Goal: Task Accomplishment & Management: Manage account settings

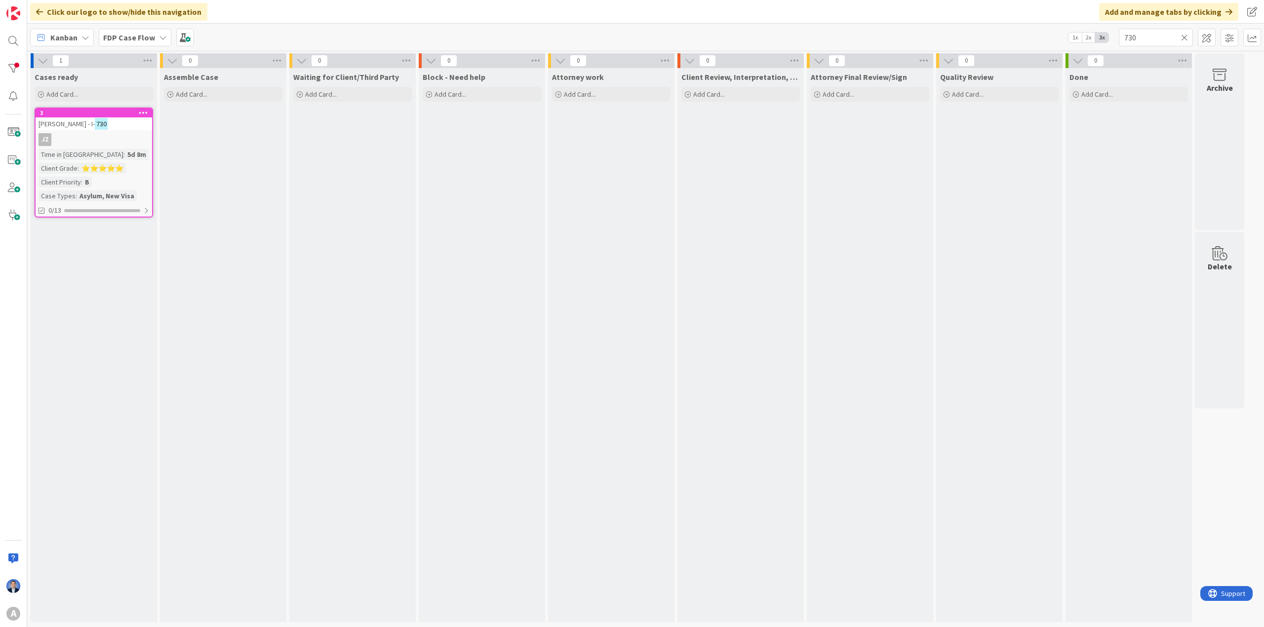
click at [149, 39] on b "FDP Case Flow" at bounding box center [129, 38] width 52 height 10
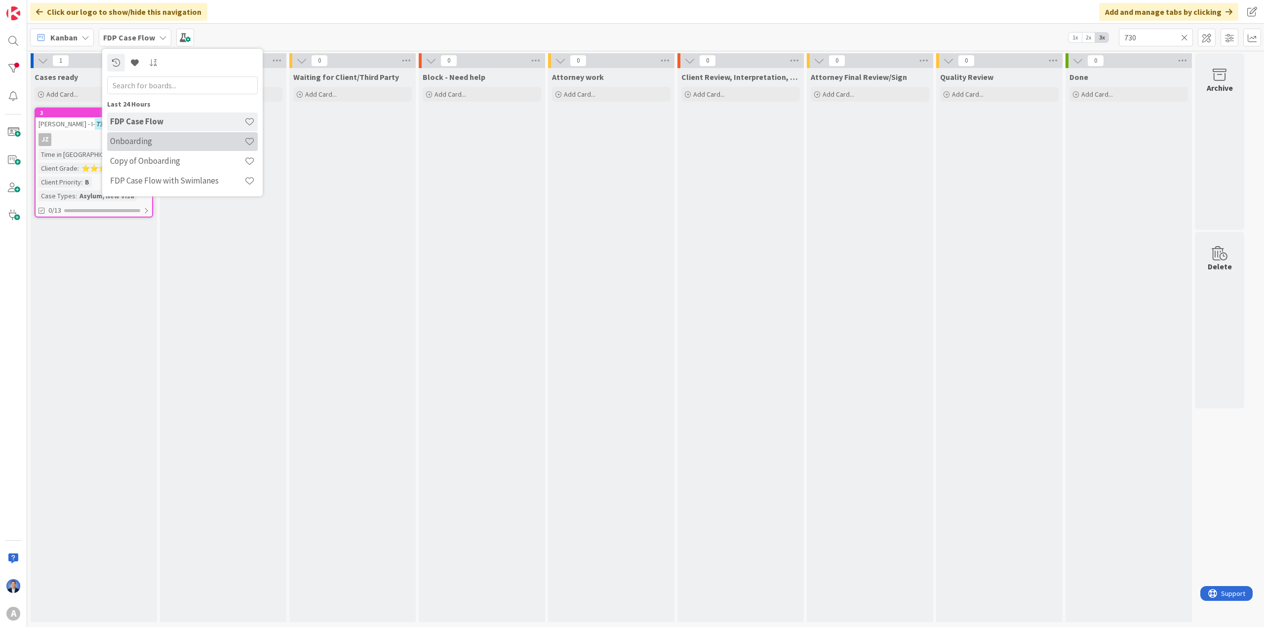
click at [153, 138] on h4 "Onboarding" at bounding box center [177, 141] width 134 height 10
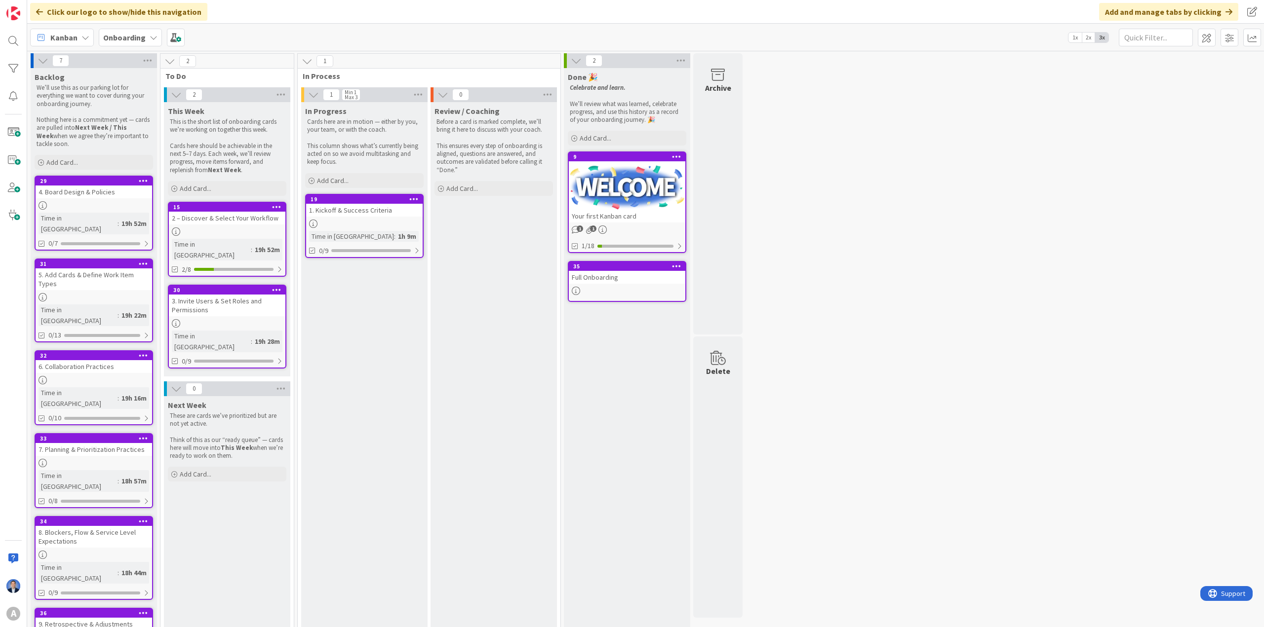
click at [126, 38] on b "Onboarding" at bounding box center [124, 38] width 42 height 10
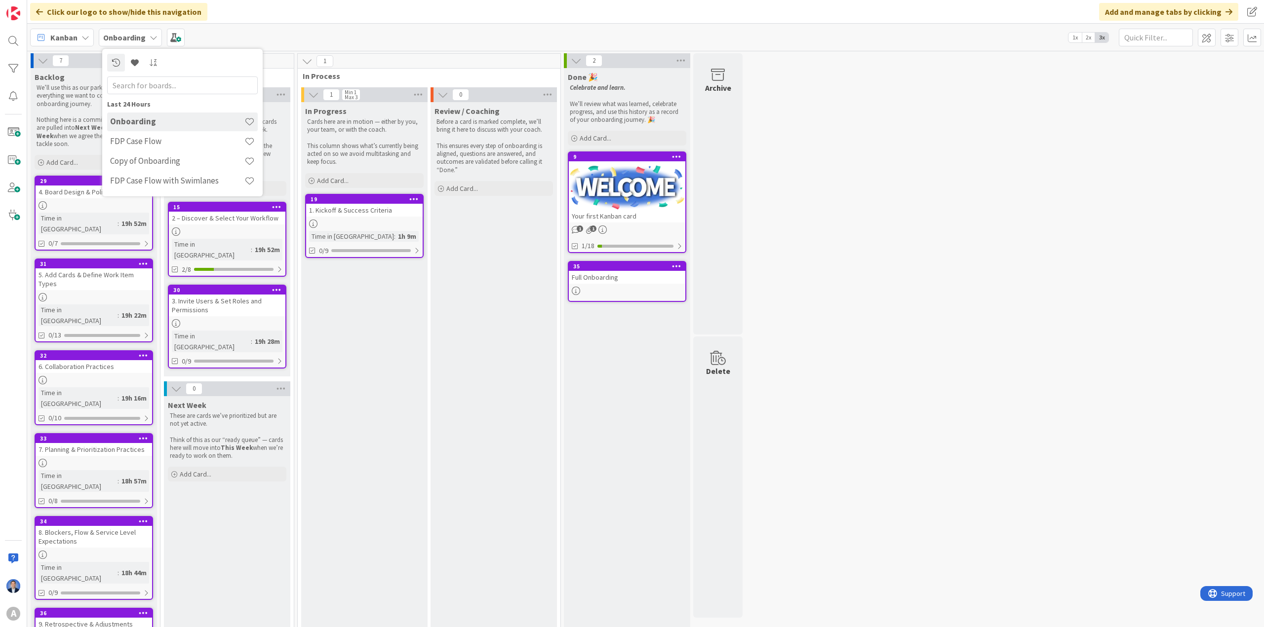
click at [281, 20] on div "Click our logo to show/hide this navigation Add and manage tabs by clicking" at bounding box center [645, 12] width 1237 height 24
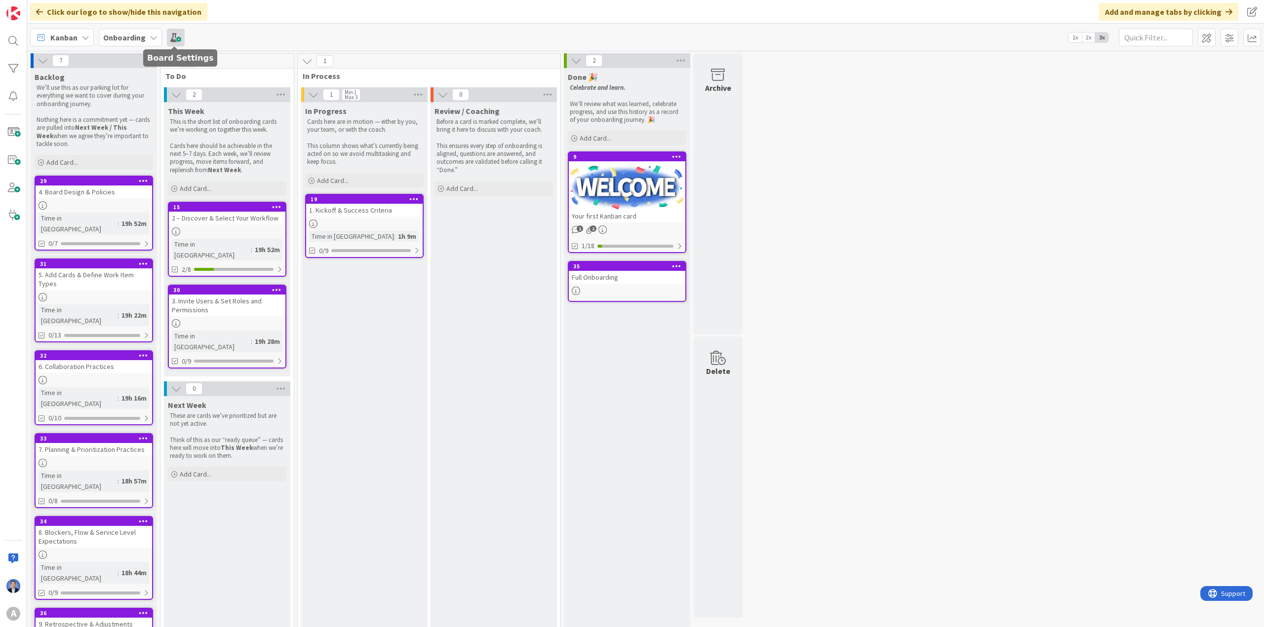
click at [176, 38] on span at bounding box center [176, 38] width 18 height 18
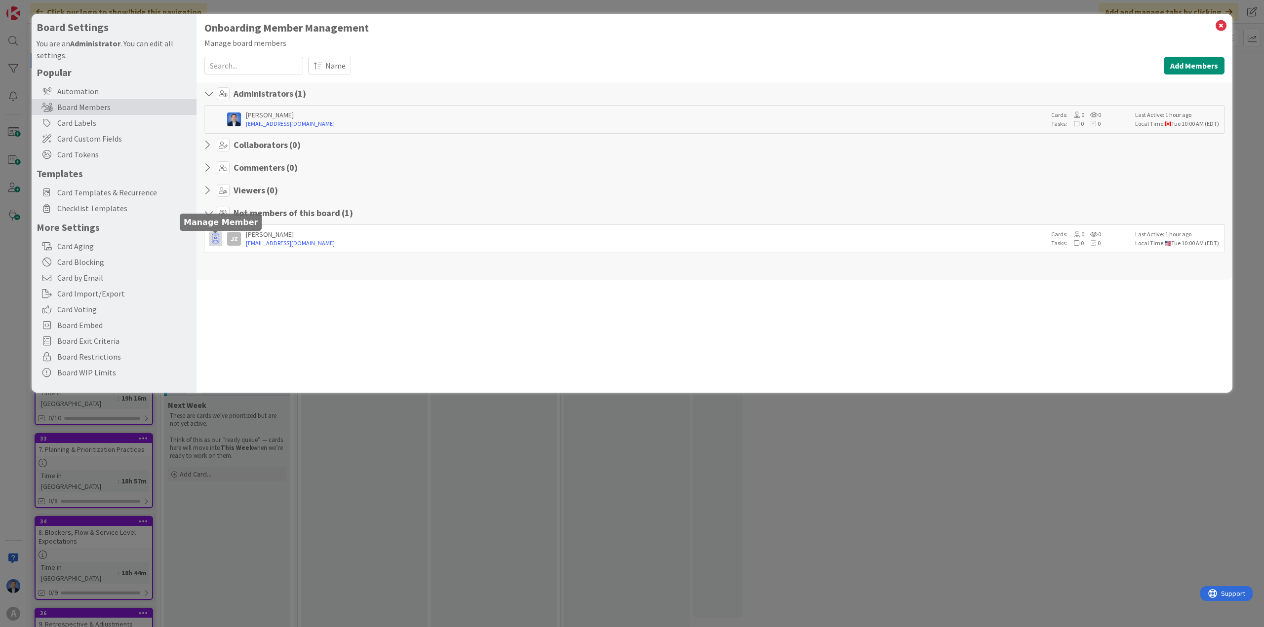
click at [217, 239] on icon "button" at bounding box center [215, 239] width 7 height 10
drag, startPoint x: 252, startPoint y: 264, endPoint x: 273, endPoint y: 257, distance: 22.5
click at [252, 264] on p "Promote to Admin" at bounding box center [264, 260] width 69 height 7
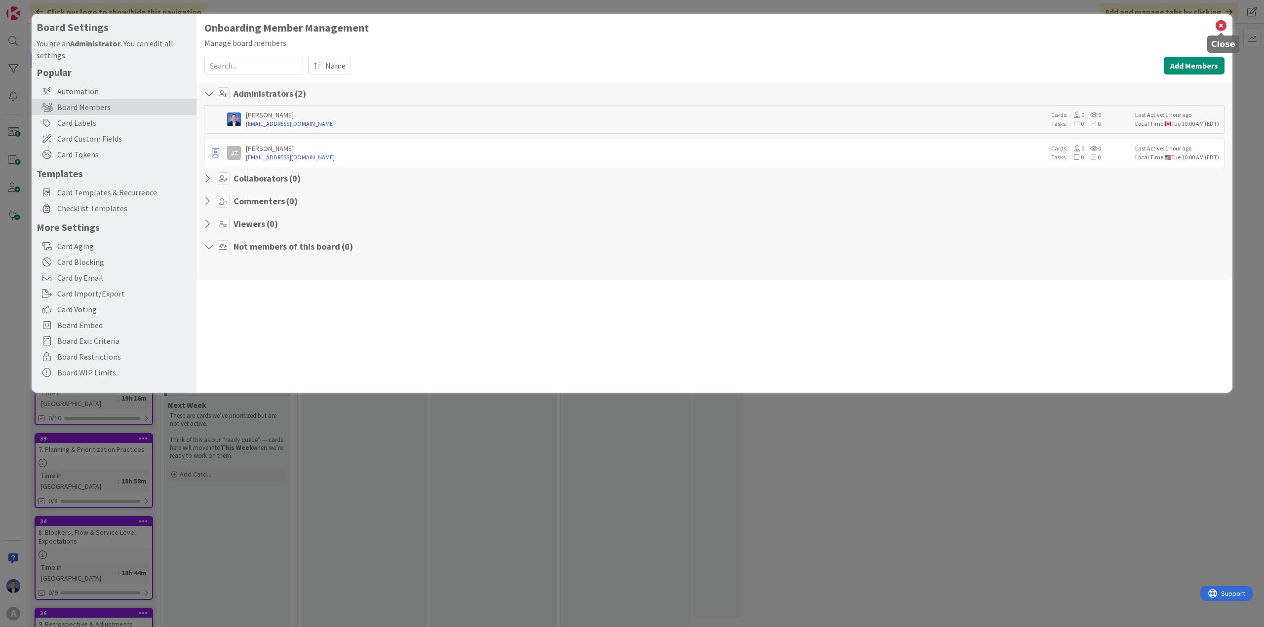
click at [842, 26] on icon at bounding box center [1220, 26] width 13 height 14
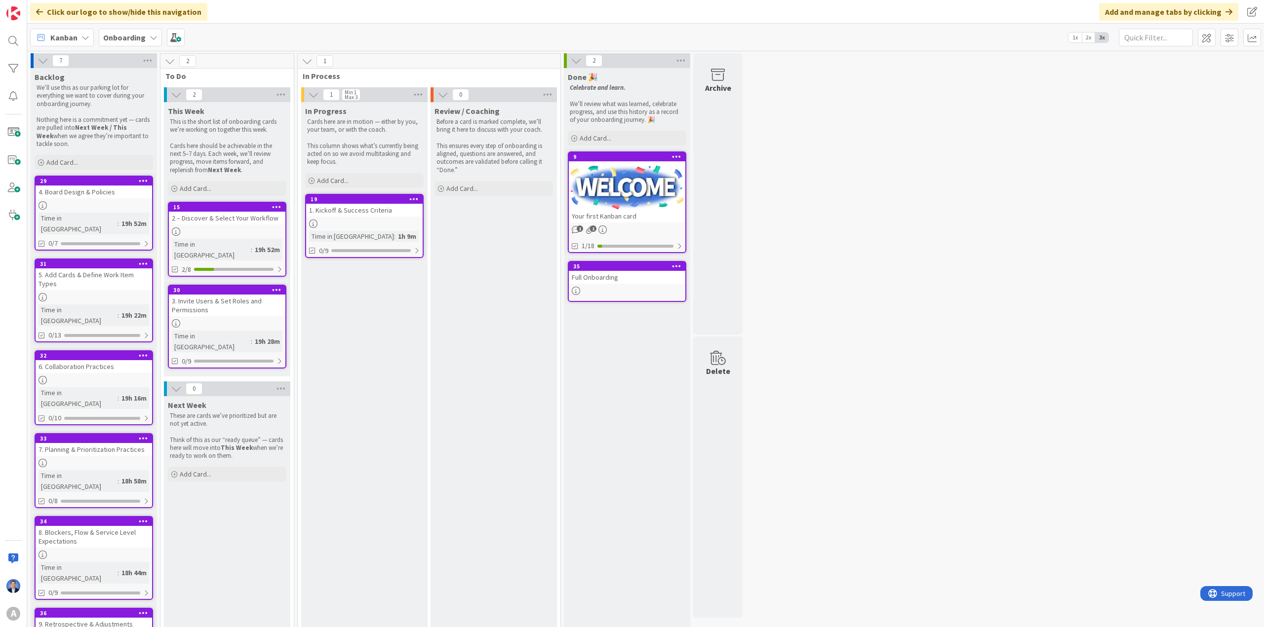
click at [427, 304] on div "In Progress Cards here are in motion — either by you, your team, or with the co…" at bounding box center [364, 444] width 126 height 684
click at [137, 38] on b "Onboarding" at bounding box center [124, 38] width 42 height 10
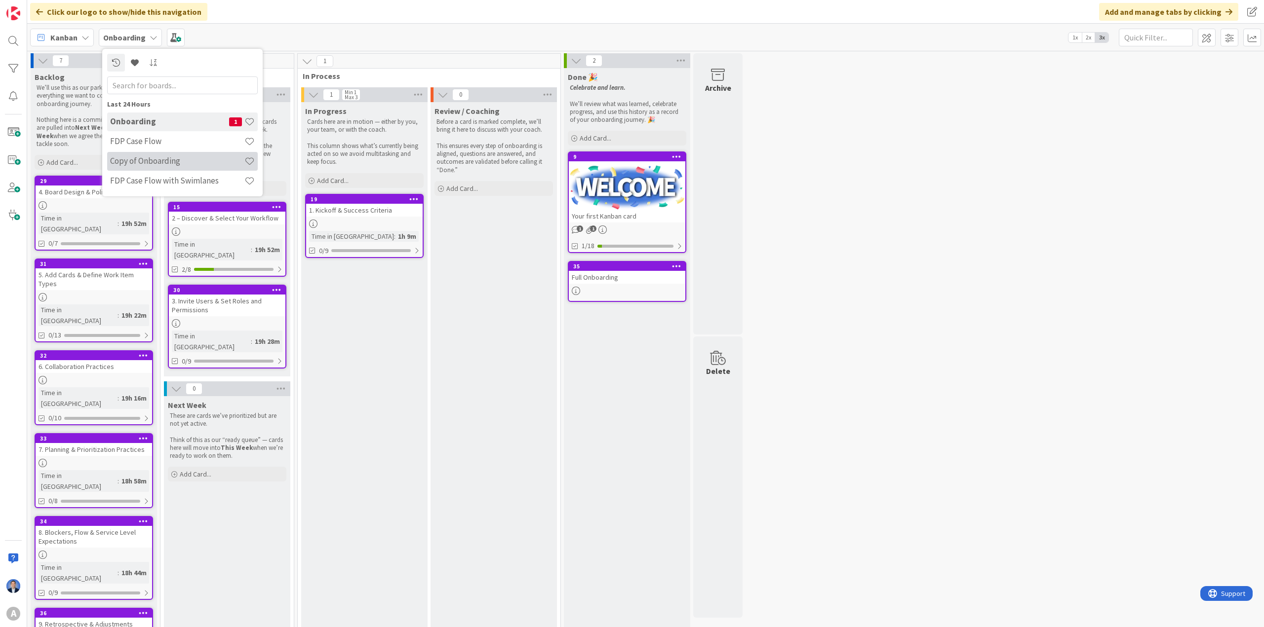
click at [158, 156] on h4 "Copy of Onboarding" at bounding box center [177, 161] width 134 height 10
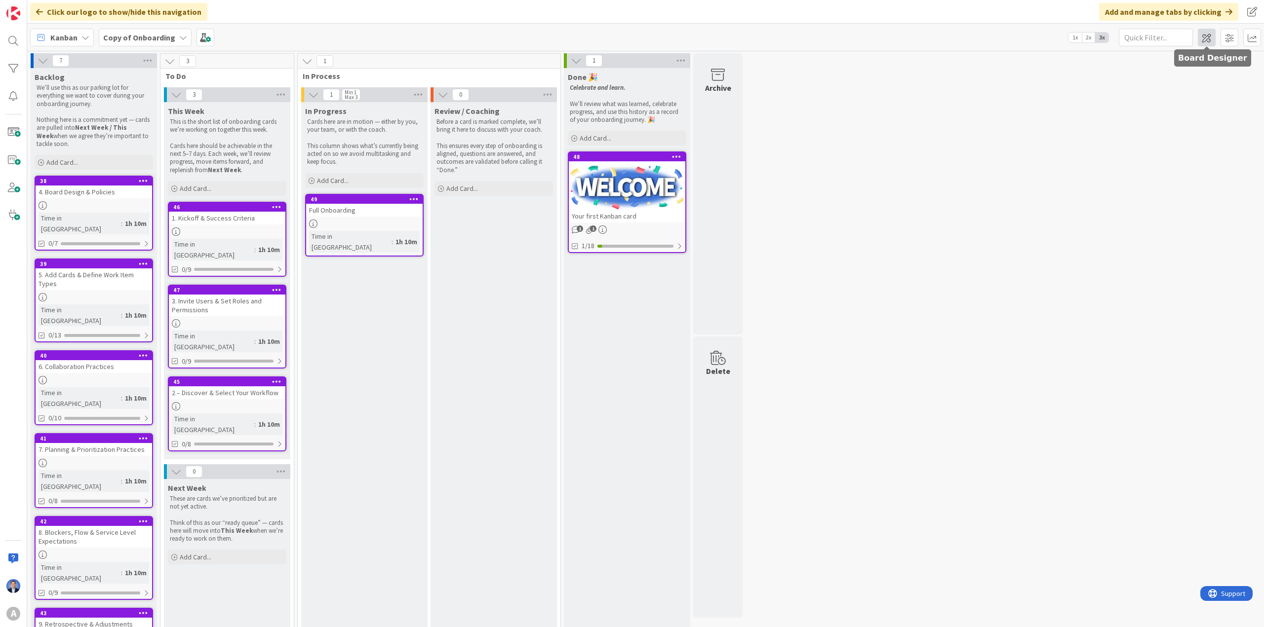
click at [842, 40] on span at bounding box center [1207, 38] width 18 height 18
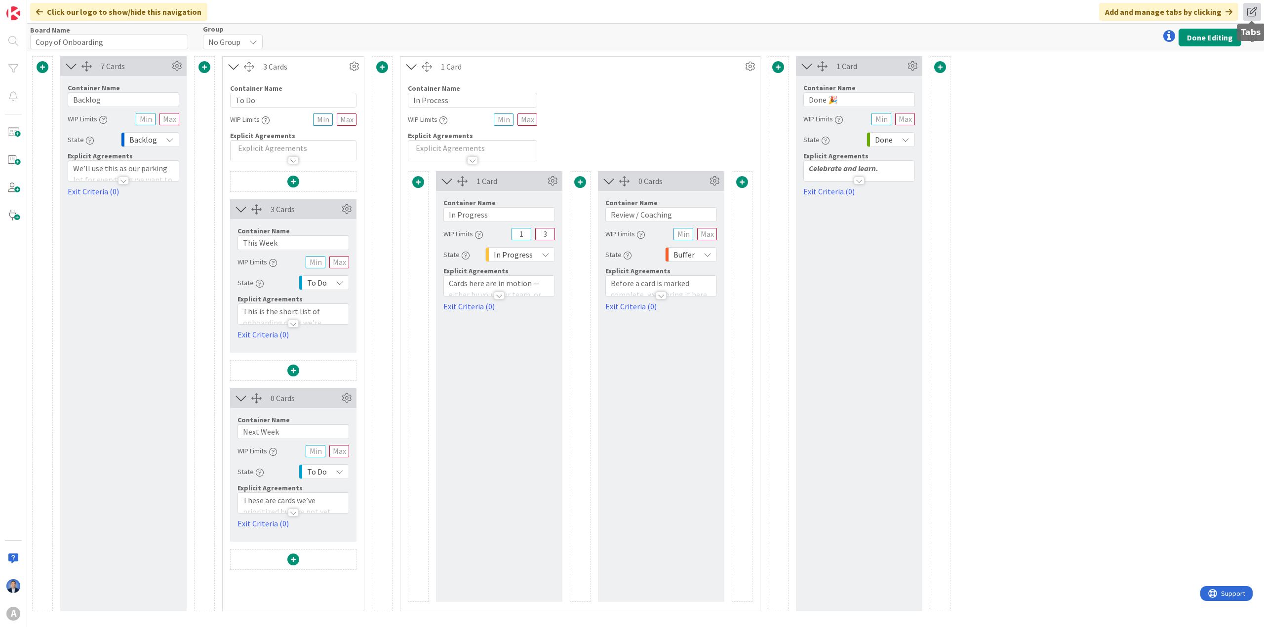
click at [842, 11] on span at bounding box center [1252, 12] width 18 height 18
drag, startPoint x: 1181, startPoint y: 185, endPoint x: 1249, endPoint y: 113, distance: 99.5
click at [842, 184] on div "7 Cards Container Name 7 / 64 Backlog WIP Limits State Backlog Explicit Agreeme…" at bounding box center [645, 339] width 1237 height 576
click at [842, 38] on icon at bounding box center [1252, 38] width 18 height 18
click at [842, 79] on link "Copy Board" at bounding box center [1198, 74] width 124 height 14
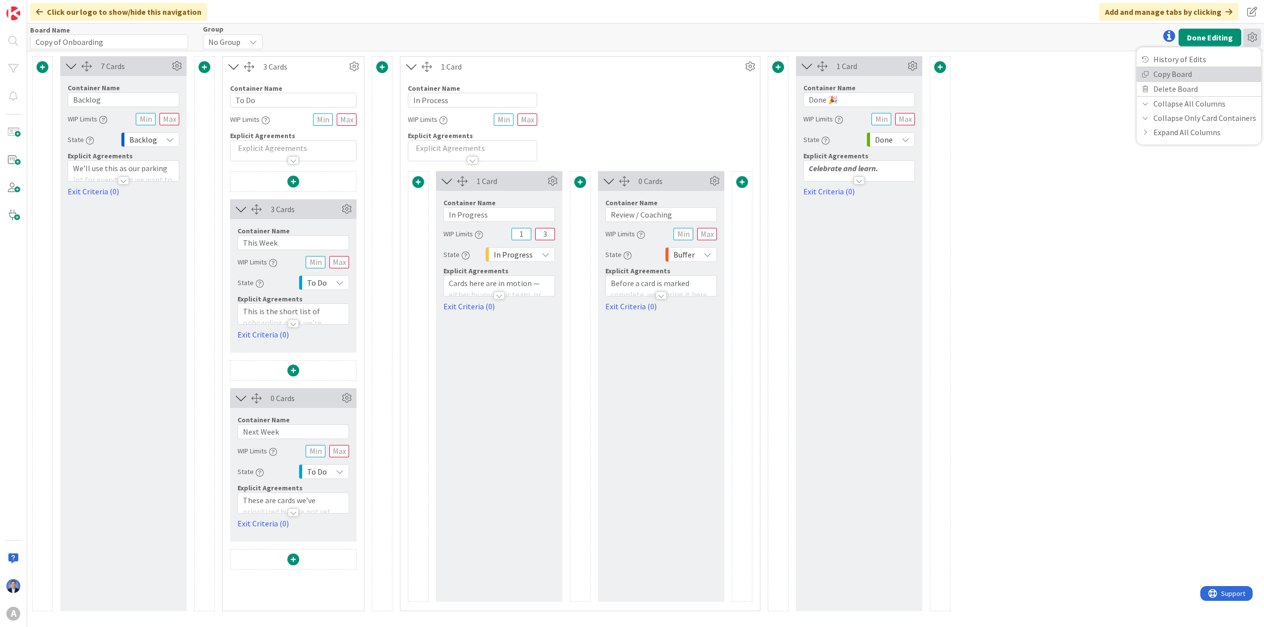
type textarea "x"
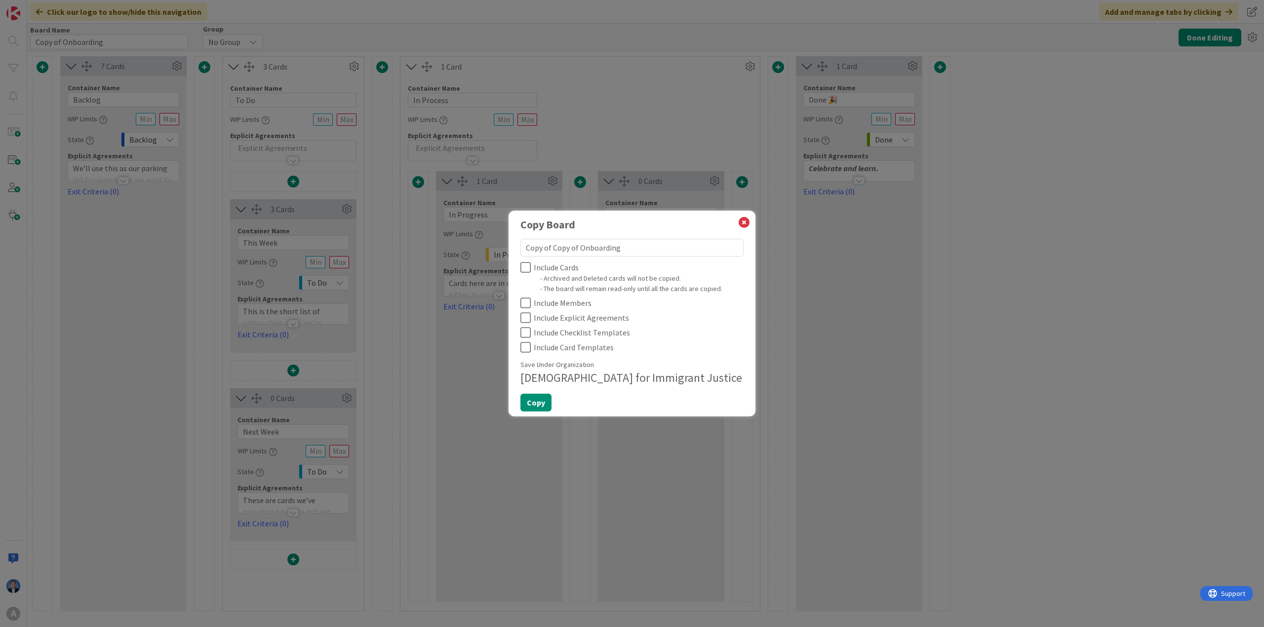
click at [570, 384] on h4 "[DEMOGRAPHIC_DATA] for Immigrant Justice" at bounding box center [631, 378] width 223 height 14
click at [580, 381] on h4 "[DEMOGRAPHIC_DATA] for Immigrant Justice" at bounding box center [631, 378] width 223 height 14
click at [583, 376] on h4 "[DEMOGRAPHIC_DATA] for Immigrant Justice" at bounding box center [631, 378] width 223 height 14
click at [584, 376] on h4 "[DEMOGRAPHIC_DATA] for Immigrant Justice" at bounding box center [631, 378] width 223 height 14
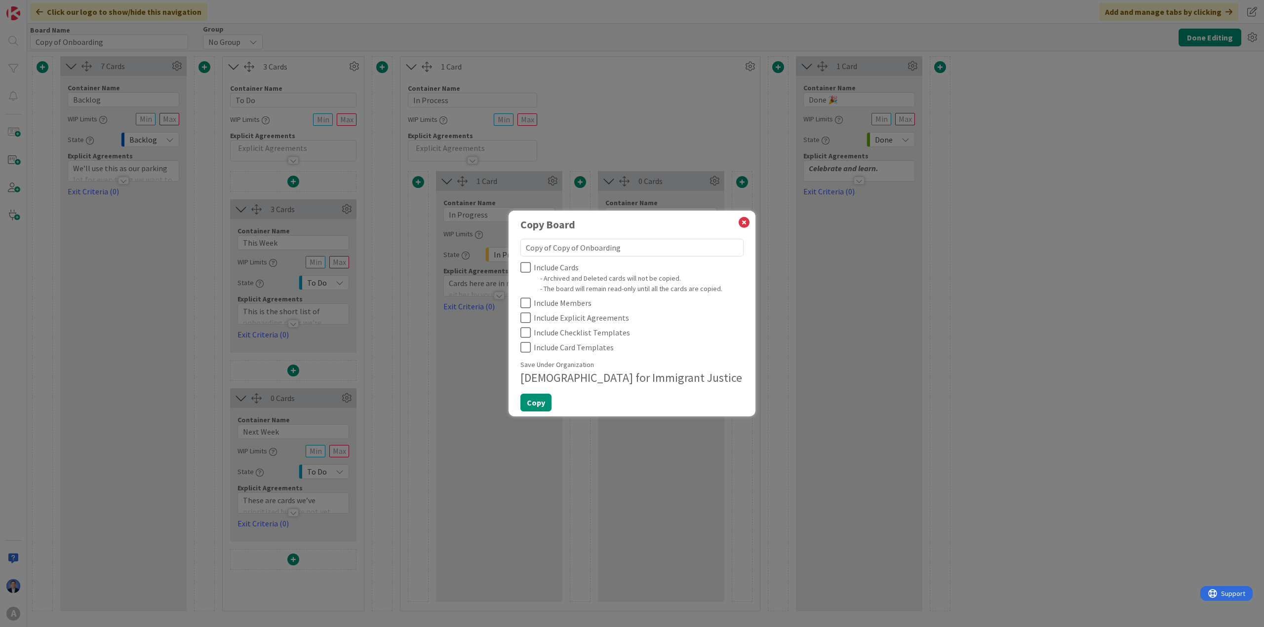
click at [660, 375] on h4 "[DEMOGRAPHIC_DATA] for Immigrant Justice" at bounding box center [631, 378] width 223 height 14
click at [746, 222] on icon at bounding box center [743, 223] width 13 height 14
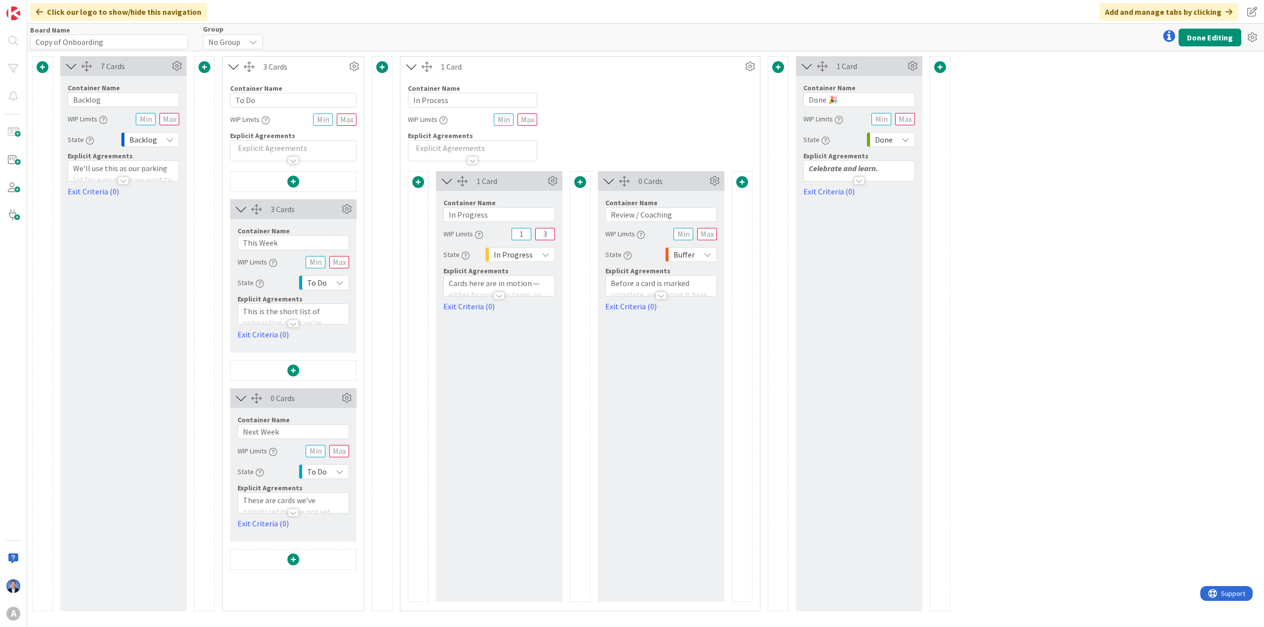
click at [842, 266] on div "7 Cards Container Name 7 / 64 Backlog WIP Limits State Backlog Explicit Agreeme…" at bounding box center [645, 339] width 1237 height 576
click at [16, 418] on div "A" at bounding box center [13, 614] width 14 height 14
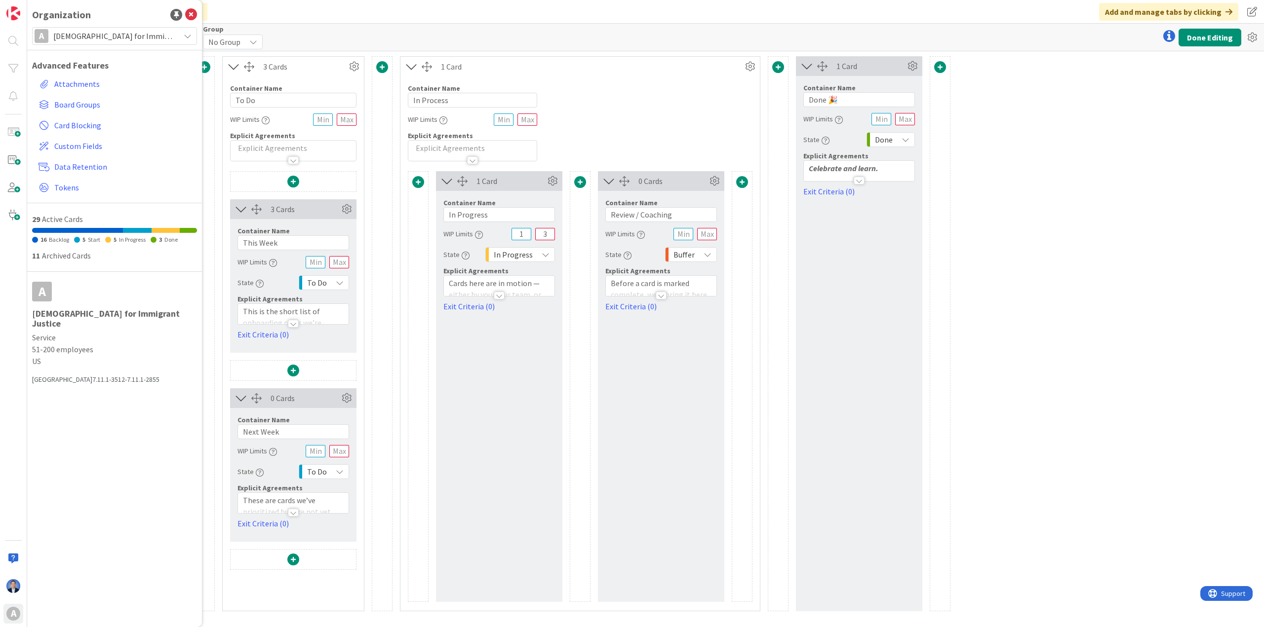
click at [94, 36] on span "Americans for Immigrant Justice" at bounding box center [113, 36] width 121 height 14
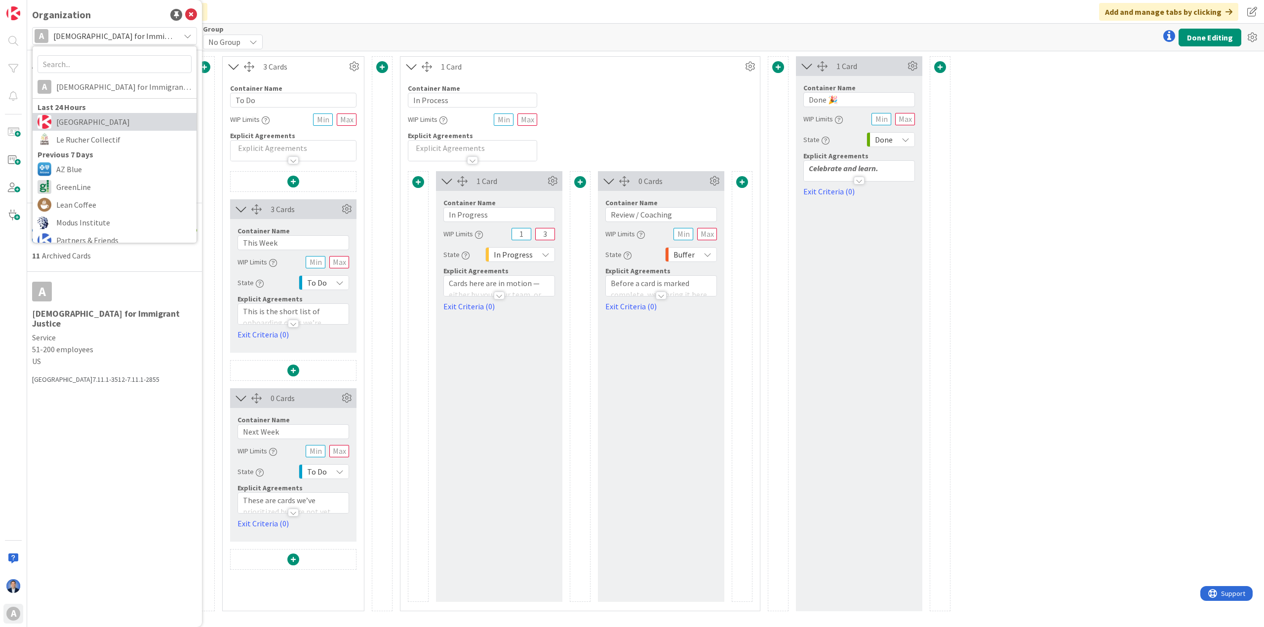
click at [73, 121] on span "Kanban Zone" at bounding box center [123, 122] width 135 height 15
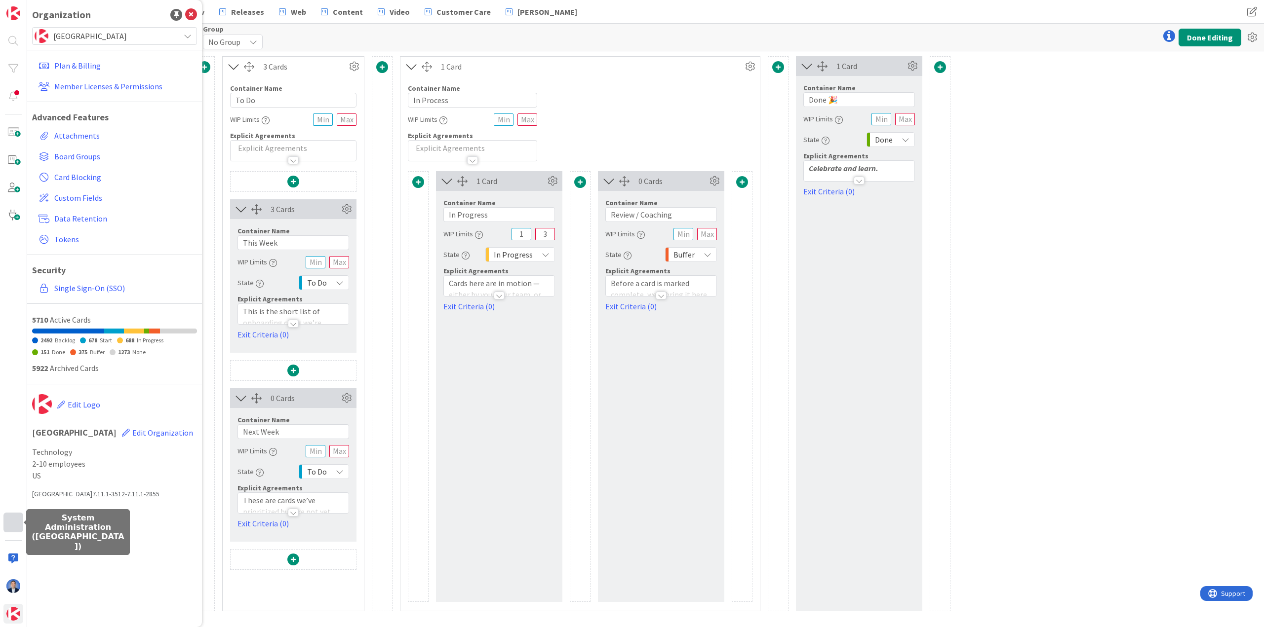
click at [17, 418] on div at bounding box center [13, 523] width 20 height 20
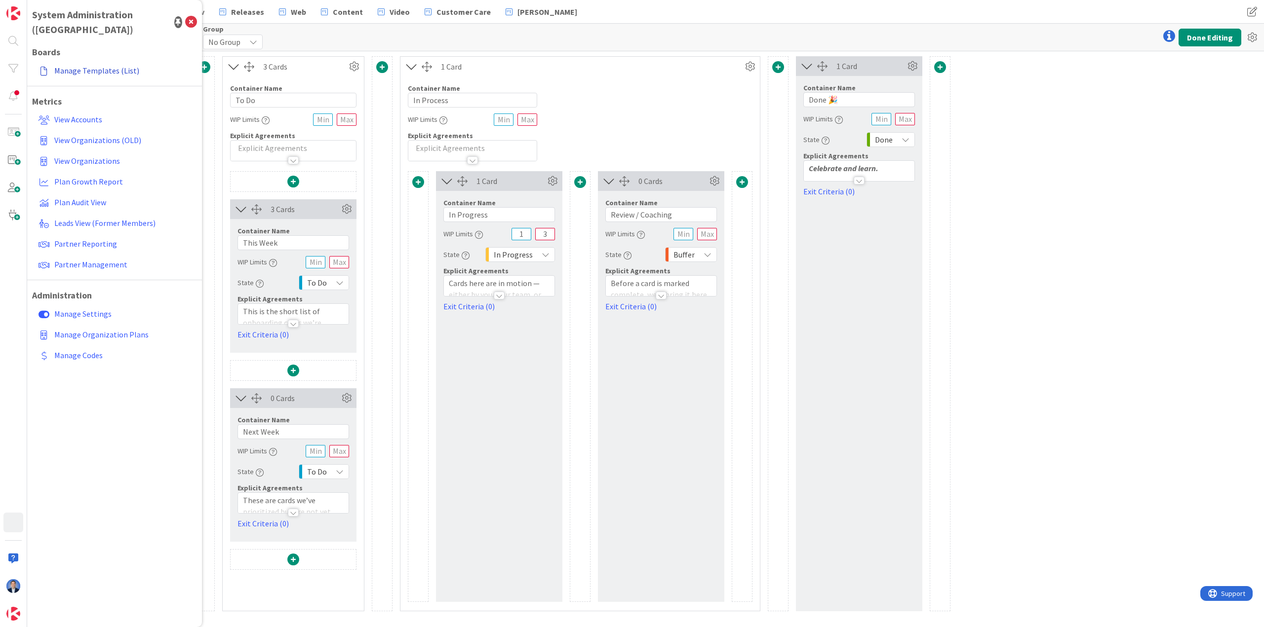
click at [108, 62] on link "Manage Templates (List)" at bounding box center [116, 71] width 162 height 18
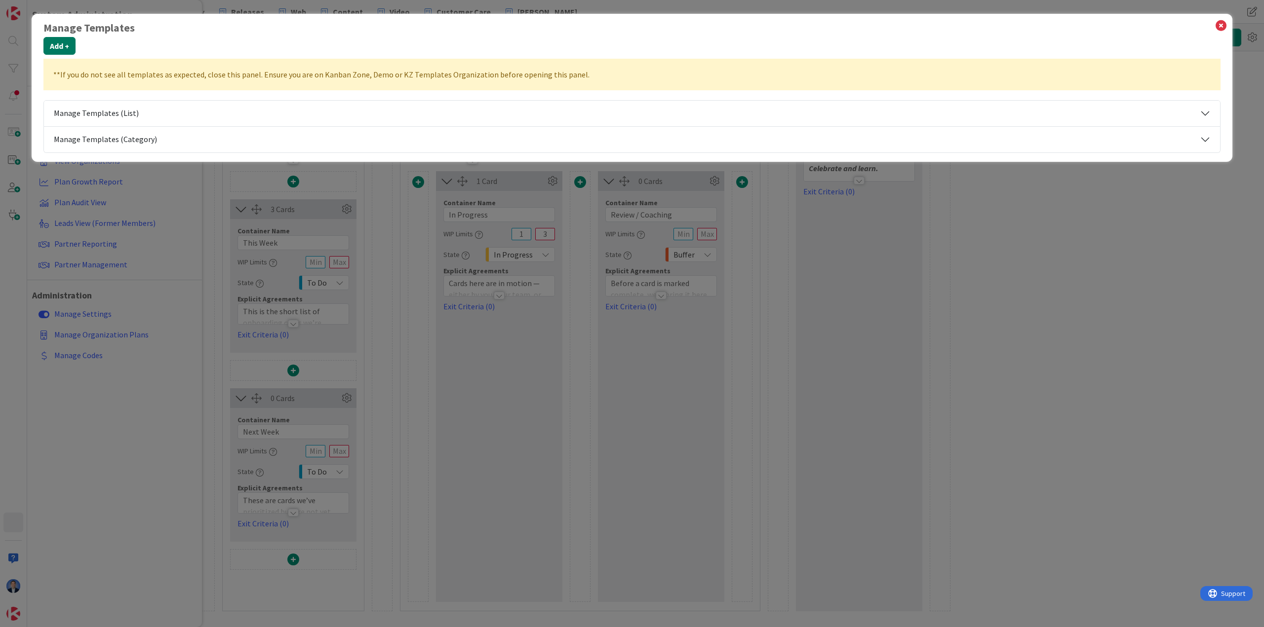
click at [60, 38] on button "Add +" at bounding box center [59, 46] width 32 height 18
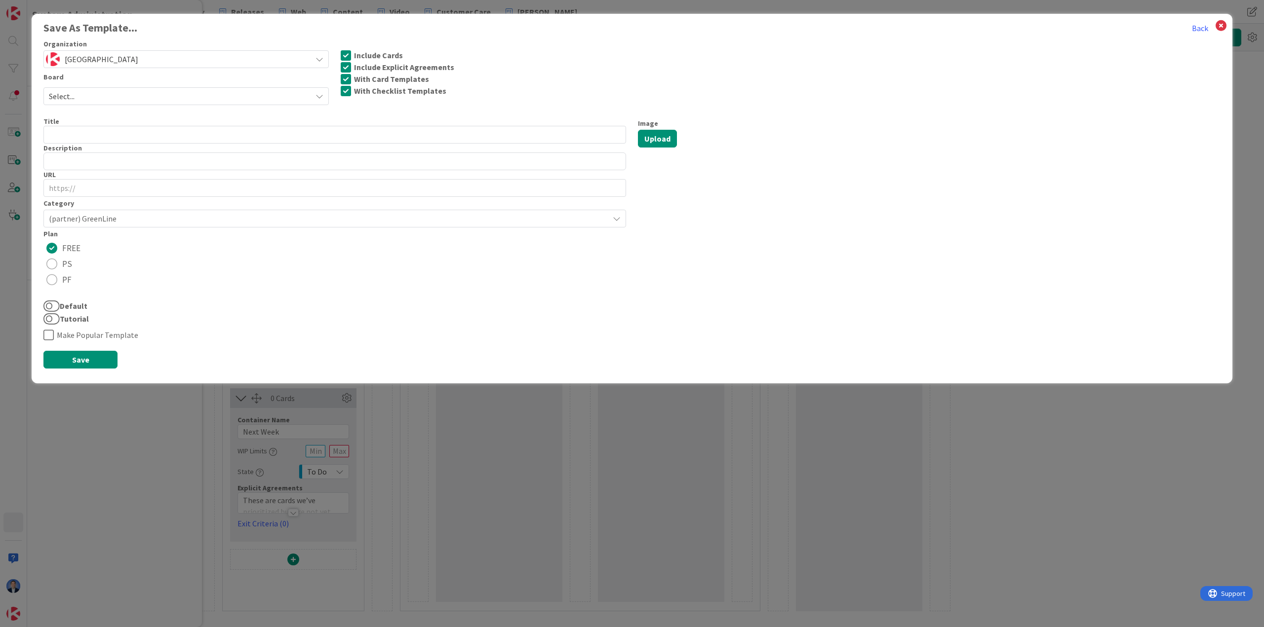
click at [169, 56] on span "[GEOGRAPHIC_DATA]" at bounding box center [186, 59] width 242 height 14
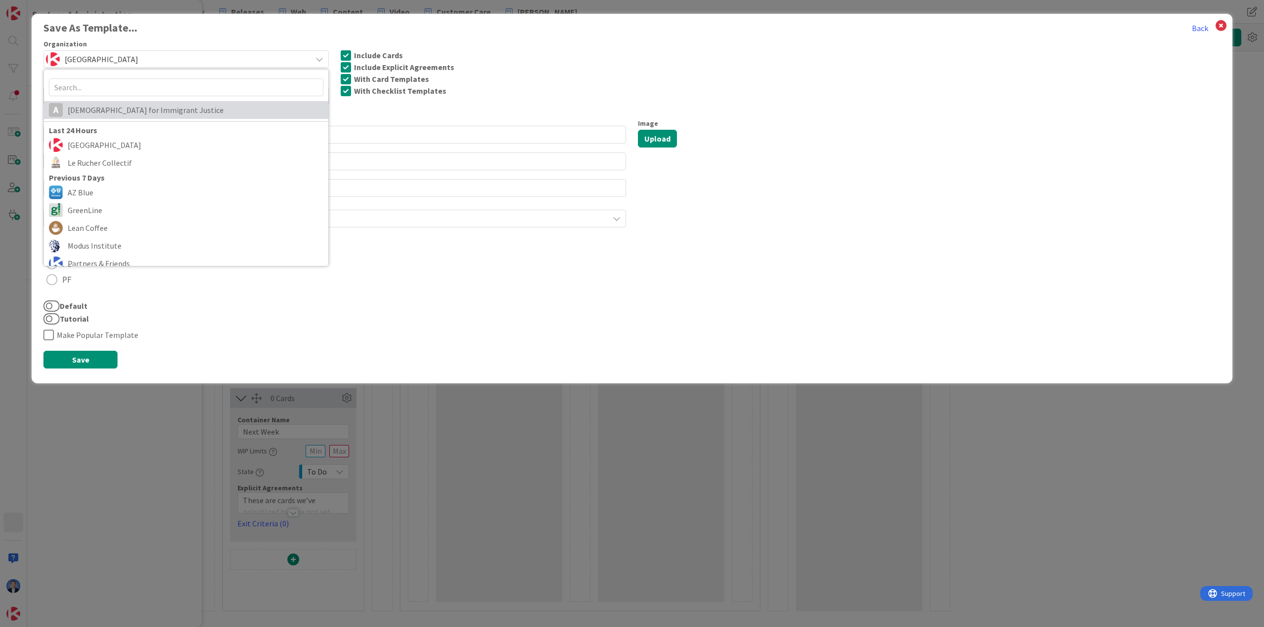
click at [166, 111] on span "[DEMOGRAPHIC_DATA] for Immigrant Justice" at bounding box center [196, 110] width 256 height 15
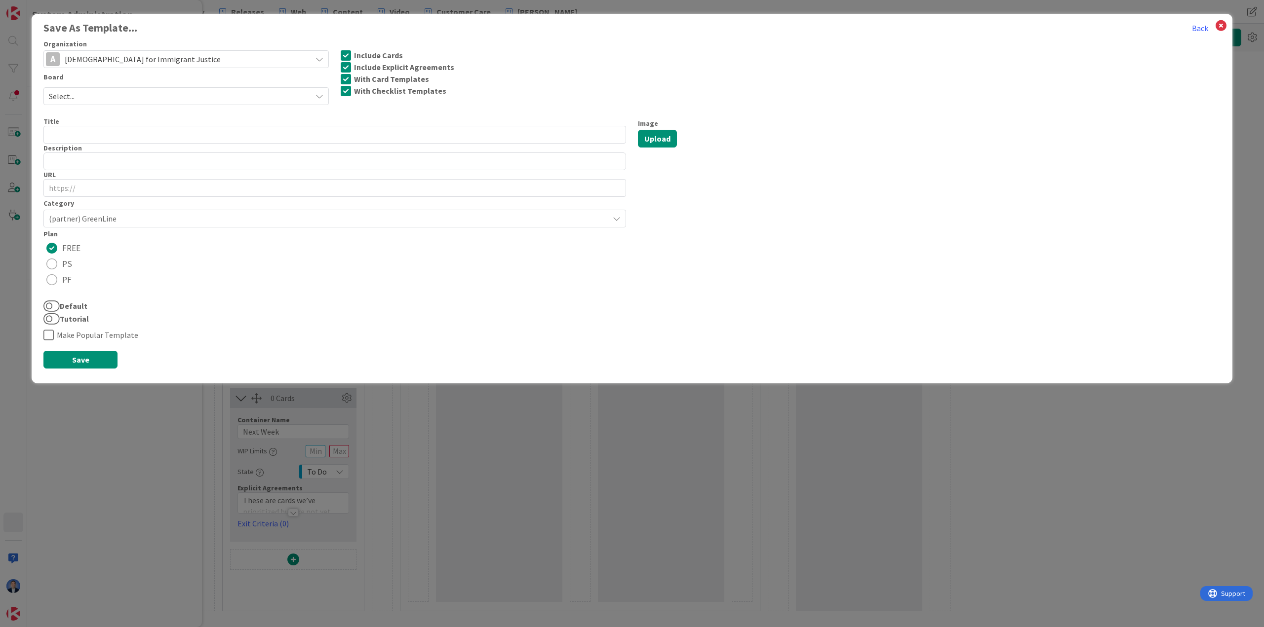
click at [100, 87] on div "Select..." at bounding box center [185, 96] width 285 height 18
click at [115, 135] on span "Copy of Onboarding" at bounding box center [193, 137] width 262 height 15
click at [81, 137] on input "text" at bounding box center [334, 135] width 582 height 18
type input "Premium Onboarding v1"
click at [107, 215] on span "(partner) GreenLine" at bounding box center [326, 219] width 555 height 14
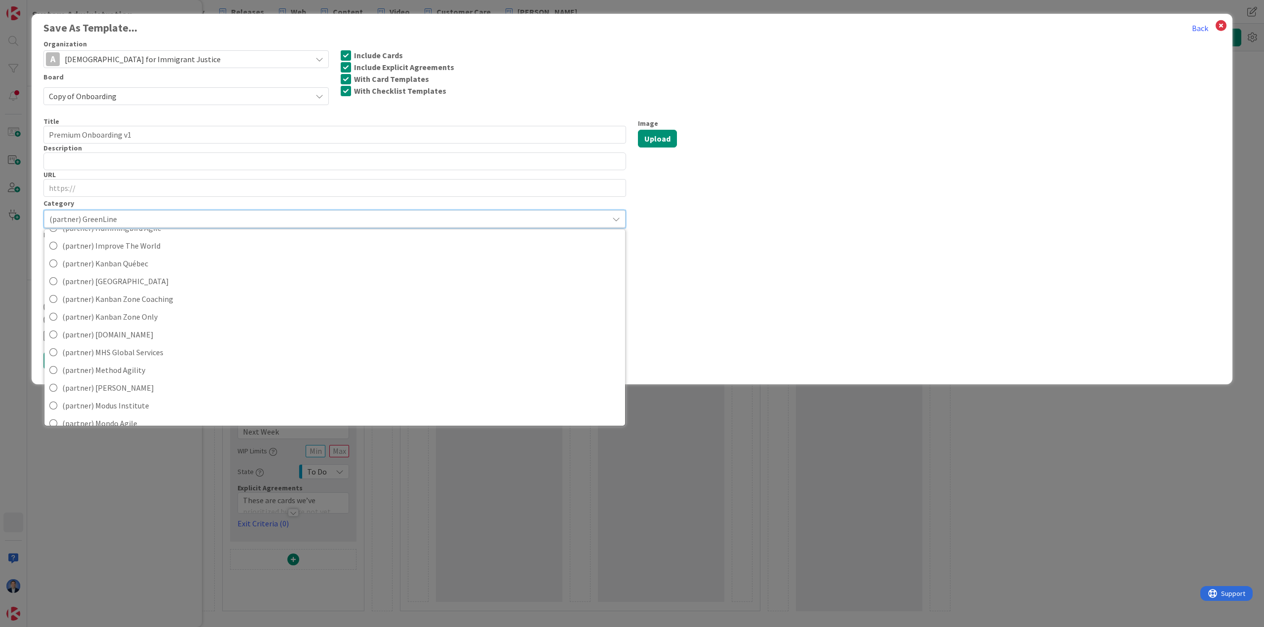
scroll to position [444, 0]
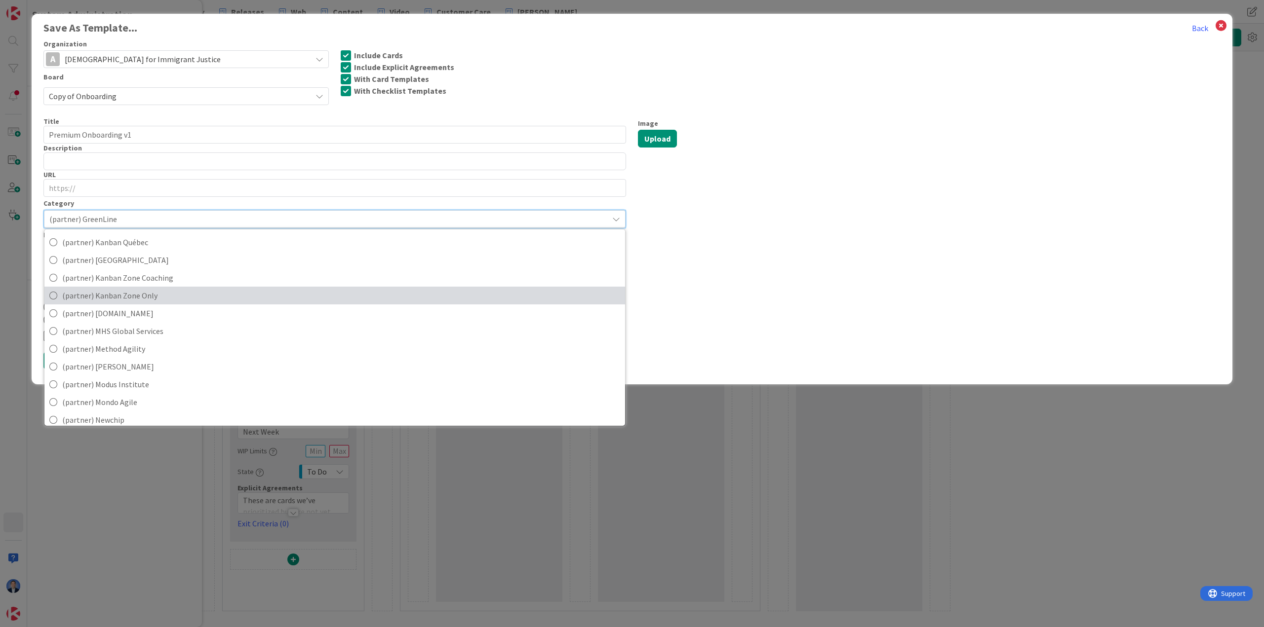
click at [138, 295] on span "(partner) Kanban Zone Only" at bounding box center [341, 295] width 558 height 15
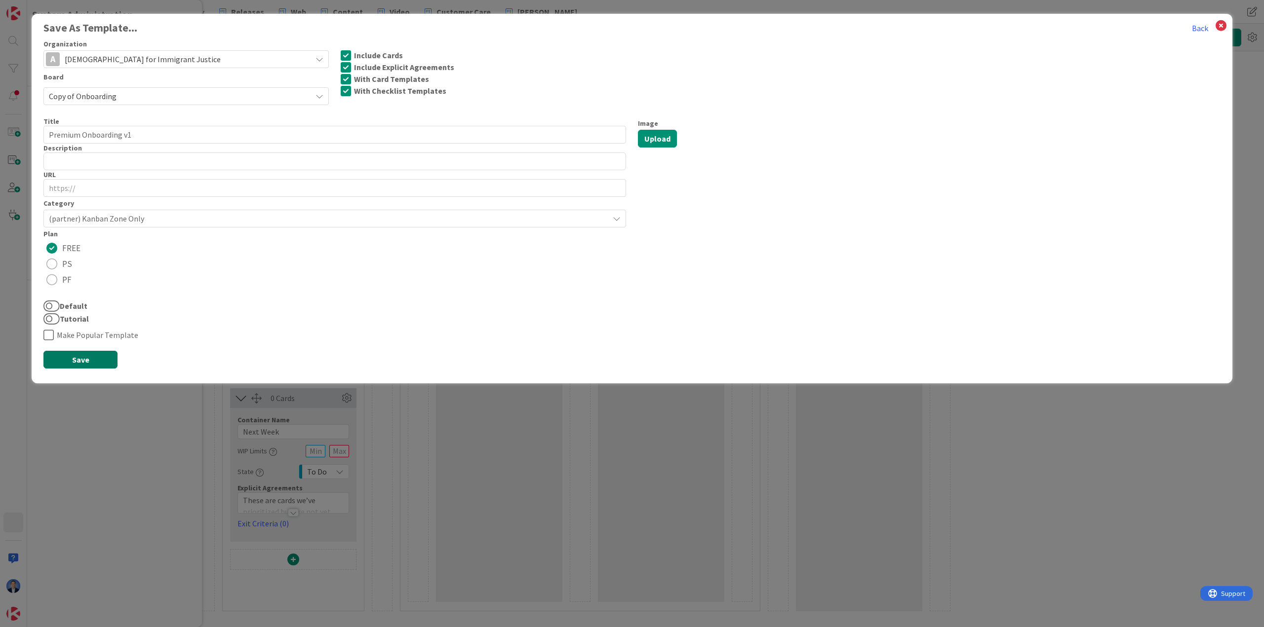
drag, startPoint x: 91, startPoint y: 360, endPoint x: 294, endPoint y: 342, distance: 203.7
click at [294, 342] on div "Save As Template... Back Organization A Americans for Immigrant Justice A Ameri…" at bounding box center [631, 200] width 1177 height 357
click at [97, 361] on button "Save" at bounding box center [80, 360] width 74 height 18
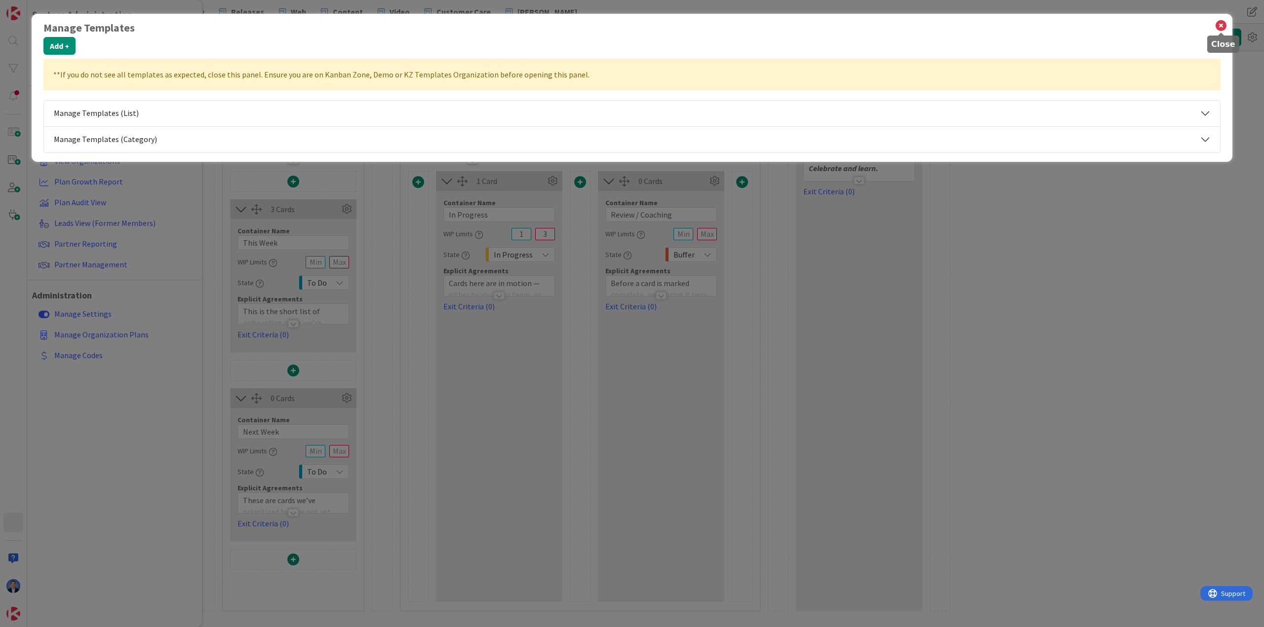
click at [842, 28] on icon at bounding box center [1220, 26] width 13 height 14
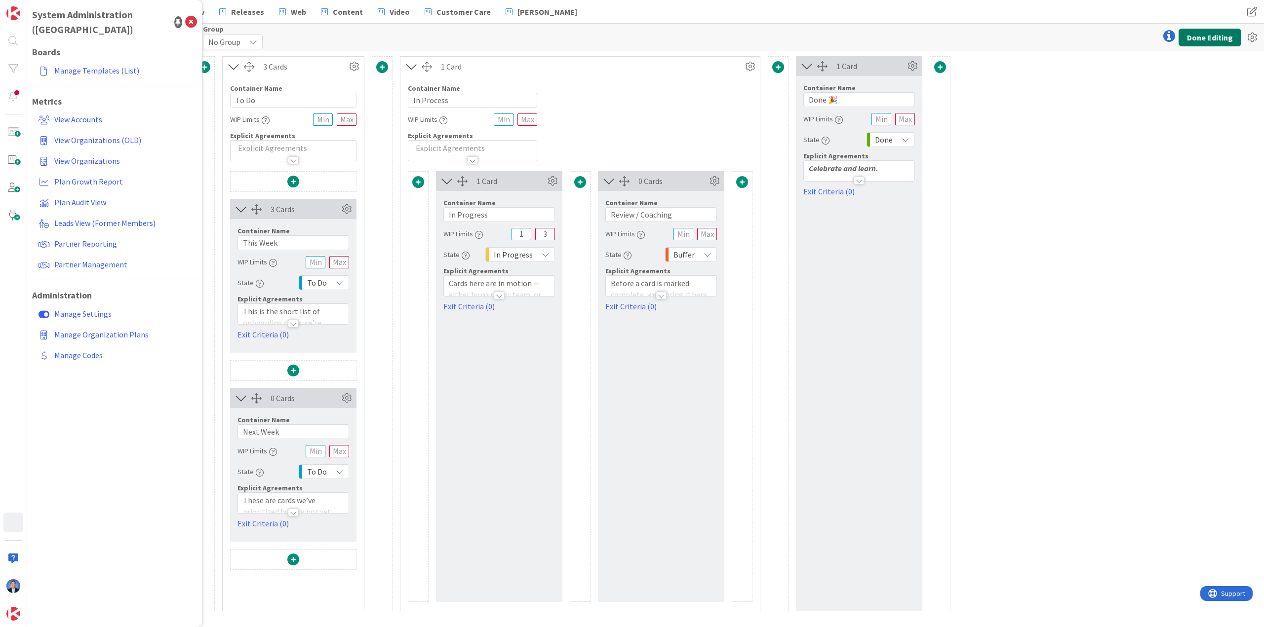
click at [842, 39] on button "Done Editing" at bounding box center [1209, 38] width 63 height 18
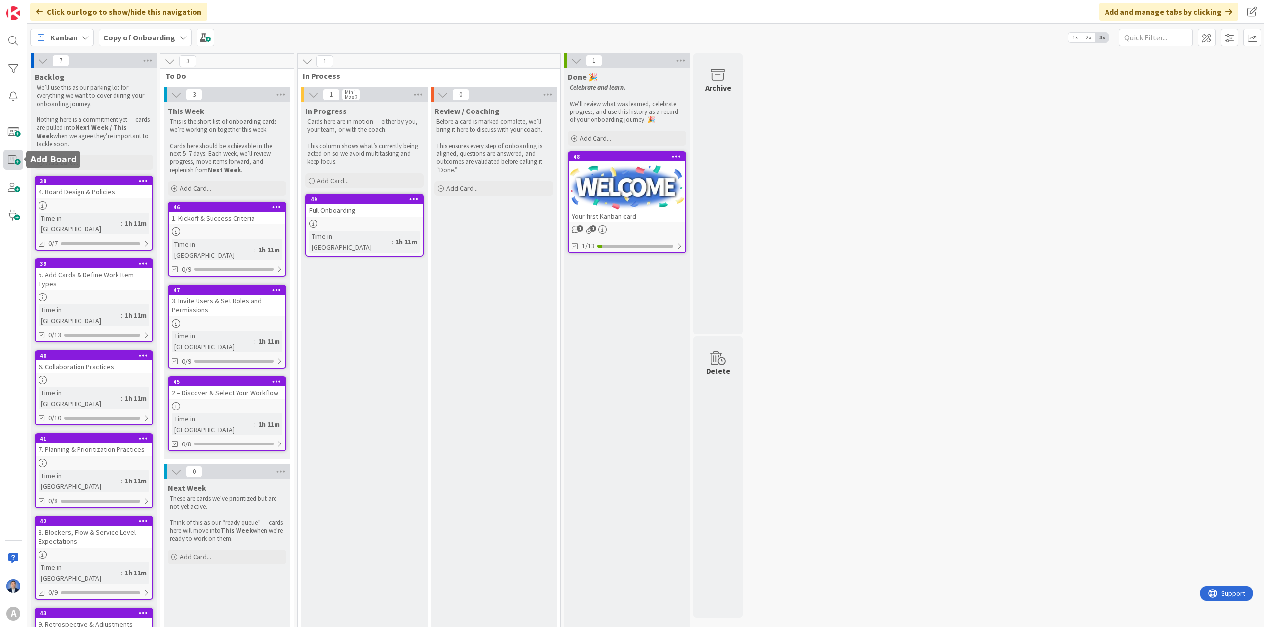
click at [10, 161] on span at bounding box center [13, 160] width 20 height 20
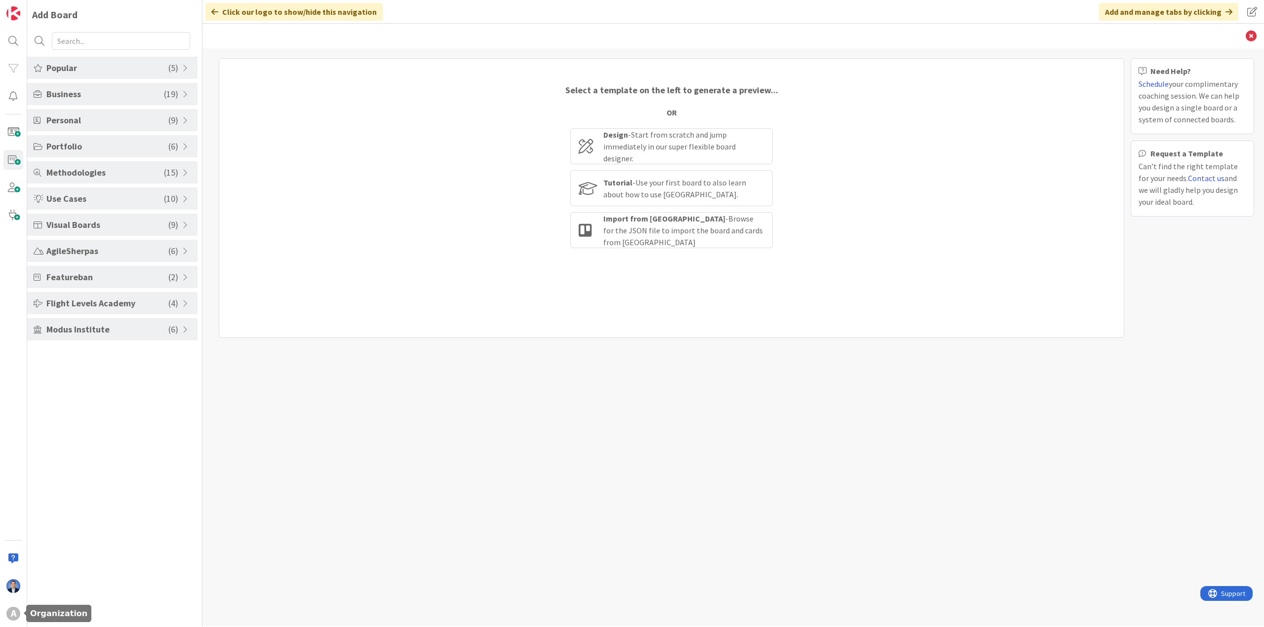
click at [18, 418] on div "A" at bounding box center [13, 614] width 14 height 14
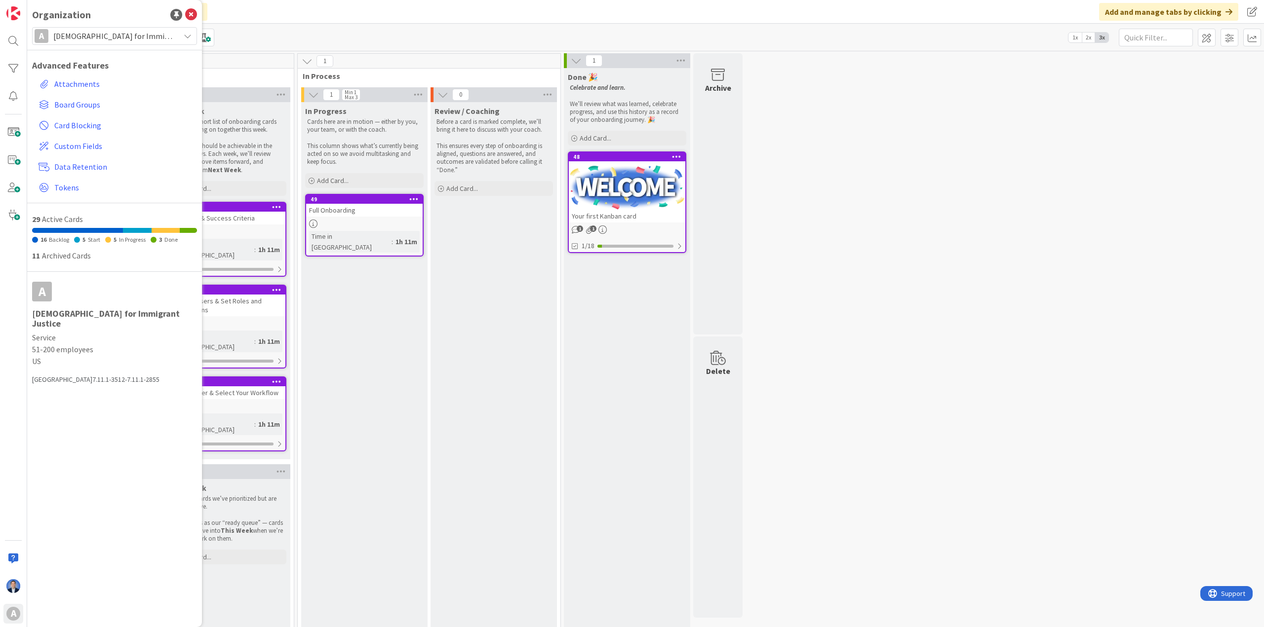
click at [89, 31] on span "[DEMOGRAPHIC_DATA] for Immigrant Justice" at bounding box center [113, 36] width 121 height 14
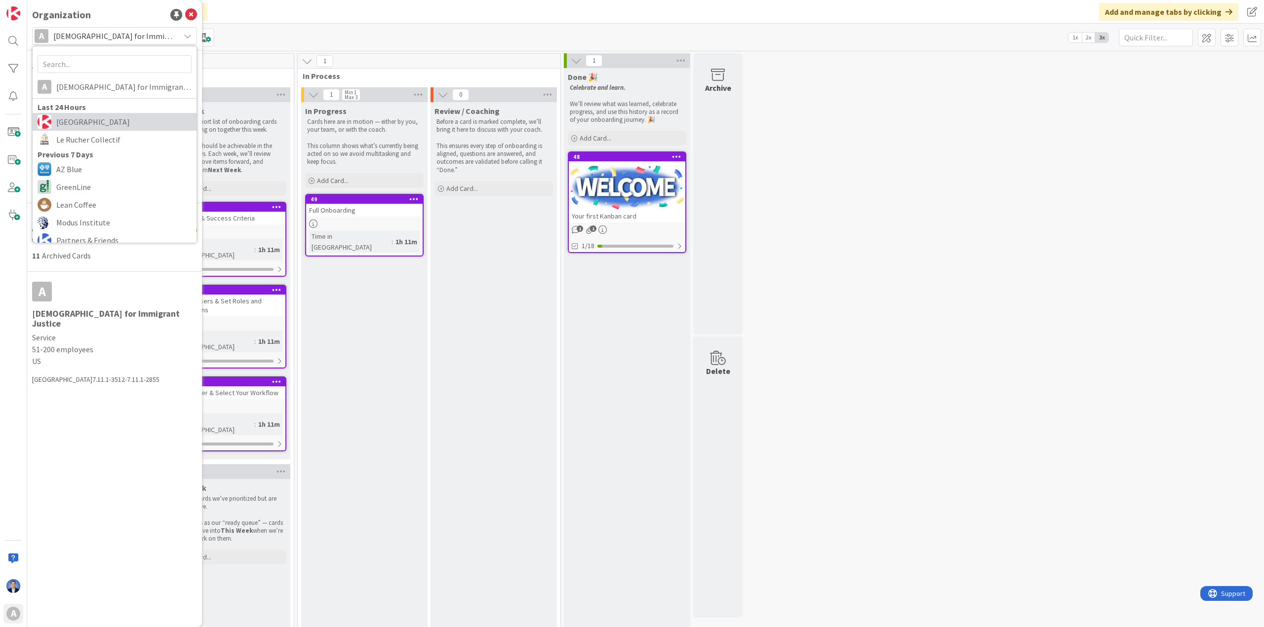
click at [77, 117] on span "[GEOGRAPHIC_DATA]" at bounding box center [123, 122] width 135 height 15
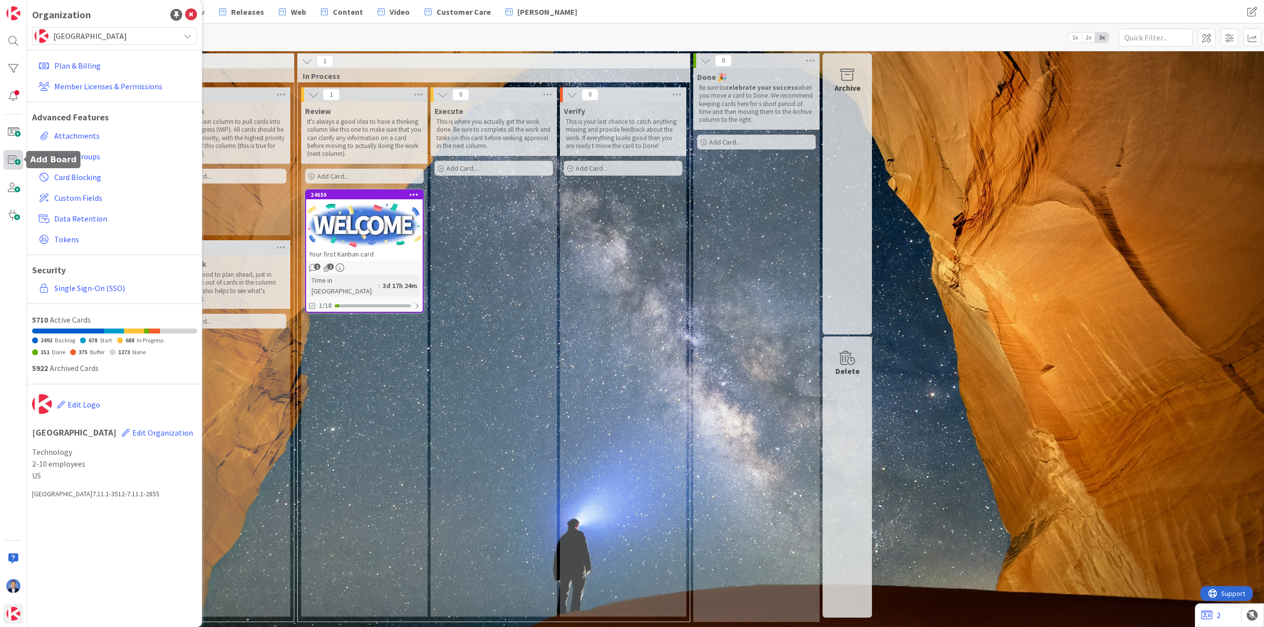
click at [17, 157] on span at bounding box center [13, 160] width 20 height 20
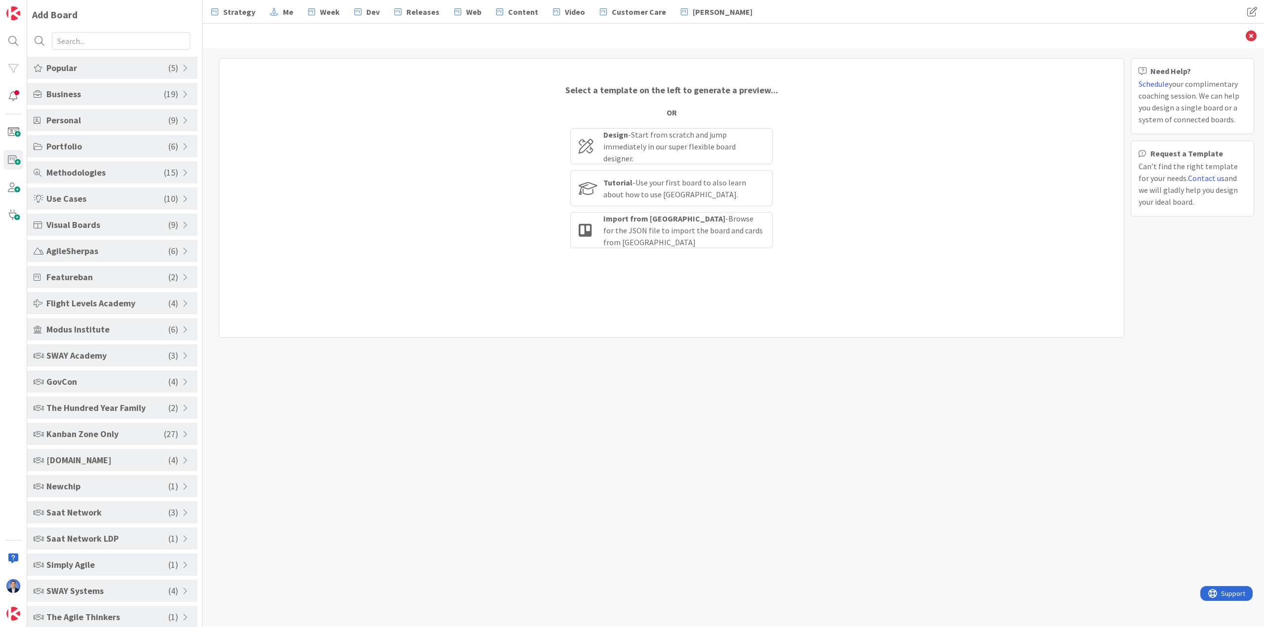
scroll to position [35, 0]
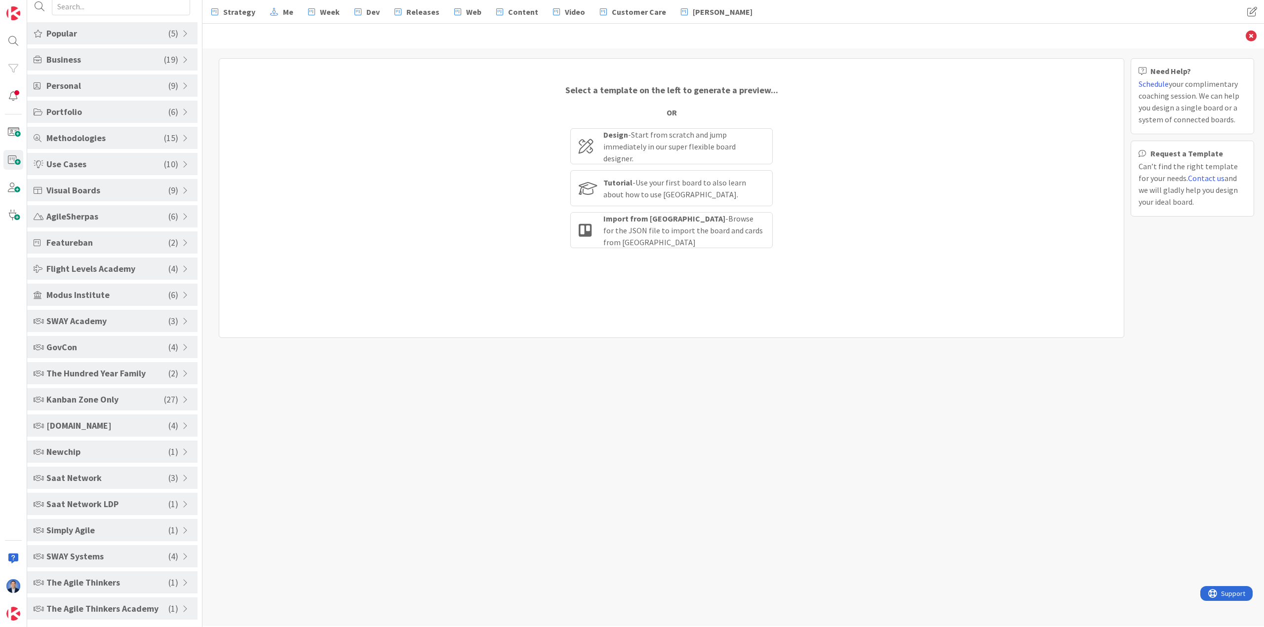
click at [125, 403] on span "Kanban Zone Only" at bounding box center [104, 399] width 117 height 13
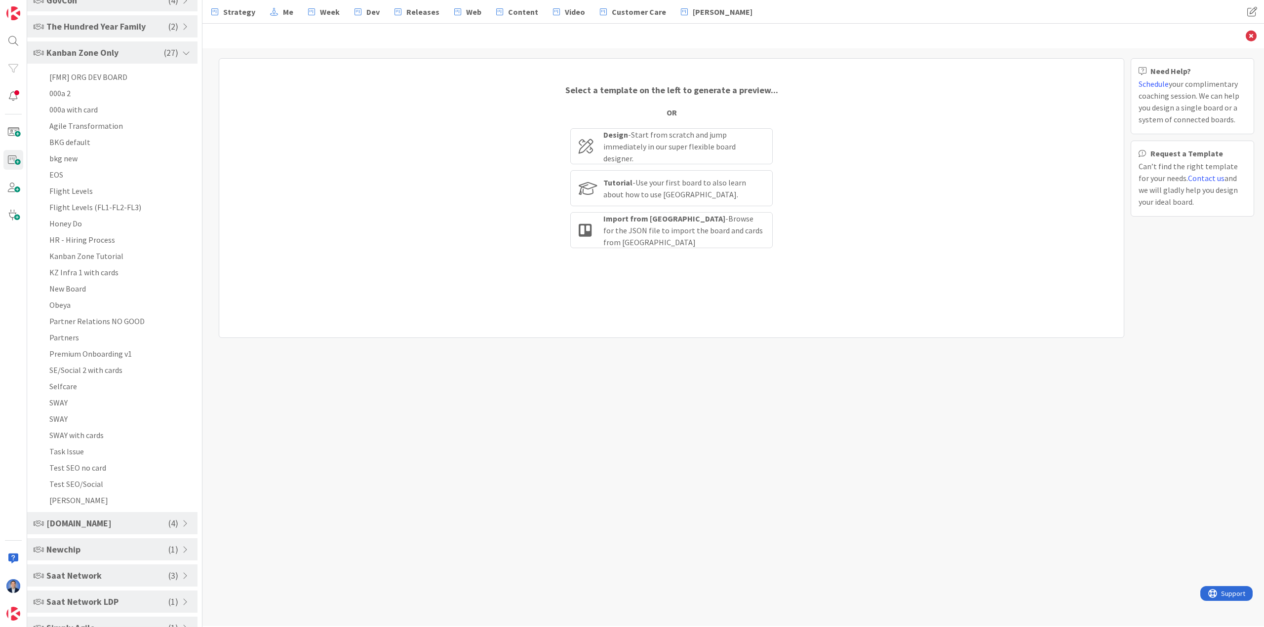
scroll to position [381, 0]
click at [92, 356] on li "Premium Onboarding v1" at bounding box center [112, 355] width 170 height 16
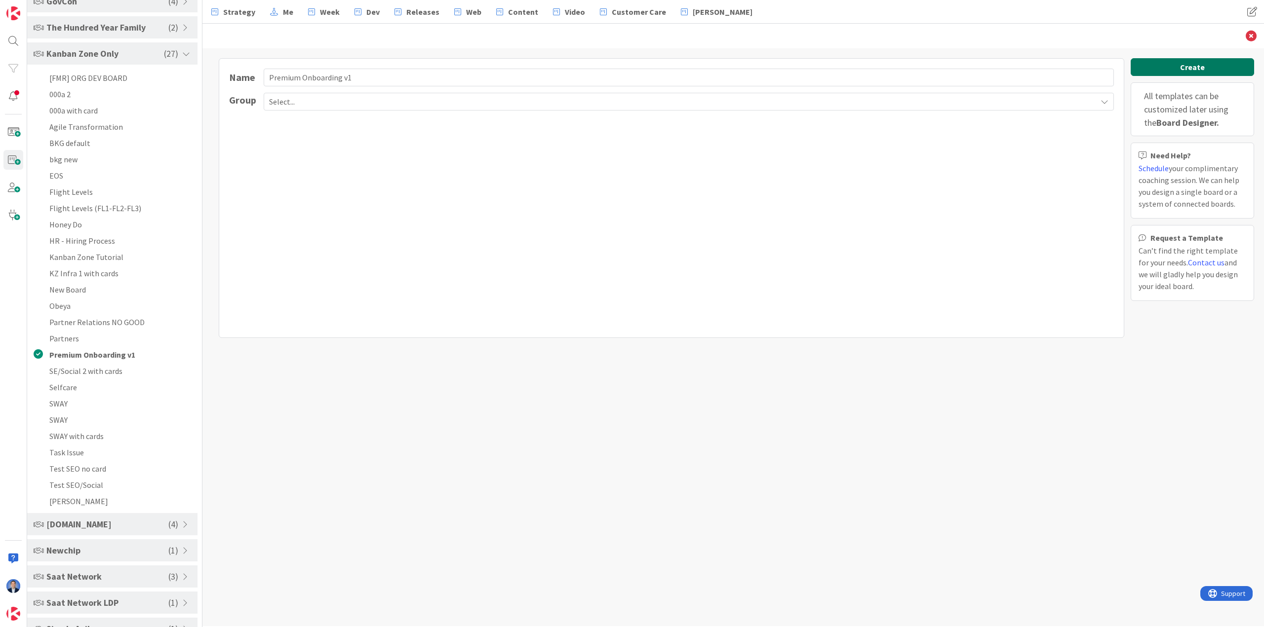
click at [842, 64] on button "Create" at bounding box center [1191, 67] width 123 height 18
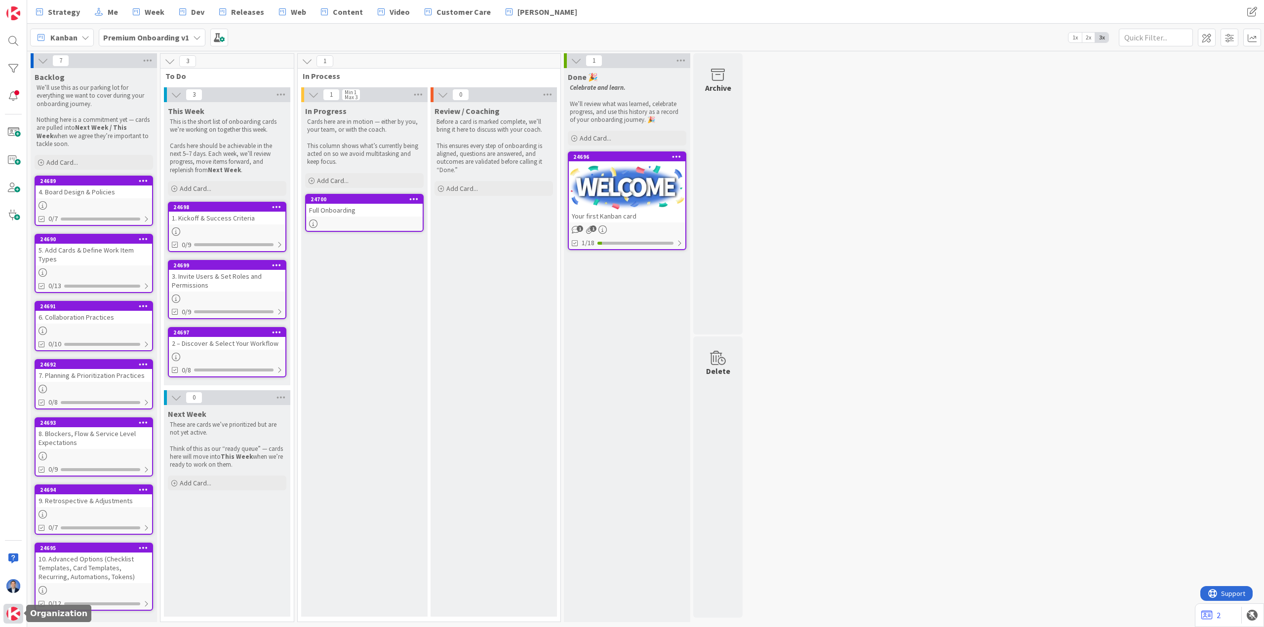
click at [15, 418] on img at bounding box center [13, 614] width 14 height 14
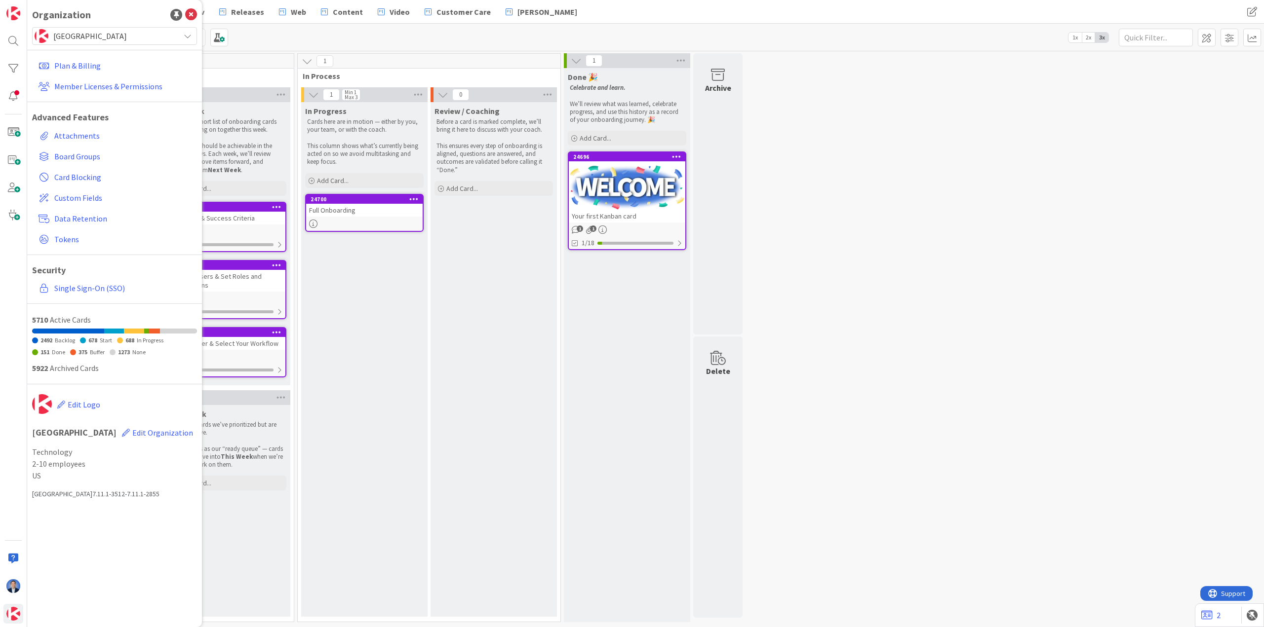
click at [87, 32] on span "[GEOGRAPHIC_DATA]" at bounding box center [113, 36] width 121 height 14
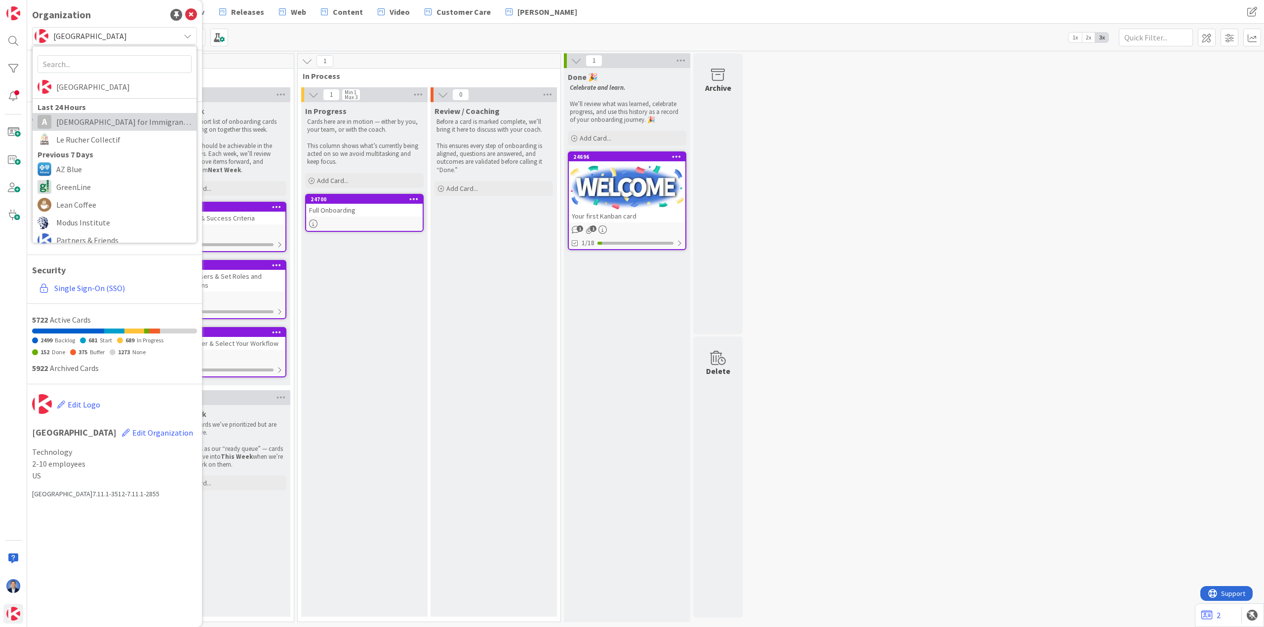
click at [127, 115] on span "[DEMOGRAPHIC_DATA] for Immigrant Justice" at bounding box center [123, 122] width 135 height 15
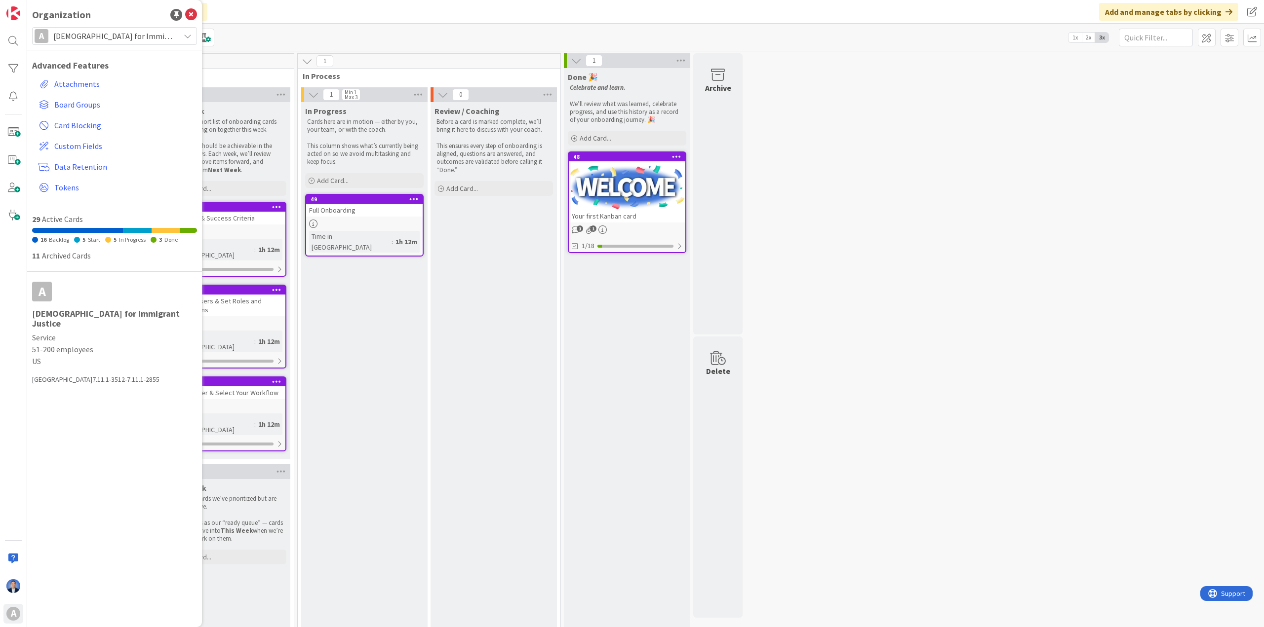
click at [458, 223] on div "Review / Coaching Before a card is marked complete, we’ll bring it here to disc…" at bounding box center [493, 444] width 126 height 684
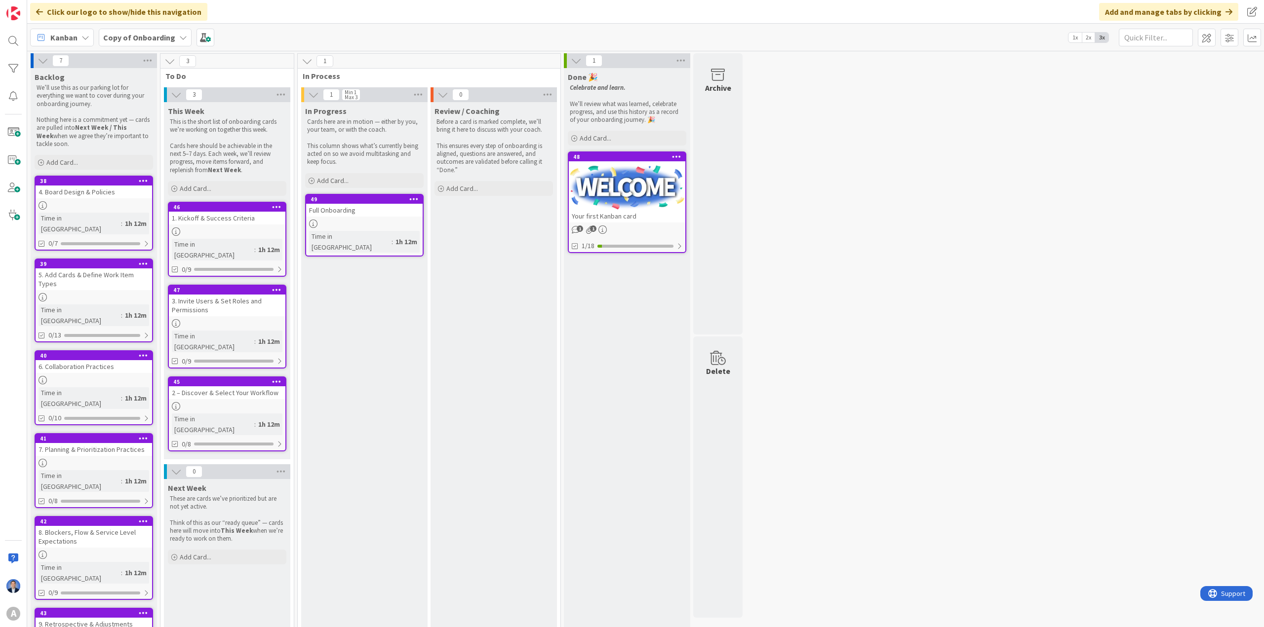
click at [384, 215] on div "Full Onboarding" at bounding box center [364, 210] width 116 height 13
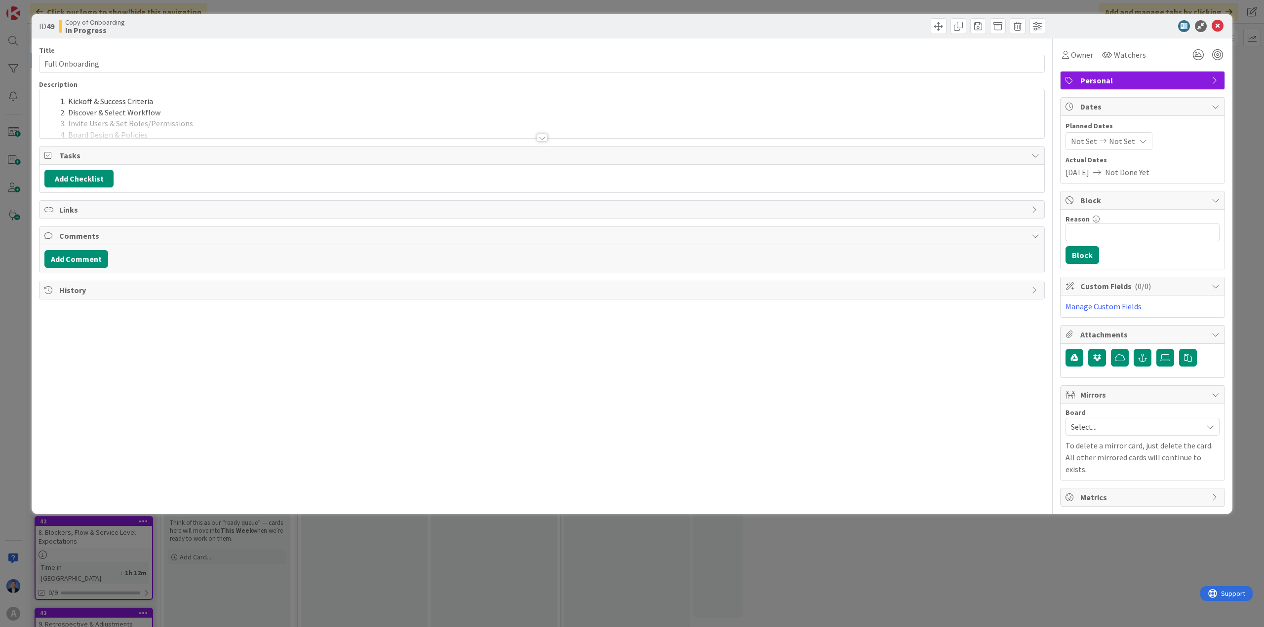
click at [521, 121] on div at bounding box center [541, 125] width 1005 height 25
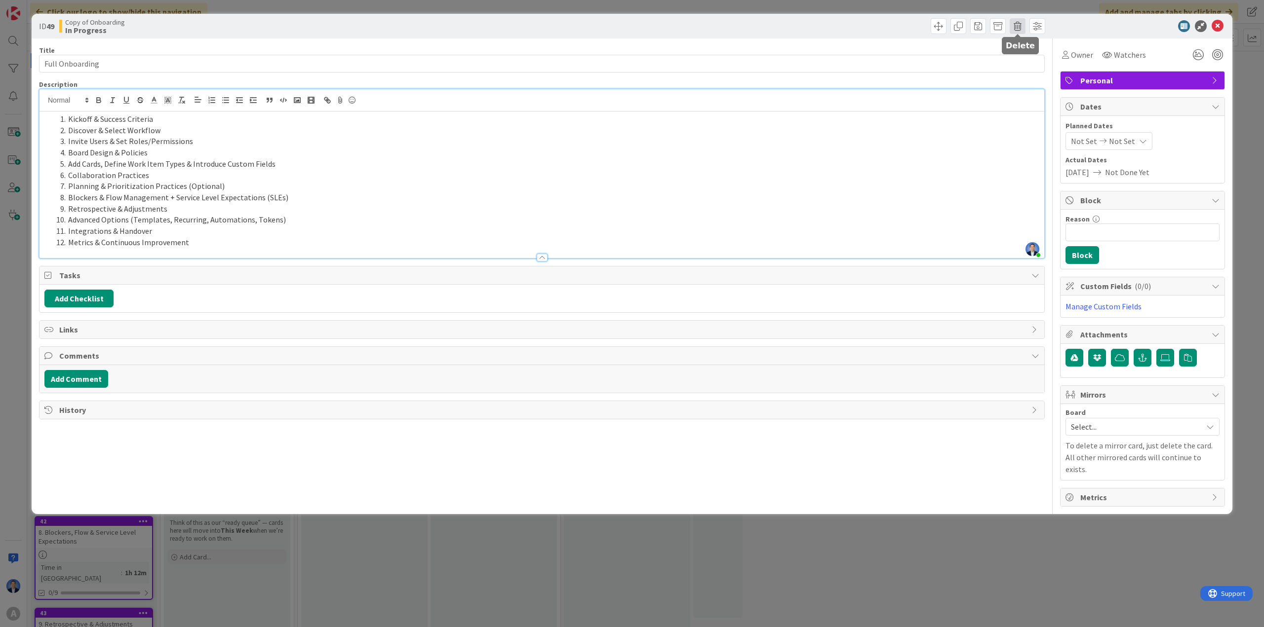
click at [842, 26] on span at bounding box center [1017, 26] width 16 height 16
click at [842, 77] on button "Delete" at bounding box center [1032, 73] width 37 height 18
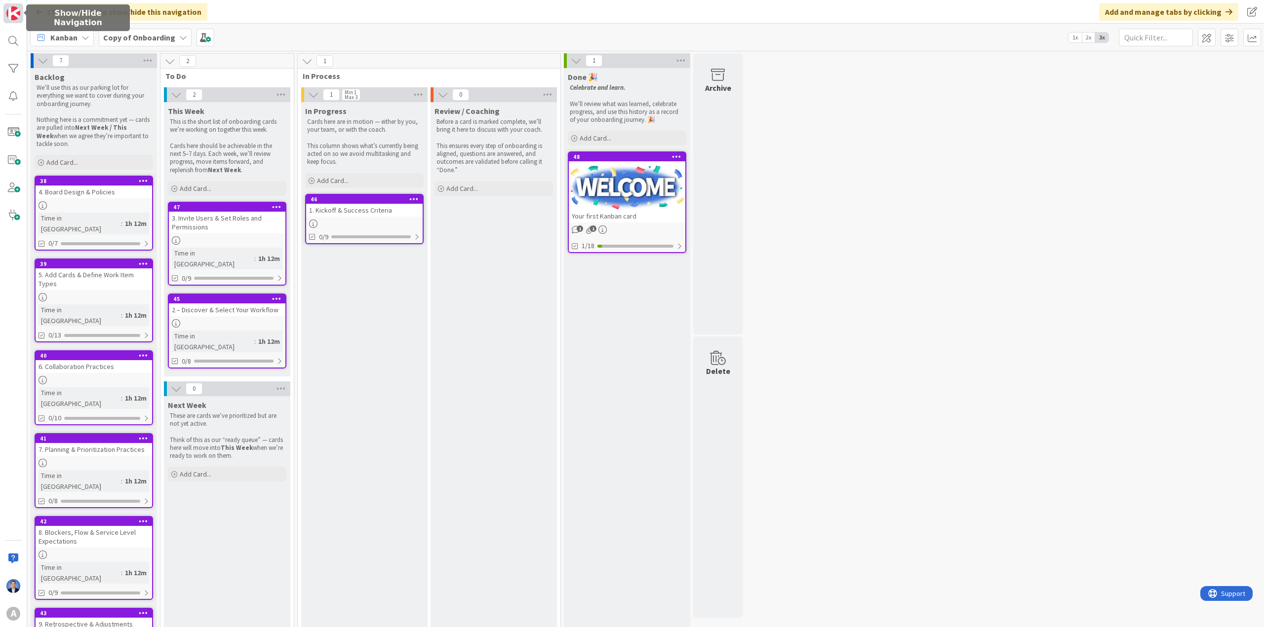
click at [5, 14] on link at bounding box center [13, 13] width 20 height 20
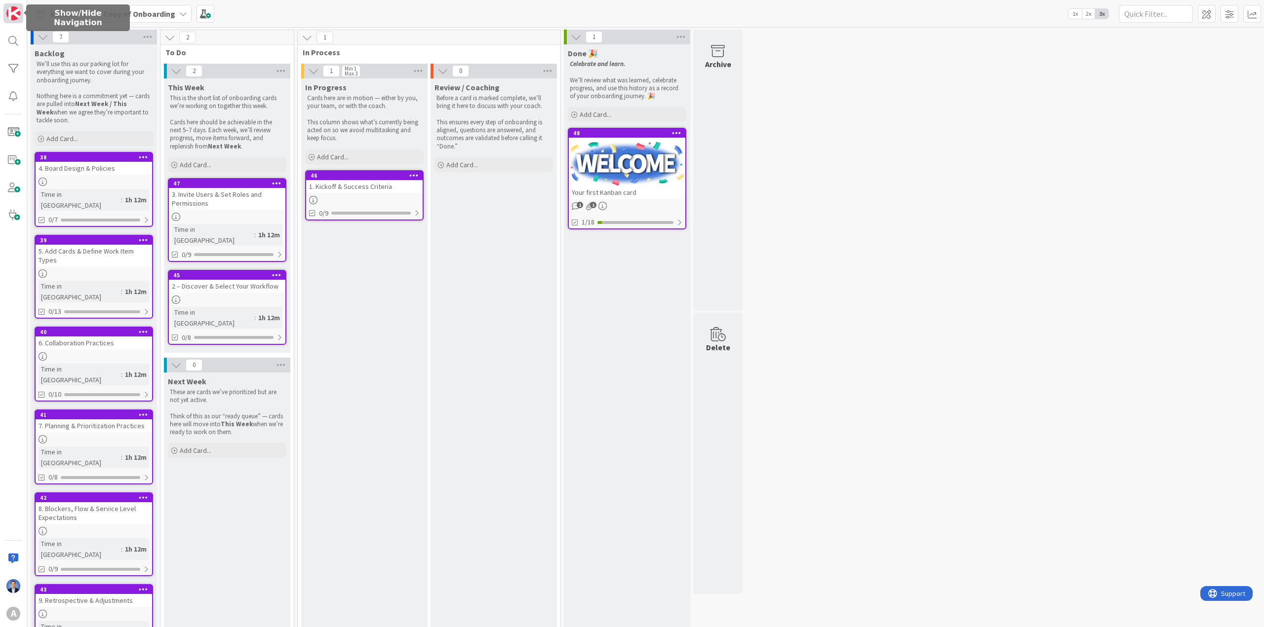
click at [8, 14] on img at bounding box center [13, 13] width 14 height 14
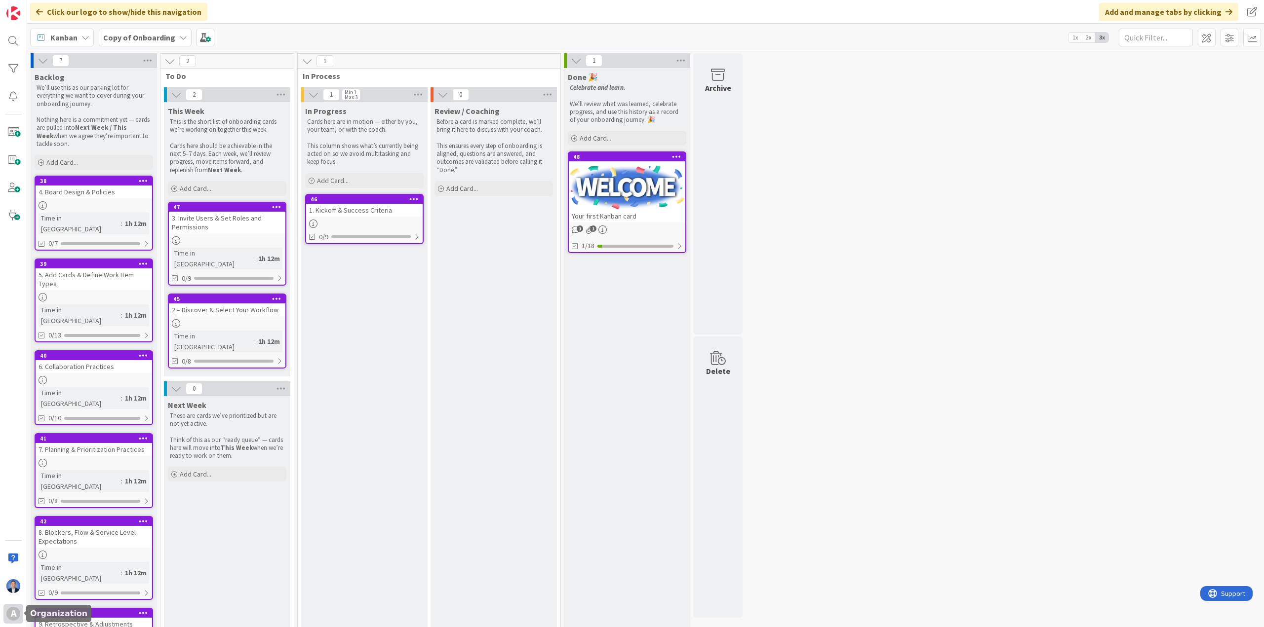
click at [7, 418] on div "A" at bounding box center [13, 614] width 20 height 20
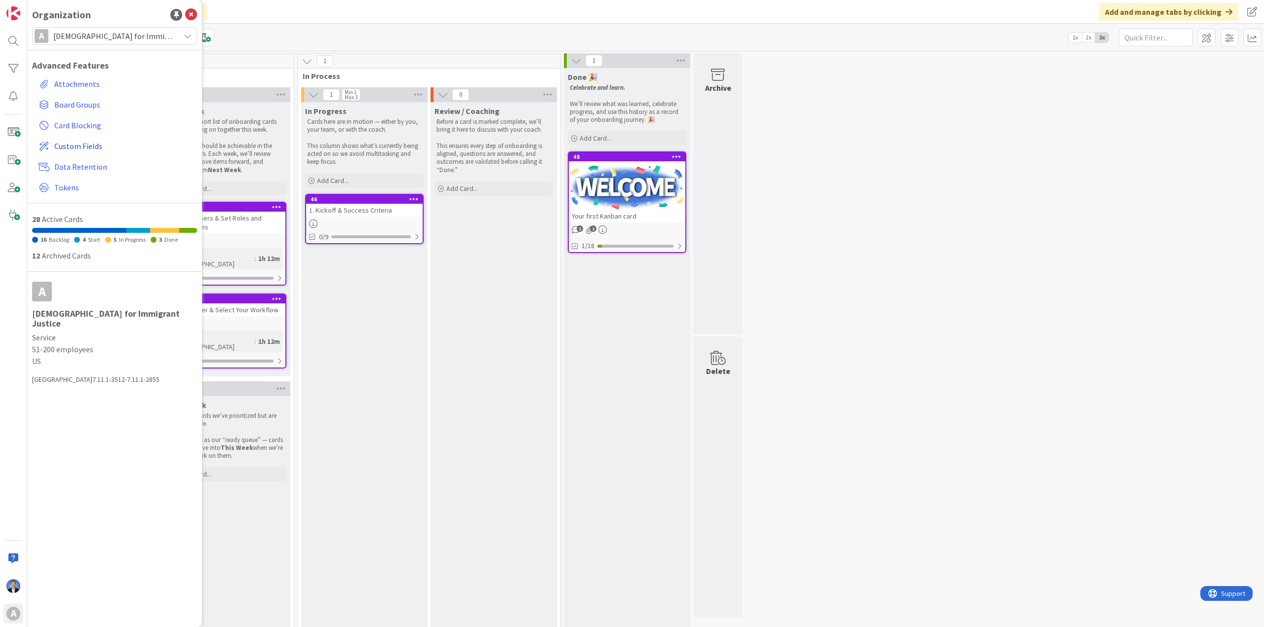
click at [79, 151] on span "Custom Fields" at bounding box center [123, 146] width 139 height 12
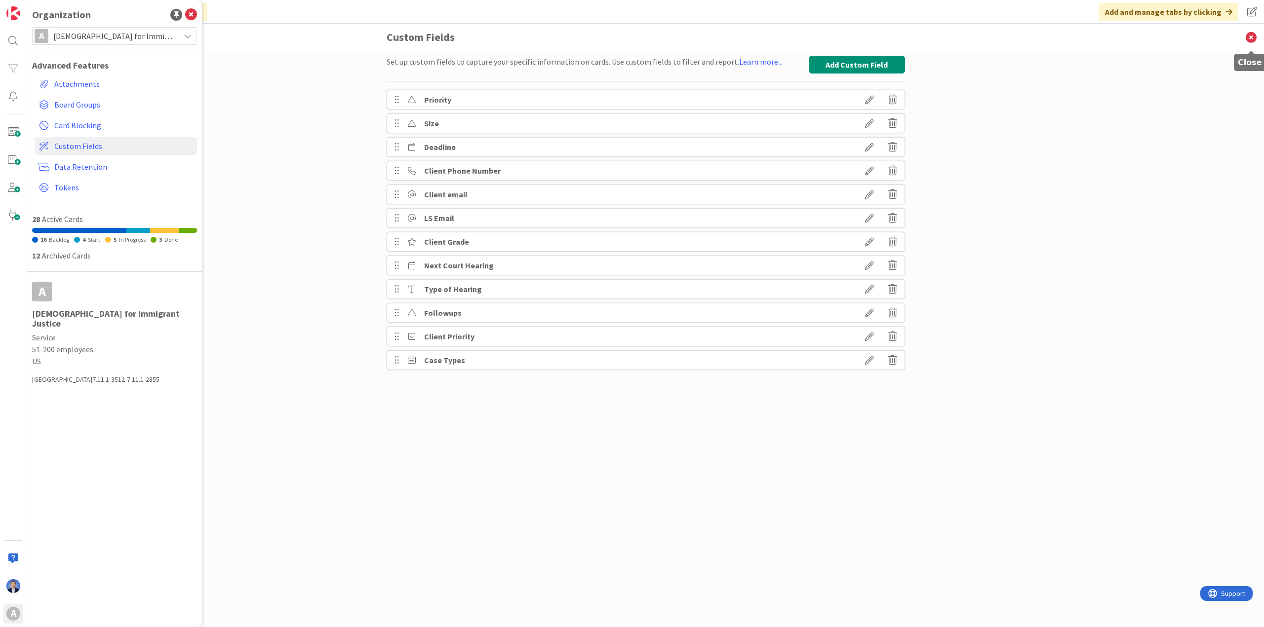
click at [842, 39] on icon at bounding box center [1251, 37] width 26 height 27
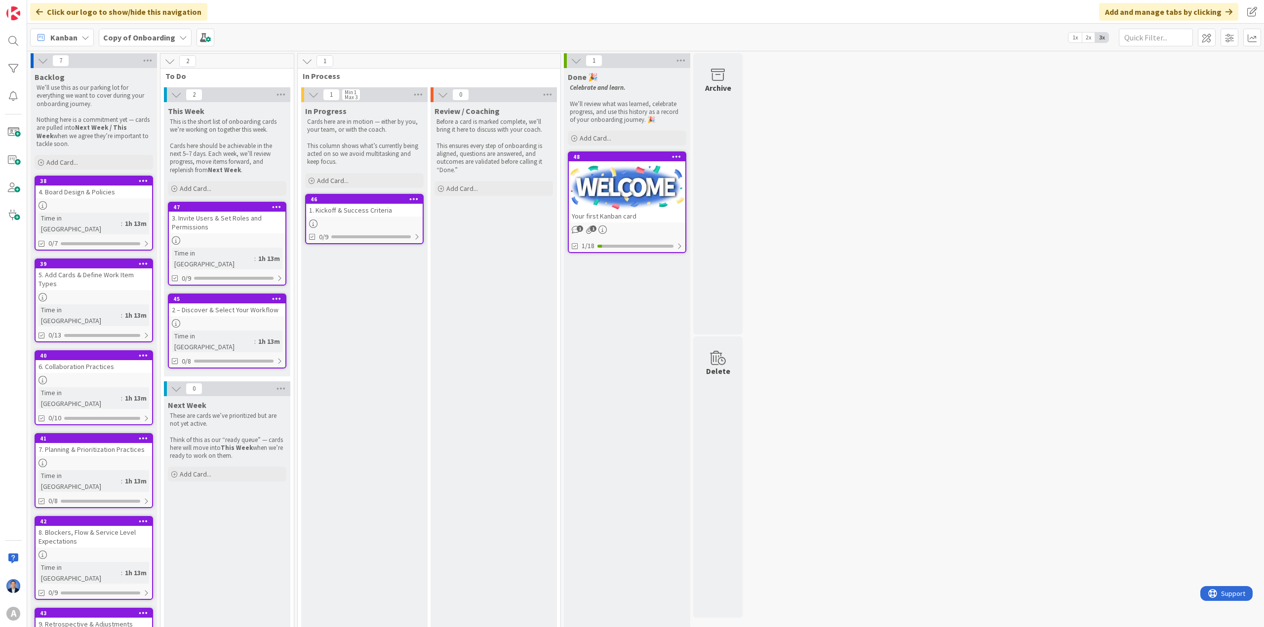
click at [842, 258] on div "7 Backlog We’ll use this as our parking lot for everything we want to cover dur…" at bounding box center [645, 424] width 1233 height 743
click at [842, 146] on div "7 Backlog We’ll use this as our parking lot for everything we want to cover dur…" at bounding box center [645, 424] width 1233 height 743
click at [18, 13] on img at bounding box center [13, 13] width 14 height 14
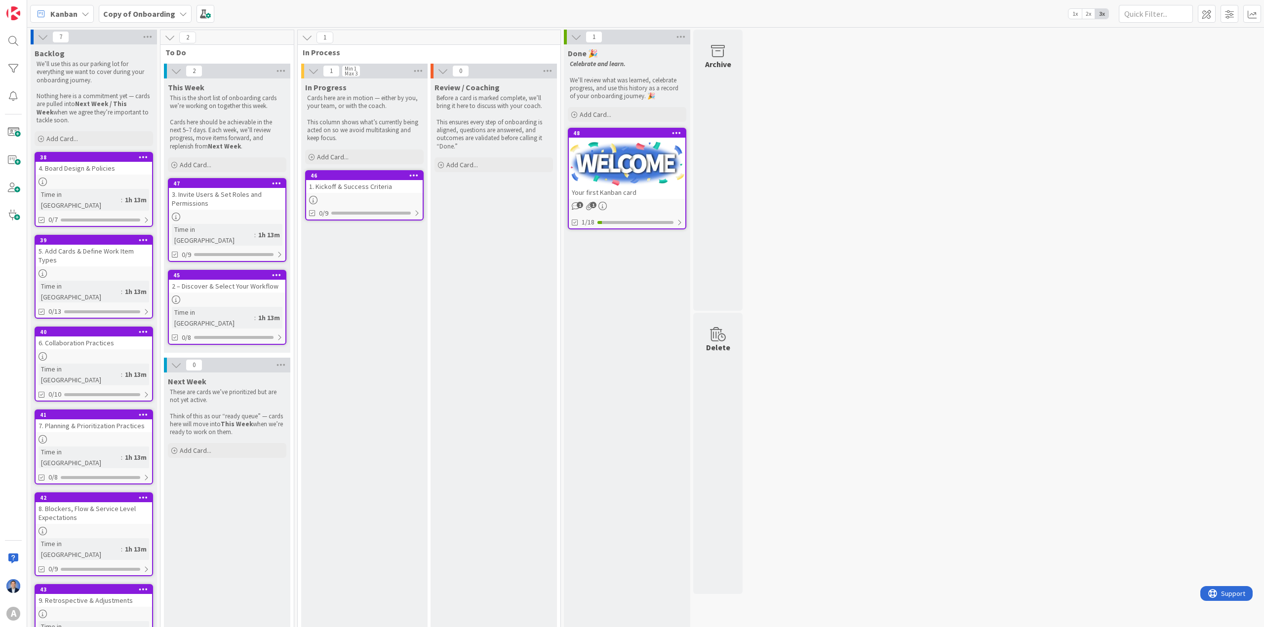
click at [128, 20] on div "Copy of Onboarding" at bounding box center [145, 14] width 93 height 18
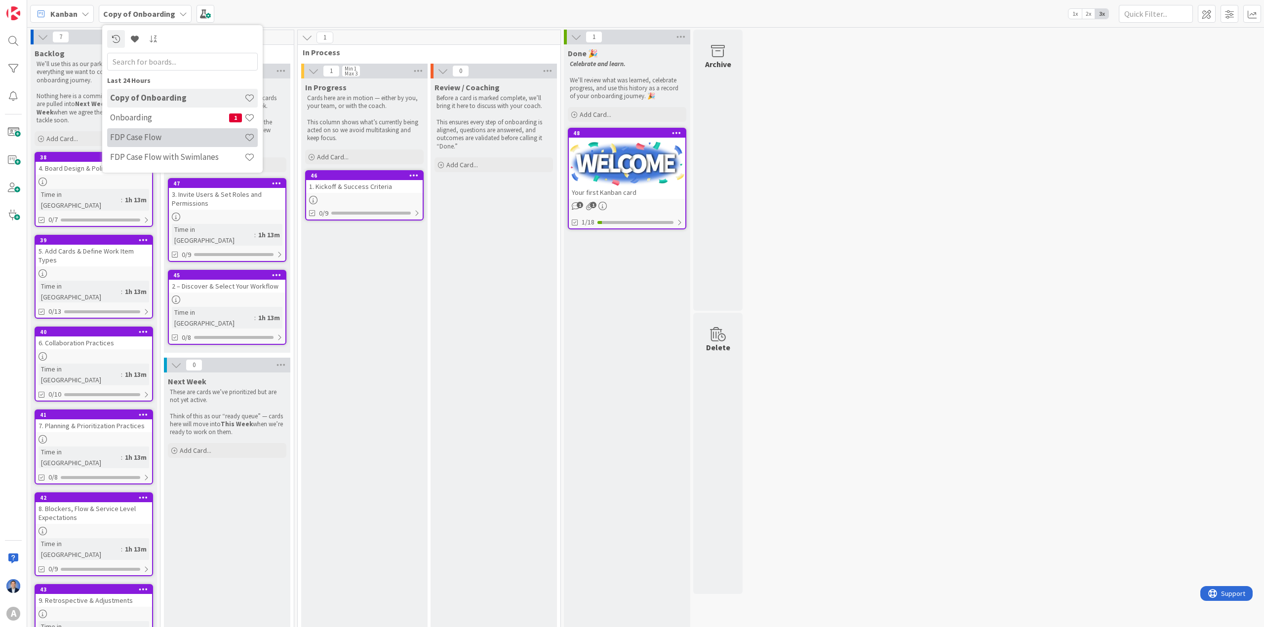
click at [155, 135] on h4 "FDP Case Flow" at bounding box center [177, 137] width 134 height 10
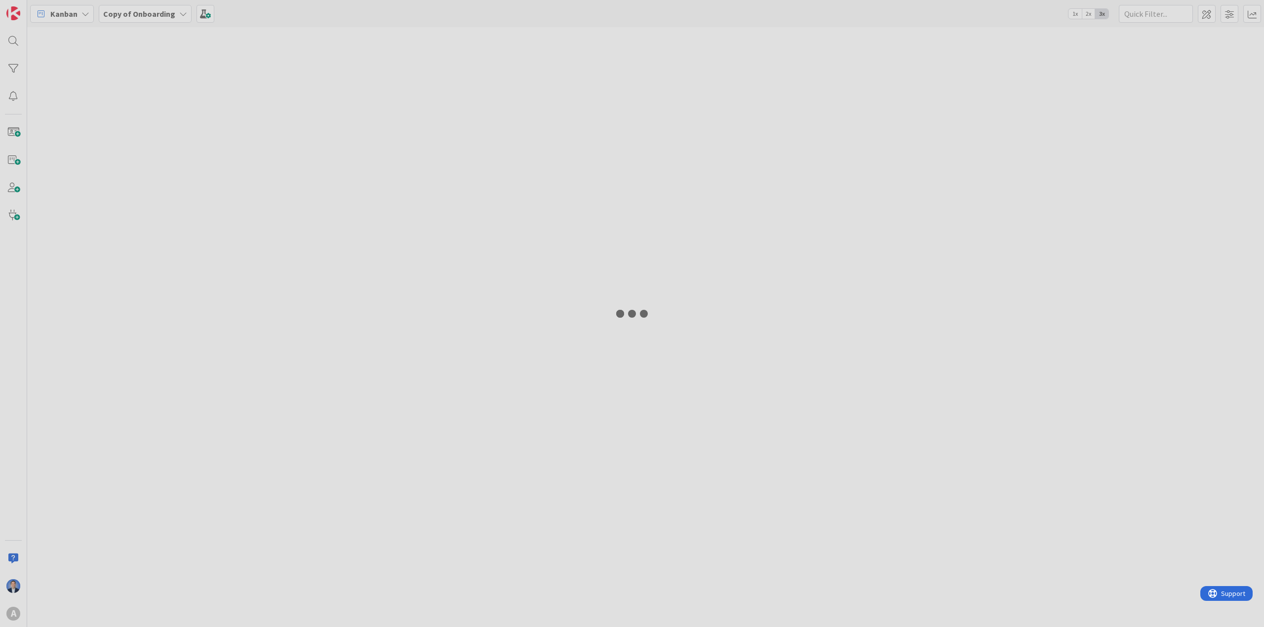
type input "730"
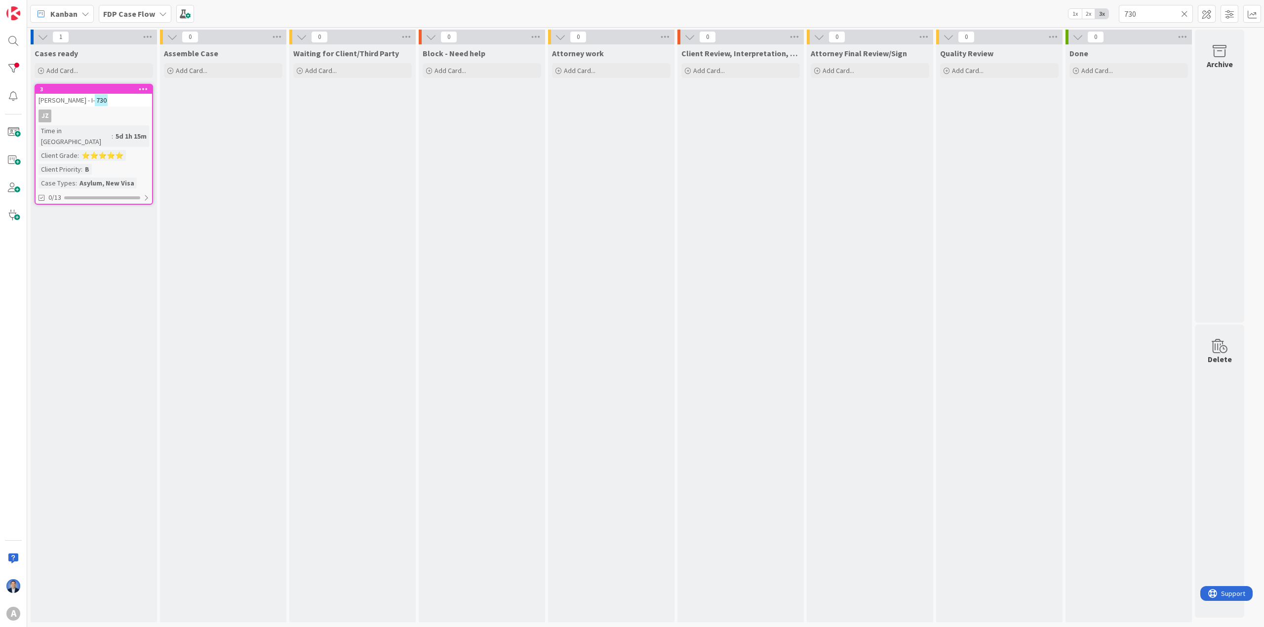
click at [842, 14] on span "1x" at bounding box center [1074, 14] width 13 height 10
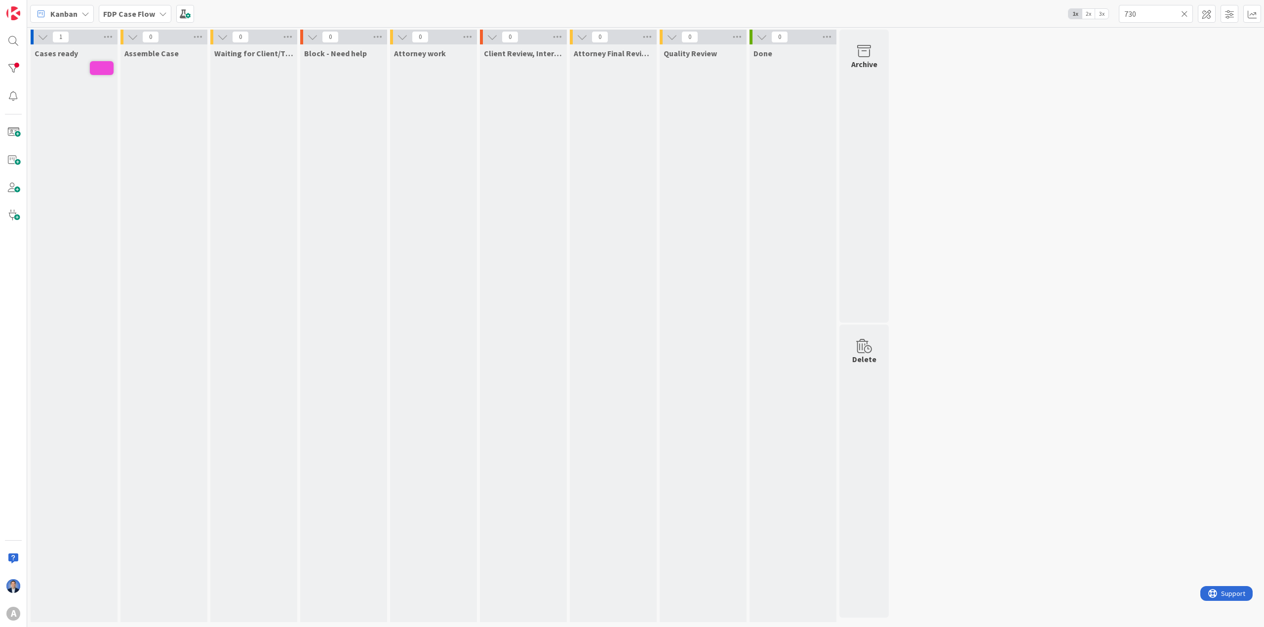
click at [842, 16] on span "3x" at bounding box center [1101, 14] width 13 height 10
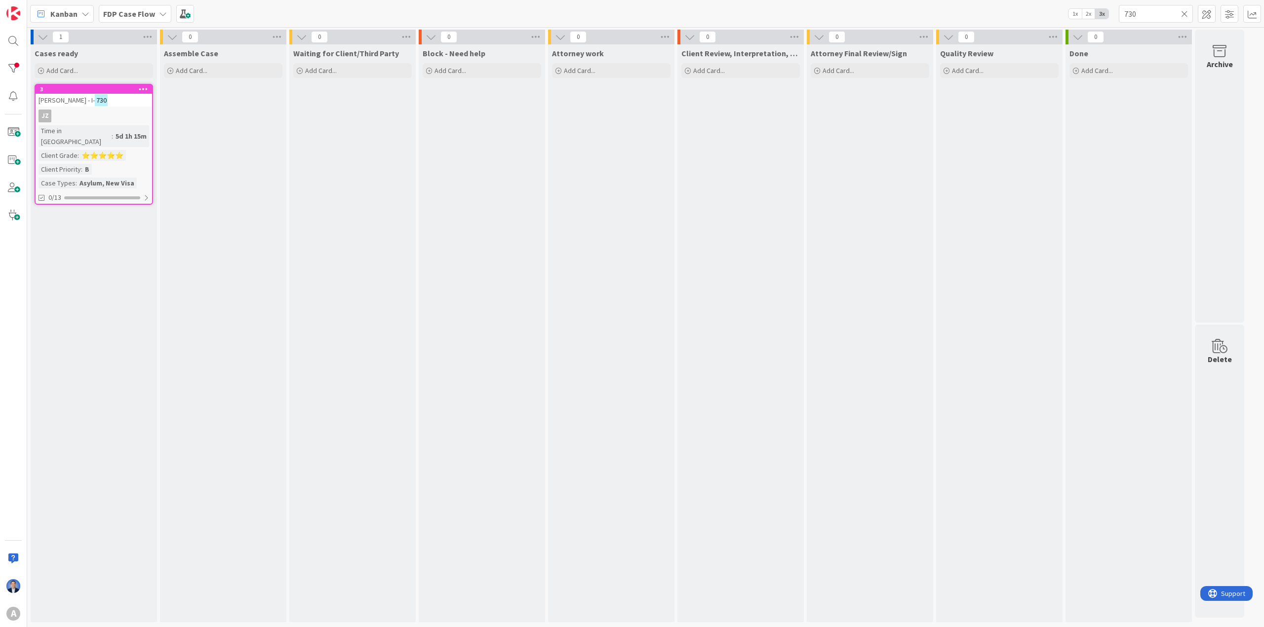
click at [106, 115] on div "JZ" at bounding box center [94, 116] width 116 height 13
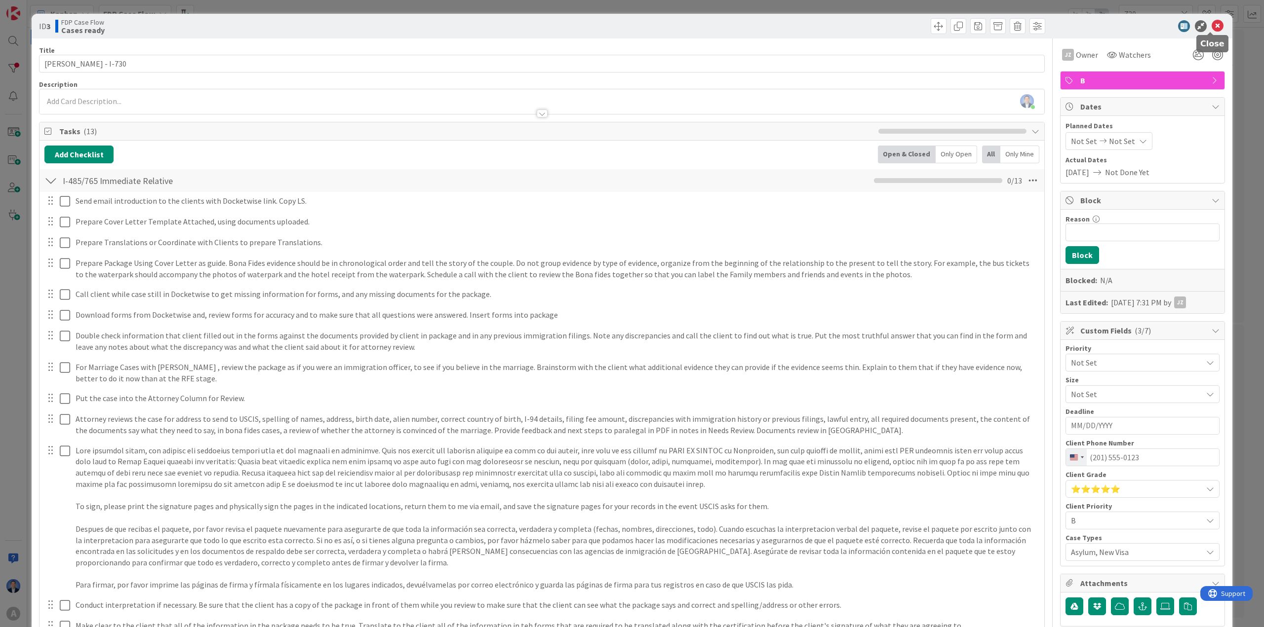
click at [842, 24] on icon at bounding box center [1217, 26] width 12 height 12
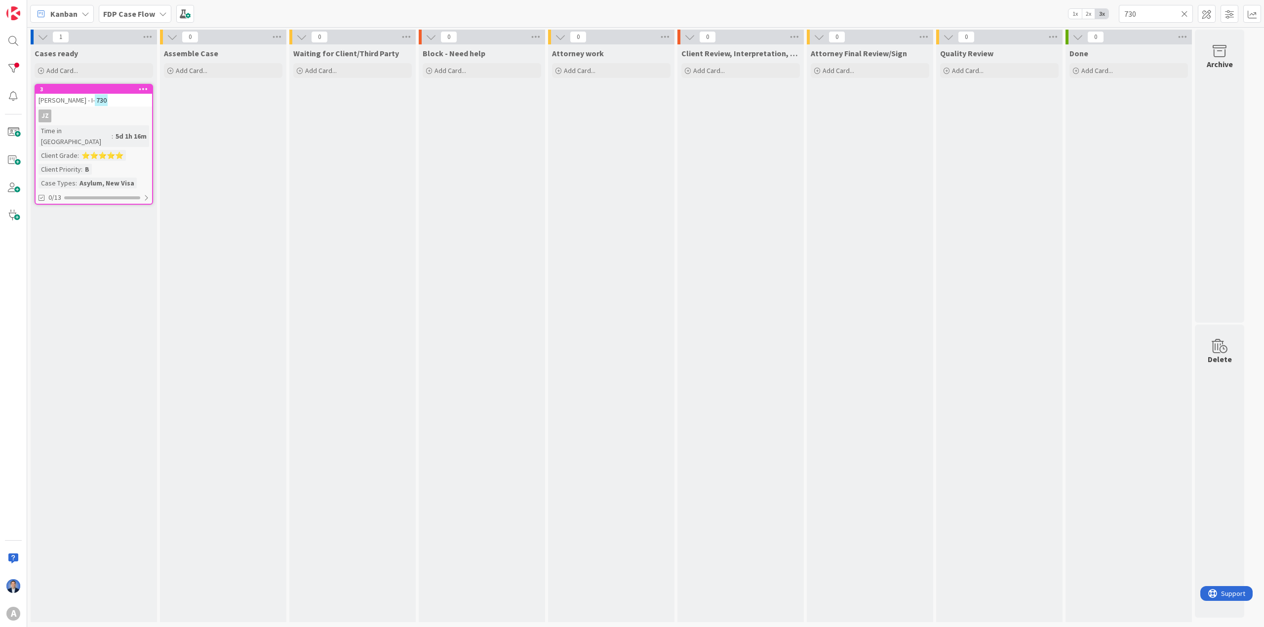
click at [842, 11] on span "1x" at bounding box center [1074, 14] width 13 height 10
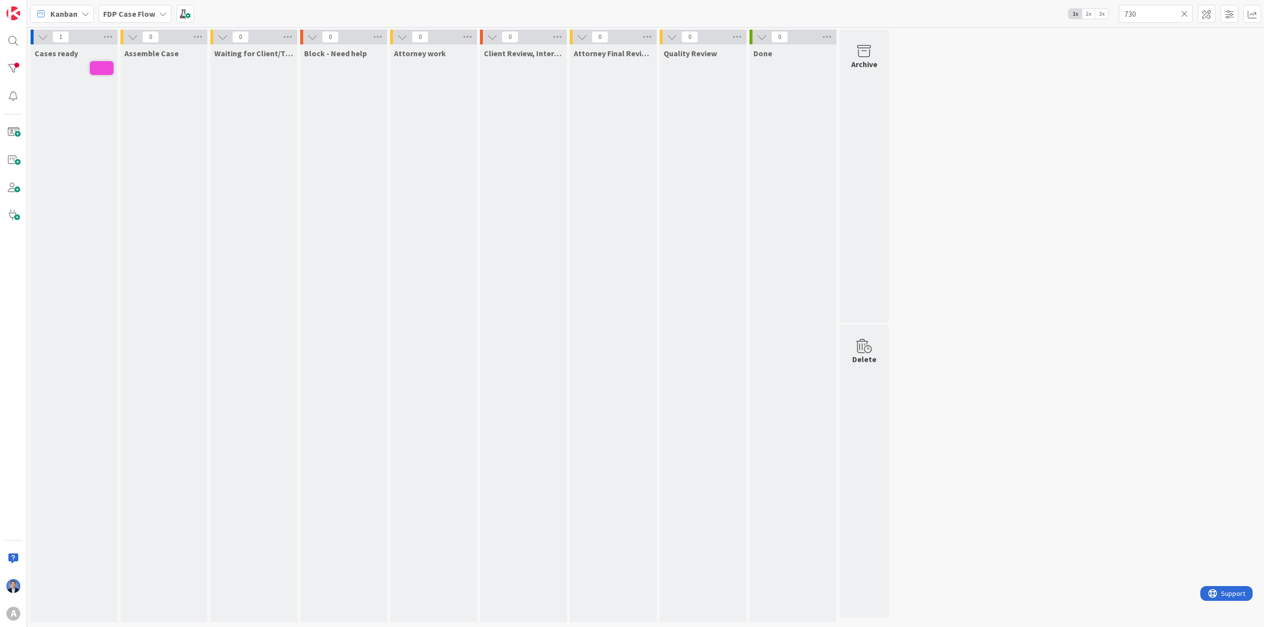
click at [285, 204] on div "Waiting for Client/Third Party" at bounding box center [253, 333] width 87 height 578
click at [10, 418] on div "A" at bounding box center [13, 614] width 20 height 20
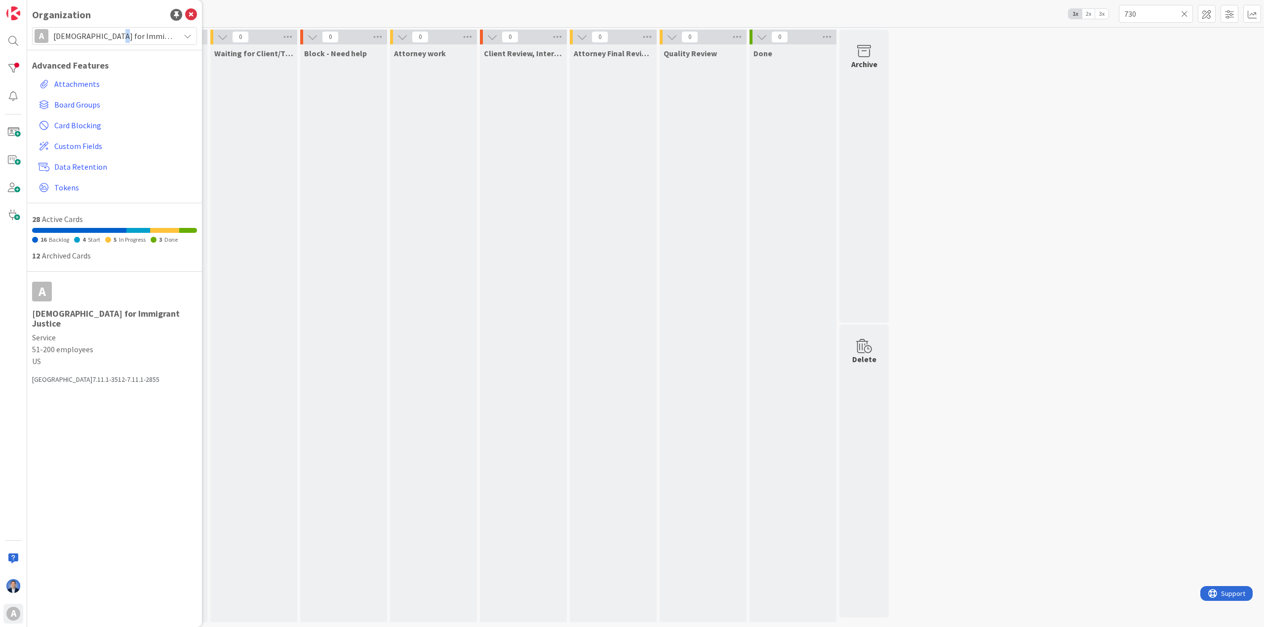
click at [115, 36] on span "[DEMOGRAPHIC_DATA] for Immigrant Justice" at bounding box center [113, 36] width 121 height 14
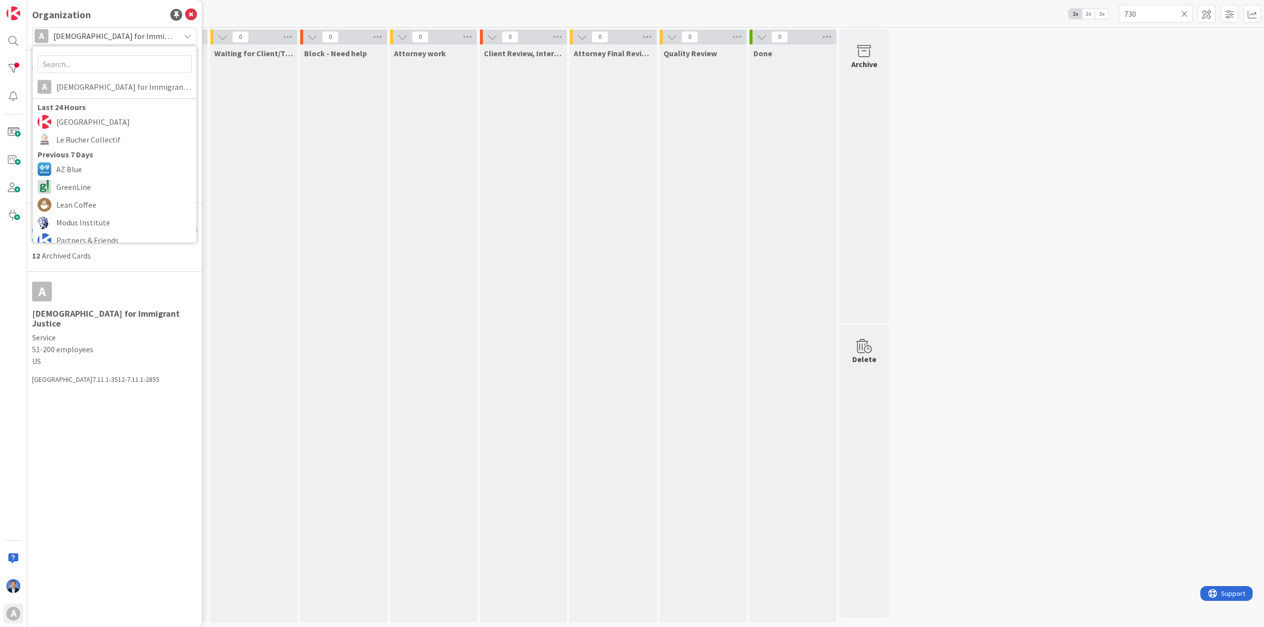
click at [264, 108] on div "Waiting for Client/Third Party" at bounding box center [253, 333] width 87 height 578
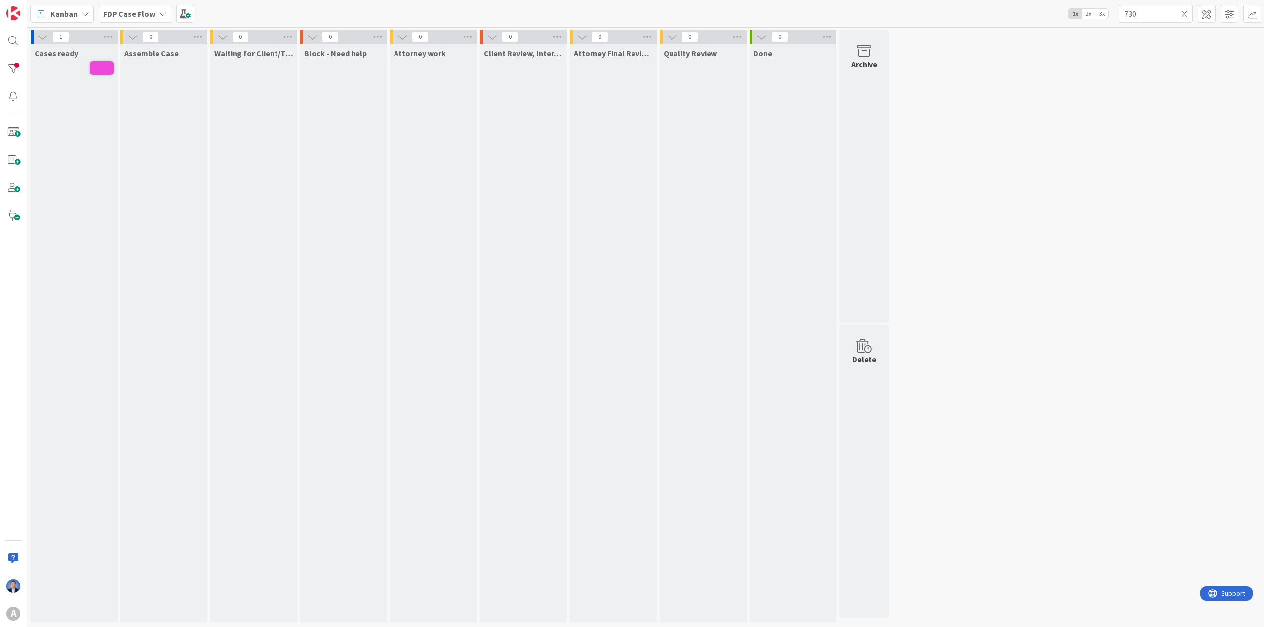
click at [137, 18] on b "FDP Case Flow" at bounding box center [129, 14] width 52 height 10
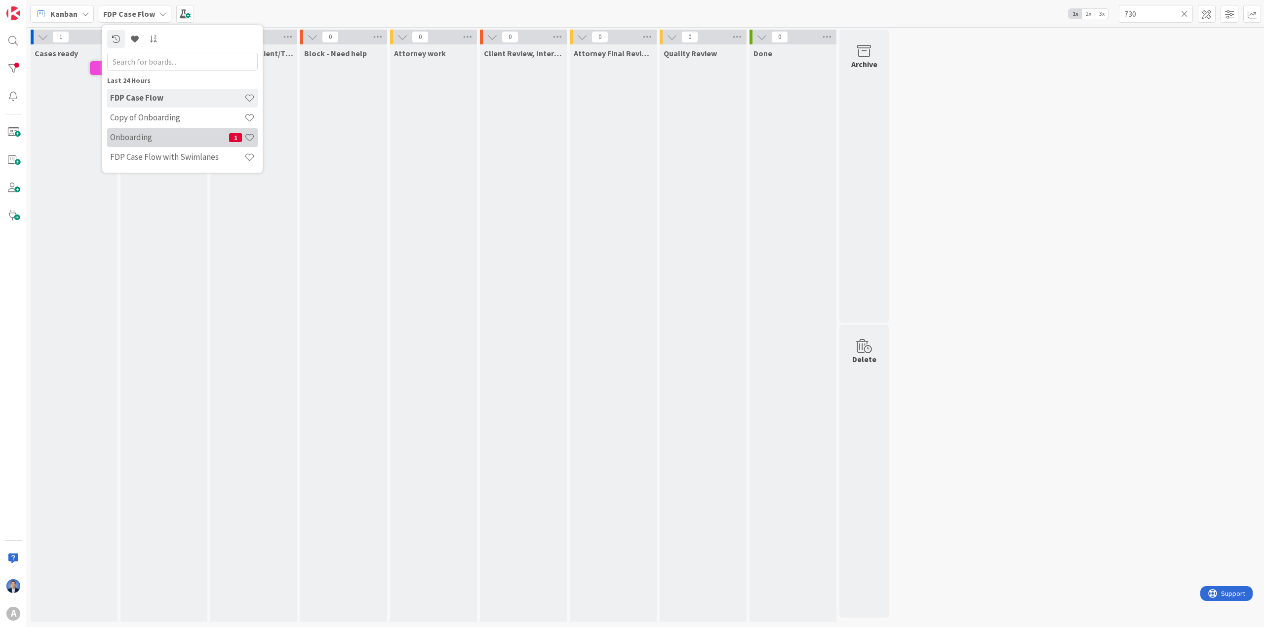
click at [174, 137] on h4 "Onboarding" at bounding box center [169, 137] width 119 height 10
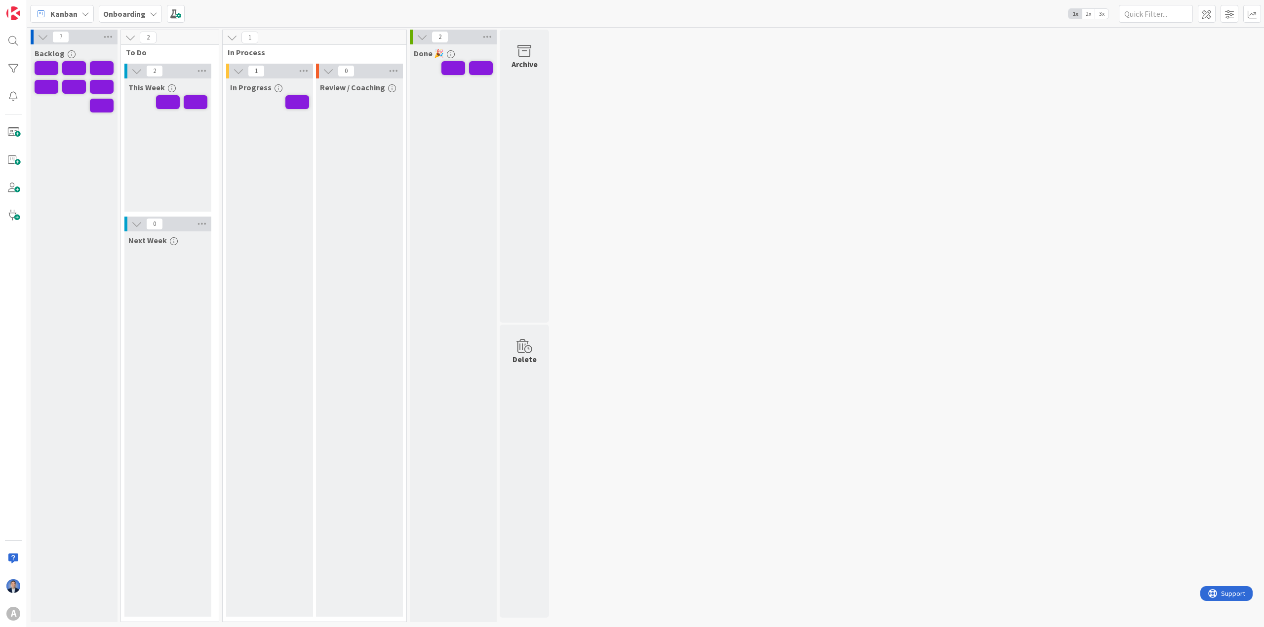
click at [842, 20] on div "Kanban Onboarding 1x 2x 3x" at bounding box center [645, 13] width 1237 height 27
click at [842, 11] on span "3x" at bounding box center [1101, 14] width 13 height 10
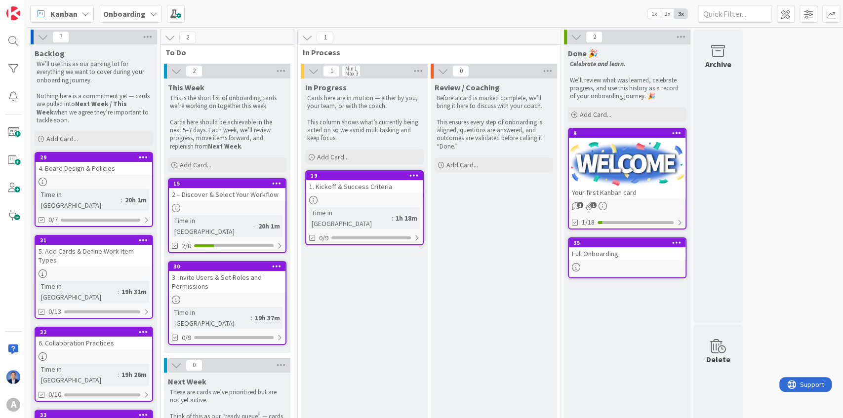
click at [363, 189] on div "1. Kickoff & Success Criteria" at bounding box center [364, 186] width 116 height 13
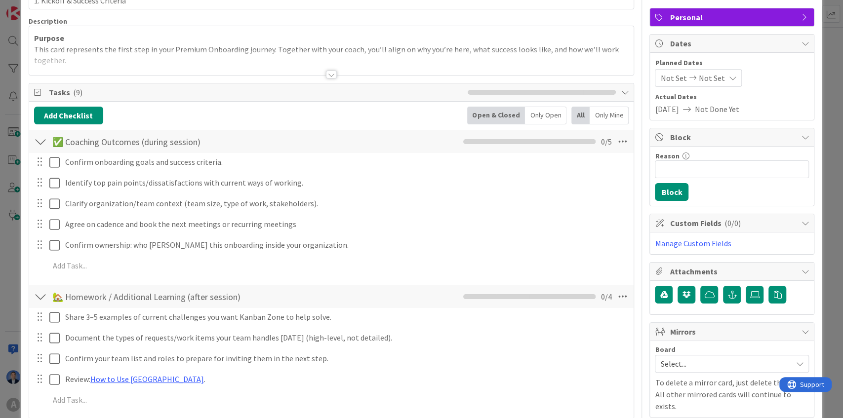
scroll to position [66, 0]
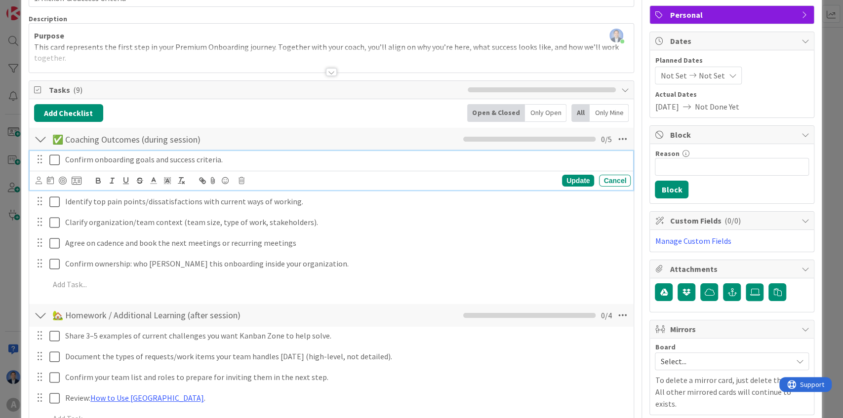
click at [52, 160] on icon at bounding box center [54, 160] width 10 height 12
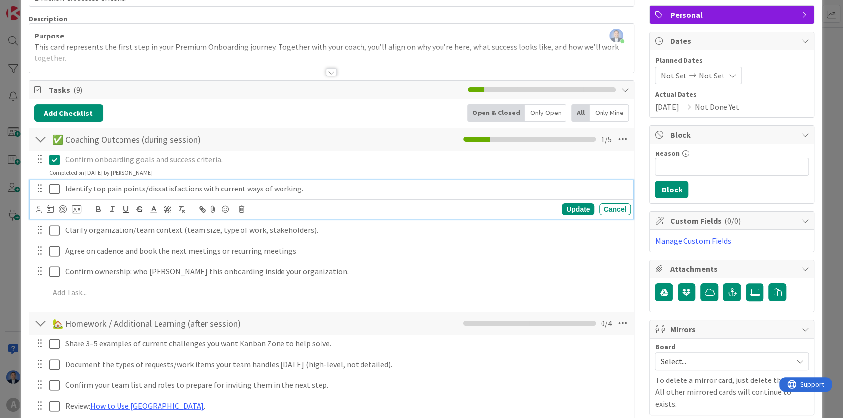
click at [327, 184] on p "Identify top pain points/dissatisfactions with current ways of working." at bounding box center [345, 188] width 561 height 11
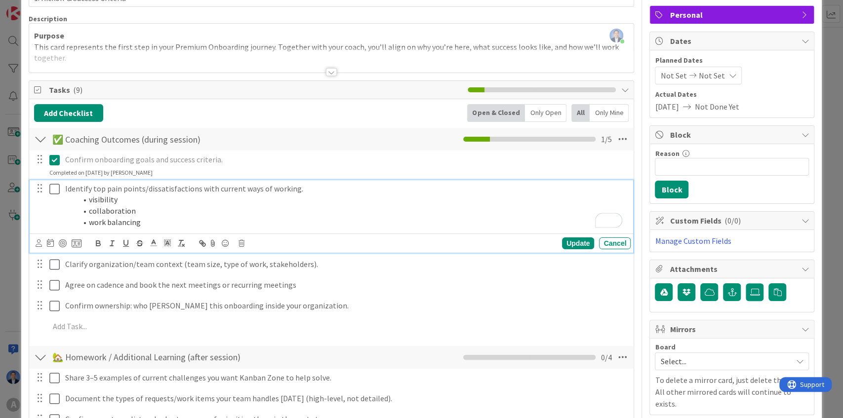
click at [157, 199] on li "visibility" at bounding box center [351, 199] width 549 height 11
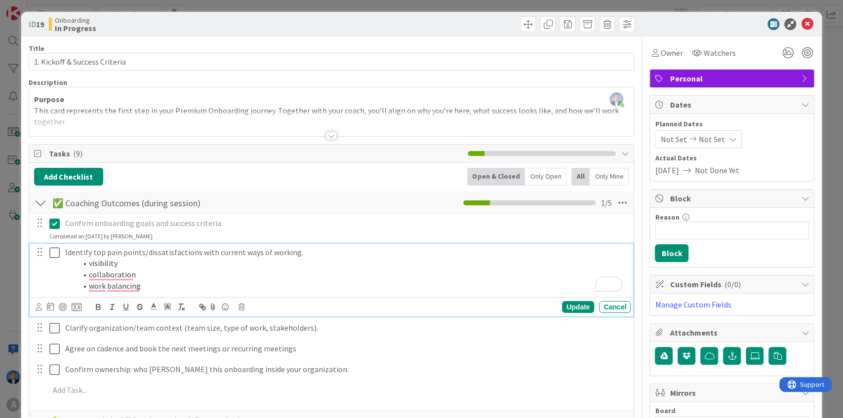
scroll to position [0, 0]
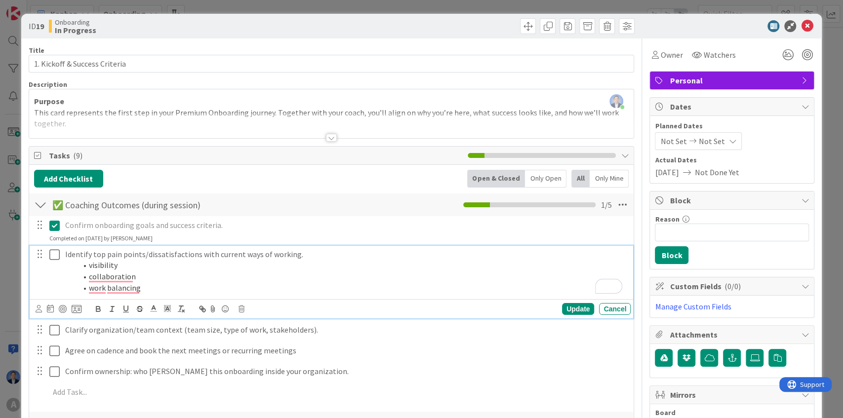
click at [54, 254] on icon at bounding box center [54, 255] width 10 height 12
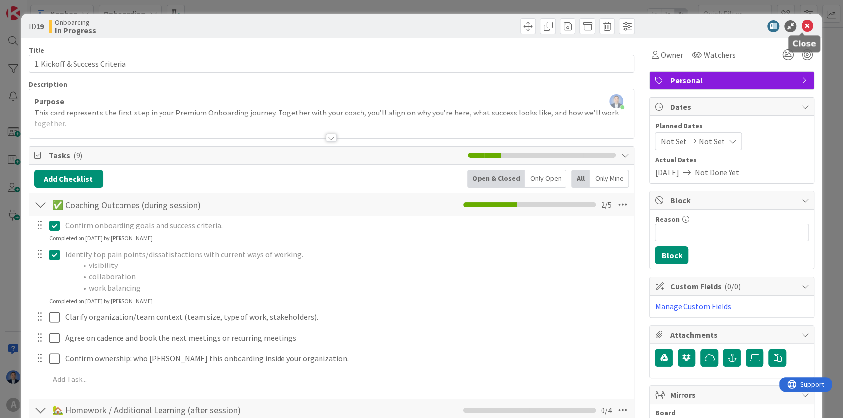
click at [805, 24] on icon at bounding box center [807, 26] width 12 height 12
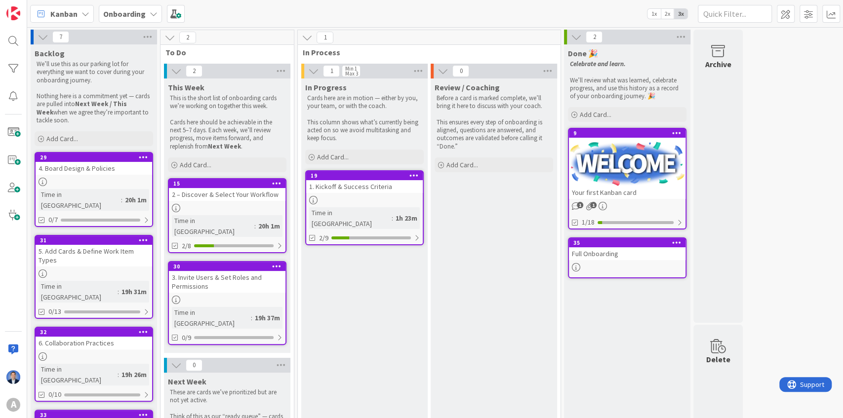
click at [75, 16] on span "Kanban" at bounding box center [63, 14] width 27 height 12
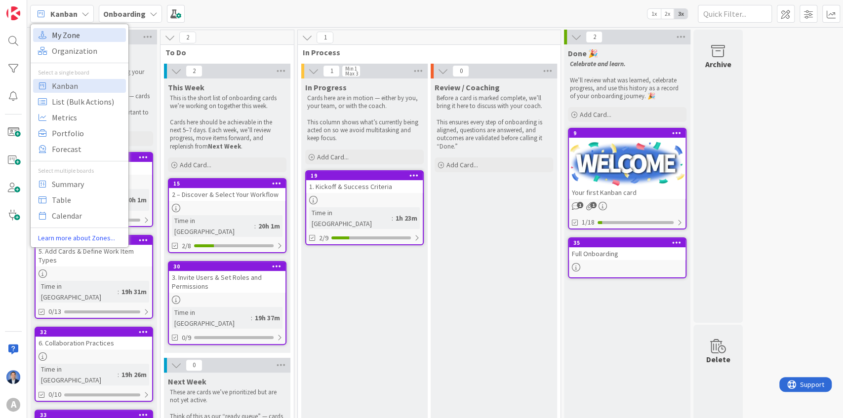
click at [76, 34] on span "My Zone" at bounding box center [87, 35] width 71 height 15
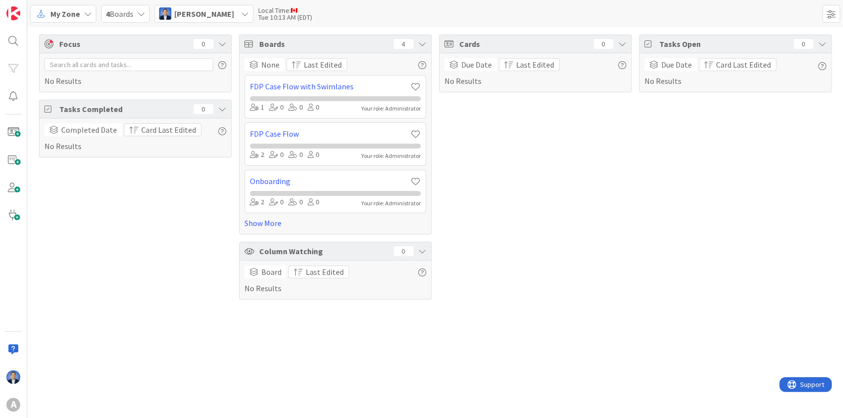
click at [214, 16] on span "[PERSON_NAME]" at bounding box center [204, 14] width 60 height 12
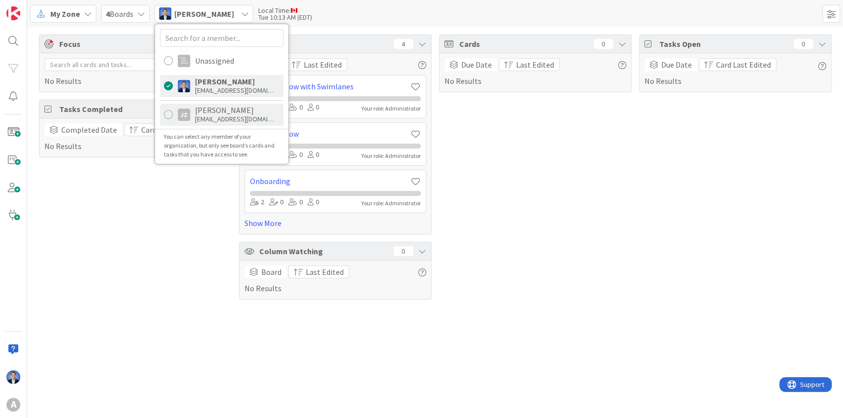
click at [208, 118] on div "jwallace@aijustice.org" at bounding box center [234, 119] width 79 height 9
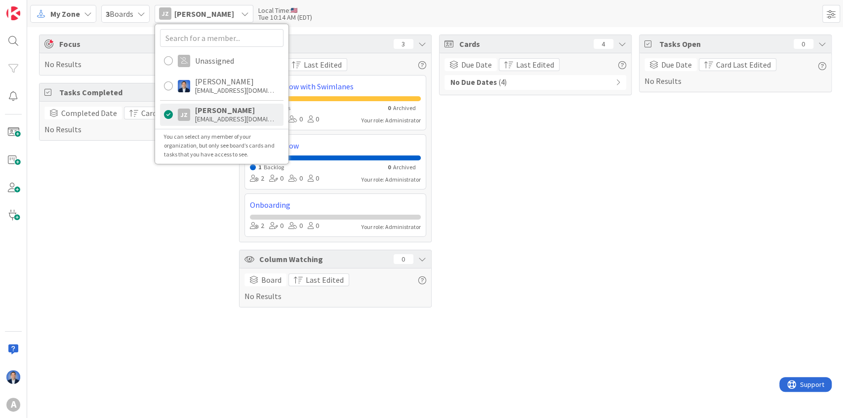
click at [623, 236] on div "Cards 4 Due Date Last Edited No Due Dates ( 4 )" at bounding box center [535, 171] width 193 height 273
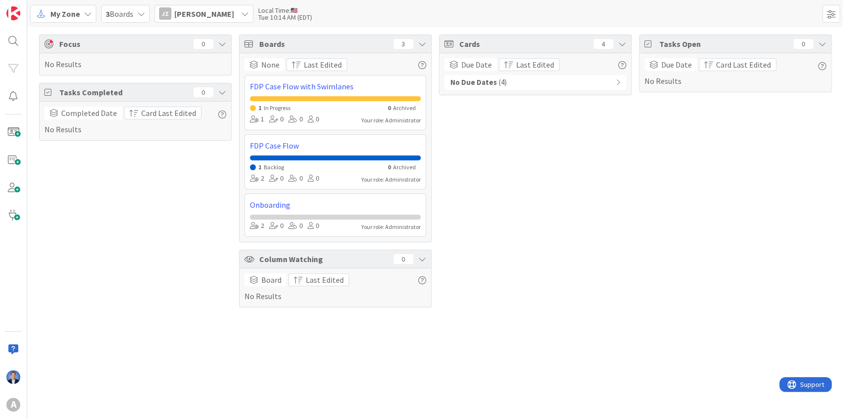
click at [211, 19] on span "[PERSON_NAME]" at bounding box center [204, 14] width 60 height 12
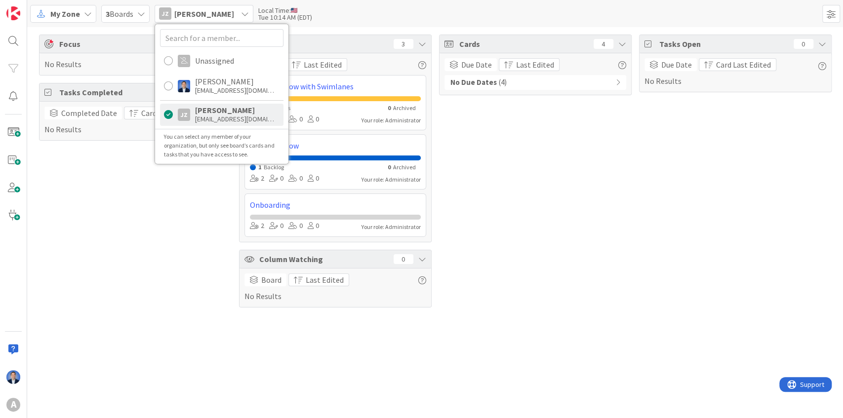
click at [78, 14] on span "My Zone" at bounding box center [65, 14] width 30 height 12
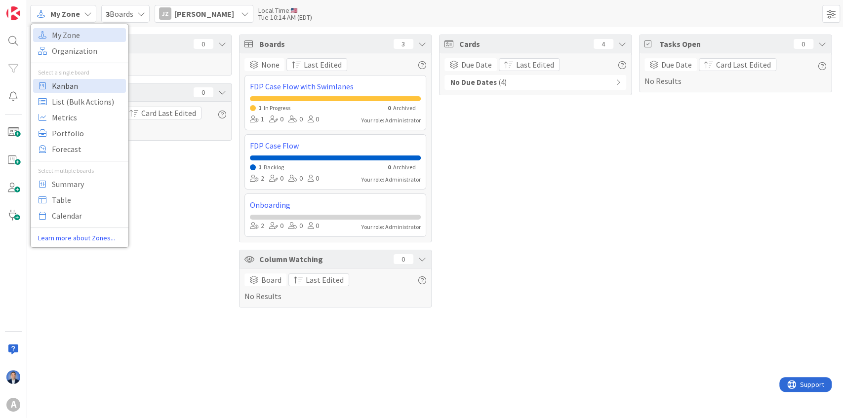
click at [71, 85] on span "Kanban" at bounding box center [87, 85] width 71 height 15
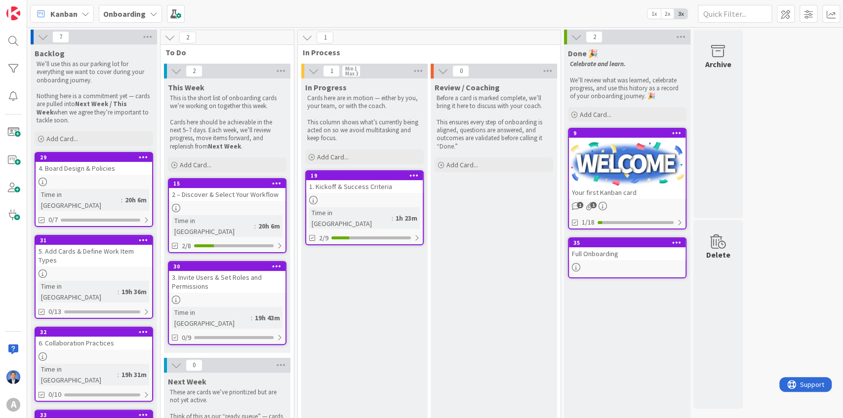
click at [119, 15] on b "Onboarding" at bounding box center [124, 14] width 42 height 10
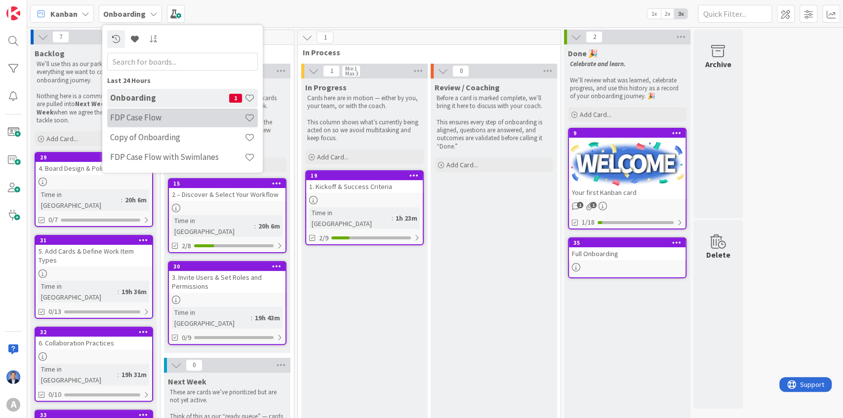
click at [158, 121] on h4 "FDP Case Flow" at bounding box center [177, 118] width 134 height 10
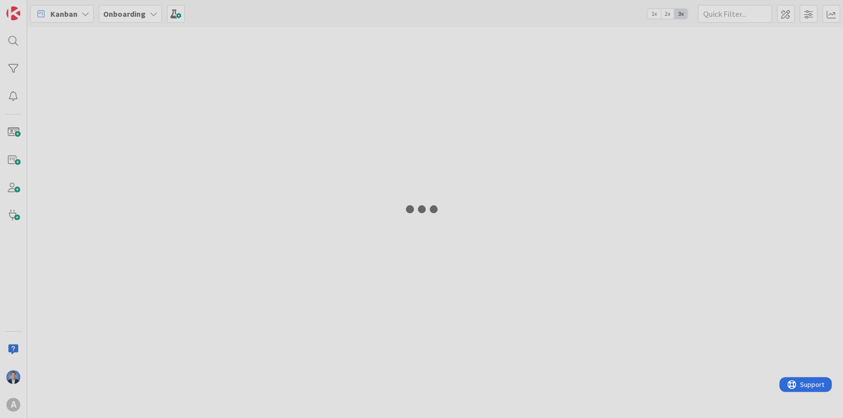
type input "730"
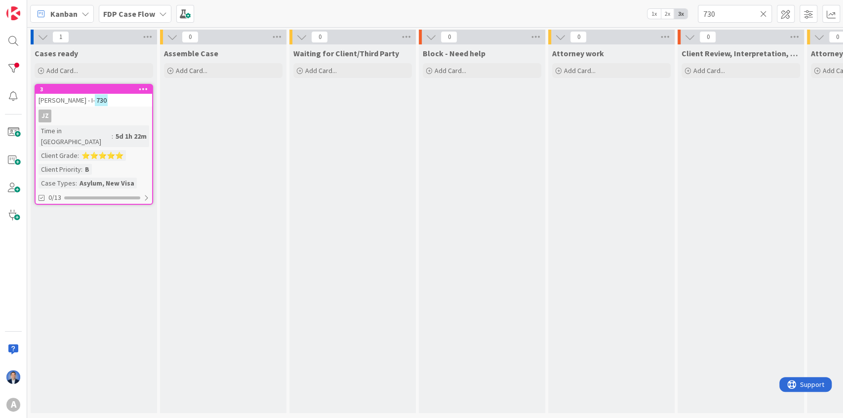
click at [142, 91] on icon at bounding box center [143, 88] width 9 height 7
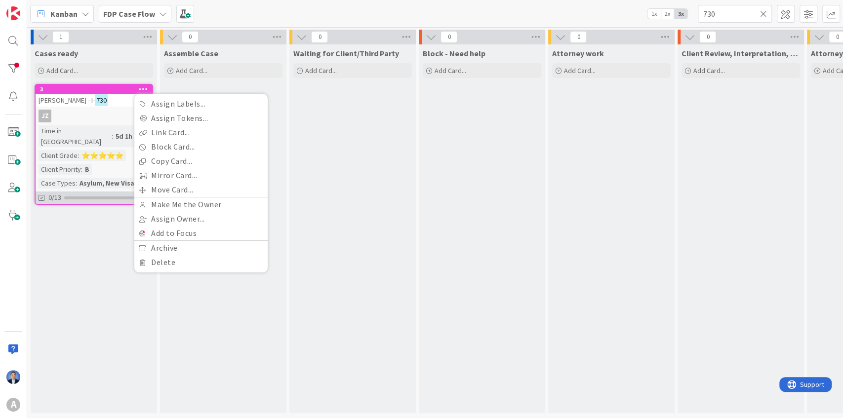
click at [84, 196] on div at bounding box center [102, 197] width 76 height 3
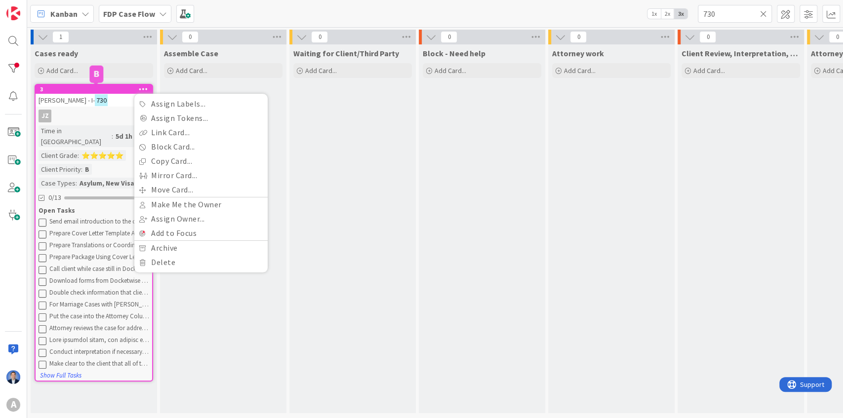
click at [112, 91] on div "3" at bounding box center [96, 89] width 112 height 7
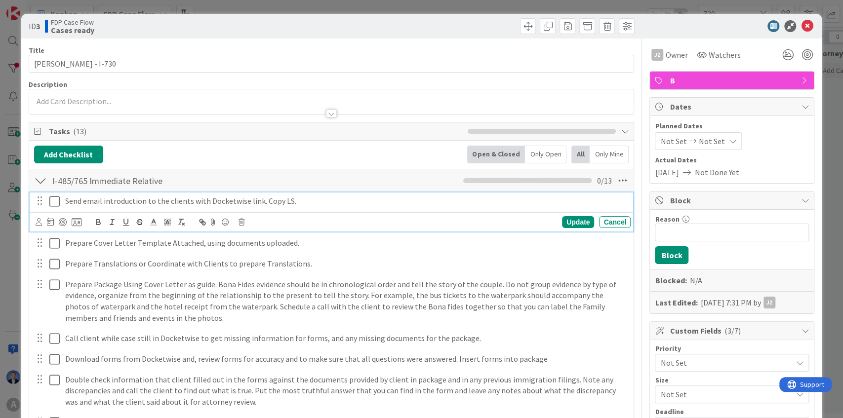
click at [53, 201] on icon at bounding box center [54, 201] width 10 height 12
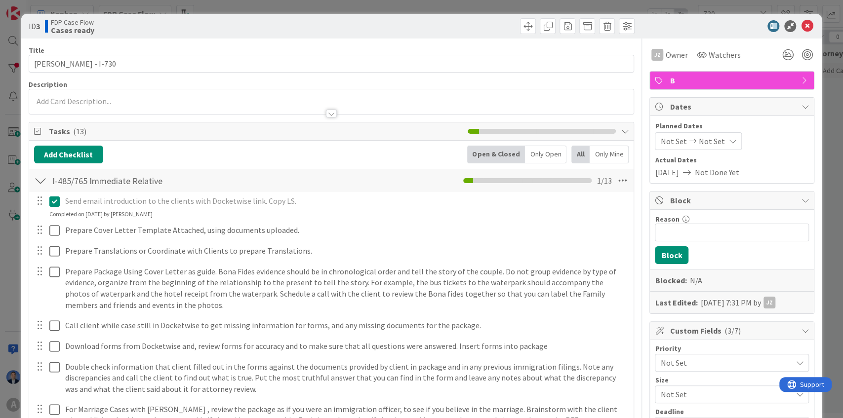
click at [53, 201] on icon at bounding box center [54, 201] width 10 height 12
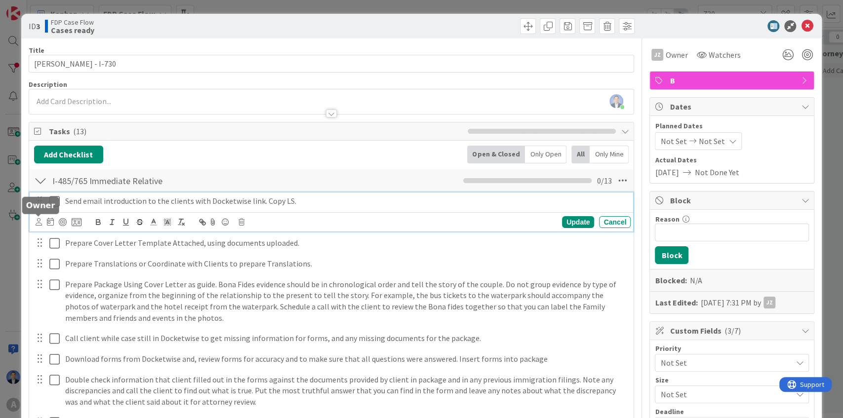
click at [38, 221] on icon at bounding box center [39, 221] width 6 height 7
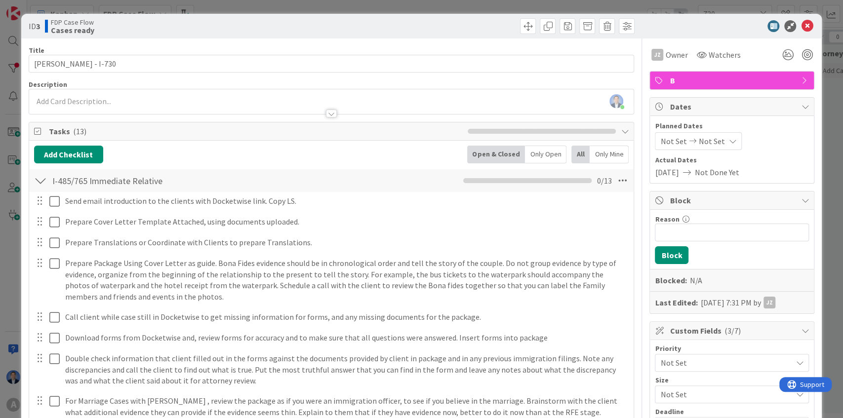
click at [0, 0] on span "[PERSON_NAME]" at bounding box center [0, 0] width 0 height 0
click at [804, 24] on icon at bounding box center [807, 26] width 12 height 12
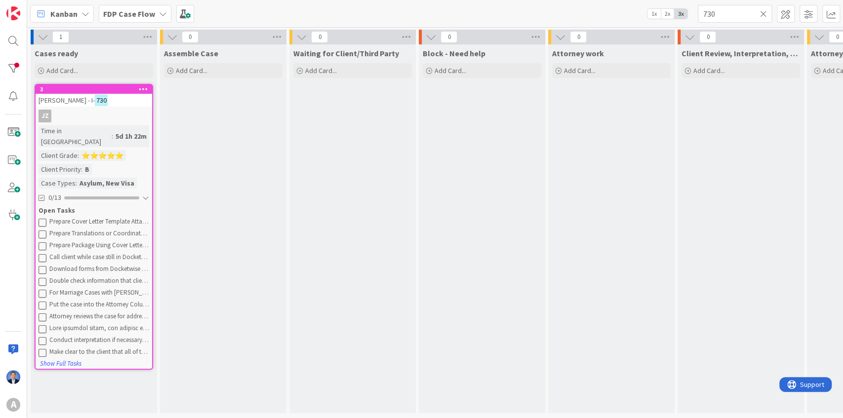
click at [79, 12] on div "Kanban" at bounding box center [62, 14] width 64 height 18
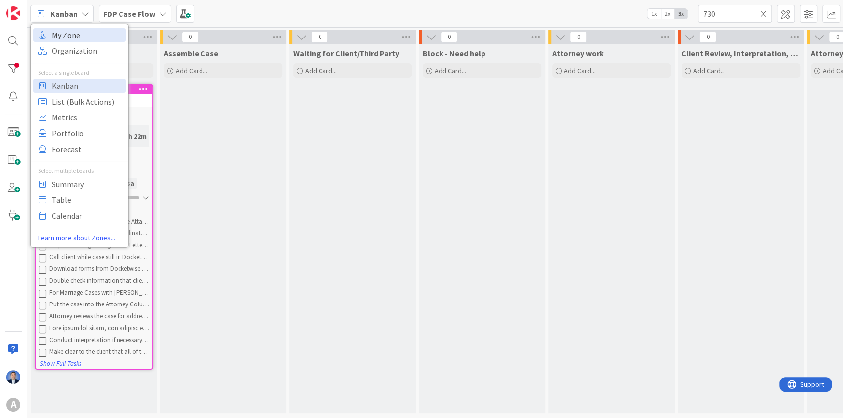
click at [78, 31] on span "My Zone" at bounding box center [87, 35] width 71 height 15
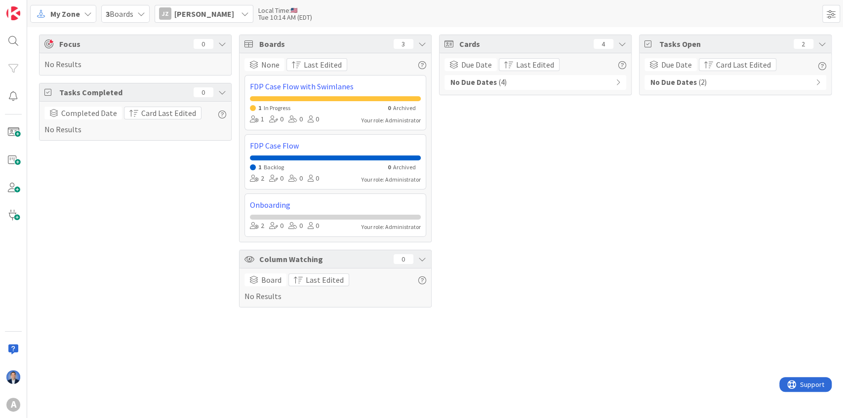
click at [594, 81] on div "No Due Dates ( 4 )" at bounding box center [535, 82] width 182 height 15
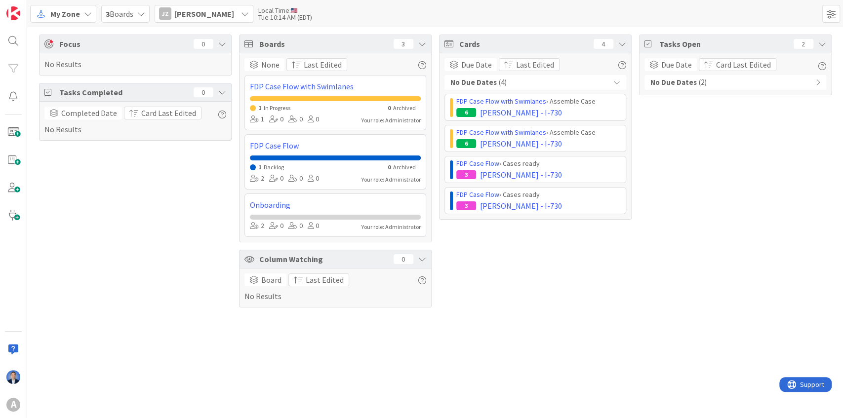
click at [802, 78] on div "No Due Dates ( 2 )" at bounding box center [735, 82] width 182 height 15
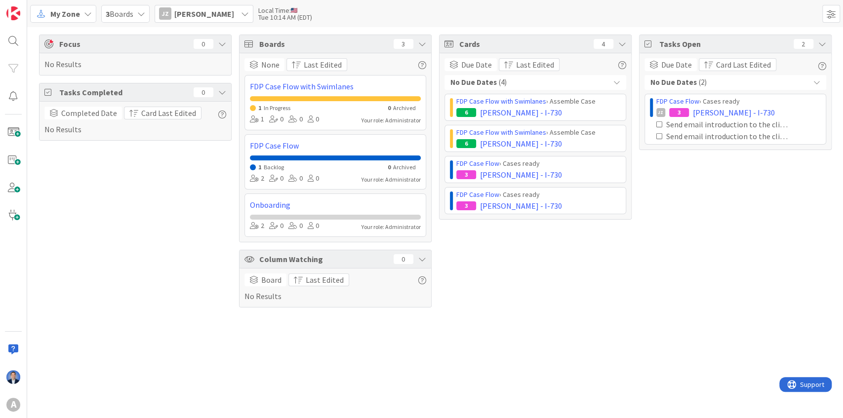
click at [482, 76] on div "No Due Dates ( 4 )" at bounding box center [535, 82] width 182 height 15
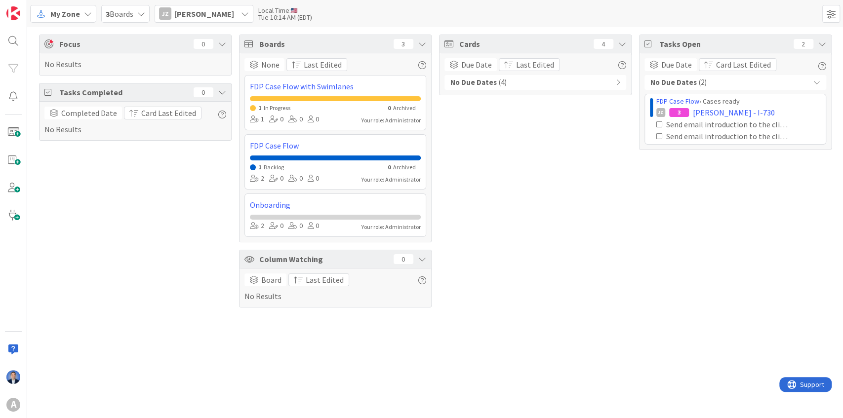
click at [474, 81] on b "No Due Dates" at bounding box center [473, 82] width 46 height 11
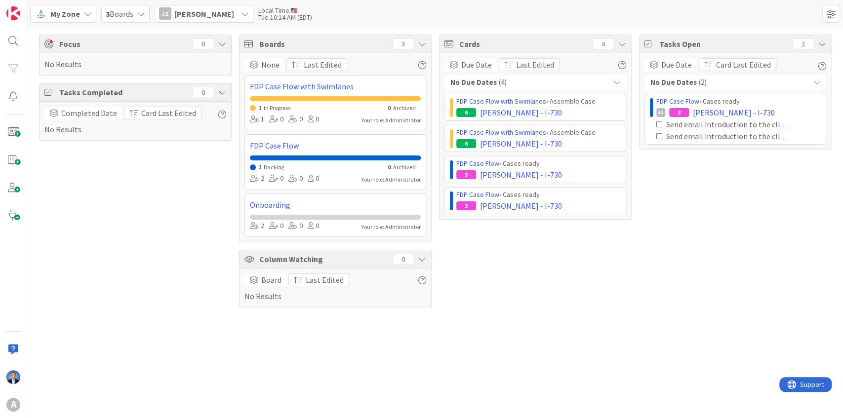
click at [689, 85] on b "No Due Dates" at bounding box center [673, 82] width 46 height 11
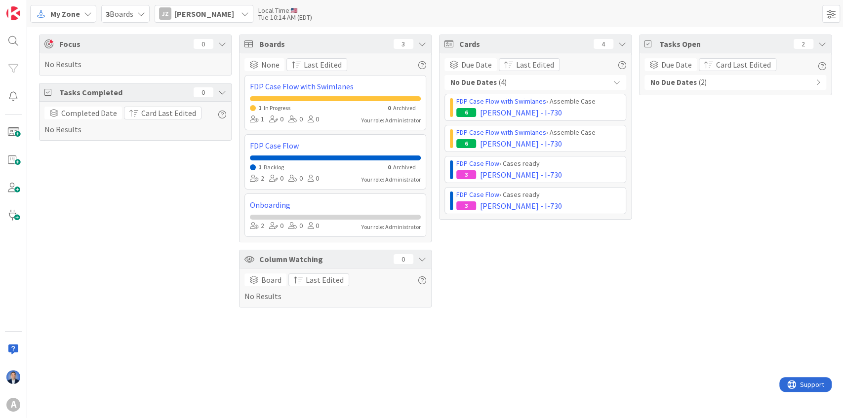
click at [78, 14] on span "My Zone" at bounding box center [65, 14] width 30 height 12
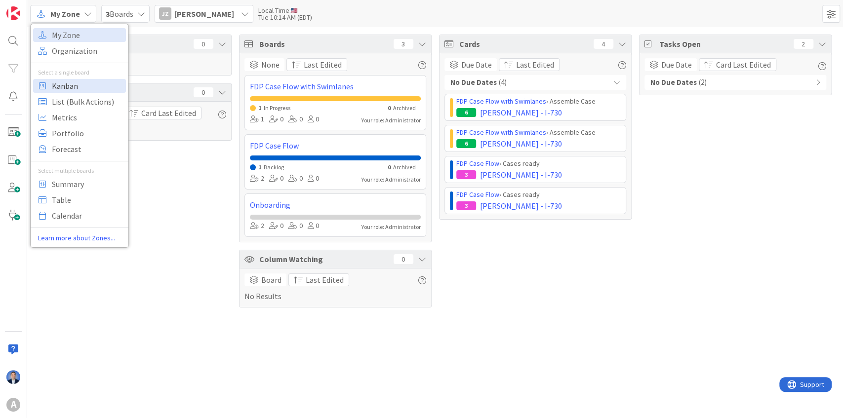
click at [83, 79] on span "Kanban" at bounding box center [87, 85] width 71 height 15
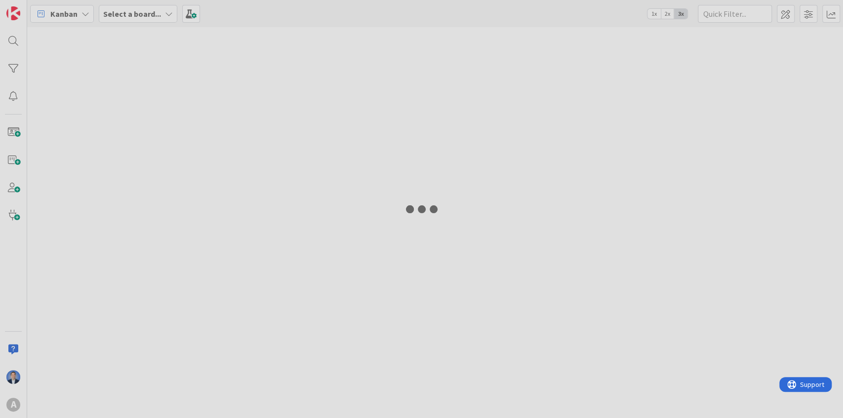
type input "730"
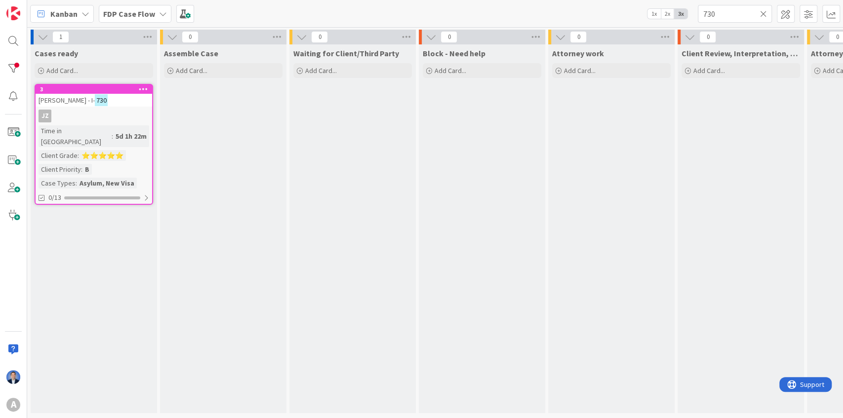
click at [116, 97] on div "John Doe - I- 730" at bounding box center [94, 100] width 116 height 13
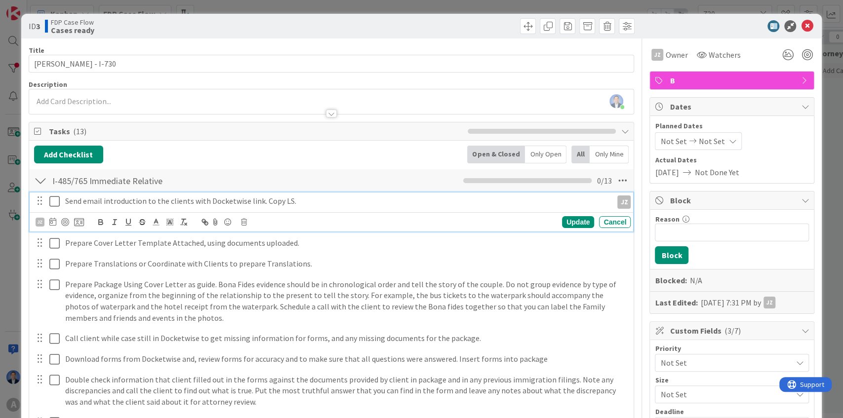
click at [103, 196] on p "Send email introduction to the clients with Docketwise link. Copy LS." at bounding box center [336, 200] width 543 height 11
click at [50, 218] on icon at bounding box center [52, 222] width 7 height 8
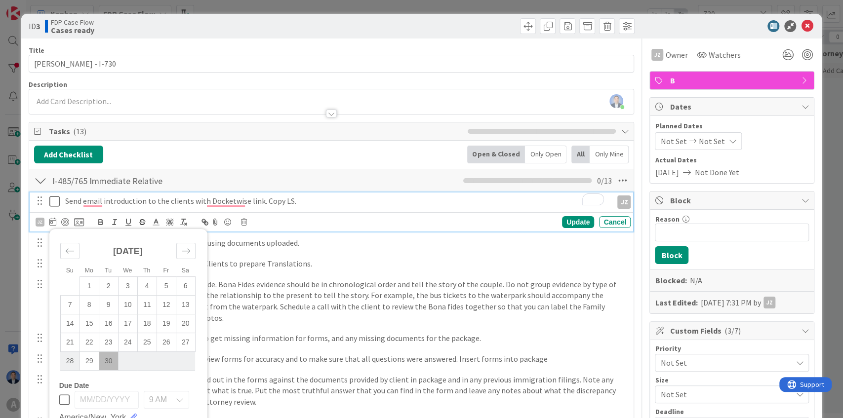
click at [68, 361] on td "28" at bounding box center [69, 360] width 19 height 19
type input "09/28/2025"
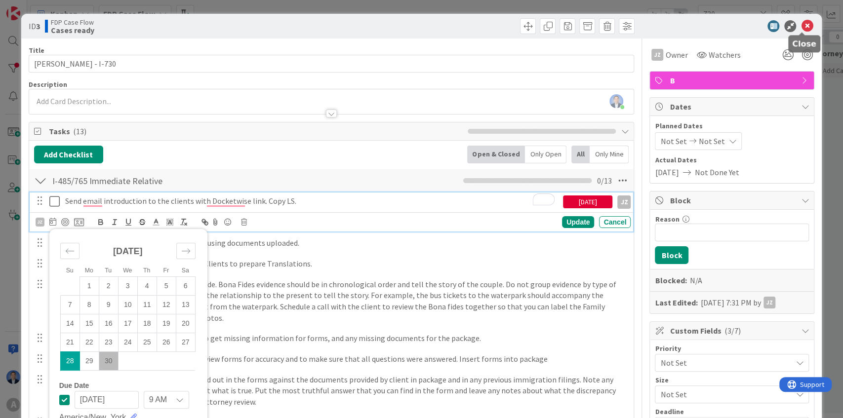
click at [801, 24] on icon at bounding box center [807, 26] width 12 height 12
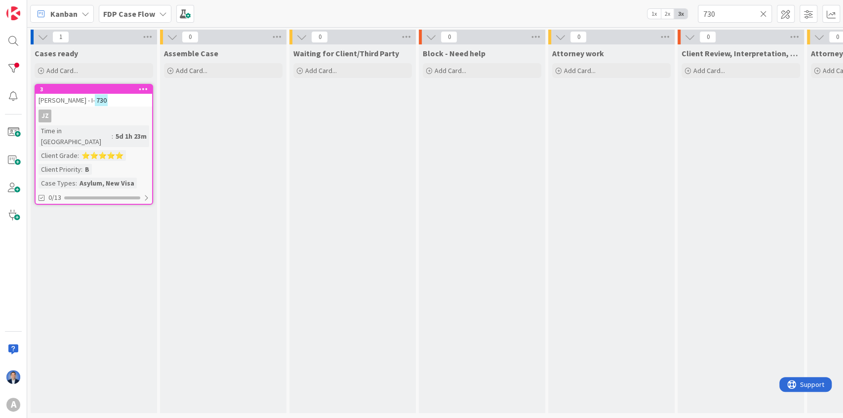
click at [146, 14] on b "FDP Case Flow" at bounding box center [129, 14] width 52 height 10
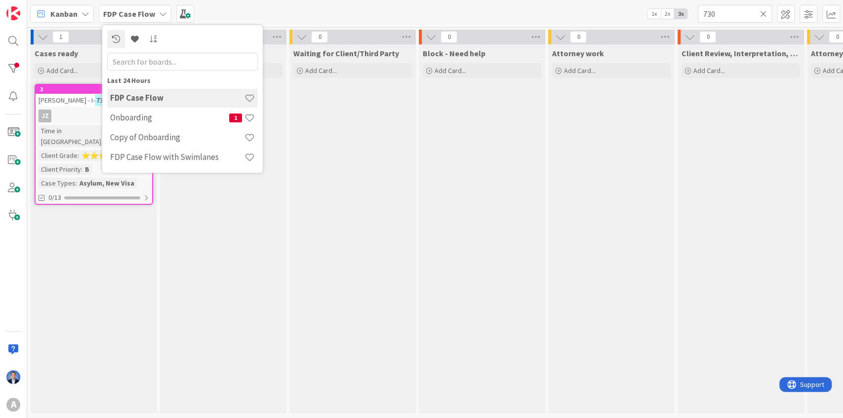
click at [65, 14] on span "Kanban" at bounding box center [63, 14] width 27 height 12
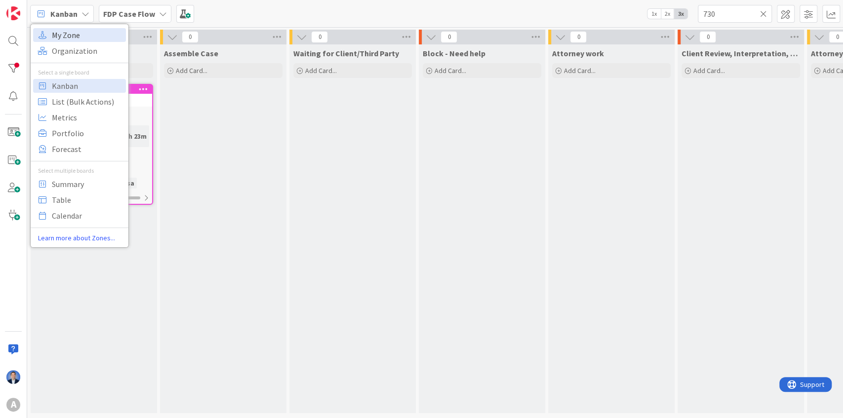
click at [77, 41] on span "My Zone" at bounding box center [87, 35] width 71 height 15
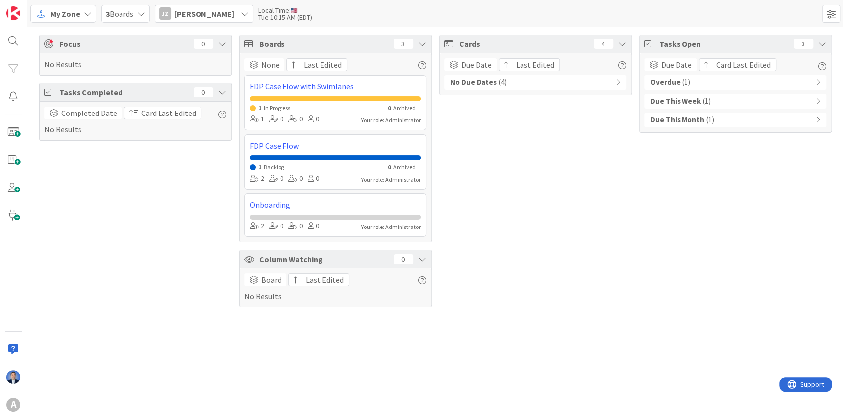
click at [702, 81] on div "Overdue ( 1 )" at bounding box center [735, 82] width 182 height 15
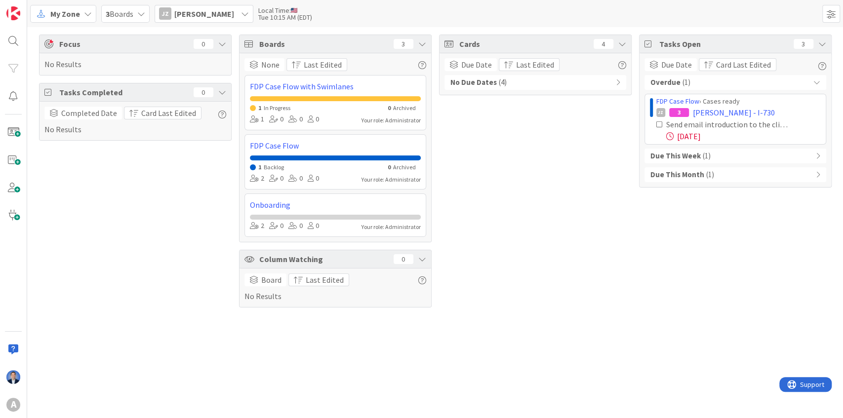
click at [118, 12] on span "3 Boards" at bounding box center [120, 14] width 28 height 12
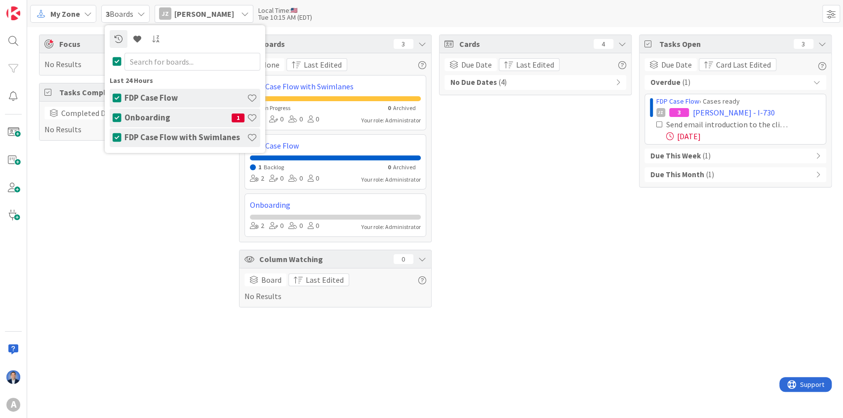
click at [151, 188] on div "Focus 0 No Results Tasks Completed 0 Completed Date Card Last Edited No Results" at bounding box center [135, 171] width 193 height 273
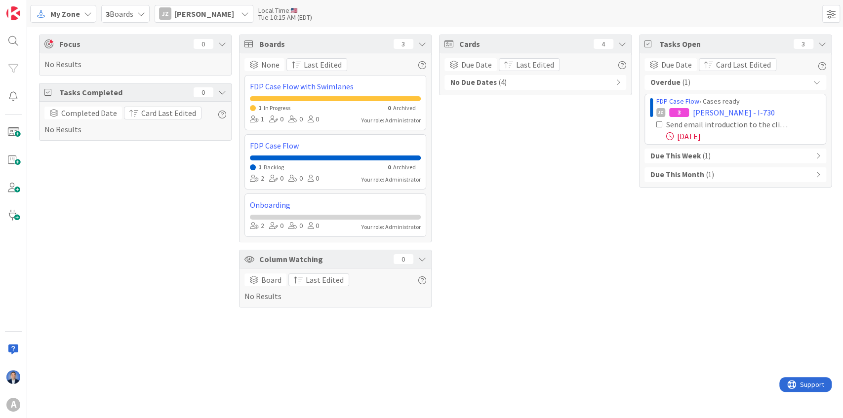
click at [75, 12] on span "My Zone" at bounding box center [65, 14] width 30 height 12
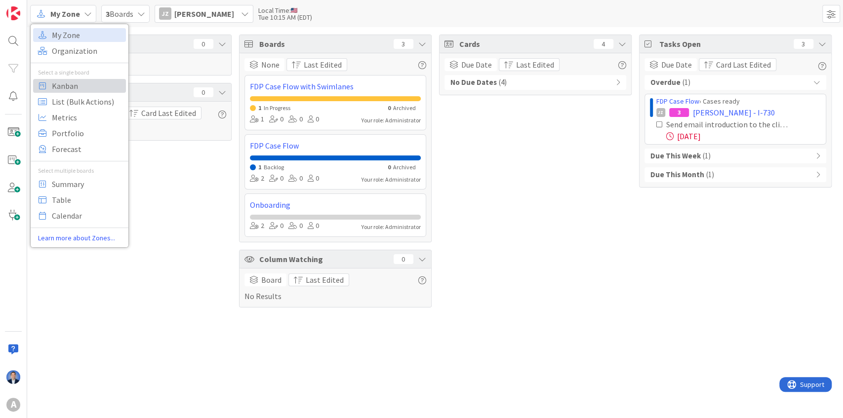
click at [72, 85] on span "Kanban" at bounding box center [87, 85] width 71 height 15
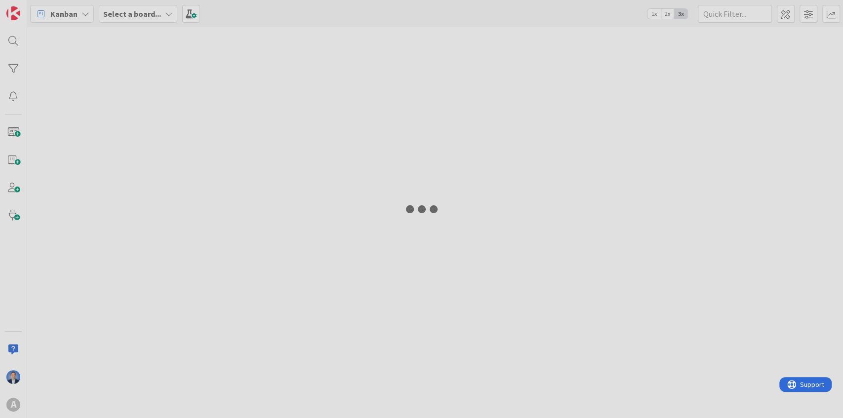
type input "730"
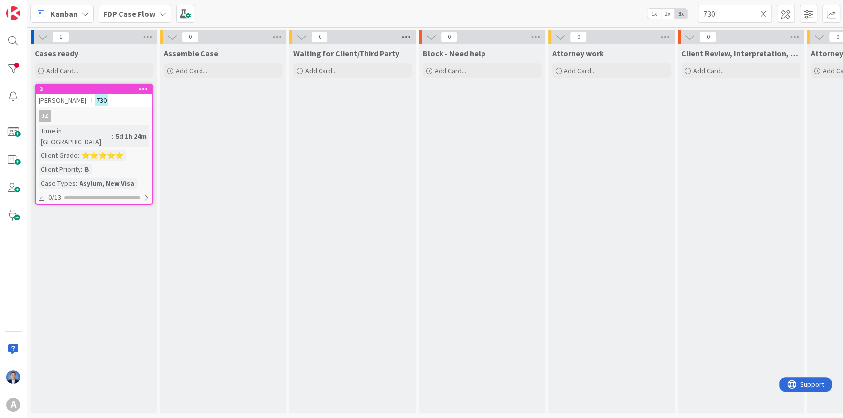
click at [405, 40] on icon at bounding box center [406, 37] width 13 height 15
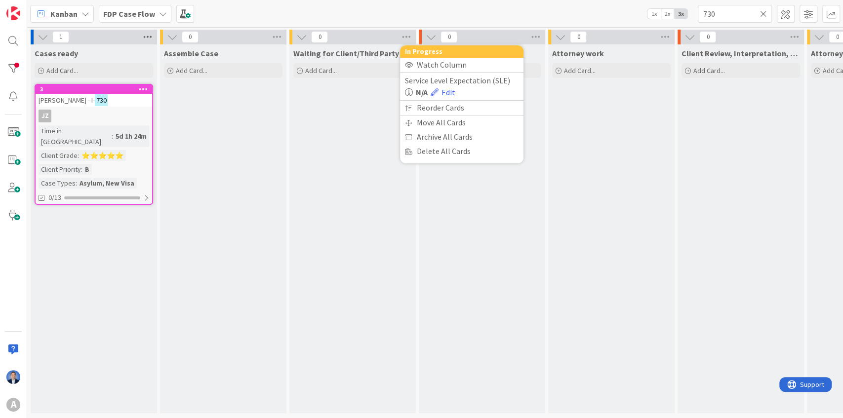
click at [151, 35] on icon at bounding box center [147, 37] width 13 height 15
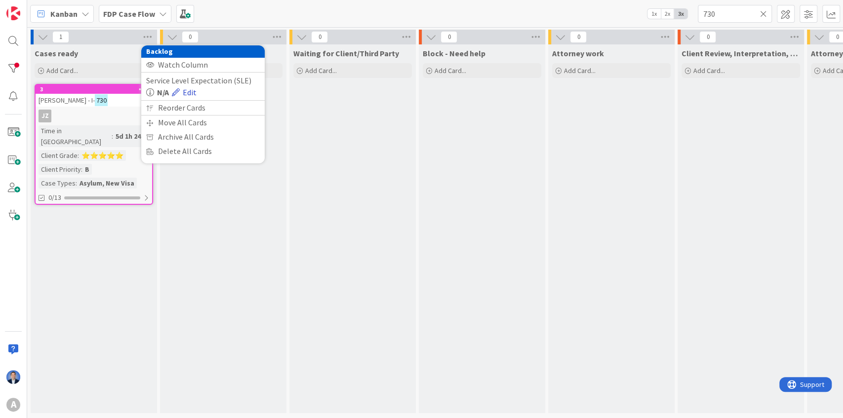
click at [189, 87] on link "Edit" at bounding box center [184, 92] width 25 height 12
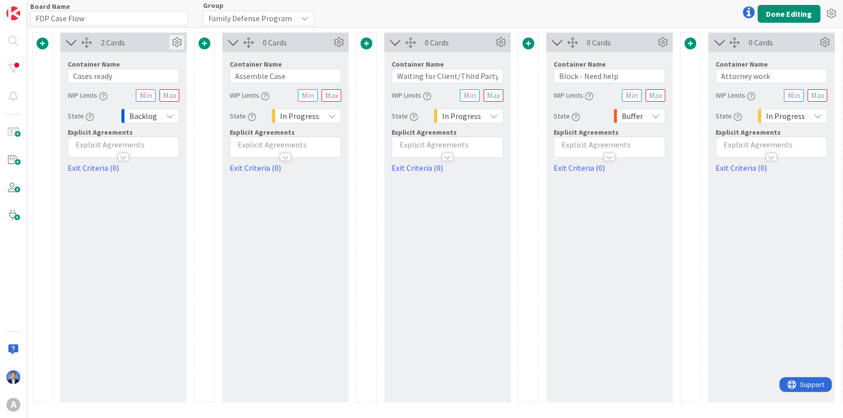
click at [176, 41] on icon at bounding box center [176, 42] width 15 height 15
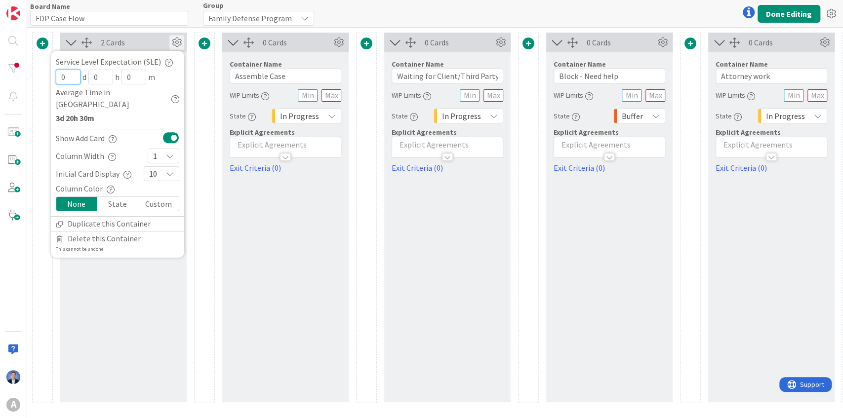
drag, startPoint x: 67, startPoint y: 78, endPoint x: 61, endPoint y: 77, distance: 5.5
click at [61, 77] on input "0" at bounding box center [68, 77] width 25 height 15
type input "1"
click at [194, 100] on div at bounding box center [204, 218] width 21 height 370
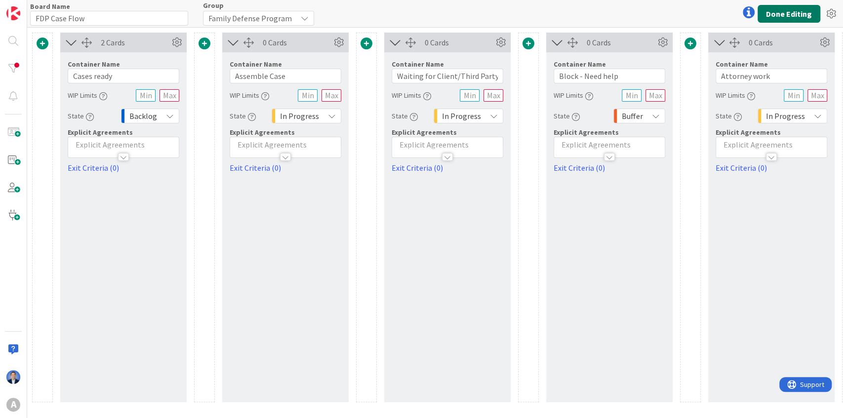
click at [792, 16] on button "Done Editing" at bounding box center [788, 14] width 63 height 18
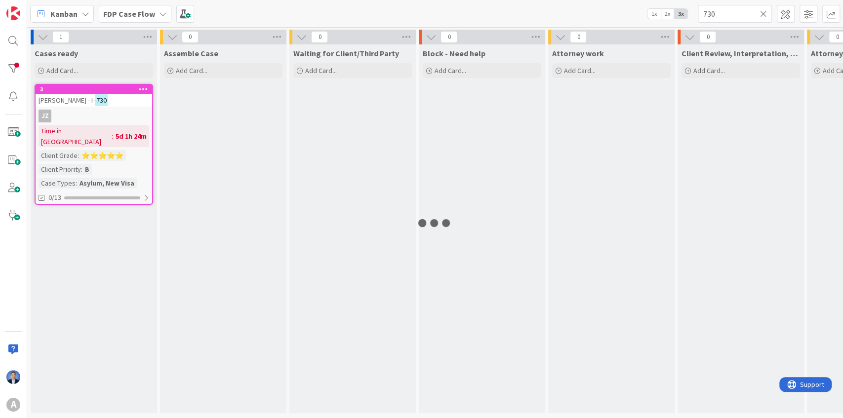
type input "730"
click at [15, 70] on div at bounding box center [13, 69] width 20 height 20
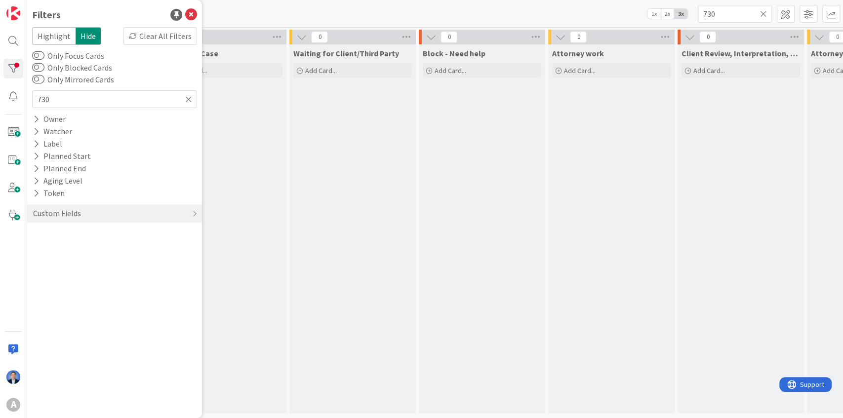
click at [281, 182] on div "Assemble Case Add Card..." at bounding box center [223, 228] width 126 height 369
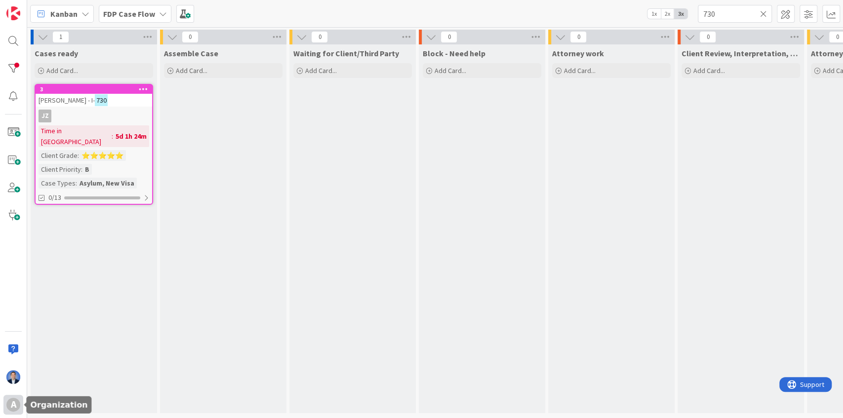
click at [14, 406] on div "A" at bounding box center [13, 405] width 14 height 14
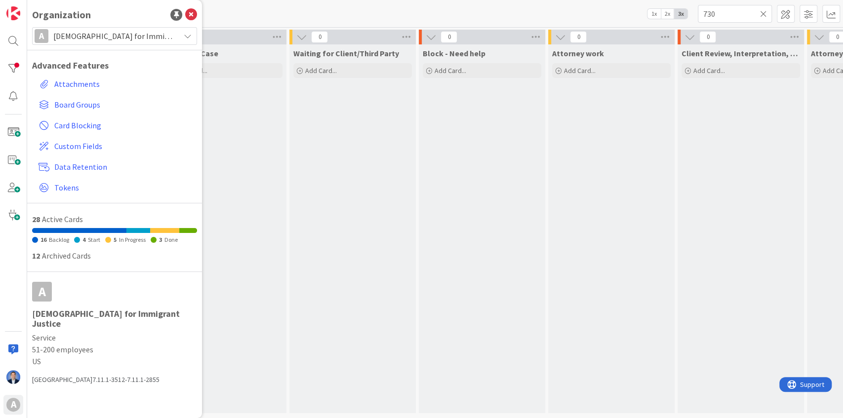
click at [124, 39] on span "[DEMOGRAPHIC_DATA] for Immigrant Justice" at bounding box center [113, 36] width 121 height 14
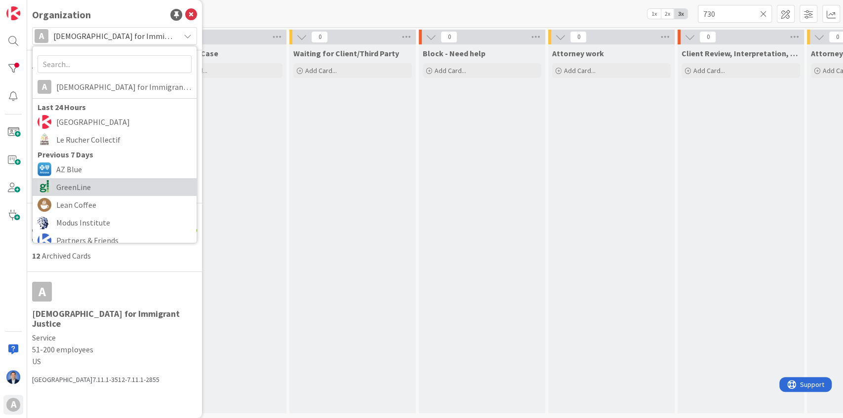
click at [100, 187] on span "GreenLine" at bounding box center [123, 187] width 135 height 15
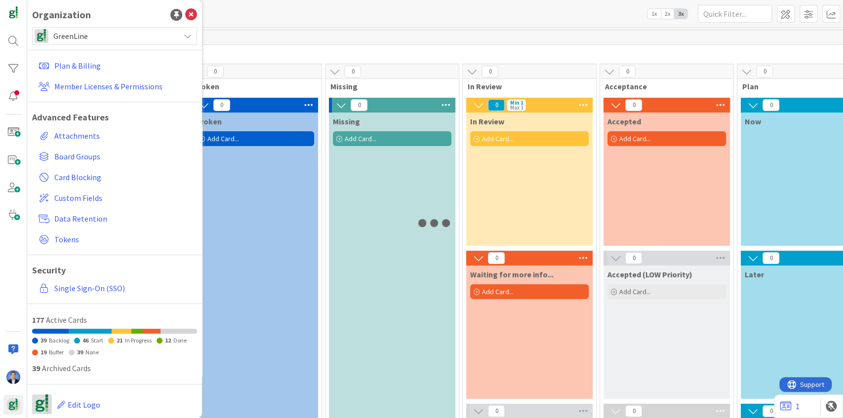
click at [249, 23] on div "Kanban GreenLine 1x 2x 3x" at bounding box center [434, 13] width 815 height 27
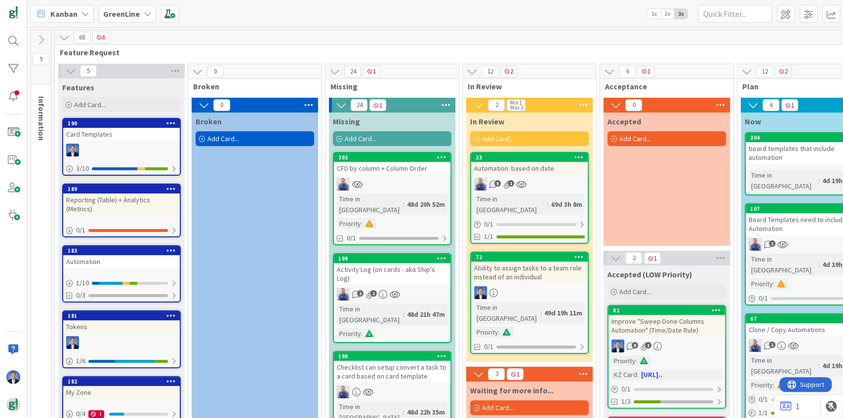
click at [128, 14] on b "GreenLine" at bounding box center [121, 14] width 37 height 10
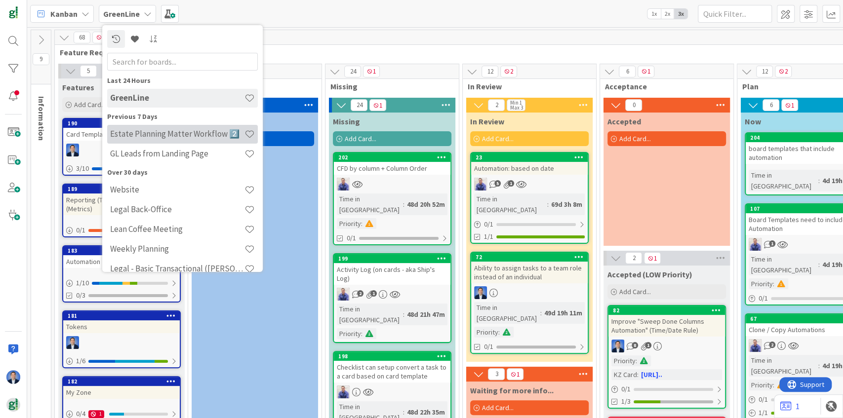
click at [155, 133] on h4 "Estate Planning Matter Workflow 2️⃣" at bounding box center [177, 134] width 134 height 10
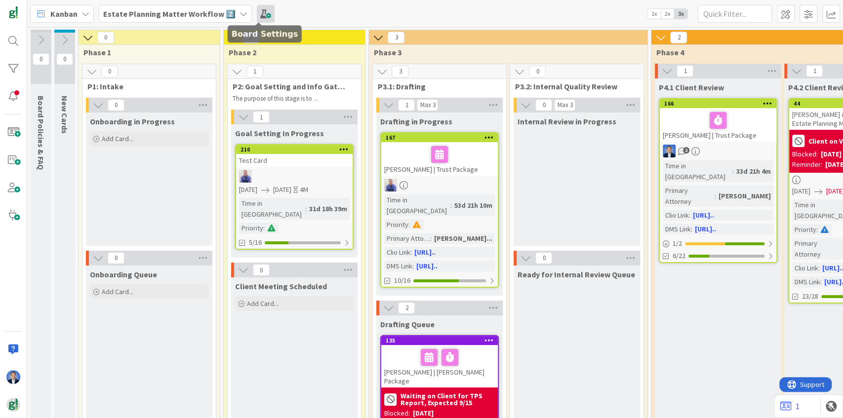
click at [257, 14] on span at bounding box center [266, 14] width 18 height 18
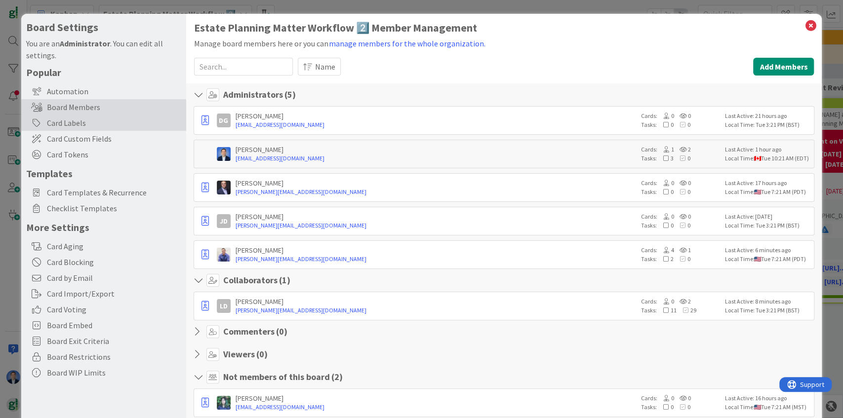
click at [86, 128] on div "Card Labels" at bounding box center [103, 123] width 165 height 16
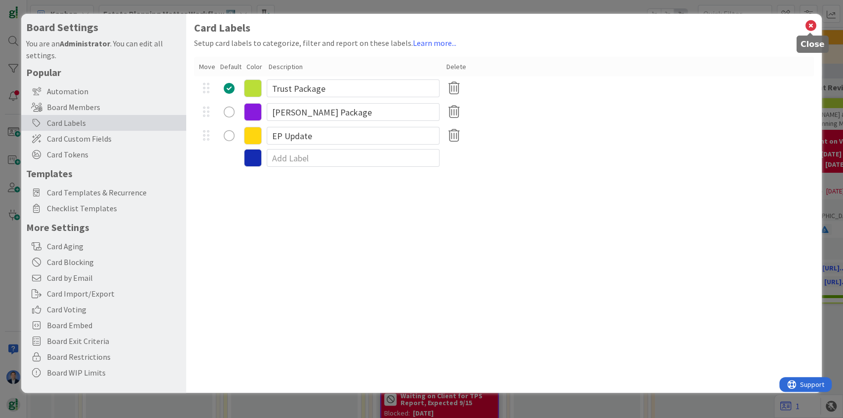
click at [811, 29] on icon at bounding box center [810, 26] width 13 height 14
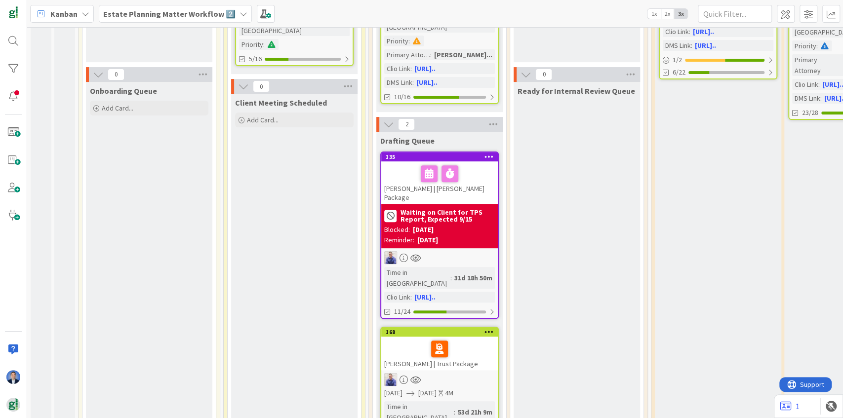
scroll to position [204, 0]
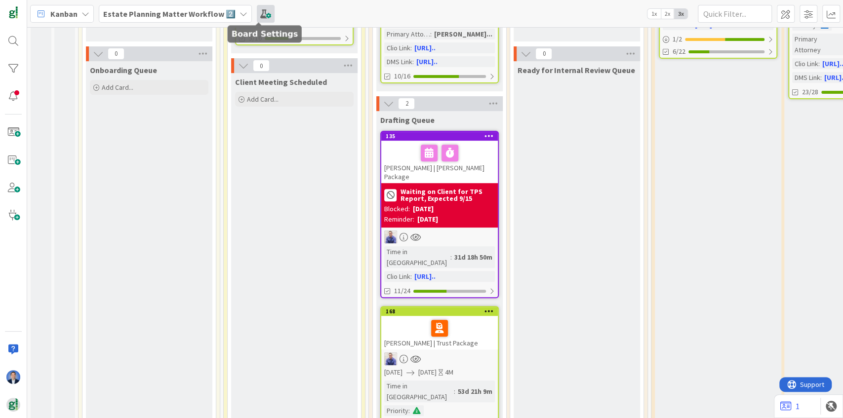
click at [260, 18] on span at bounding box center [266, 14] width 18 height 18
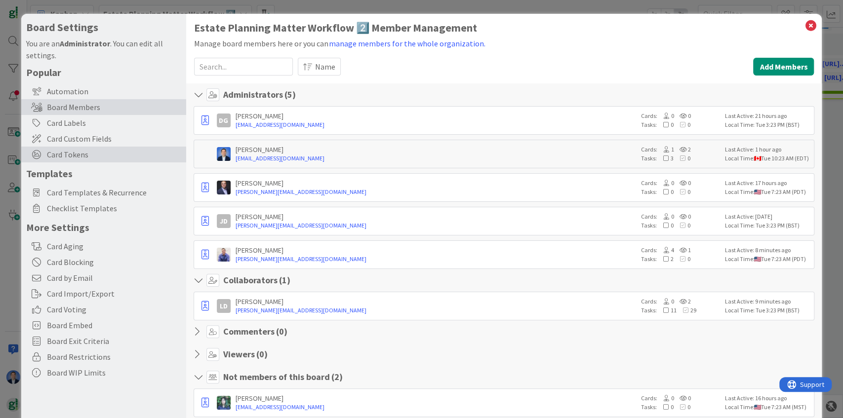
click at [85, 151] on span "Card Tokens" at bounding box center [114, 155] width 134 height 12
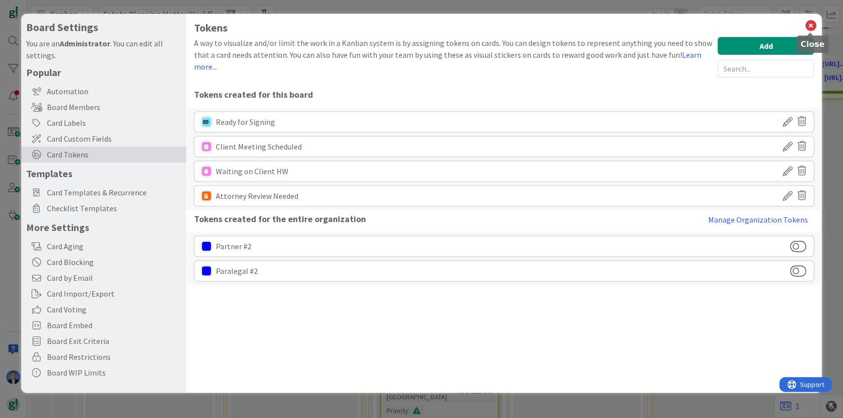
click at [812, 27] on icon at bounding box center [810, 26] width 13 height 14
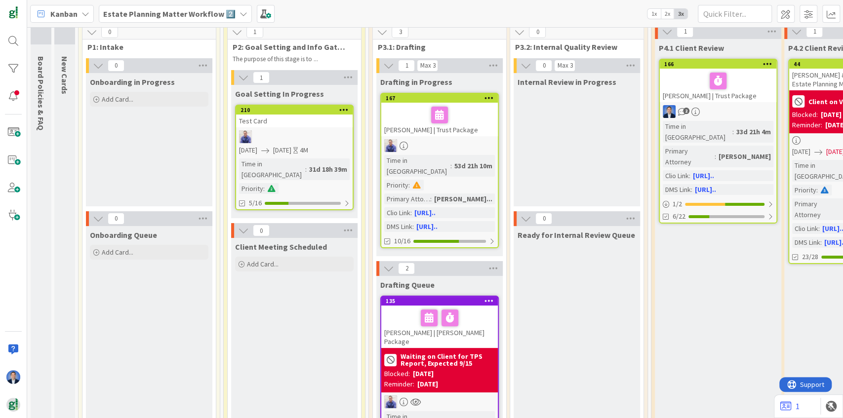
scroll to position [33, 0]
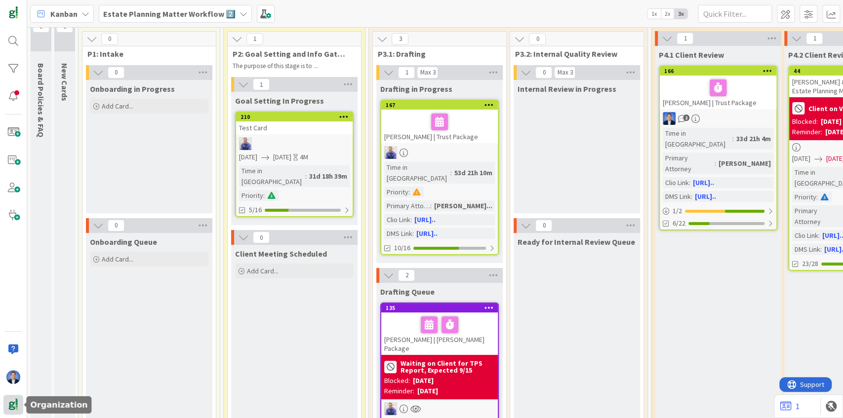
click at [17, 399] on img at bounding box center [13, 405] width 14 height 14
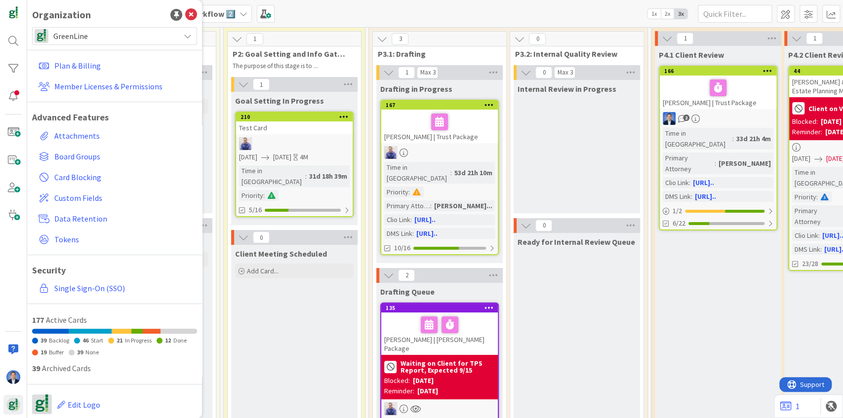
click at [108, 35] on span "GreenLine" at bounding box center [113, 36] width 121 height 14
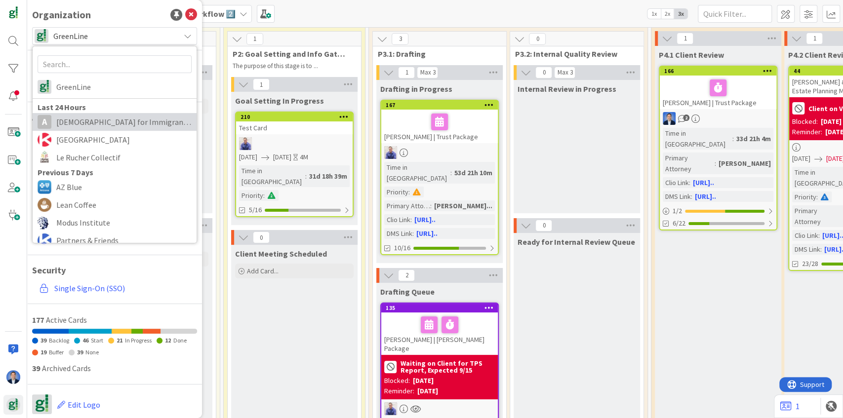
click at [118, 119] on span "[DEMOGRAPHIC_DATA] for Immigrant Justice" at bounding box center [123, 122] width 135 height 15
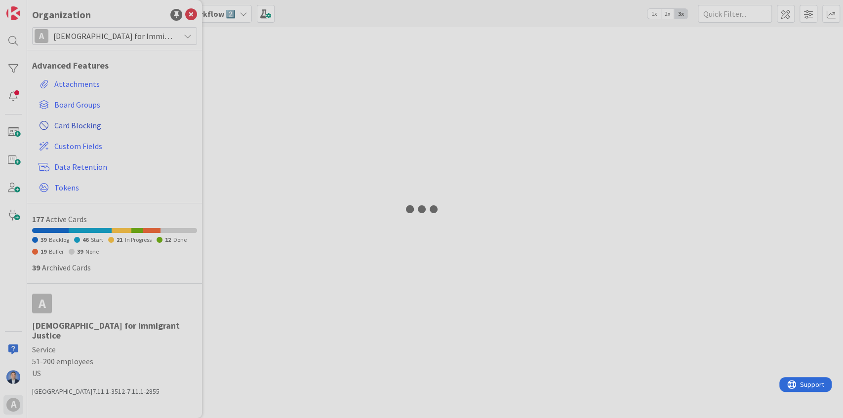
type input "730"
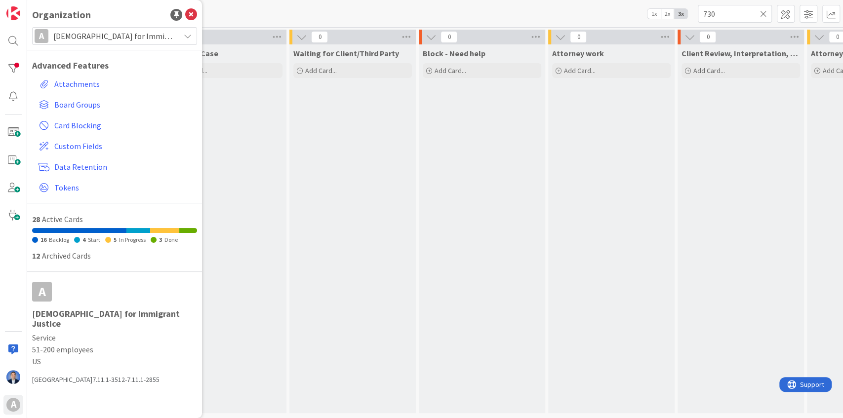
click at [363, 18] on div "Kanban FDP Case Flow 1x 2x 3x 730" at bounding box center [434, 13] width 815 height 27
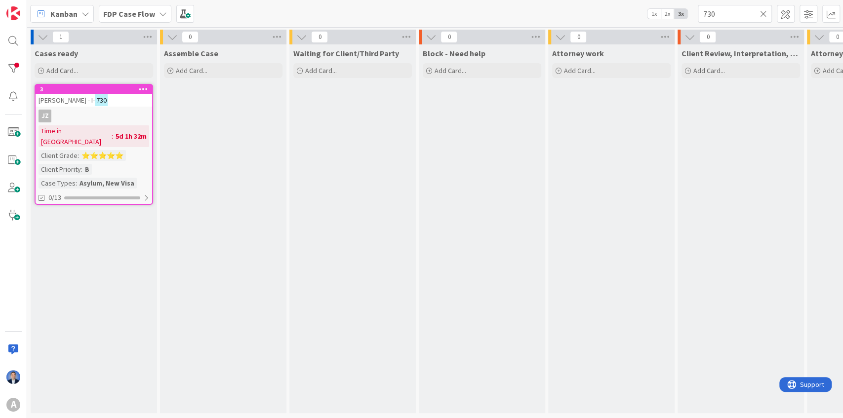
click at [127, 9] on b "FDP Case Flow" at bounding box center [129, 14] width 52 height 10
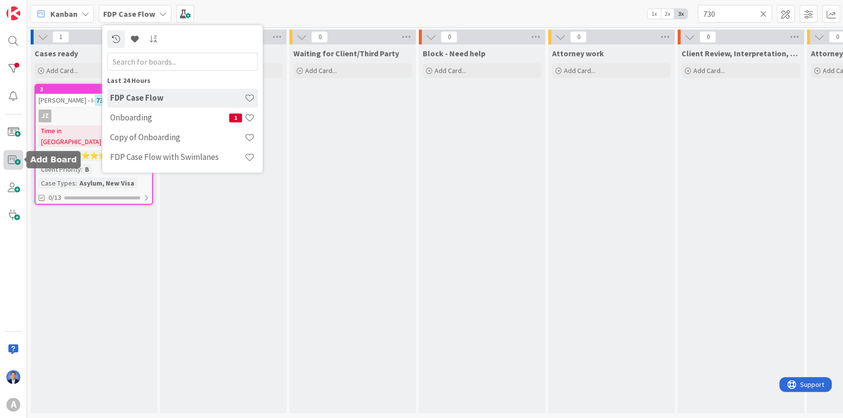
click at [14, 161] on span at bounding box center [13, 160] width 20 height 20
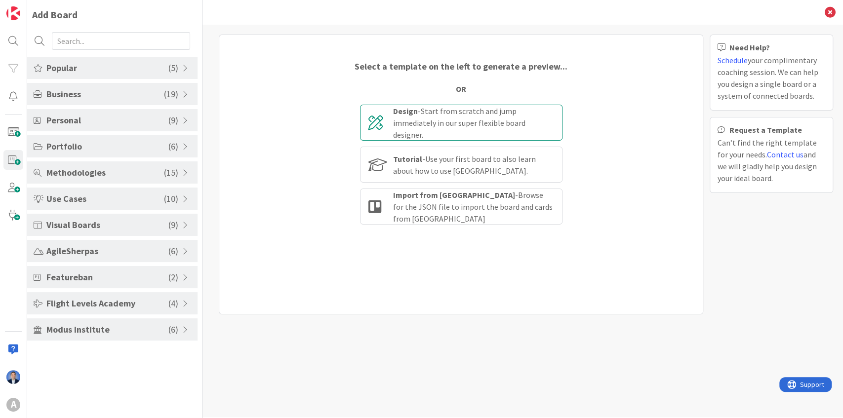
click at [426, 121] on div "Design - Start from scratch and jump immediately in our super flexible board de…" at bounding box center [473, 123] width 161 height 36
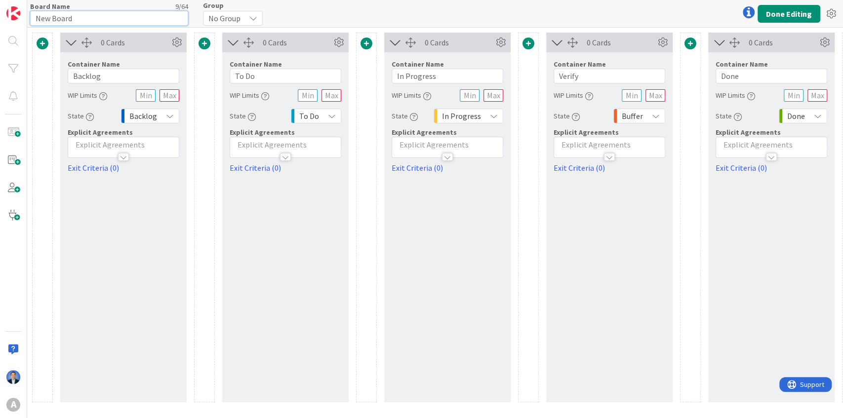
click at [92, 16] on input "New Board" at bounding box center [109, 18] width 158 height 15
type input "Clients"
click at [783, 11] on button "Done Editing" at bounding box center [788, 14] width 63 height 18
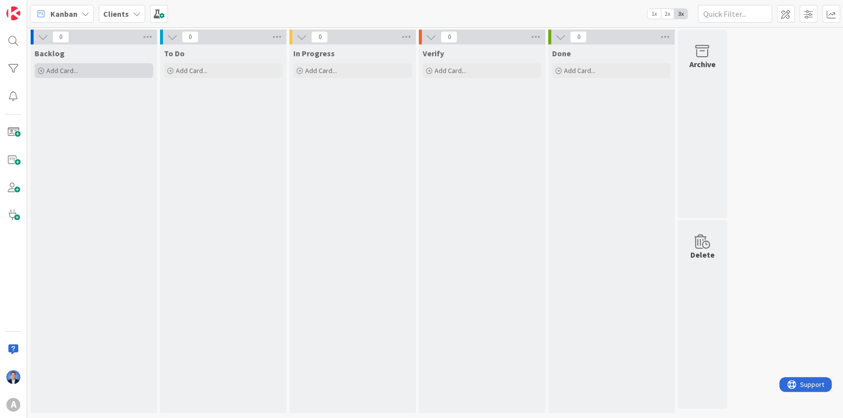
click at [86, 68] on div "Add Card..." at bounding box center [94, 70] width 118 height 15
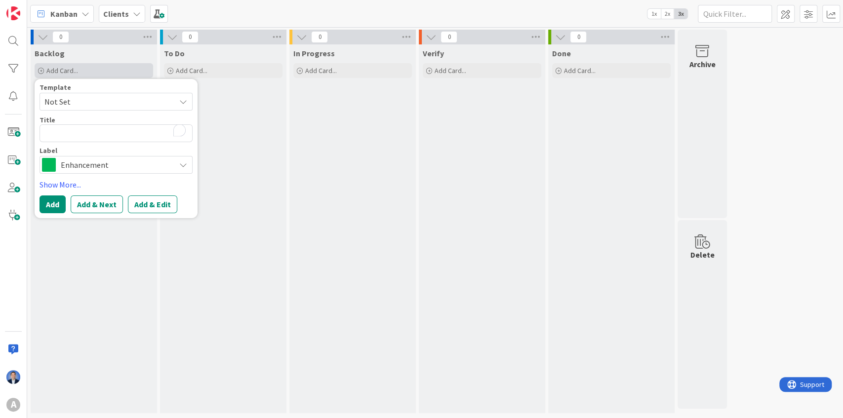
type textarea "x"
type textarea "D"
type textarea "x"
type textarea "Di"
type textarea "x"
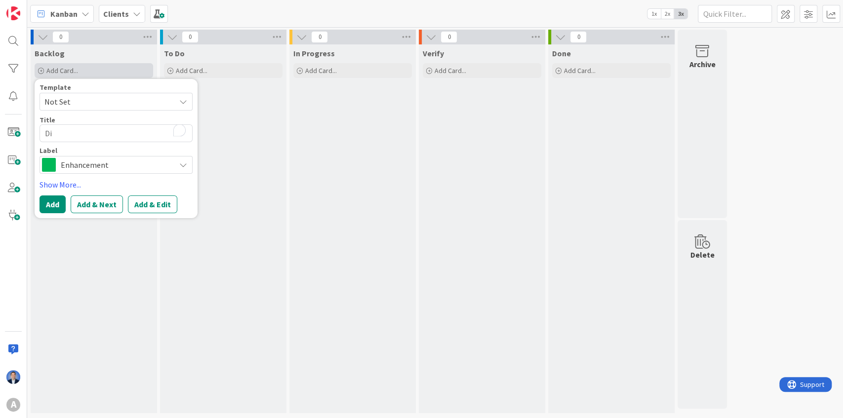
type textarea "Dim"
type textarea "x"
type textarea "Dimi"
type textarea "x"
type textarea "Dimitr"
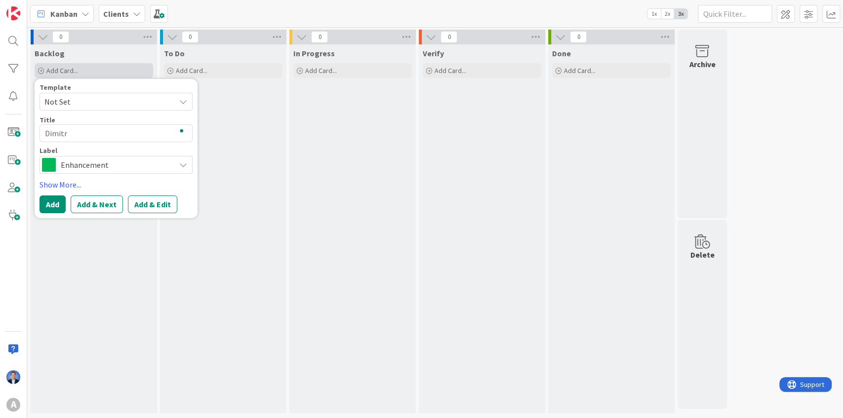
type textarea "x"
type textarea "Dimitri"
click at [51, 192] on div "Template Not Set Title 7 / 128 Dimitri Label Enhancement Show More... Add Add &…" at bounding box center [115, 148] width 153 height 129
click at [57, 204] on button "Add" at bounding box center [52, 204] width 26 height 18
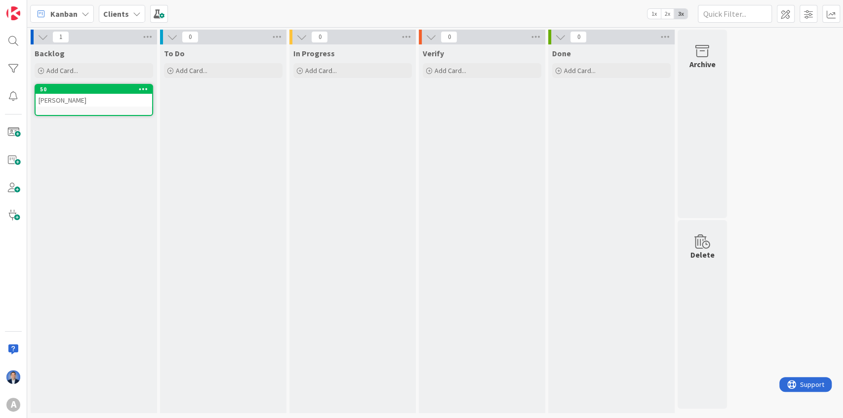
click at [75, 106] on div "Dimitri" at bounding box center [94, 100] width 116 height 13
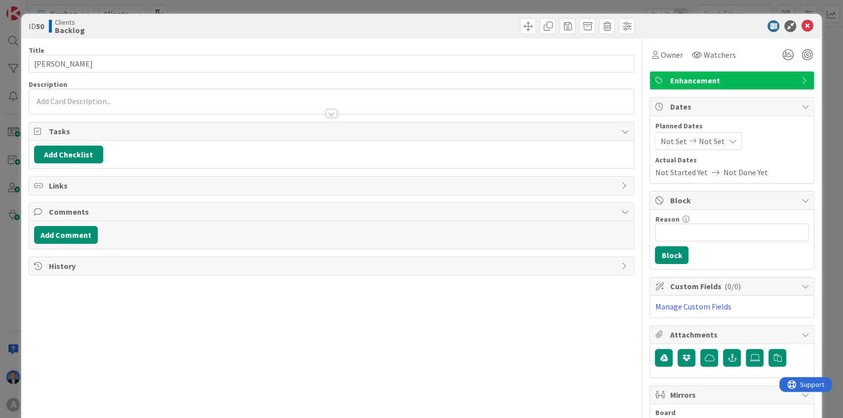
click at [62, 186] on span "Links" at bounding box center [332, 186] width 567 height 12
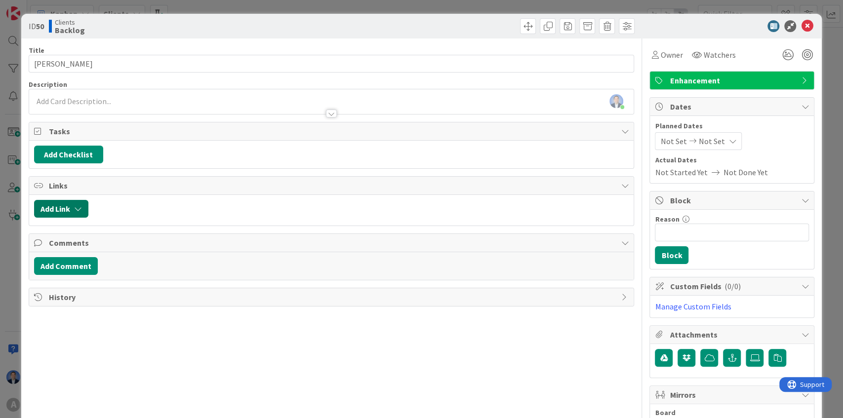
click at [57, 200] on button "Add Link" at bounding box center [61, 209] width 54 height 18
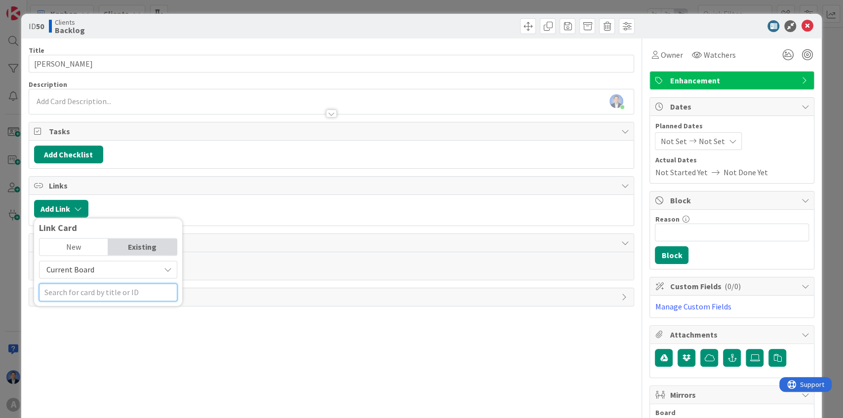
click at [59, 290] on input "text" at bounding box center [108, 292] width 138 height 18
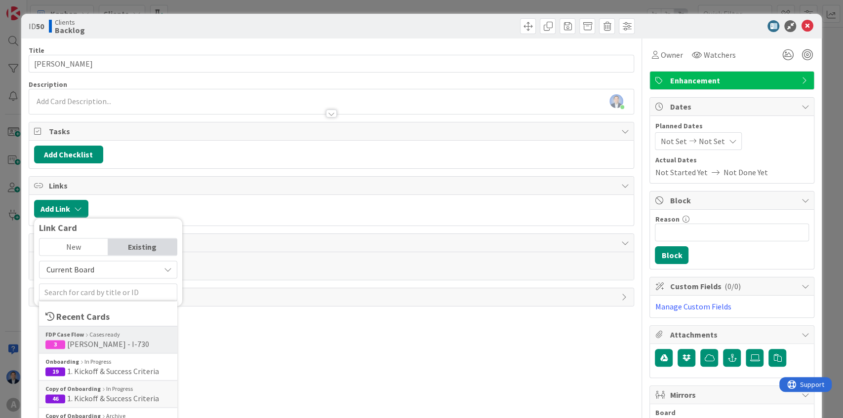
click at [82, 344] on span "John Doe - I-730" at bounding box center [108, 344] width 82 height 10
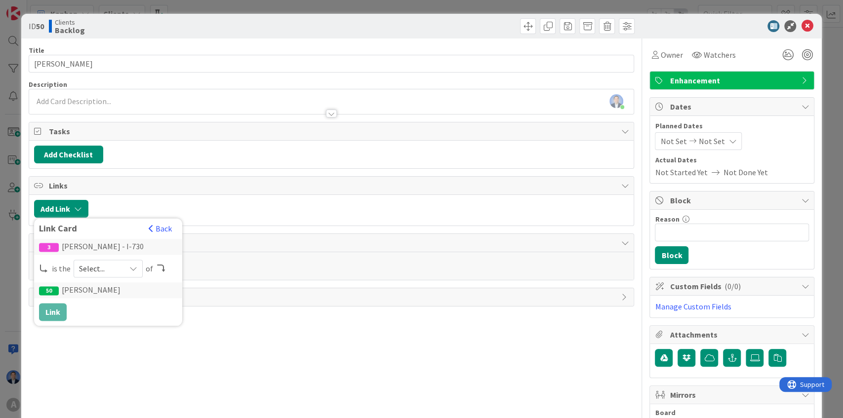
click at [90, 271] on span "Select..." at bounding box center [99, 269] width 41 height 14
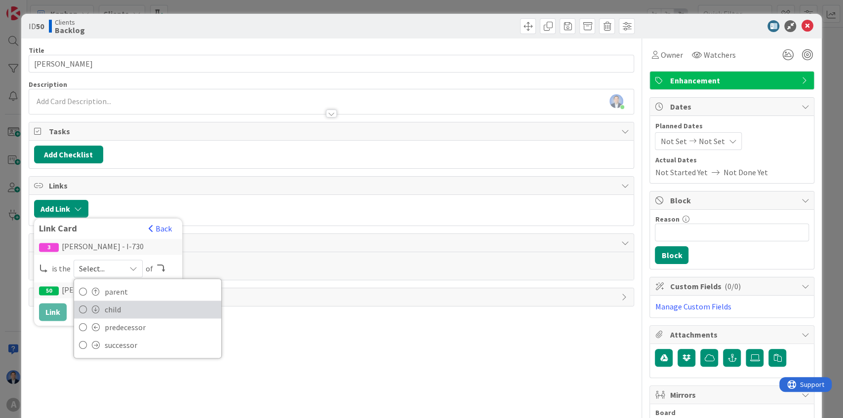
click at [106, 307] on span "child" at bounding box center [161, 309] width 112 height 15
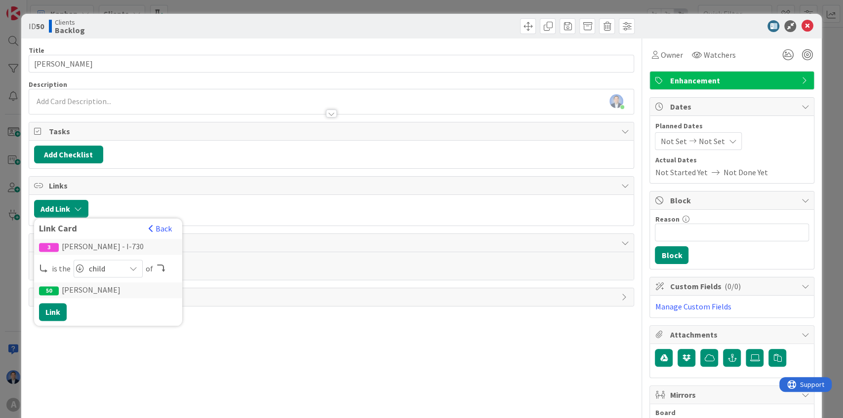
click at [98, 264] on span "child" at bounding box center [105, 269] width 32 height 14
click at [56, 311] on button "Link" at bounding box center [53, 312] width 28 height 18
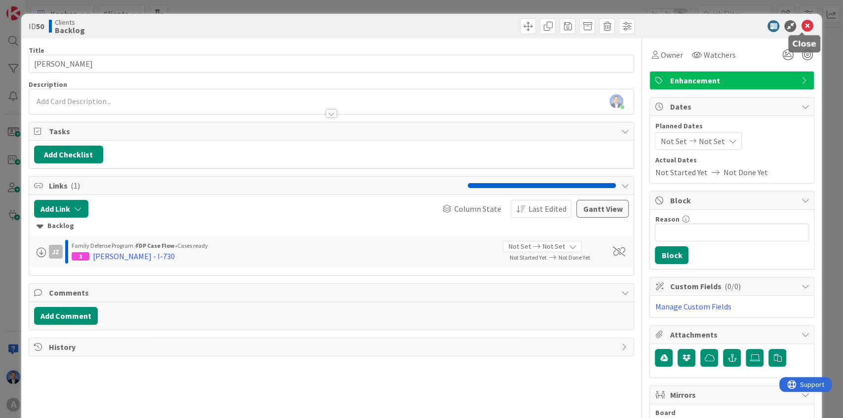
click at [801, 27] on icon at bounding box center [807, 26] width 12 height 12
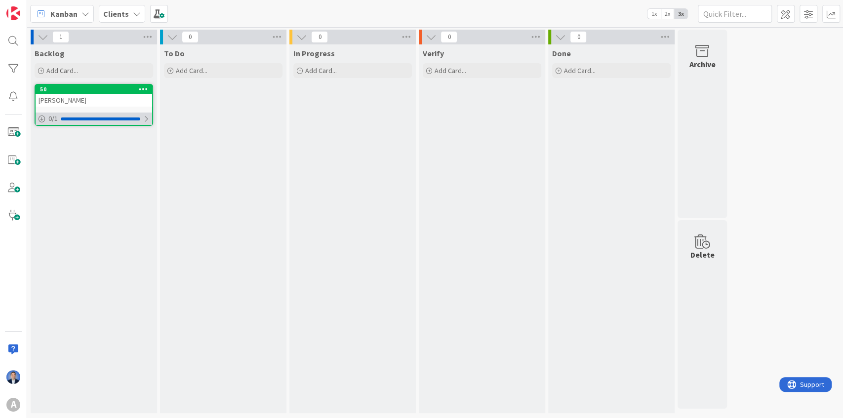
click at [76, 122] on div "0 / 1" at bounding box center [94, 119] width 116 height 12
click at [118, 13] on b "Clients" at bounding box center [116, 14] width 26 height 10
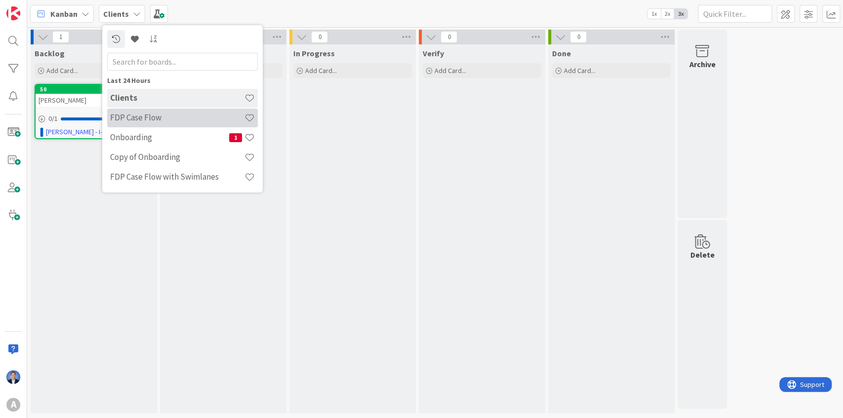
click at [143, 120] on h4 "FDP Case Flow" at bounding box center [177, 118] width 134 height 10
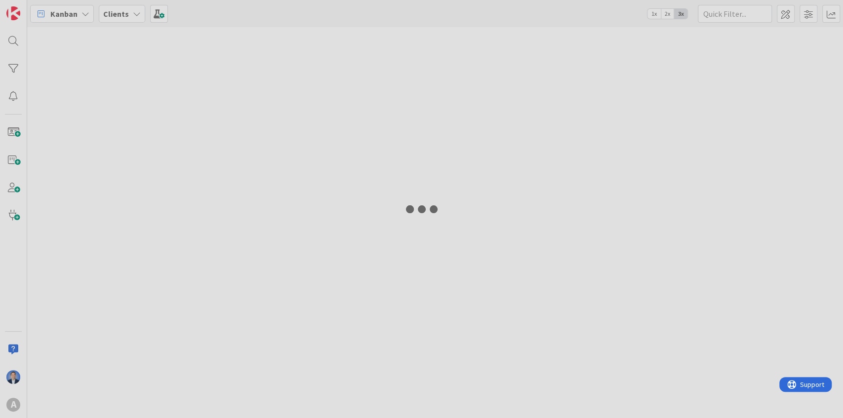
type input "730"
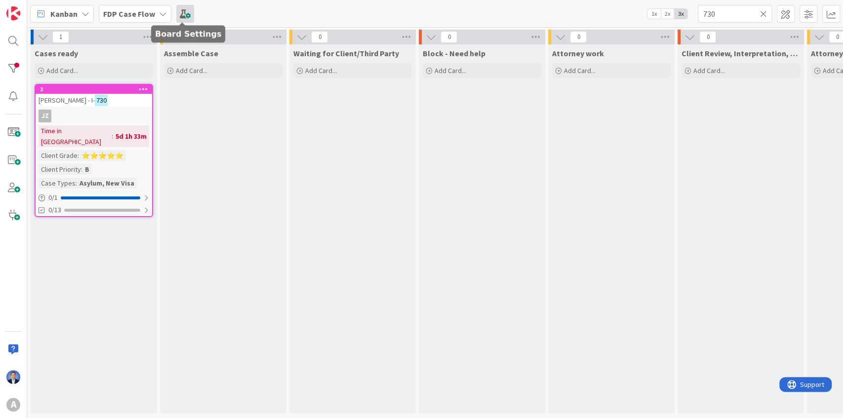
click at [183, 16] on span at bounding box center [185, 14] width 18 height 18
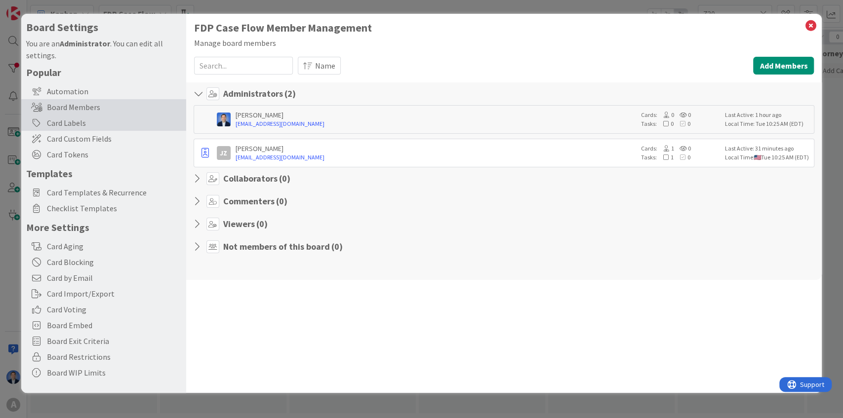
click at [83, 124] on div "Card Labels" at bounding box center [103, 123] width 165 height 16
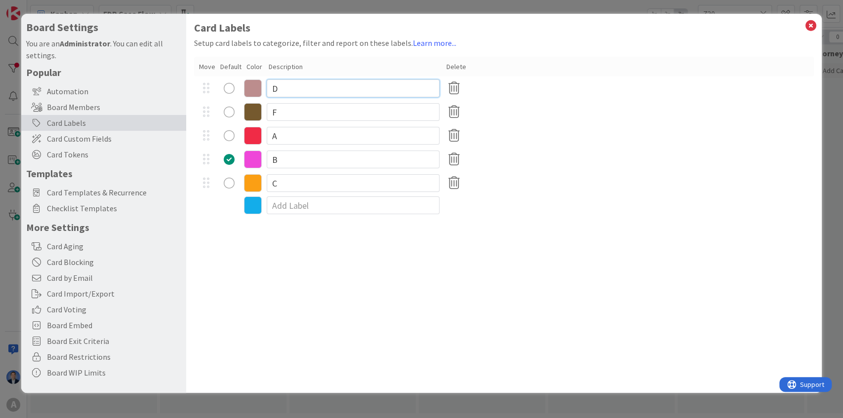
drag, startPoint x: 298, startPoint y: 88, endPoint x: 262, endPoint y: 84, distance: 36.8
click at [262, 84] on div "D" at bounding box center [504, 89] width 620 height 24
click at [811, 26] on icon at bounding box center [810, 26] width 13 height 14
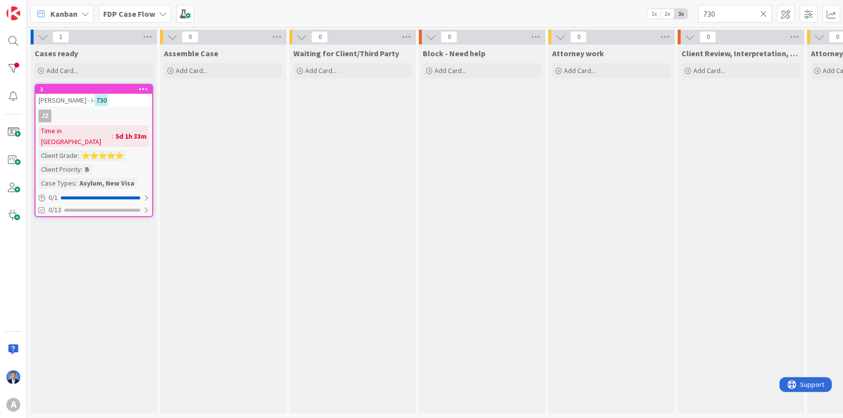
click at [120, 10] on b "FDP Case Flow" at bounding box center [129, 14] width 52 height 10
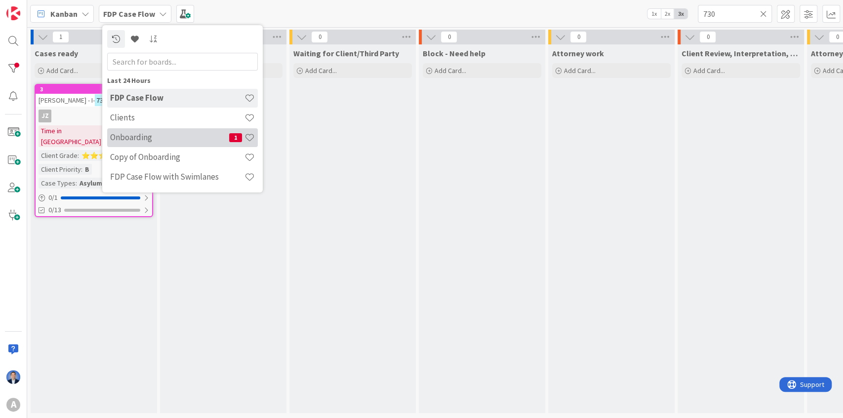
click at [147, 134] on h4 "Onboarding" at bounding box center [169, 137] width 119 height 10
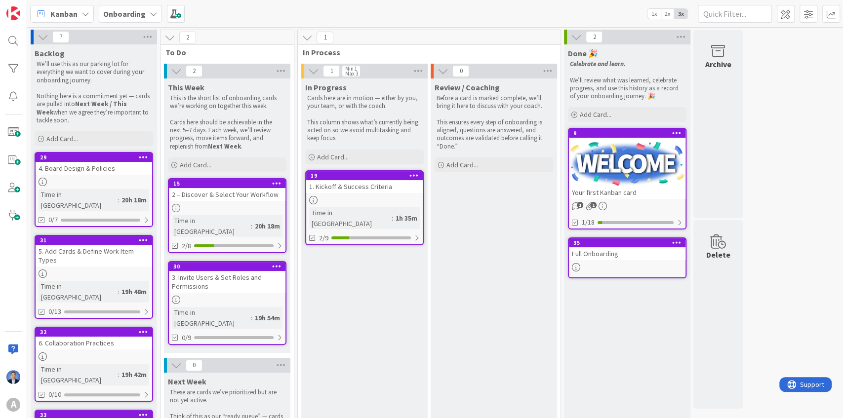
click at [323, 196] on div at bounding box center [364, 200] width 116 height 8
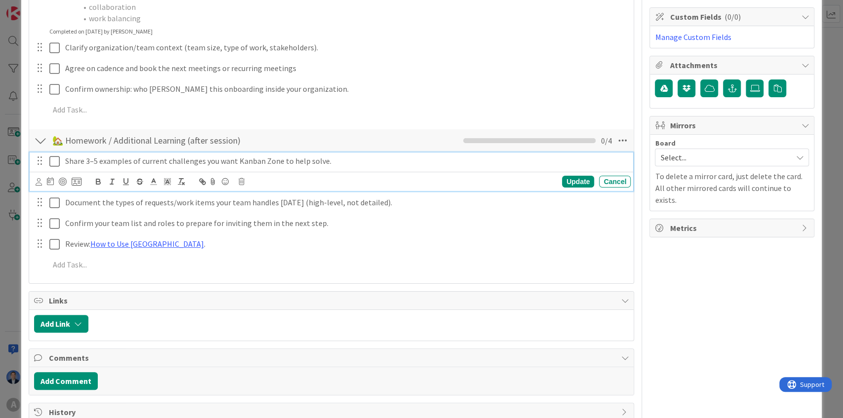
click at [54, 157] on icon at bounding box center [54, 161] width 10 height 12
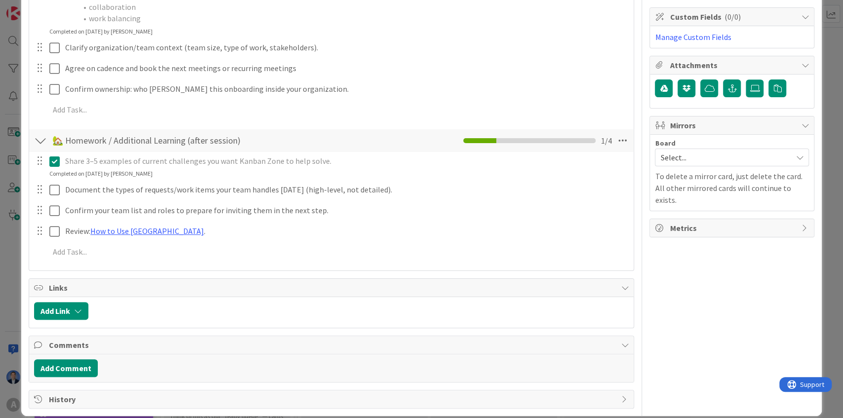
click at [55, 158] on icon at bounding box center [54, 161] width 10 height 12
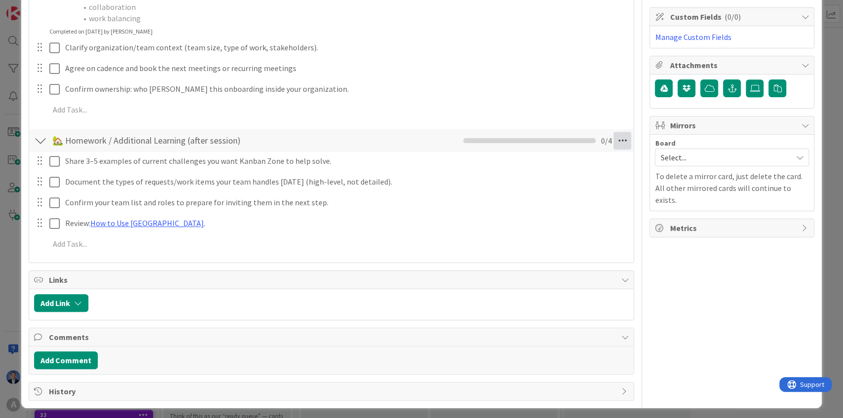
click at [619, 134] on icon at bounding box center [622, 141] width 18 height 18
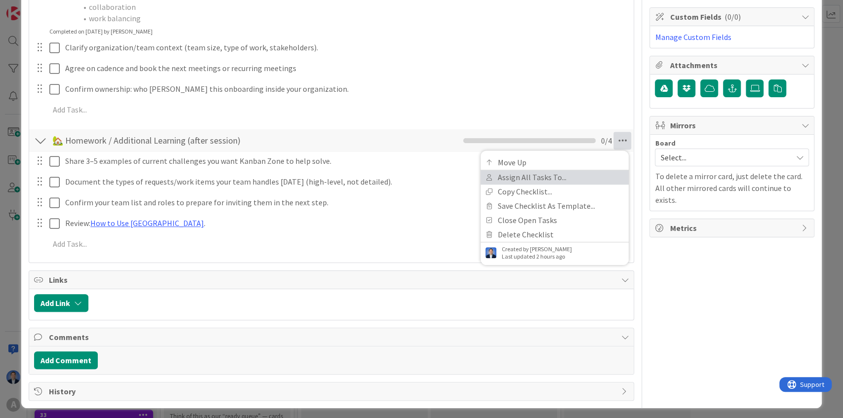
click at [581, 180] on link "Assign All Tasks To..." at bounding box center [554, 177] width 148 height 14
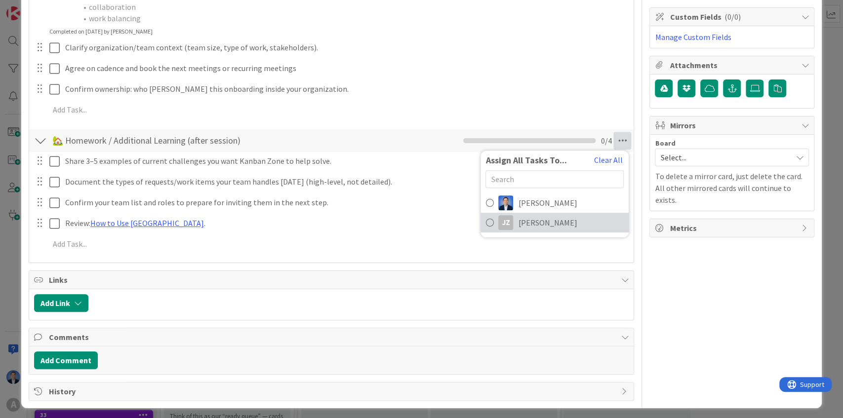
click at [552, 225] on span "[PERSON_NAME]" at bounding box center [547, 223] width 59 height 12
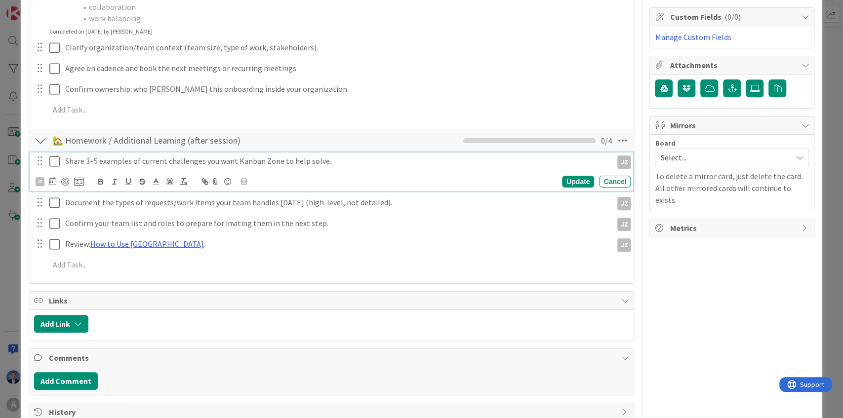
click at [55, 160] on icon at bounding box center [54, 161] width 10 height 12
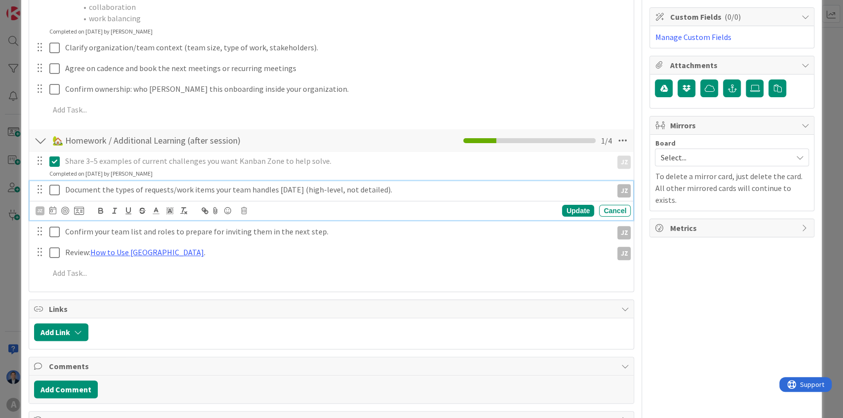
click at [307, 186] on p "Document the types of requests/work items your team handles today (high-level, …" at bounding box center [336, 189] width 543 height 11
drag, startPoint x: 307, startPoint y: 186, endPoint x: 358, endPoint y: 186, distance: 51.8
click at [358, 186] on p "Document the types of requests/work items your team handles today (high-level, …" at bounding box center [336, 189] width 543 height 11
click at [299, 186] on p "Document the types of requests/work items your team handles today (Final LABELS…" at bounding box center [336, 189] width 543 height 11
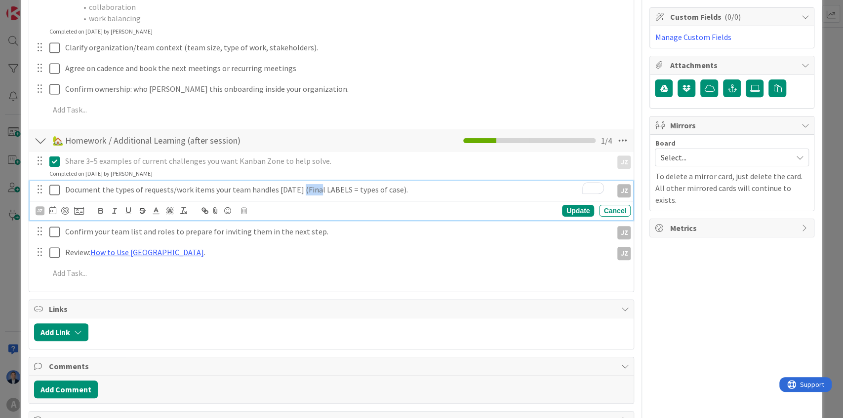
click at [299, 186] on p "Document the types of requests/work items your team handles today (Final LABELS…" at bounding box center [336, 189] width 543 height 11
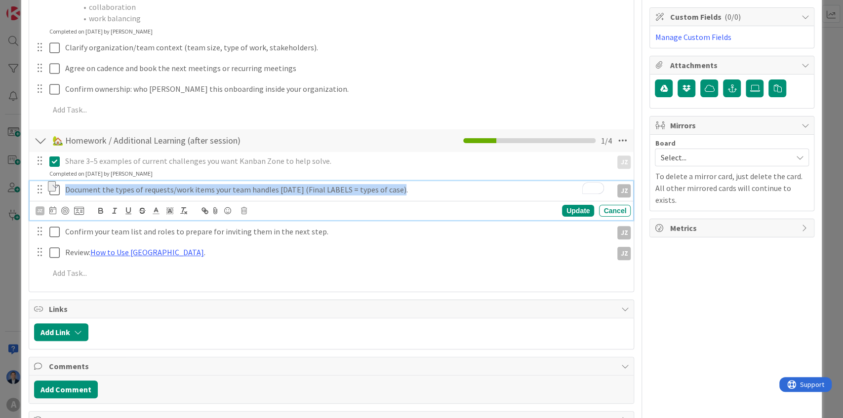
click at [299, 186] on p "Document the types of requests/work items your team handles today (Final LABELS…" at bounding box center [336, 189] width 543 height 11
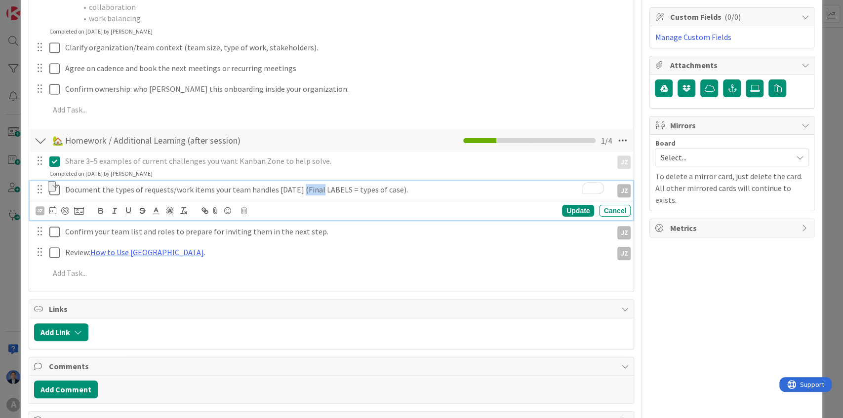
click at [299, 186] on p "Document the types of requests/work items your team handles today (Final LABELS…" at bounding box center [336, 189] width 543 height 11
click at [449, 184] on p "Document the types of requests/work items your team handles today (Update final…" at bounding box center [336, 189] width 543 height 11
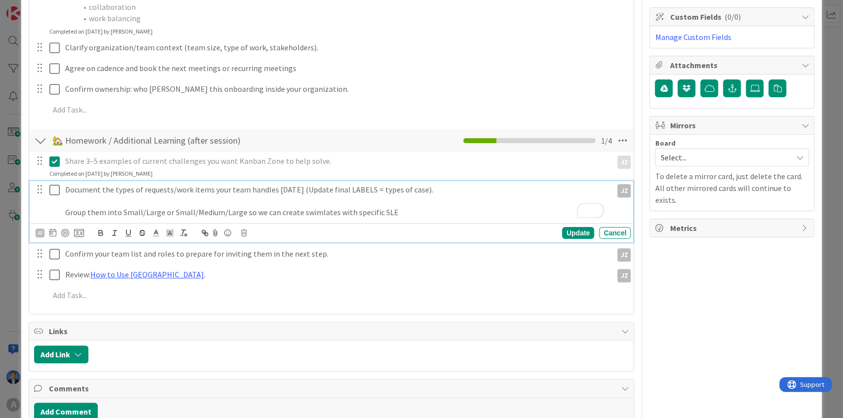
click at [350, 188] on p "Document the types of requests/work items your team handles today (Update final…" at bounding box center [336, 189] width 543 height 11
click at [379, 212] on p "Group them into Small/Large or Small/Medium/Large so we can create swimlates wi…" at bounding box center [336, 212] width 543 height 11
click at [571, 232] on div "Update" at bounding box center [578, 233] width 32 height 12
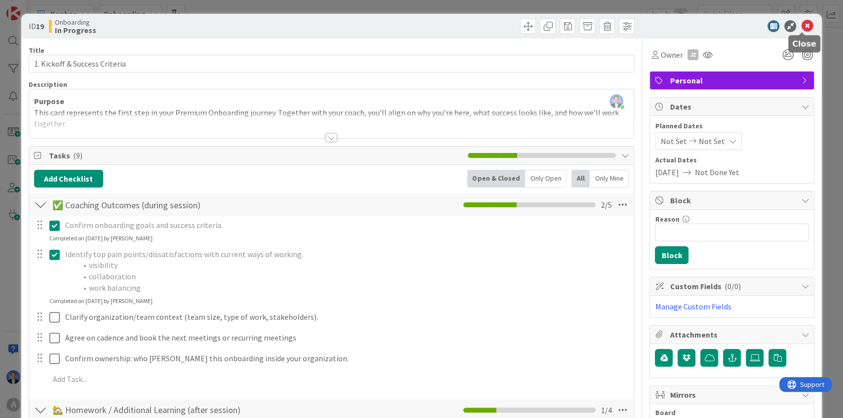
click at [801, 31] on icon at bounding box center [807, 26] width 12 height 12
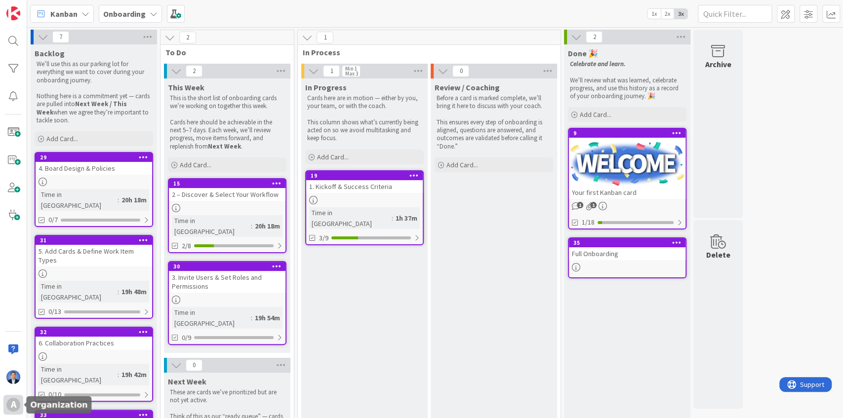
click at [9, 408] on div "A" at bounding box center [13, 405] width 14 height 14
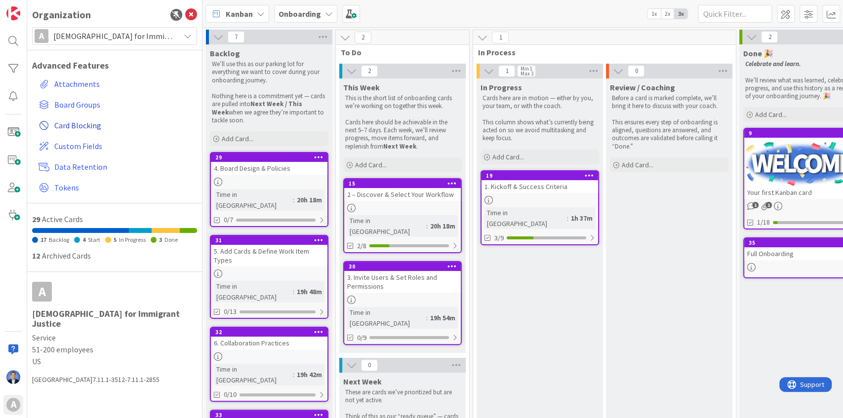
click at [78, 128] on span "Card Blocking" at bounding box center [123, 125] width 139 height 12
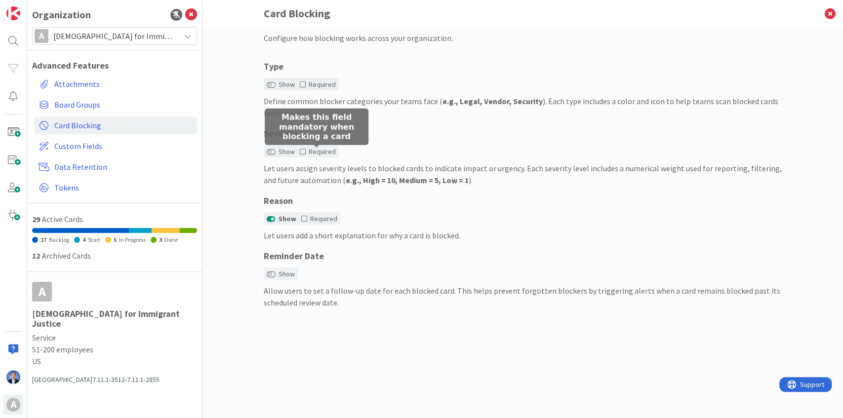
click at [301, 151] on icon at bounding box center [303, 151] width 6 height 7
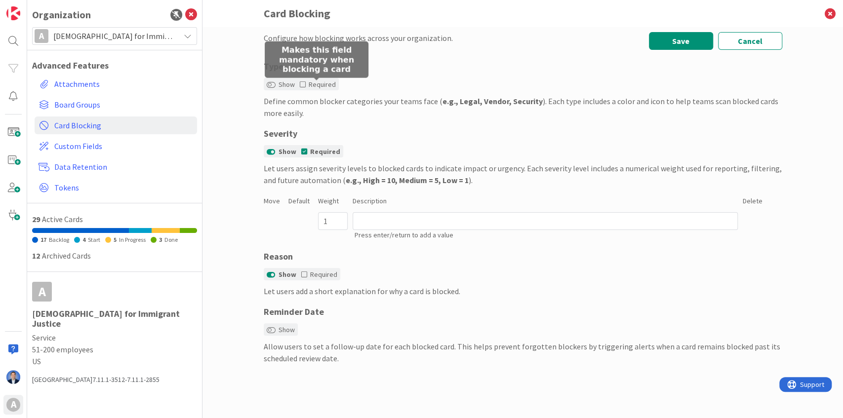
click at [302, 82] on icon at bounding box center [303, 84] width 6 height 7
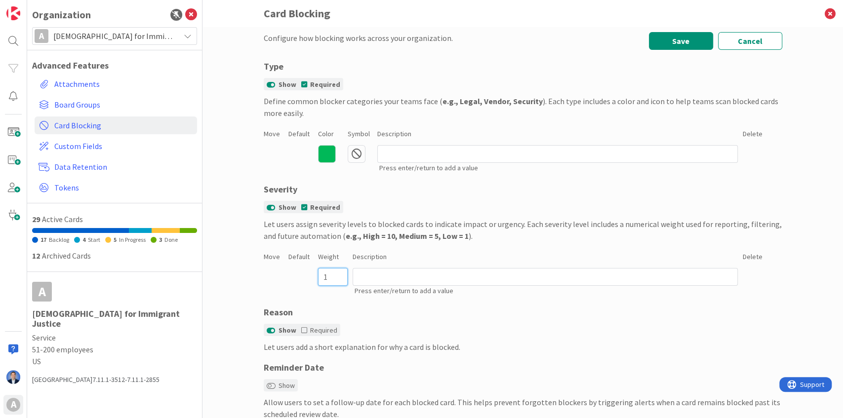
drag, startPoint x: 329, startPoint y: 276, endPoint x: 310, endPoint y: 274, distance: 19.8
click at [310, 274] on div "1 Press enter/return to add a value" at bounding box center [523, 282] width 518 height 31
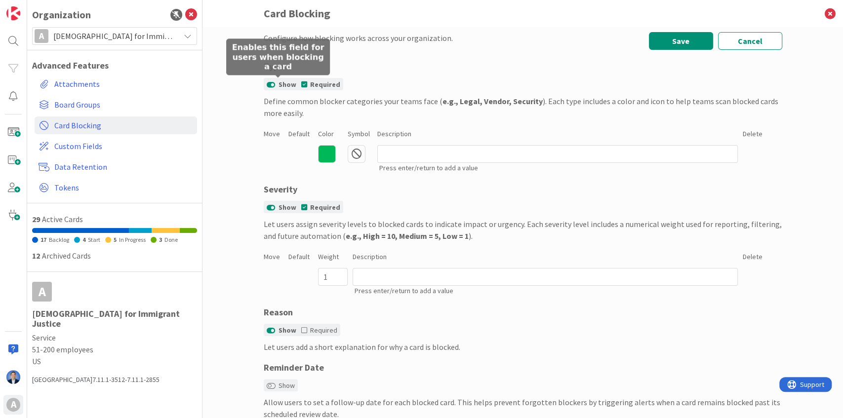
click at [268, 82] on button "Show" at bounding box center [271, 84] width 9 height 7
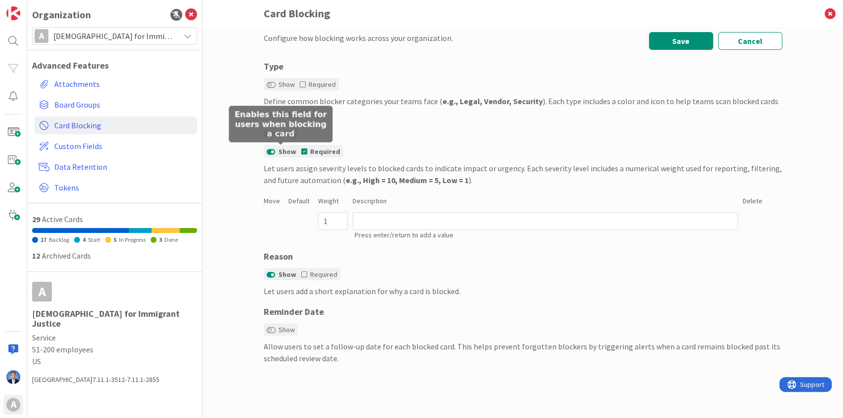
click at [271, 153] on button "Show" at bounding box center [271, 152] width 9 height 7
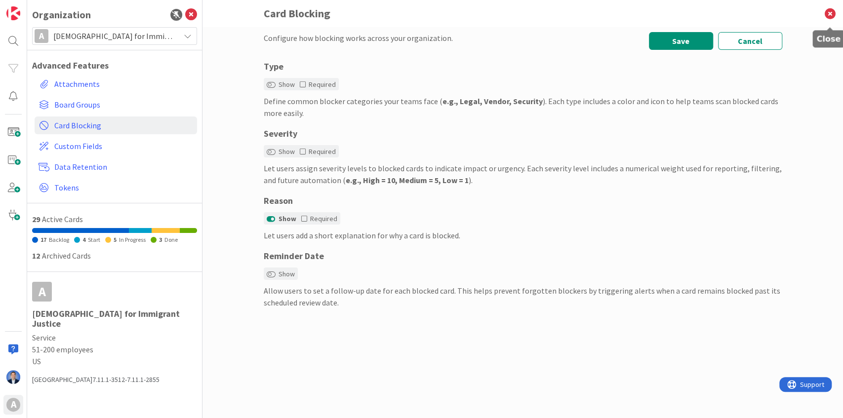
click at [828, 16] on icon at bounding box center [830, 13] width 26 height 27
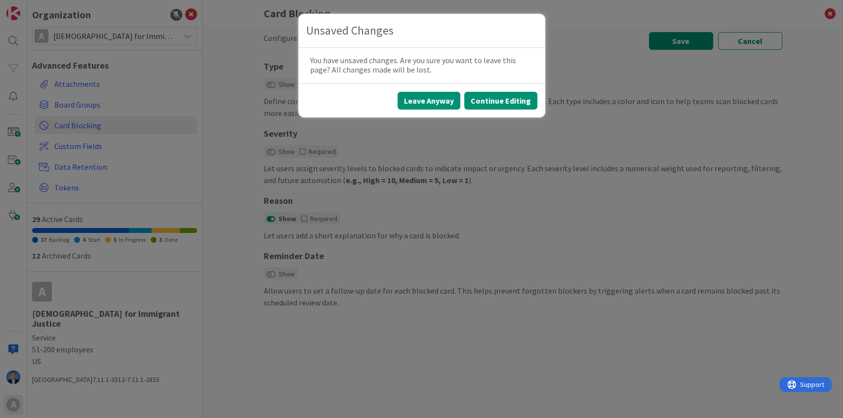
click at [444, 103] on button "Leave Anyway" at bounding box center [428, 101] width 63 height 18
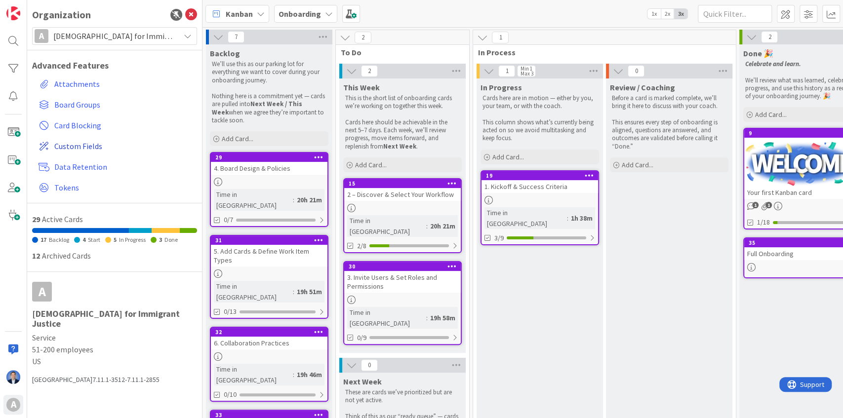
click at [83, 145] on span "Custom Fields" at bounding box center [123, 146] width 139 height 12
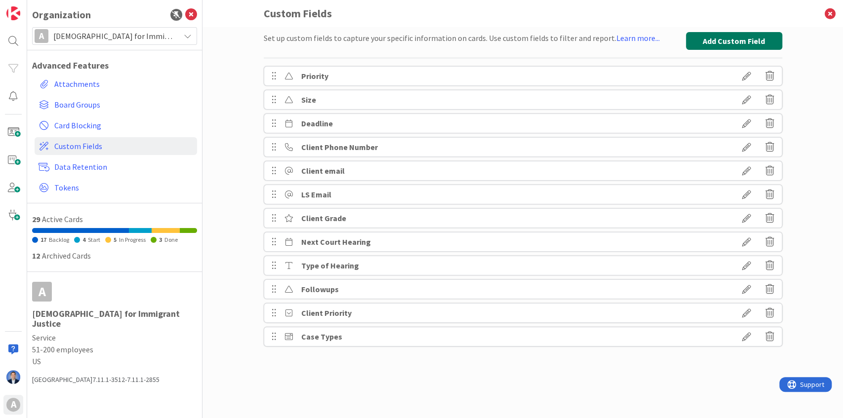
click at [712, 38] on button "Add Custom Field" at bounding box center [734, 41] width 96 height 18
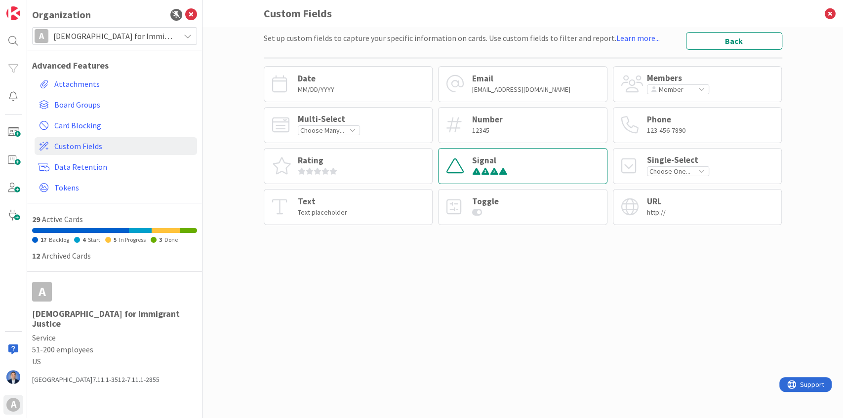
click at [498, 162] on div "Signal" at bounding box center [490, 160] width 36 height 8
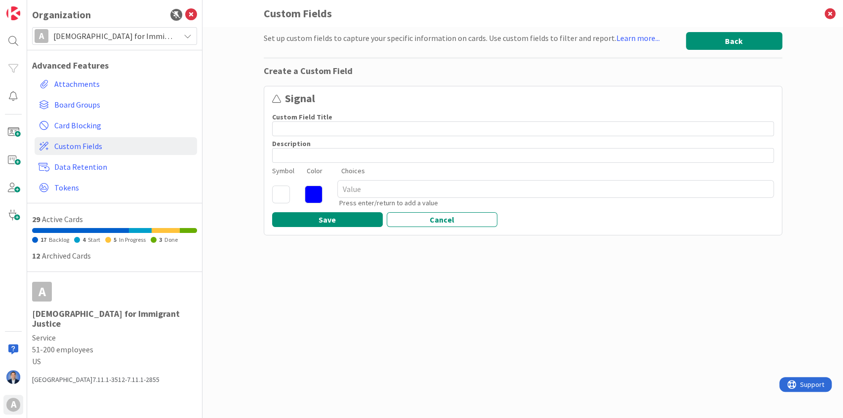
click at [749, 41] on button "Back" at bounding box center [734, 41] width 96 height 18
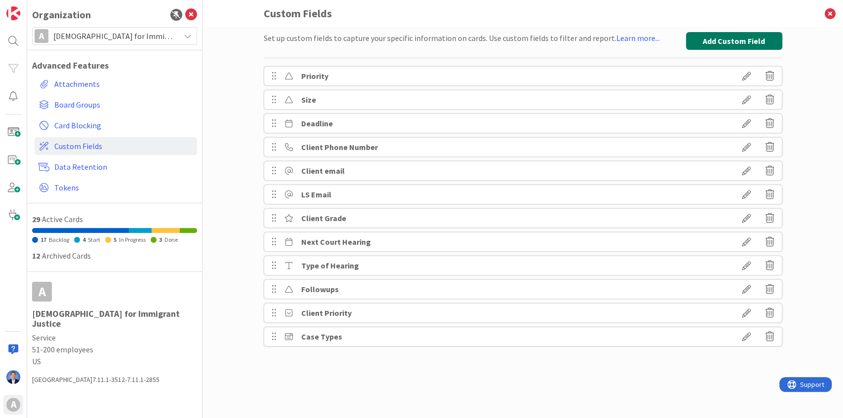
click at [716, 36] on button "Add Custom Field" at bounding box center [734, 41] width 96 height 18
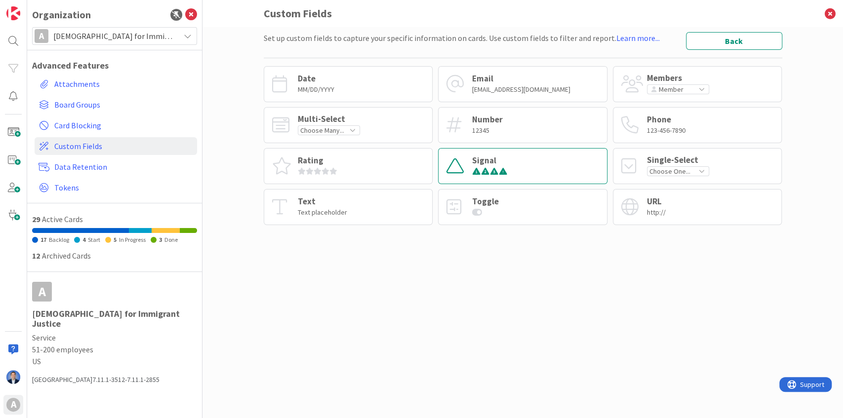
click at [524, 165] on div "Signal" at bounding box center [522, 166] width 169 height 36
type textarea "x"
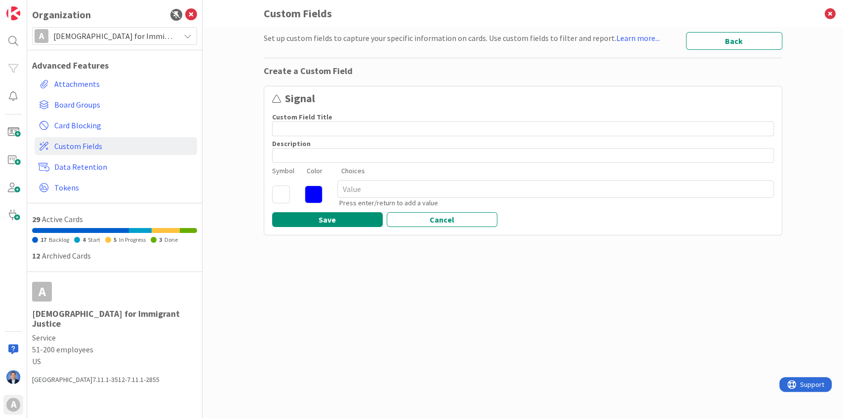
click at [283, 194] on icon at bounding box center [281, 195] width 18 height 18
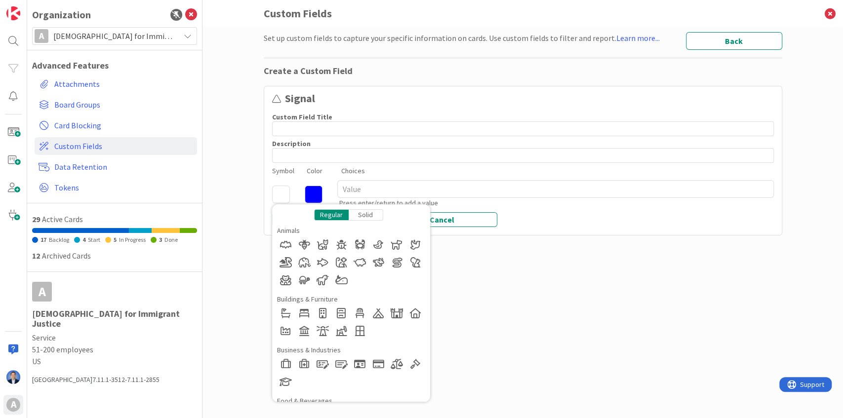
click at [637, 278] on div "Set up custom fields to capture your specific information on cards. Use custom …" at bounding box center [523, 212] width 518 height 361
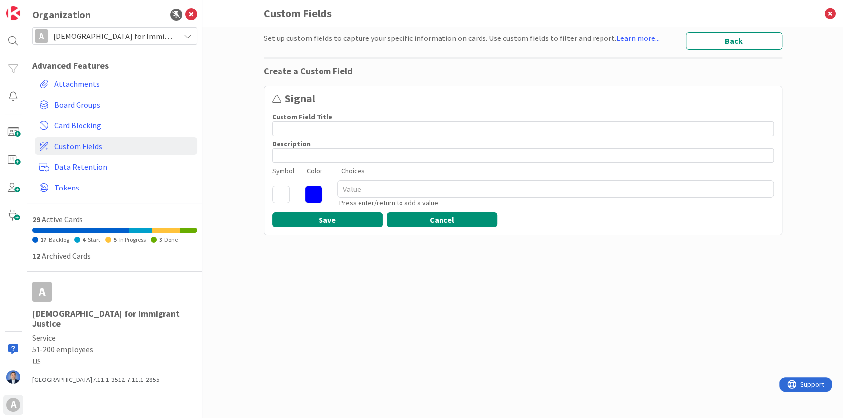
click at [444, 217] on button "Cancel" at bounding box center [442, 219] width 111 height 15
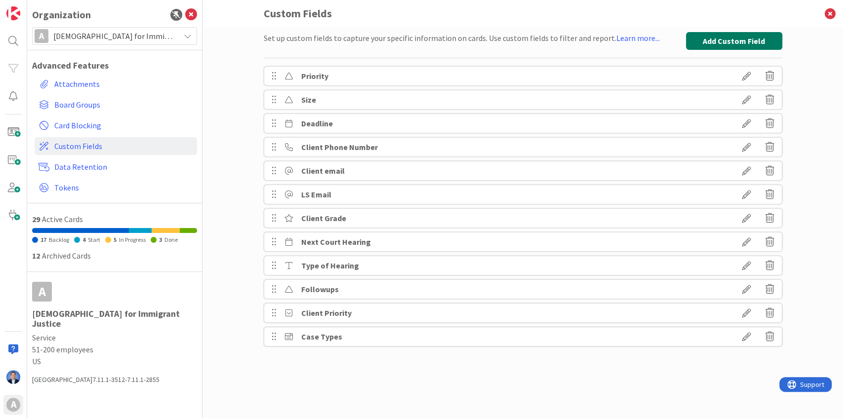
click at [734, 42] on button "Add Custom Field" at bounding box center [734, 41] width 96 height 18
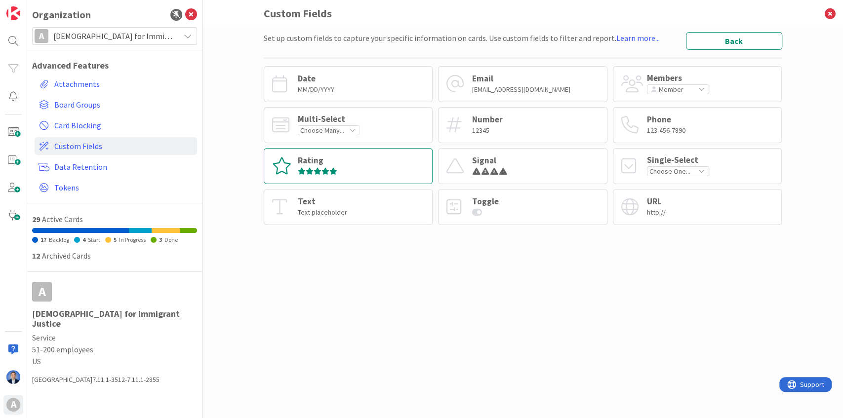
click at [336, 169] on icon at bounding box center [333, 171] width 8 height 7
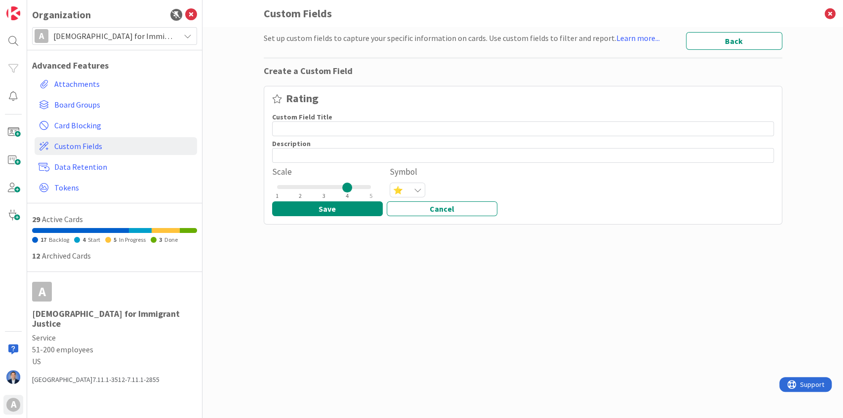
drag, startPoint x: 349, startPoint y: 187, endPoint x: 384, endPoint y: 185, distance: 34.1
click at [384, 185] on div "Scale 1 2 3 4 5 Symbol ⭐" at bounding box center [523, 182] width 502 height 32
click at [445, 201] on button "Cancel" at bounding box center [442, 208] width 111 height 15
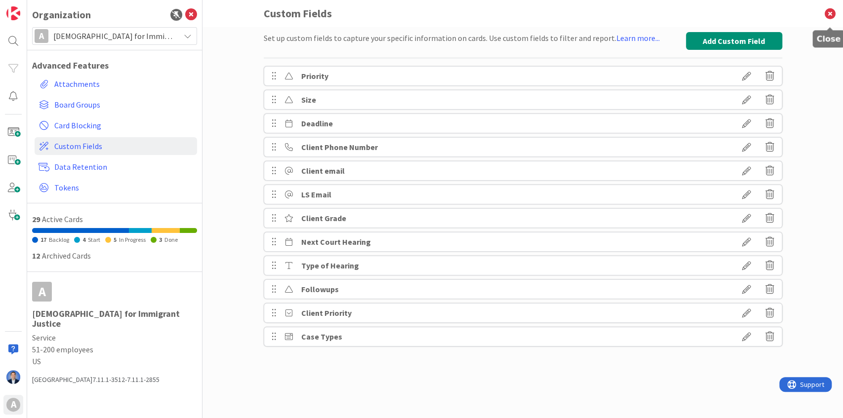
click at [830, 16] on icon at bounding box center [830, 13] width 26 height 27
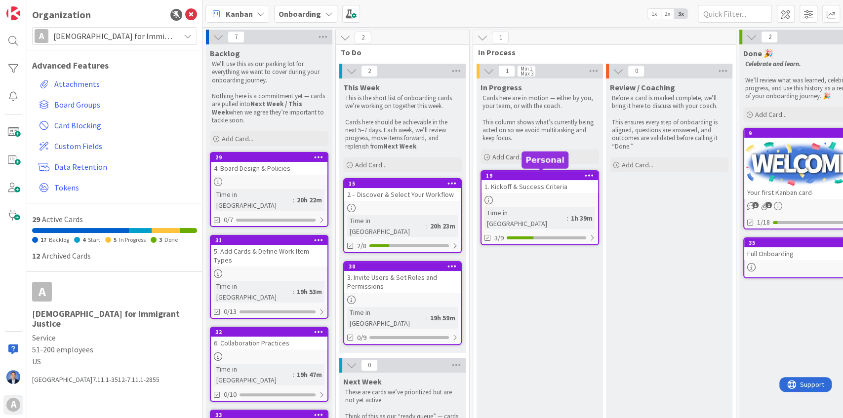
click at [523, 174] on div "19" at bounding box center [542, 175] width 112 height 7
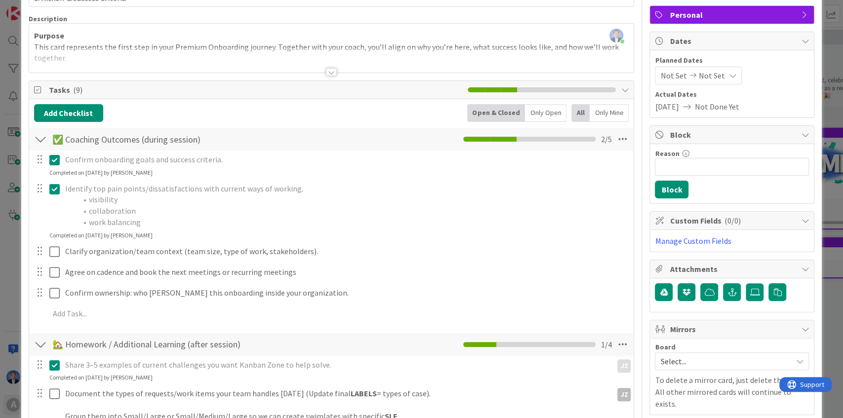
scroll to position [197, 0]
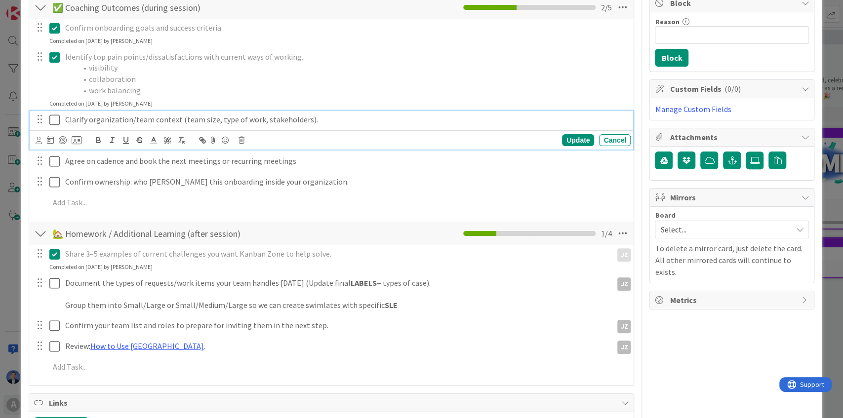
click at [308, 118] on p "Clarify organization/team context (team size, type of work, stakeholders)." at bounding box center [345, 119] width 561 height 11
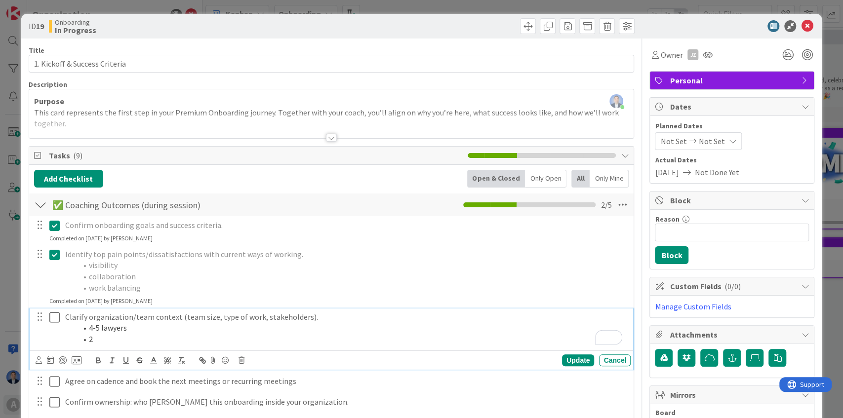
scroll to position [197, 0]
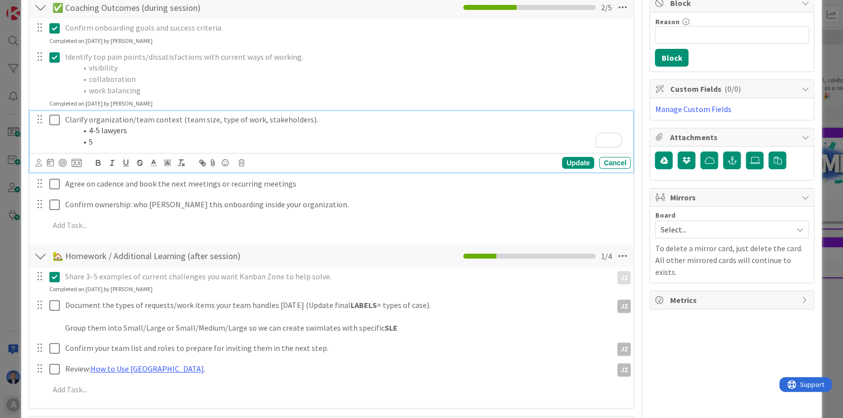
click at [97, 132] on li "4-5 lawyers" at bounding box center [351, 130] width 549 height 11
click at [97, 141] on li "5" at bounding box center [351, 141] width 549 height 11
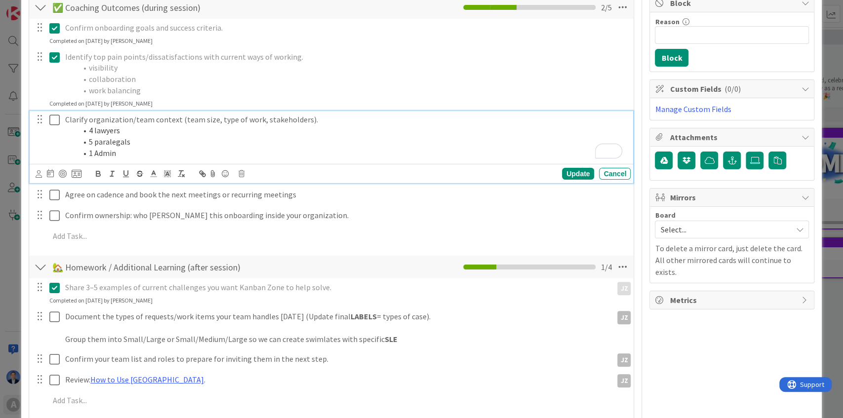
click at [57, 119] on icon at bounding box center [54, 120] width 10 height 12
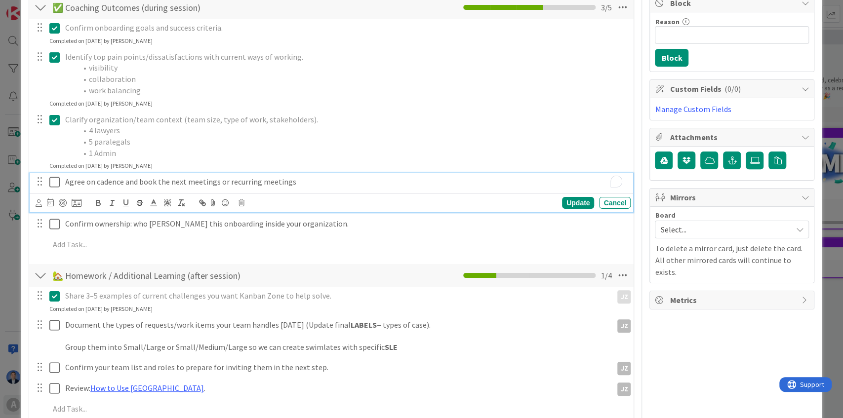
click at [313, 181] on p "Agree on cadence and book the next meetings or recurring meetings" at bounding box center [345, 181] width 561 height 11
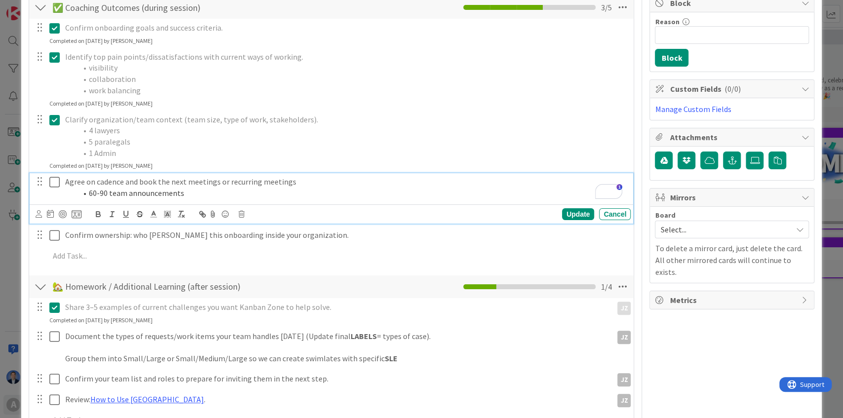
click at [56, 182] on icon at bounding box center [54, 182] width 10 height 12
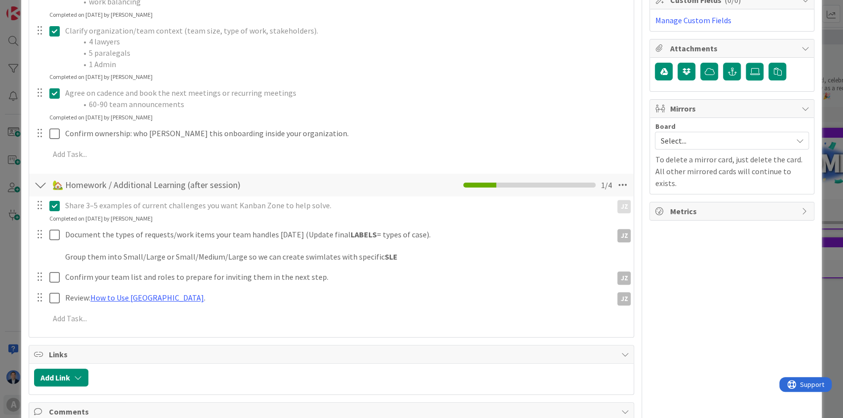
scroll to position [296, 0]
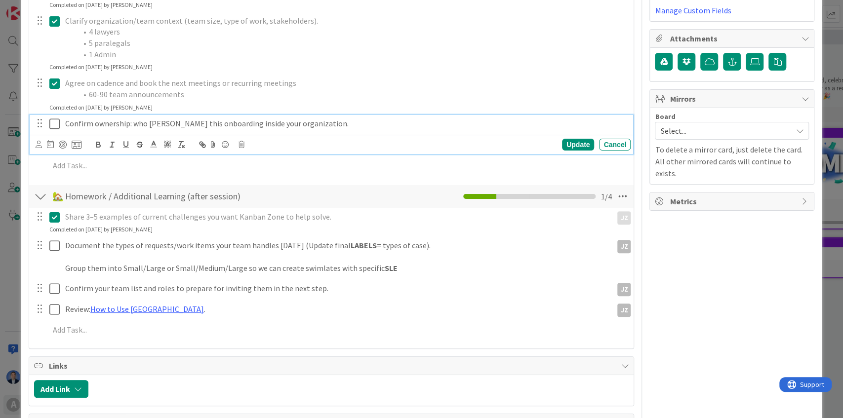
click at [389, 115] on div "Confirm ownership: who will champion this onboarding inside your organization." at bounding box center [345, 123] width 569 height 17
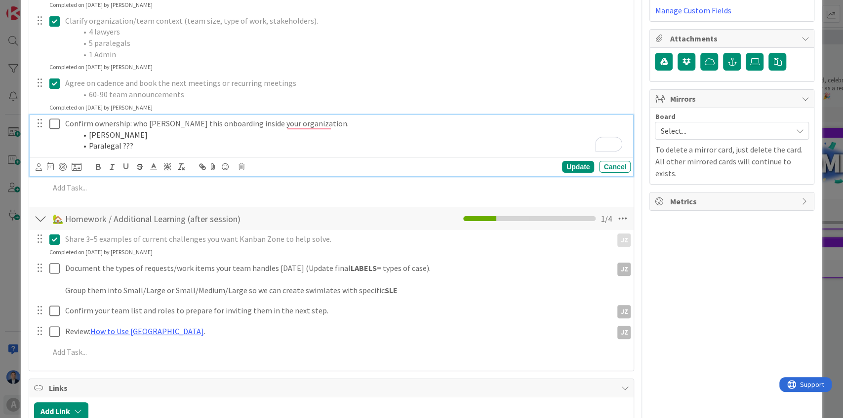
click at [87, 149] on li "Paralegal ???" at bounding box center [351, 145] width 549 height 11
click at [117, 134] on li "Jessica" at bounding box center [351, 134] width 549 height 11
click at [54, 124] on icon at bounding box center [54, 124] width 10 height 12
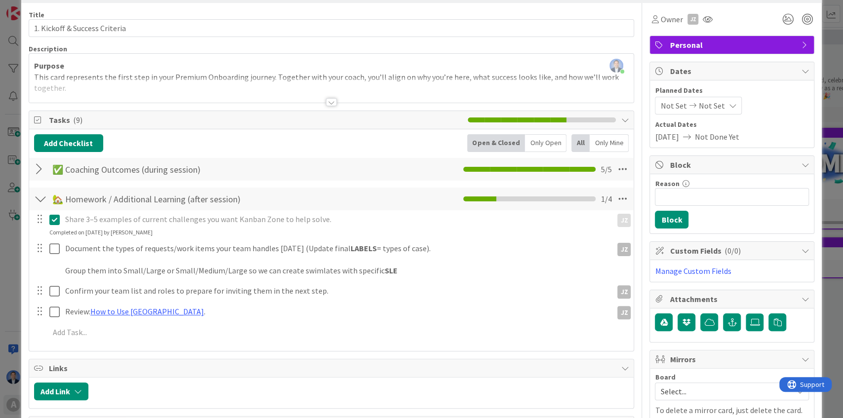
scroll to position [0, 0]
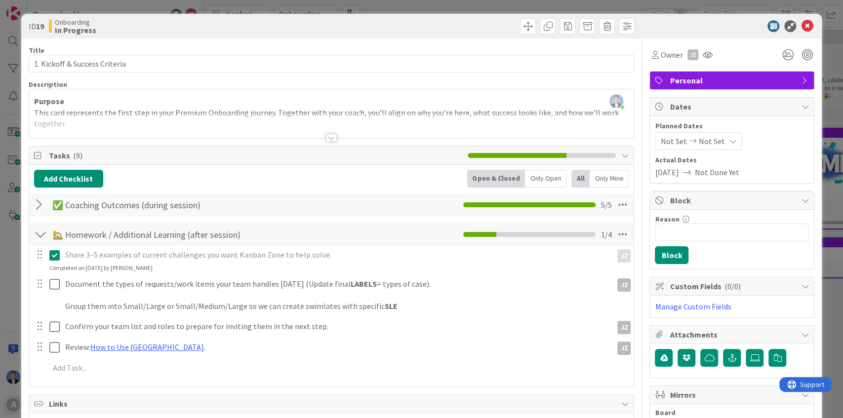
drag, startPoint x: 37, startPoint y: 205, endPoint x: 42, endPoint y: 205, distance: 5.4
click at [38, 205] on div at bounding box center [40, 205] width 13 height 18
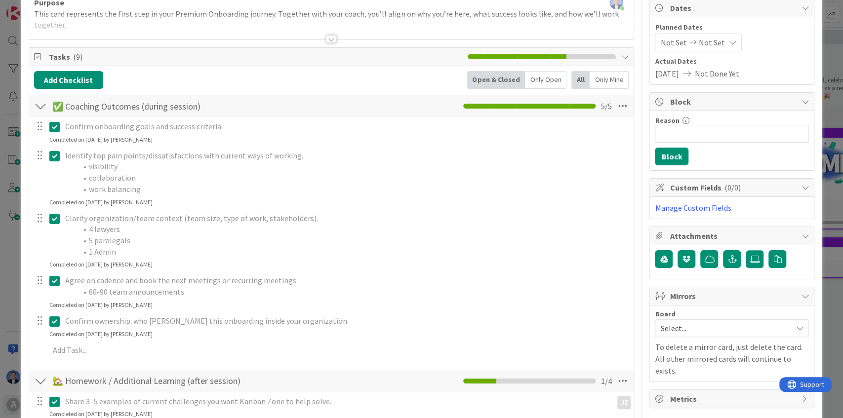
scroll to position [131, 0]
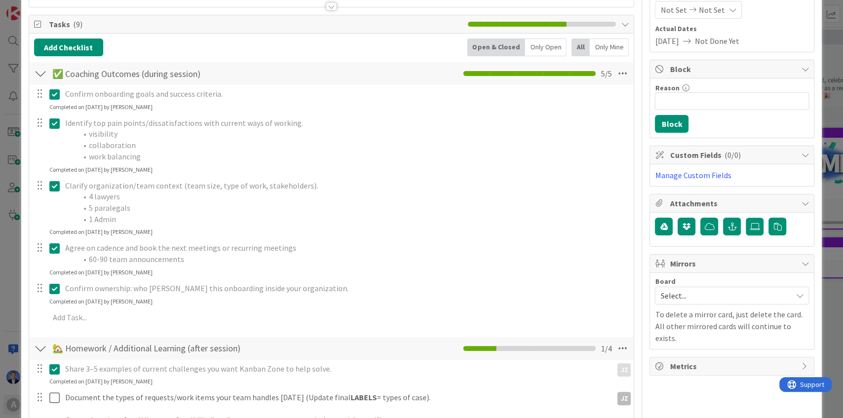
click at [39, 73] on div at bounding box center [40, 74] width 13 height 18
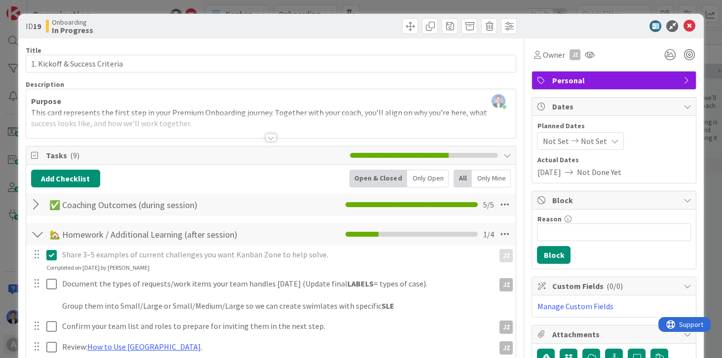
scroll to position [0, 0]
click at [685, 28] on icon at bounding box center [689, 26] width 12 height 12
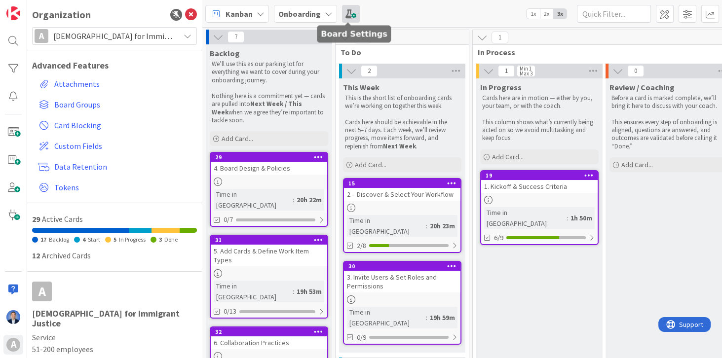
click at [350, 14] on span at bounding box center [351, 14] width 18 height 18
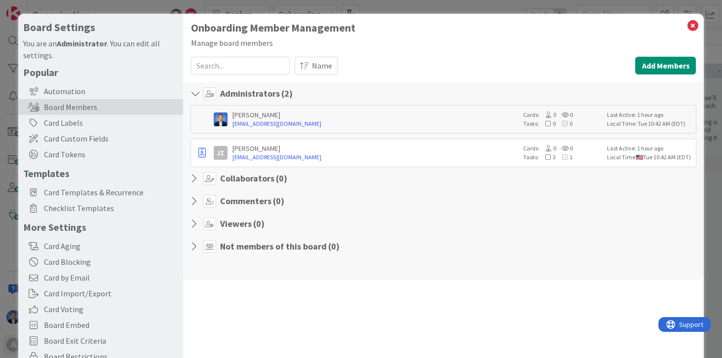
click at [194, 245] on icon at bounding box center [197, 247] width 13 height 10
click at [653, 66] on button "Add Members" at bounding box center [665, 66] width 61 height 18
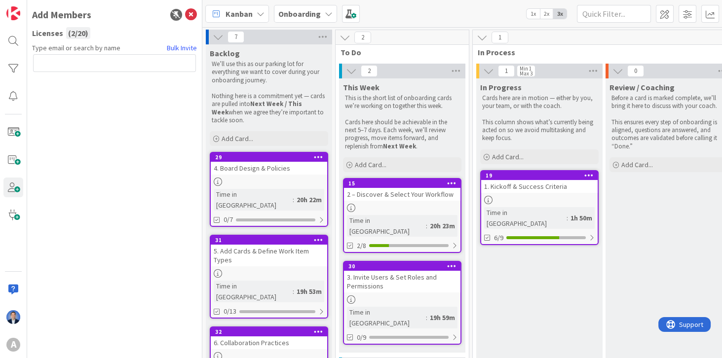
click at [55, 65] on input "text" at bounding box center [114, 63] width 163 height 18
click at [181, 49] on link "Bulk Invite" at bounding box center [182, 48] width 30 height 10
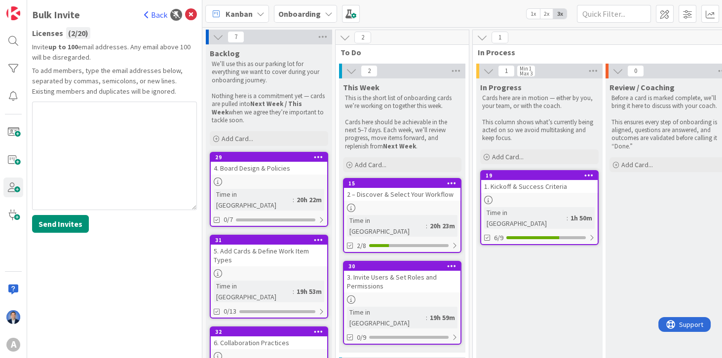
click at [153, 16] on link "Back" at bounding box center [155, 15] width 23 height 12
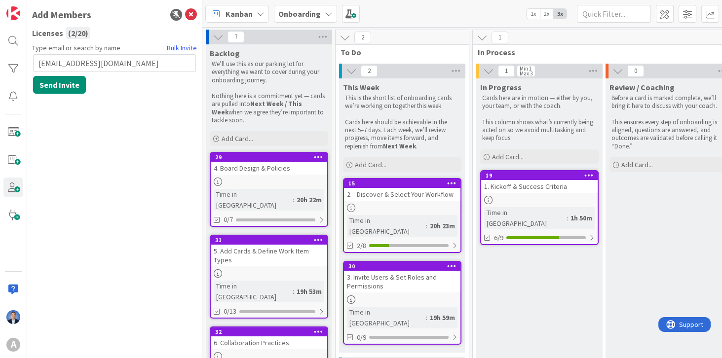
drag, startPoint x: 127, startPoint y: 64, endPoint x: 36, endPoint y: 65, distance: 91.3
click at [36, 65] on input "gasjhdasjh@hsdjibnaij.com" at bounding box center [114, 63] width 163 height 18
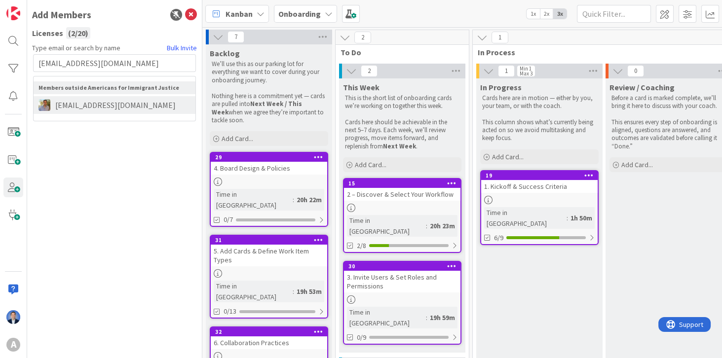
type input "dimka5@gmail.com"
click at [111, 108] on span "dimka5@gmail.com" at bounding box center [115, 105] width 130 height 12
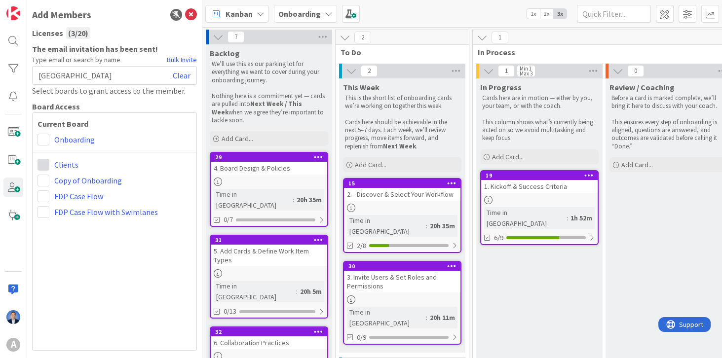
click at [42, 164] on span at bounding box center [44, 165] width 12 height 12
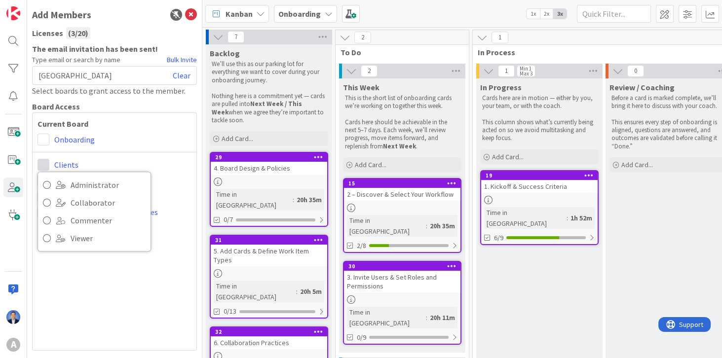
click at [42, 164] on span at bounding box center [44, 165] width 12 height 12
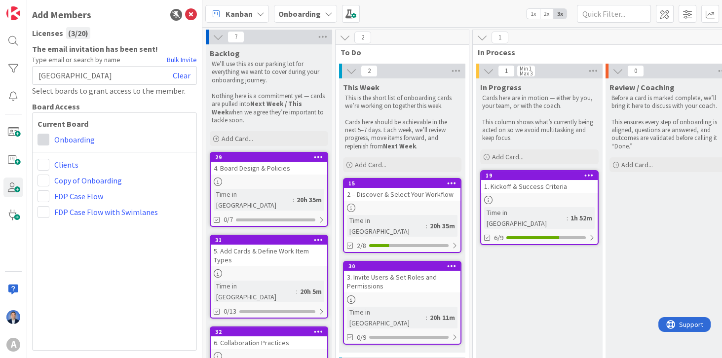
click at [45, 137] on span at bounding box center [44, 140] width 12 height 12
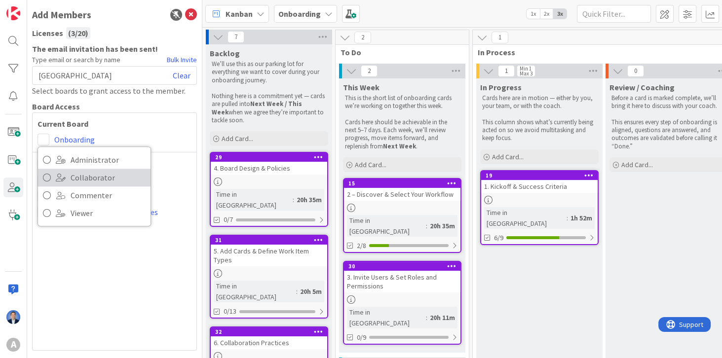
click at [77, 178] on span "Collaborator" at bounding box center [108, 177] width 75 height 15
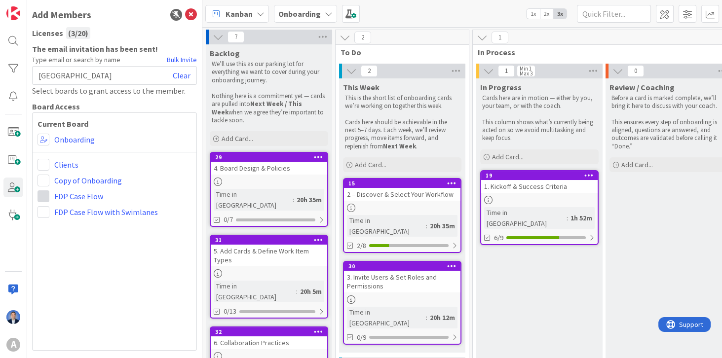
click at [47, 197] on span at bounding box center [44, 197] width 12 height 12
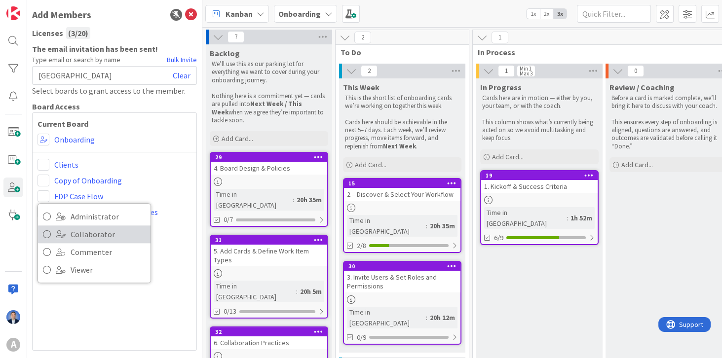
click at [63, 235] on span at bounding box center [61, 235] width 10 height 8
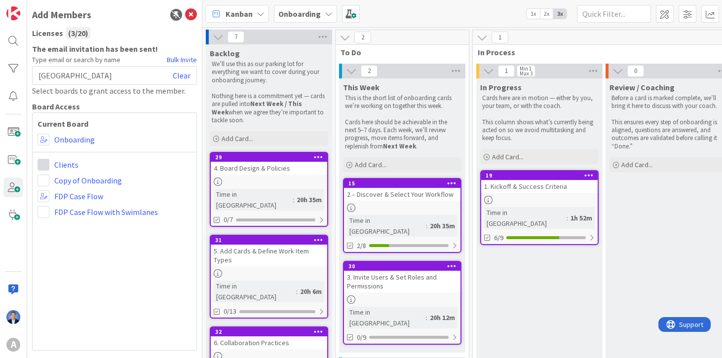
click at [44, 163] on span at bounding box center [44, 165] width 12 height 12
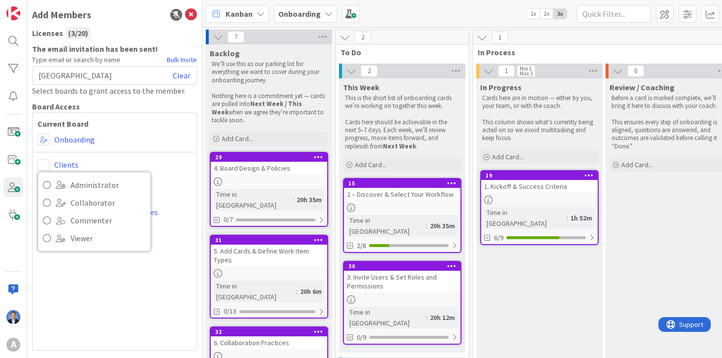
click at [100, 256] on div "Current Board Administrator Collaborator Commenter Viewer Remove Onboarding Adm…" at bounding box center [114, 232] width 165 height 238
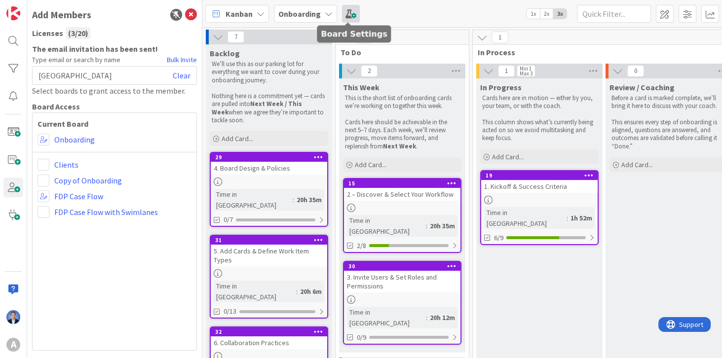
click at [348, 16] on span at bounding box center [351, 14] width 18 height 18
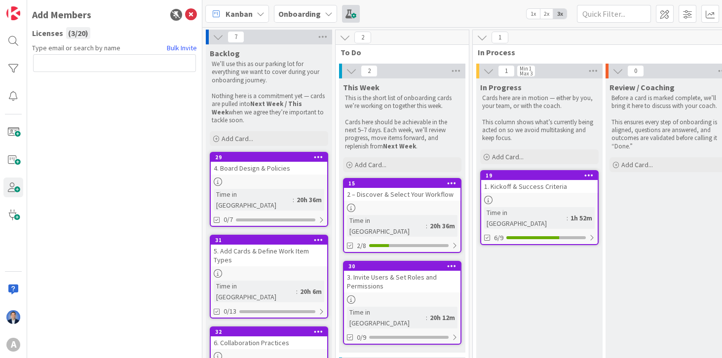
click at [349, 16] on span at bounding box center [351, 14] width 18 height 18
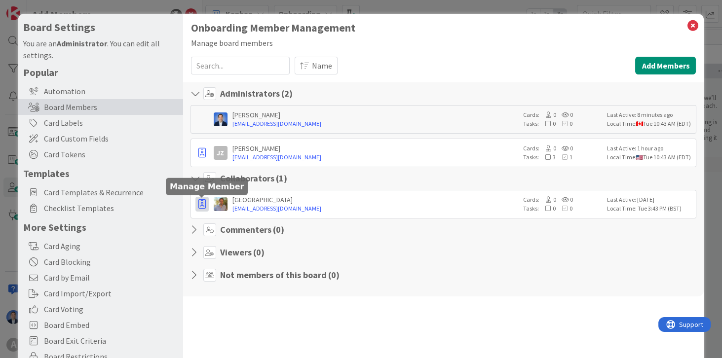
click at [199, 204] on icon "button" at bounding box center [201, 204] width 7 height 10
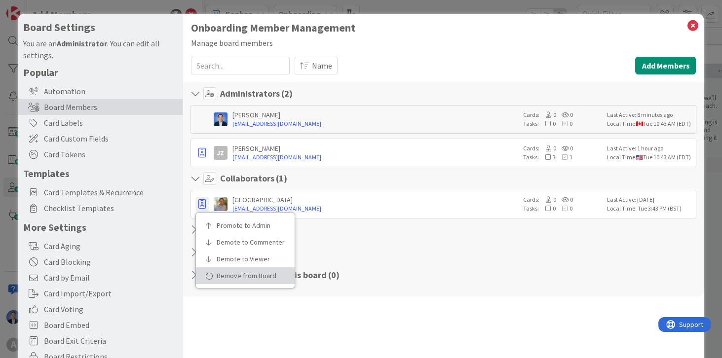
click at [214, 273] on link "Remove from Board" at bounding box center [245, 276] width 99 height 17
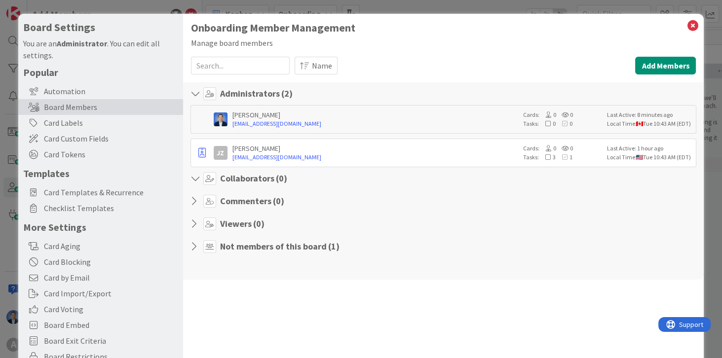
click at [191, 246] on icon at bounding box center [197, 247] width 13 height 10
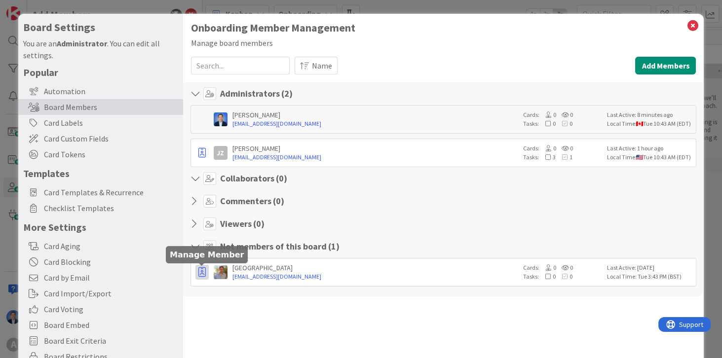
click at [204, 269] on icon "button" at bounding box center [201, 273] width 7 height 10
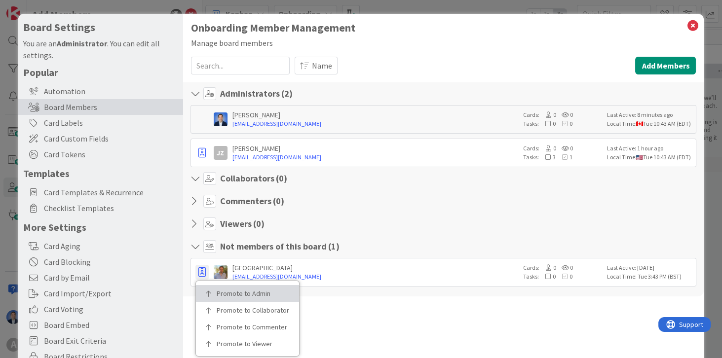
click at [229, 292] on p "Promote to Admin" at bounding box center [251, 293] width 69 height 7
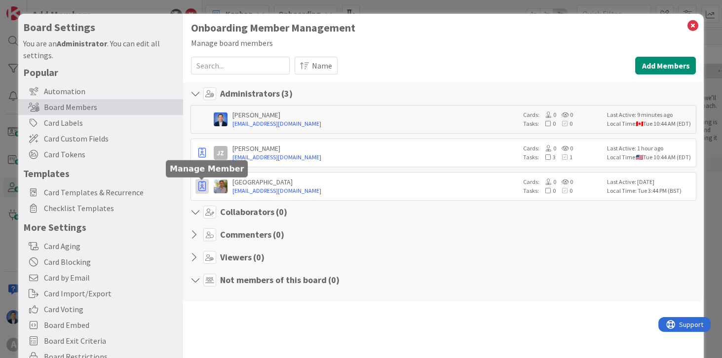
click at [204, 185] on icon "button" at bounding box center [201, 187] width 7 height 10
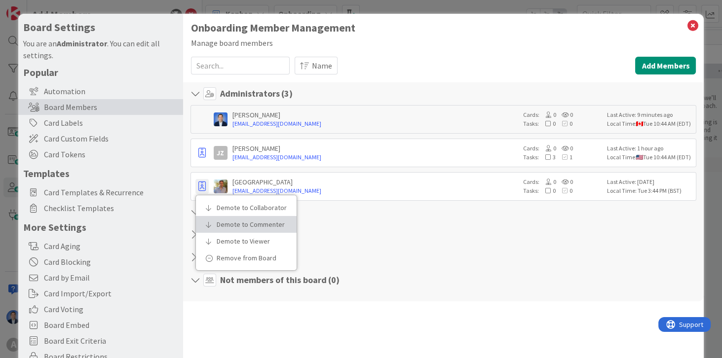
click at [219, 221] on p "Demote to Commenter" at bounding box center [250, 224] width 66 height 7
click at [220, 219] on section "Collaborators ( 0 )" at bounding box center [444, 215] width 506 height 18
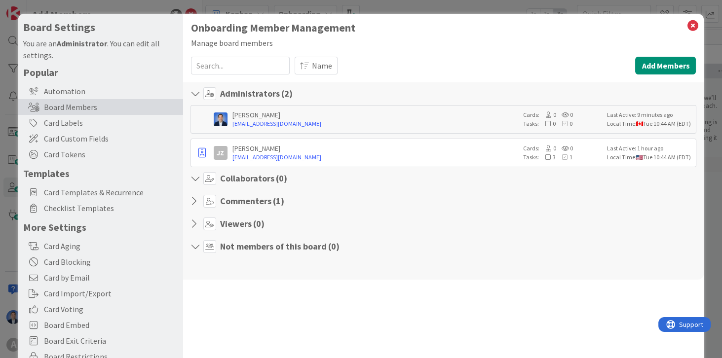
click at [196, 203] on icon at bounding box center [197, 201] width 13 height 10
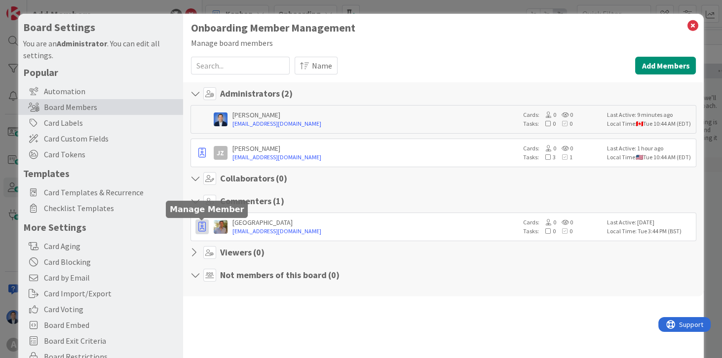
click at [204, 229] on icon "button" at bounding box center [201, 227] width 7 height 10
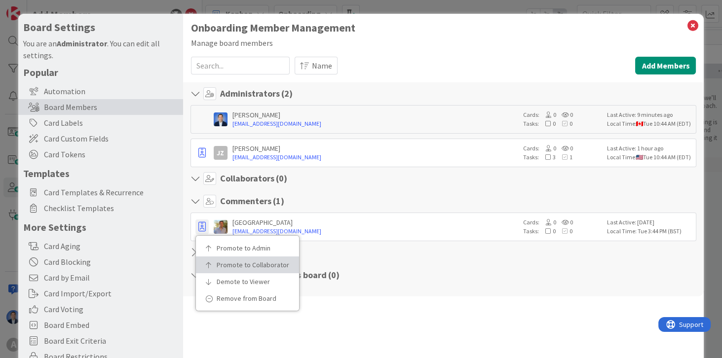
click at [217, 262] on p "Promote to Collaborator" at bounding box center [251, 265] width 69 height 7
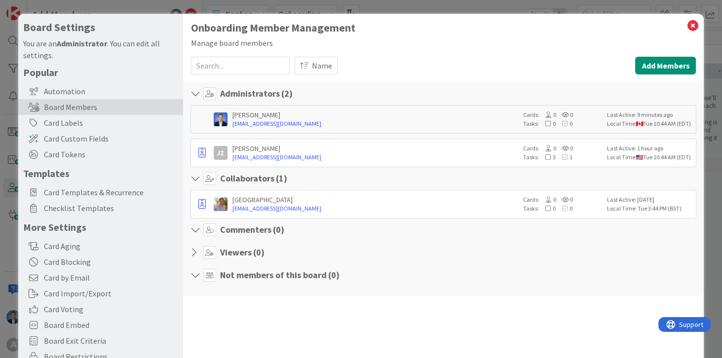
click at [85, 40] on b "Administrator" at bounding box center [82, 44] width 50 height 10
click at [688, 24] on icon at bounding box center [692, 26] width 13 height 14
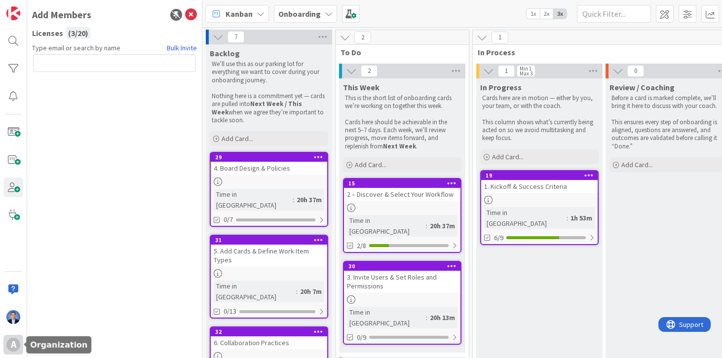
click at [13, 352] on div "A" at bounding box center [13, 345] width 20 height 20
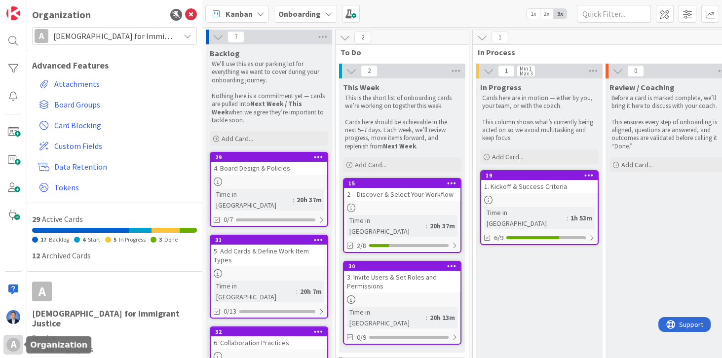
click at [12, 345] on div "A" at bounding box center [13, 345] width 14 height 14
click at [102, 34] on span "[DEMOGRAPHIC_DATA] for Immigrant Justice" at bounding box center [113, 36] width 121 height 14
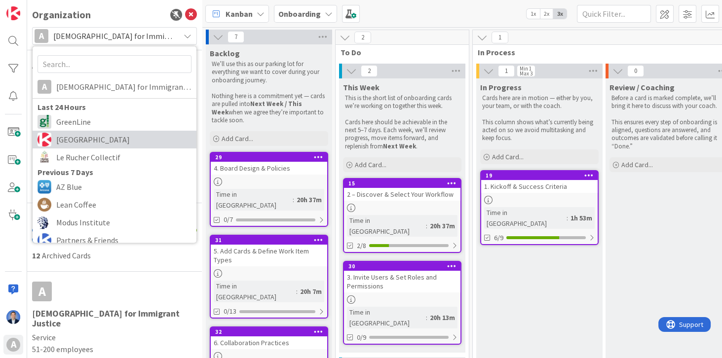
click at [84, 131] on link "[GEOGRAPHIC_DATA]" at bounding box center [115, 140] width 164 height 18
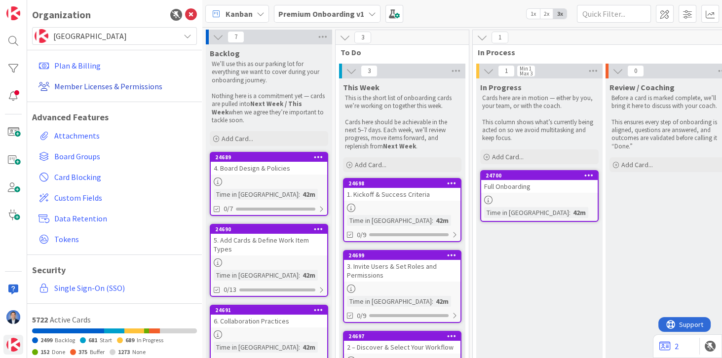
click at [83, 86] on link "Member Licenses & Permissions" at bounding box center [116, 86] width 162 height 18
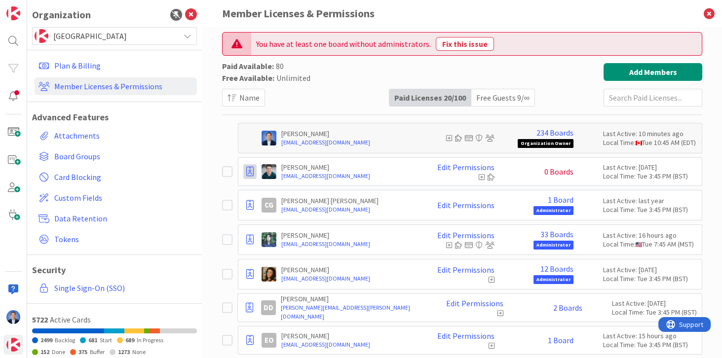
click at [251, 172] on icon at bounding box center [249, 172] width 7 height 10
click at [252, 170] on icon at bounding box center [249, 172] width 7 height 10
click at [95, 39] on span "[GEOGRAPHIC_DATA]" at bounding box center [113, 36] width 121 height 14
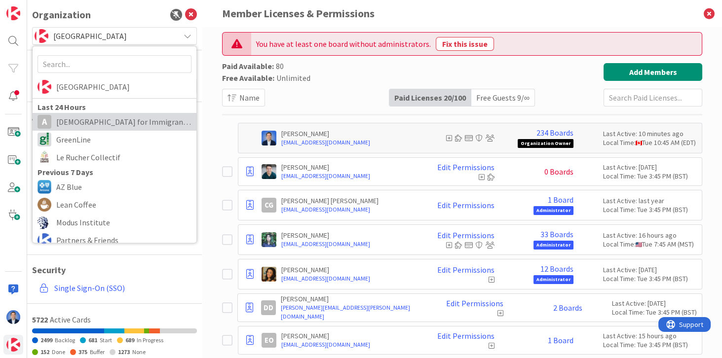
click at [88, 123] on span "[DEMOGRAPHIC_DATA] for Immigrant Justice" at bounding box center [123, 122] width 135 height 15
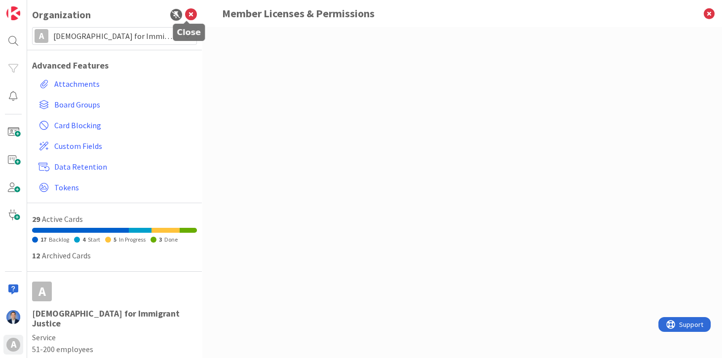
click at [188, 17] on icon at bounding box center [191, 15] width 12 height 12
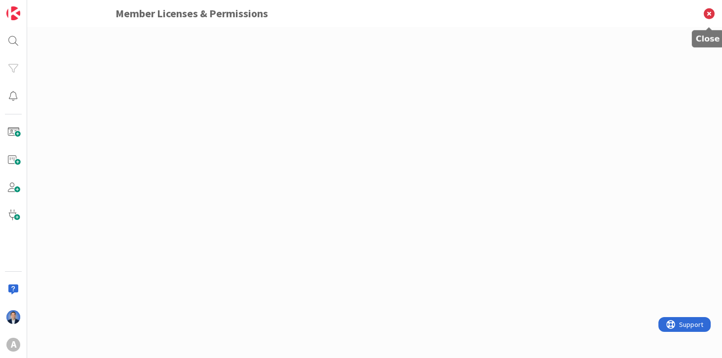
click at [705, 11] on icon at bounding box center [710, 13] width 26 height 27
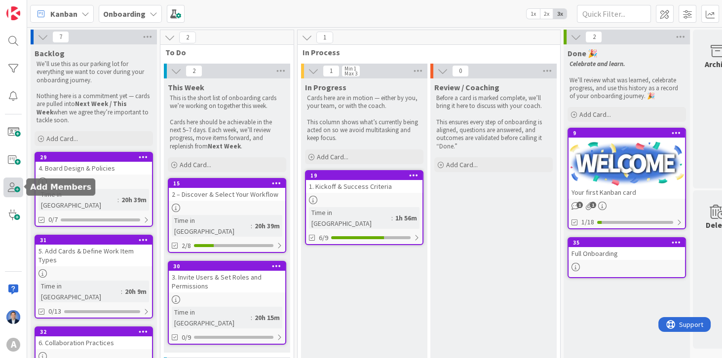
click at [16, 187] on span at bounding box center [13, 188] width 20 height 20
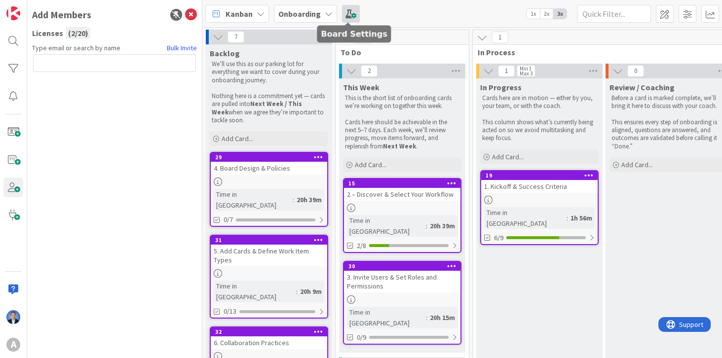
click at [348, 13] on span at bounding box center [351, 14] width 18 height 18
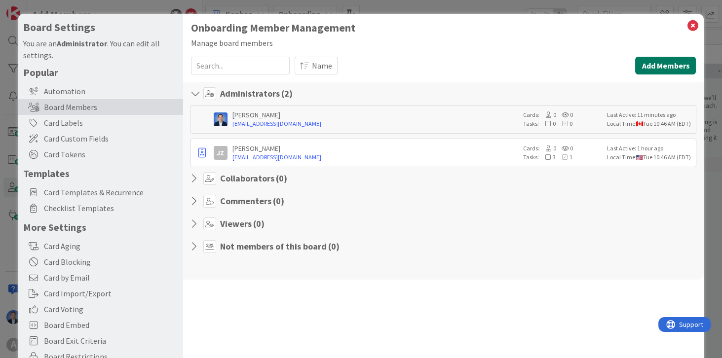
click at [671, 70] on button "Add Members" at bounding box center [665, 66] width 61 height 18
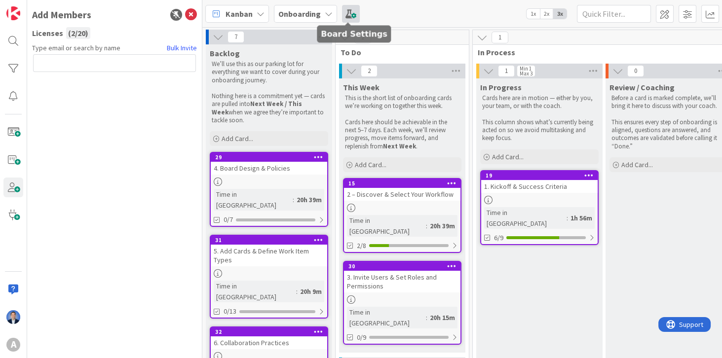
click at [348, 10] on span at bounding box center [351, 14] width 18 height 18
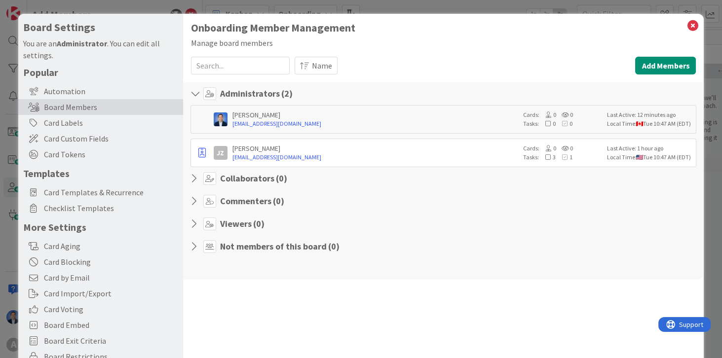
click at [219, 59] on input at bounding box center [240, 66] width 99 height 18
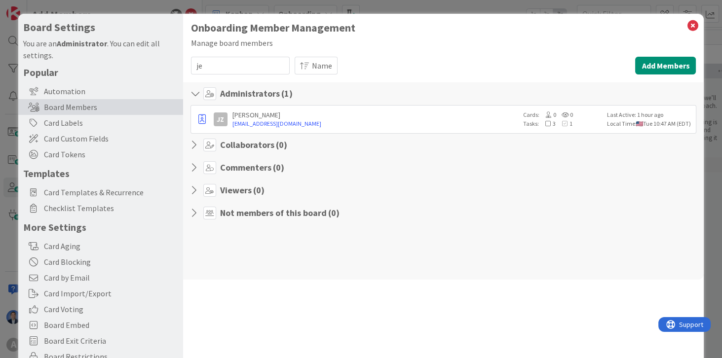
type input "j"
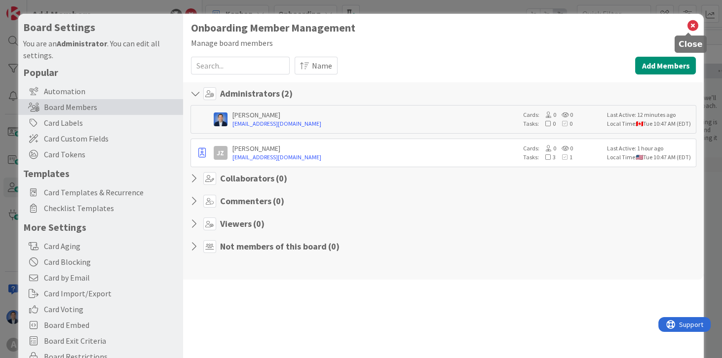
click at [686, 26] on icon at bounding box center [692, 26] width 13 height 14
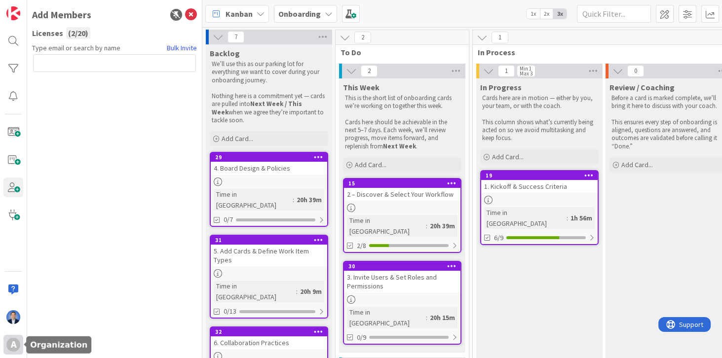
click at [18, 347] on div "A" at bounding box center [13, 345] width 14 height 14
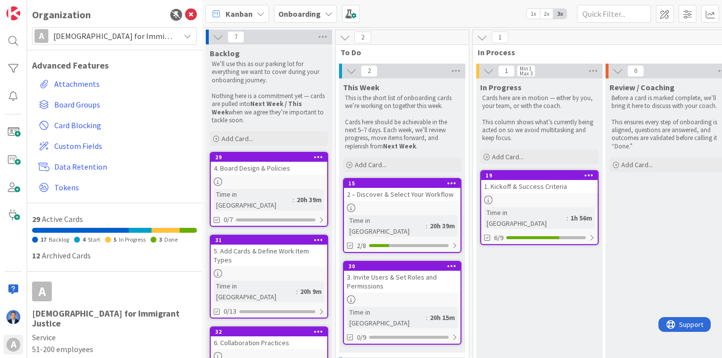
drag, startPoint x: 107, startPoint y: 40, endPoint x: 103, endPoint y: 45, distance: 6.3
click at [107, 41] on span "[DEMOGRAPHIC_DATA] for Immigrant Justice" at bounding box center [113, 36] width 121 height 14
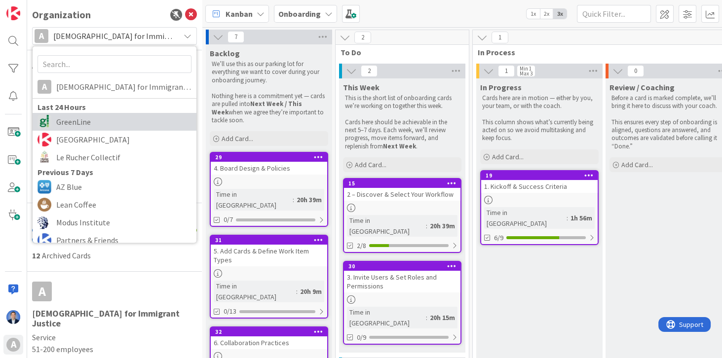
click at [98, 127] on span "GreenLine" at bounding box center [123, 122] width 135 height 15
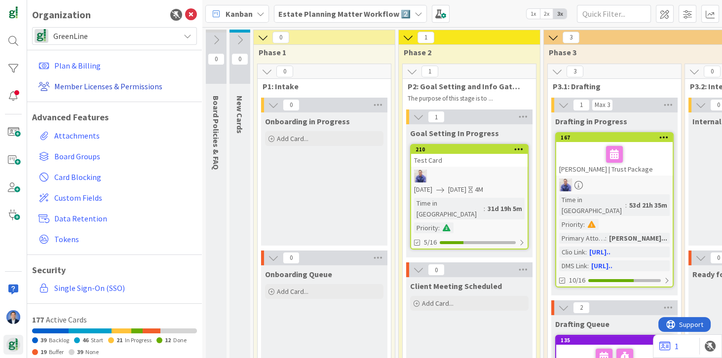
click at [105, 87] on link "Member Licenses & Permissions" at bounding box center [116, 86] width 162 height 18
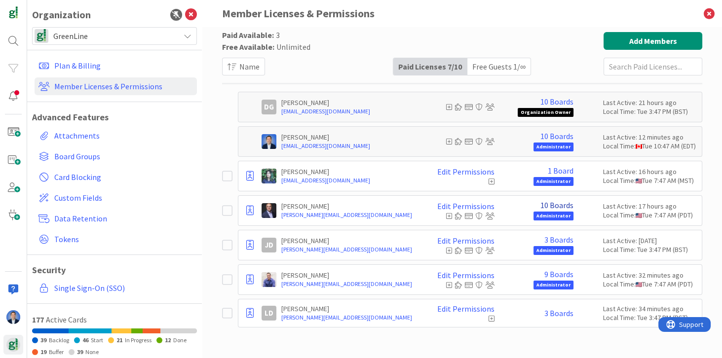
click at [553, 204] on link "10 Boards" at bounding box center [557, 205] width 33 height 9
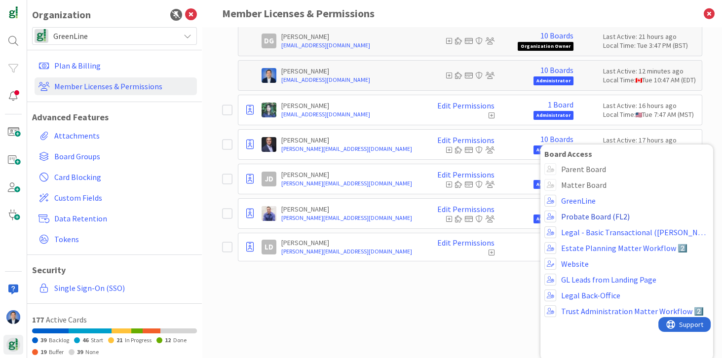
scroll to position [67, 0]
click at [478, 308] on div "Paid Available: 3 Free Available: Unlimited Name Paid Licenses 7 / 10 Free Gues…" at bounding box center [462, 192] width 520 height 331
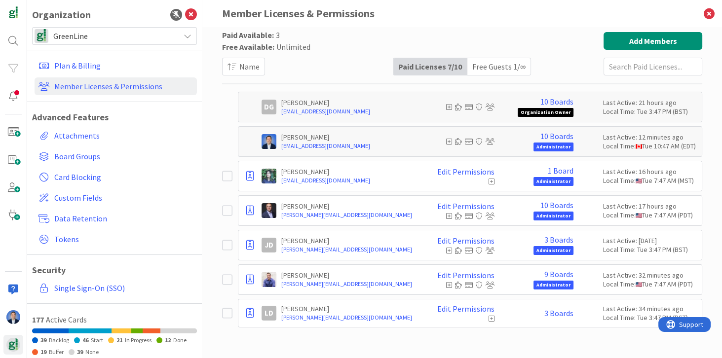
scroll to position [0, 0]
click at [482, 172] on link "Edit Permissions" at bounding box center [465, 171] width 57 height 9
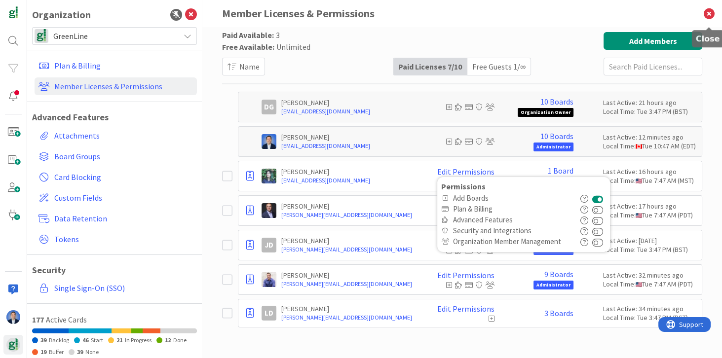
click at [712, 12] on icon at bounding box center [710, 13] width 26 height 27
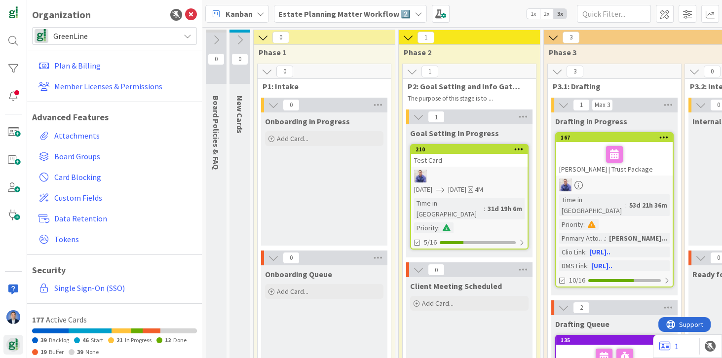
click at [99, 35] on span "GreenLine" at bounding box center [113, 36] width 121 height 14
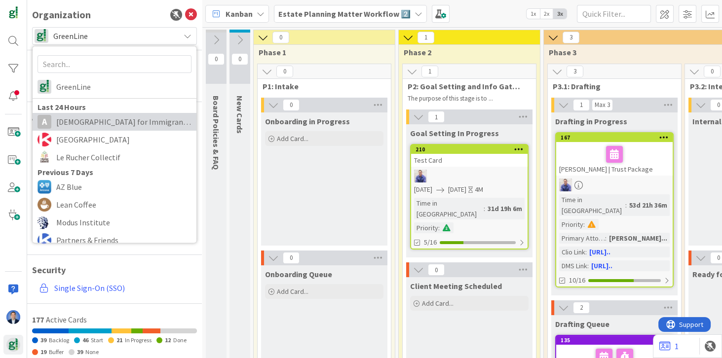
click at [102, 118] on span "[DEMOGRAPHIC_DATA] for Immigrant Justice" at bounding box center [123, 122] width 135 height 15
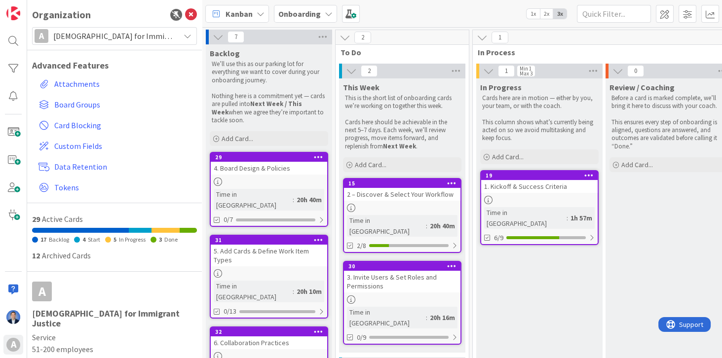
click at [283, 8] on span "Onboarding" at bounding box center [299, 14] width 42 height 12
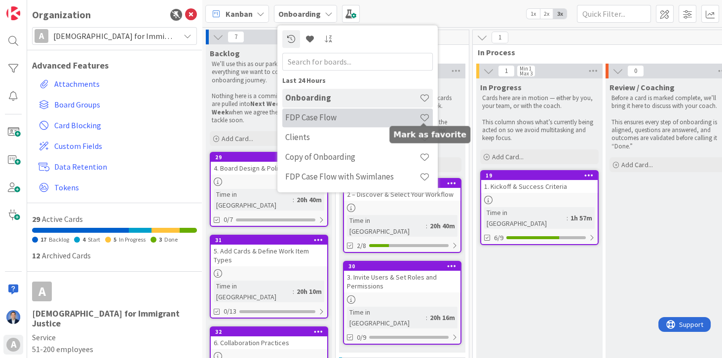
click at [426, 117] on span at bounding box center [425, 118] width 10 height 10
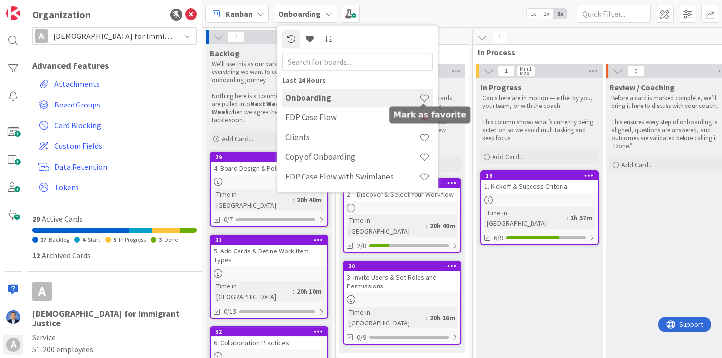
click at [427, 97] on span at bounding box center [425, 98] width 10 height 10
click at [419, 10] on div "Kanban Onboarding Last 24 Hours Onboarding FDP Case Flow Clients Copy of Onboar…" at bounding box center [462, 13] width 520 height 27
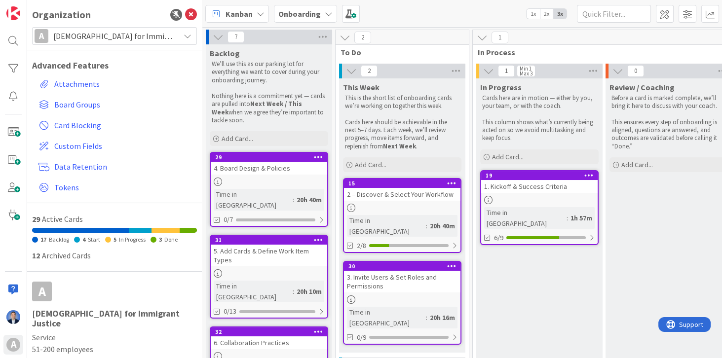
click at [310, 6] on div "Onboarding" at bounding box center [305, 14] width 63 height 18
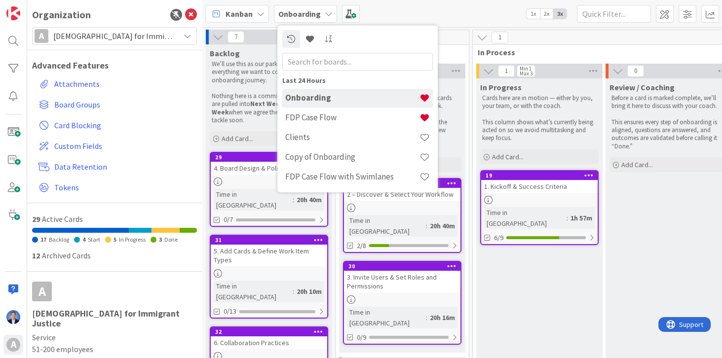
click at [92, 40] on span "[DEMOGRAPHIC_DATA] for Immigrant Justice" at bounding box center [113, 36] width 121 height 14
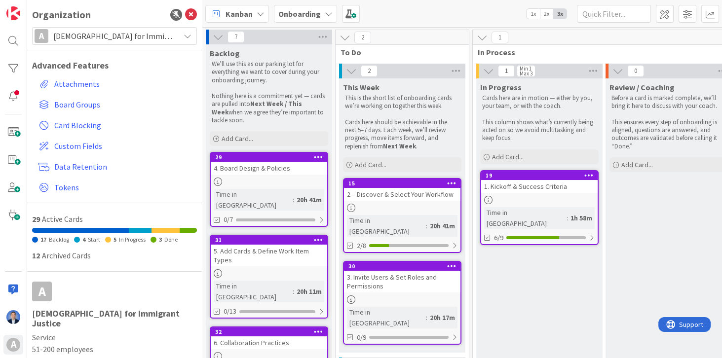
click at [300, 17] on b "Onboarding" at bounding box center [299, 14] width 42 height 10
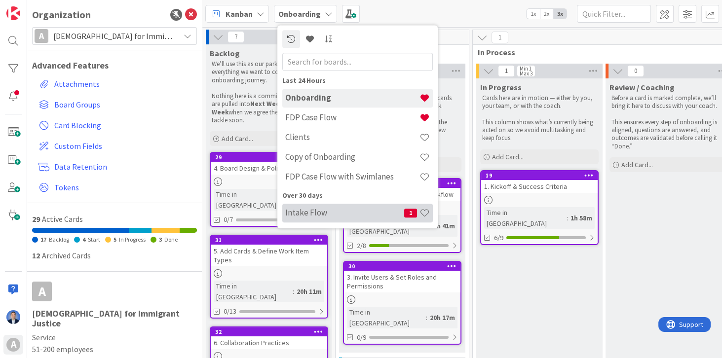
click at [307, 210] on h4 "Intake Flow" at bounding box center [344, 213] width 119 height 10
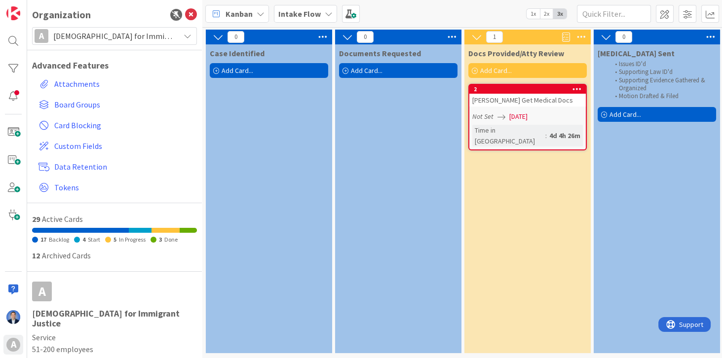
click at [293, 5] on div "Intake Flow" at bounding box center [305, 14] width 63 height 18
click at [190, 14] on icon at bounding box center [191, 15] width 12 height 12
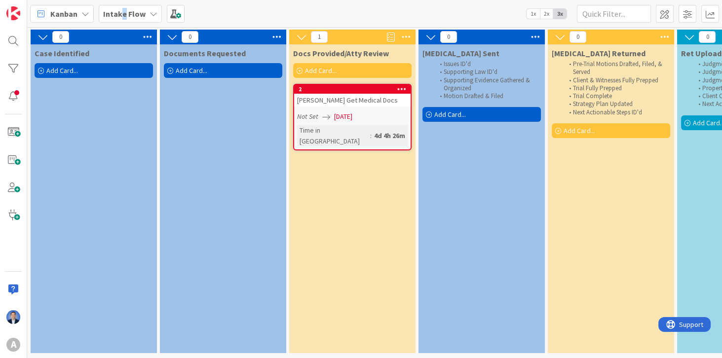
click at [122, 12] on b "Intake Flow" at bounding box center [124, 14] width 42 height 10
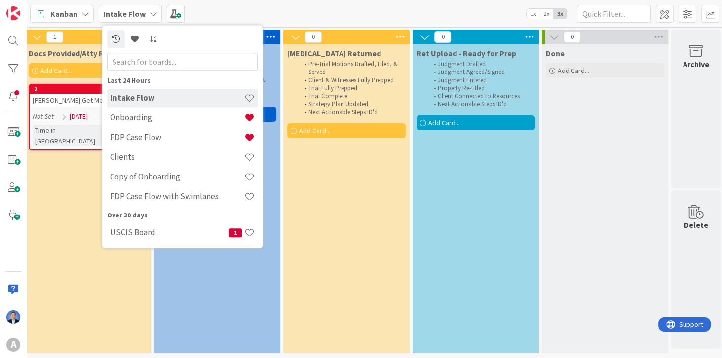
scroll to position [0, 267]
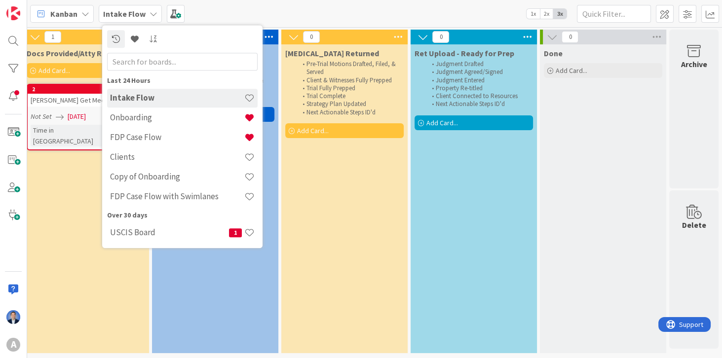
click at [314, 183] on div "[MEDICAL_DATA] Returned Pre-Trial Motions Drafted, Filed, & Served Client & Wit…" at bounding box center [344, 198] width 126 height 309
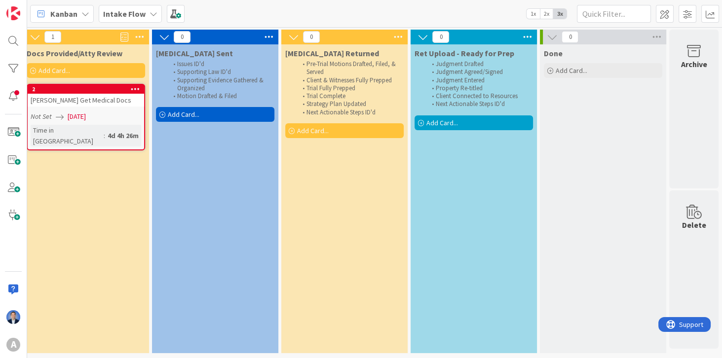
click at [551, 54] on span "Done" at bounding box center [553, 53] width 19 height 10
click at [667, 15] on span at bounding box center [665, 14] width 18 height 18
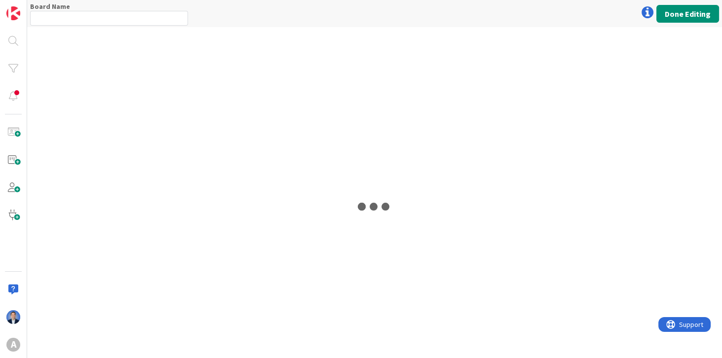
type input "Intake Flow"
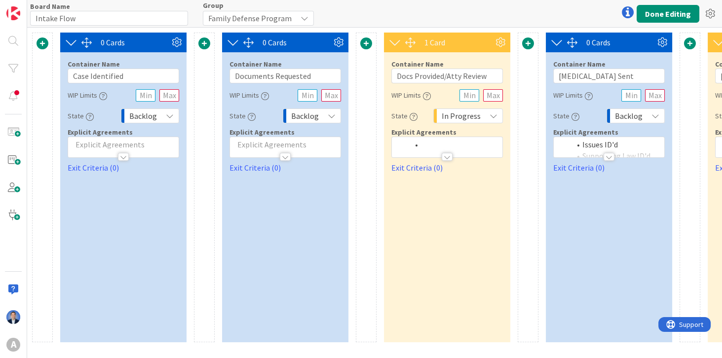
scroll to position [0, 469]
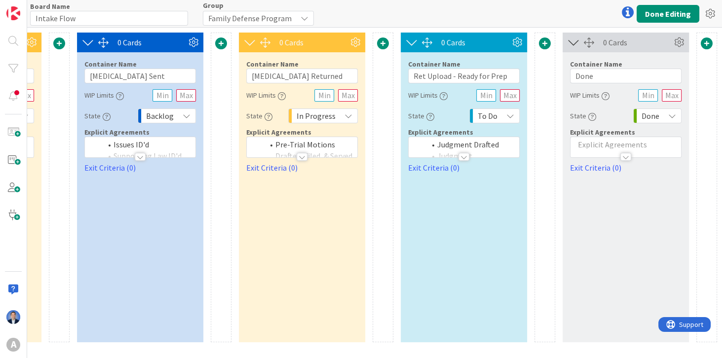
click at [545, 46] on span at bounding box center [545, 44] width 12 height 12
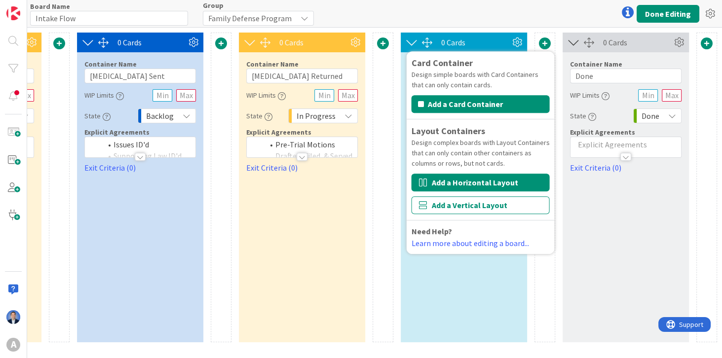
click at [464, 184] on button "Add a Horizontal Layout" at bounding box center [480, 183] width 138 height 18
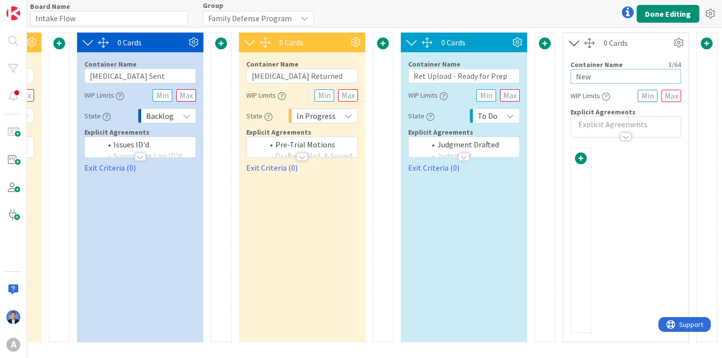
click at [586, 72] on input "New" at bounding box center [626, 76] width 111 height 15
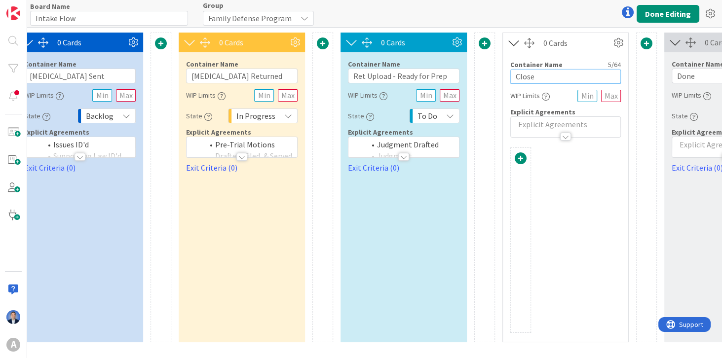
scroll to position [0, 631]
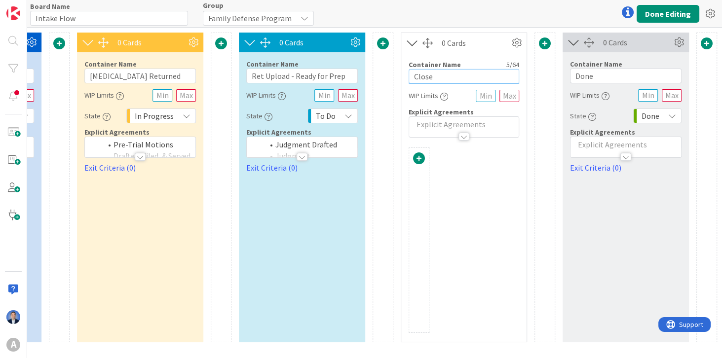
type input "Close"
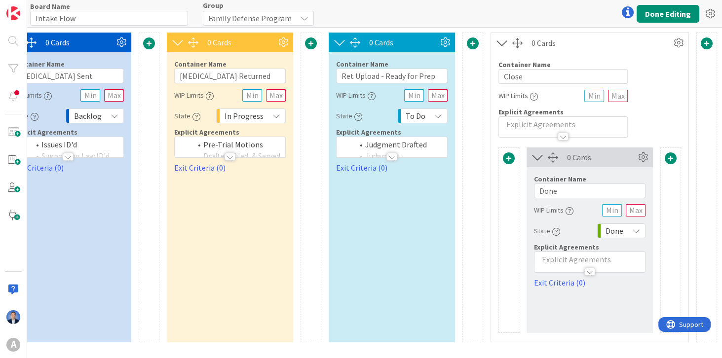
scroll to position [0, 541]
click at [579, 190] on input "Done" at bounding box center [591, 191] width 112 height 15
type input "Complete"
click at [674, 158] on span at bounding box center [671, 159] width 12 height 12
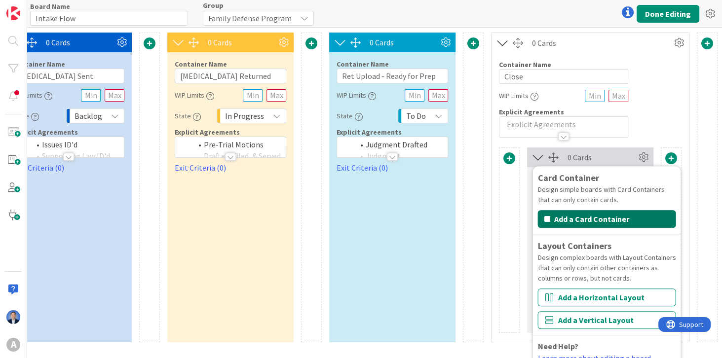
click at [611, 222] on button "Add a Card Container" at bounding box center [607, 219] width 138 height 18
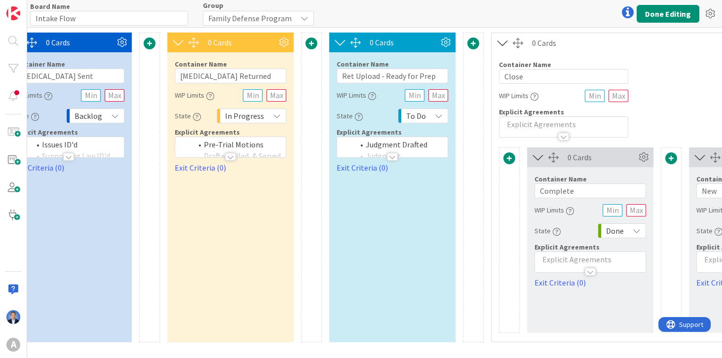
scroll to position [0, 702]
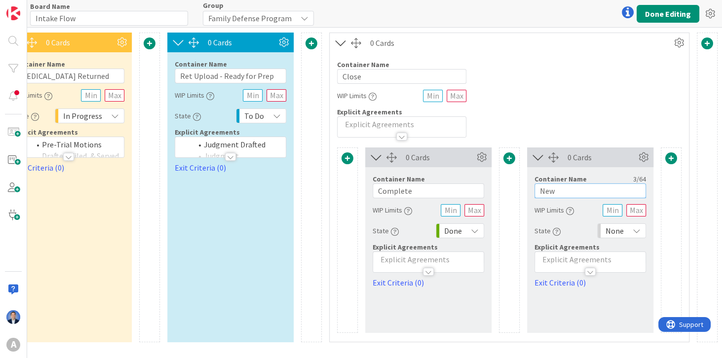
click at [559, 193] on input "New" at bounding box center [591, 191] width 112 height 15
type input "Cases Created and Linked"
click at [673, 159] on span at bounding box center [671, 159] width 12 height 12
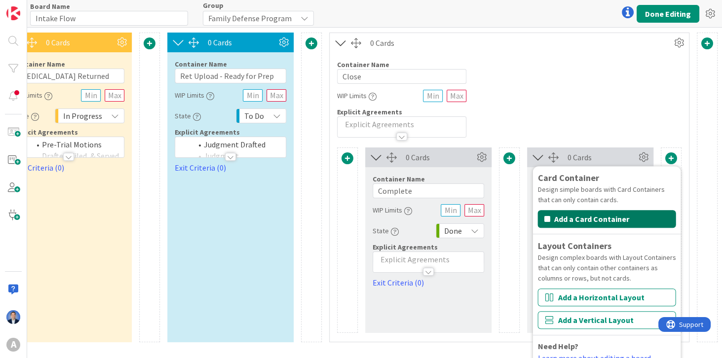
click at [636, 218] on button "Add a Card Container" at bounding box center [607, 219] width 138 height 18
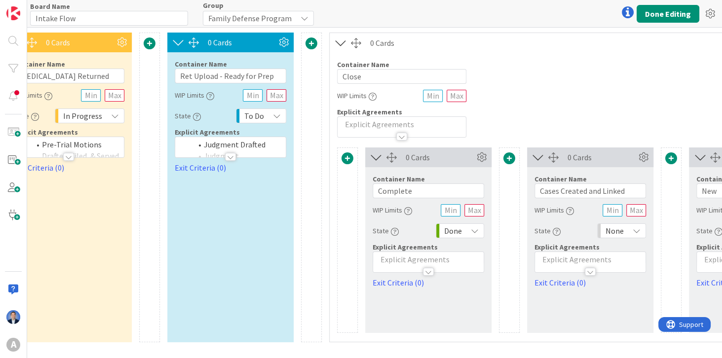
scroll to position [0, 864]
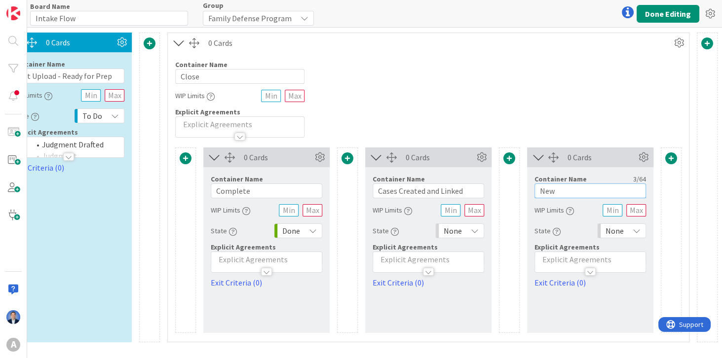
click at [580, 190] on input "New" at bounding box center [591, 191] width 112 height 15
type input "Abandoned"
click at [451, 229] on span "None" at bounding box center [453, 231] width 18 height 14
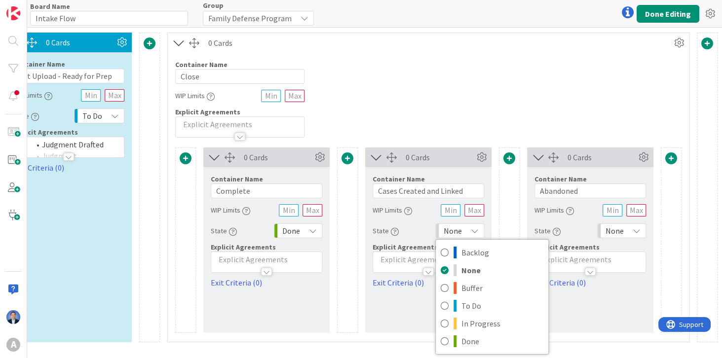
click at [279, 241] on div "Container Name 8 / 64 Complete WIP Limits State Done Explicit Agreements Exit C…" at bounding box center [267, 227] width 112 height 121
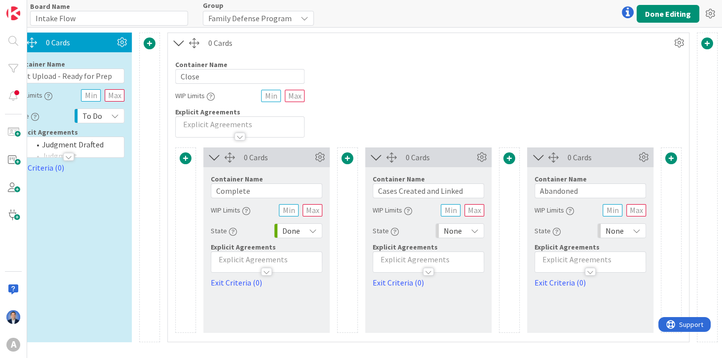
click at [462, 230] on div "None" at bounding box center [459, 231] width 49 height 15
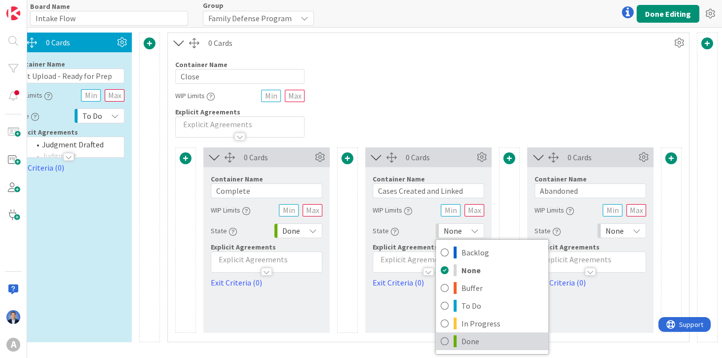
click at [474, 339] on span "Done" at bounding box center [503, 341] width 82 height 15
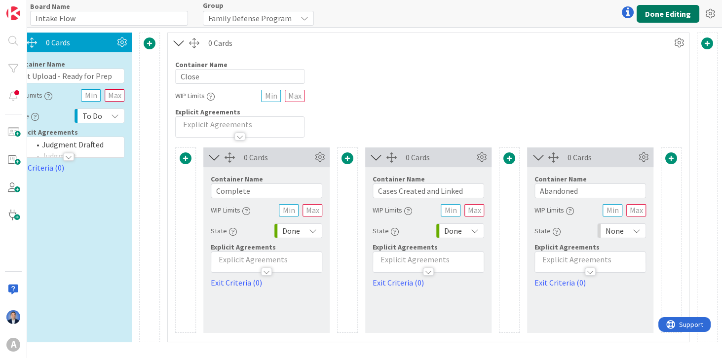
click at [670, 17] on button "Done Editing" at bounding box center [668, 14] width 63 height 18
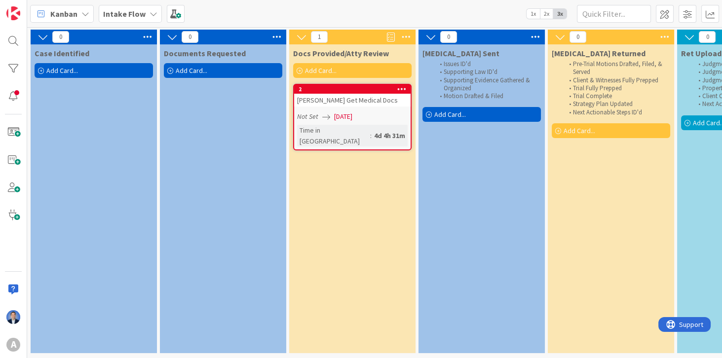
click at [200, 60] on div "Documents Requested Add Card..." at bounding box center [223, 62] width 126 height 36
click at [199, 70] on span "Add Card..." at bounding box center [192, 70] width 32 height 9
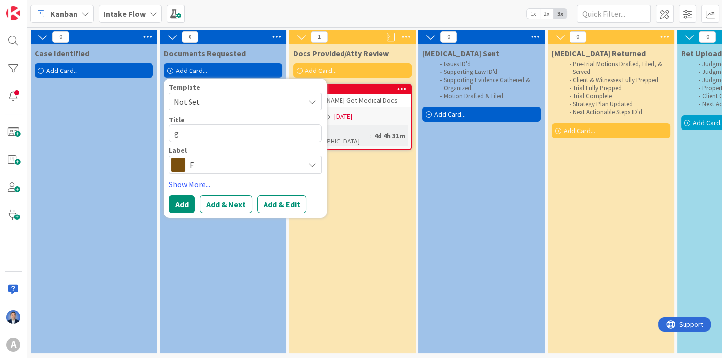
type textarea "gf"
type textarea "x"
type textarea "gfd"
type textarea "x"
type textarea "gfdgdf"
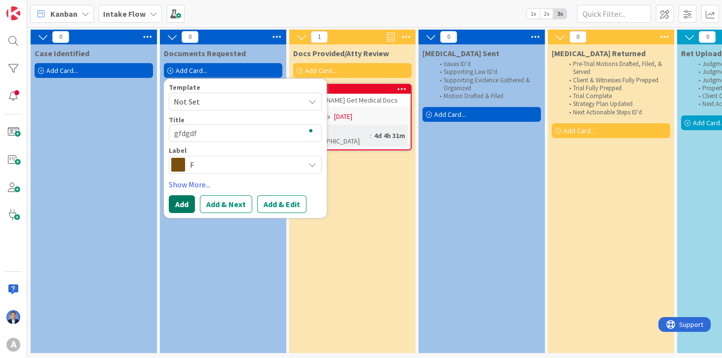
type textarea "x"
type textarea "gfdgdfgdf"
type textarea "x"
type textarea "gfdgdfgdf"
click at [182, 206] on button "Add" at bounding box center [182, 204] width 26 height 18
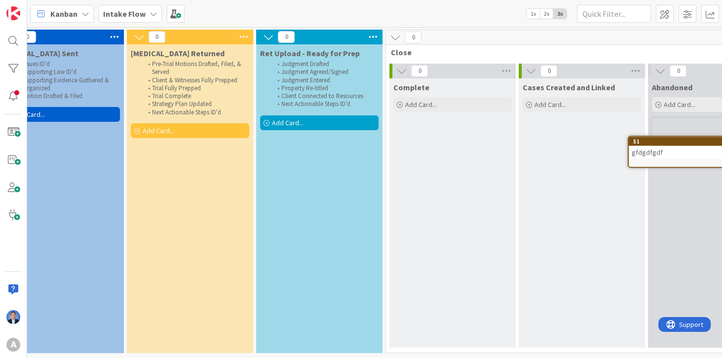
scroll to position [0, 489]
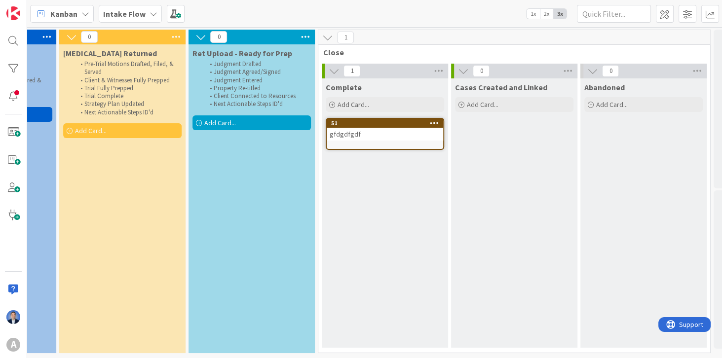
click at [603, 88] on span "Abandoned" at bounding box center [604, 87] width 40 height 10
click at [340, 86] on span "Complete" at bounding box center [344, 87] width 36 height 10
drag, startPoint x: 460, startPoint y: 88, endPoint x: 541, endPoint y: 87, distance: 80.5
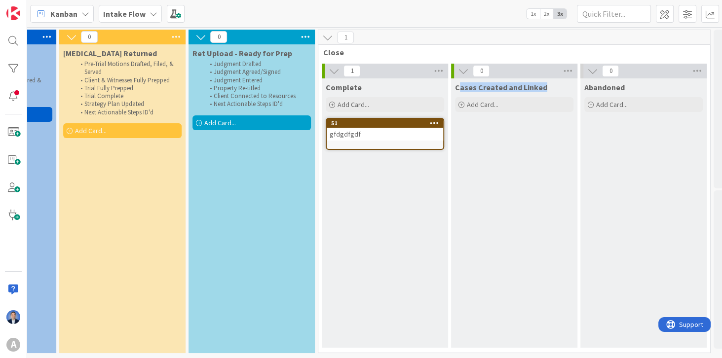
click at [541, 87] on span "Cases Created and Linked" at bounding box center [501, 87] width 92 height 10
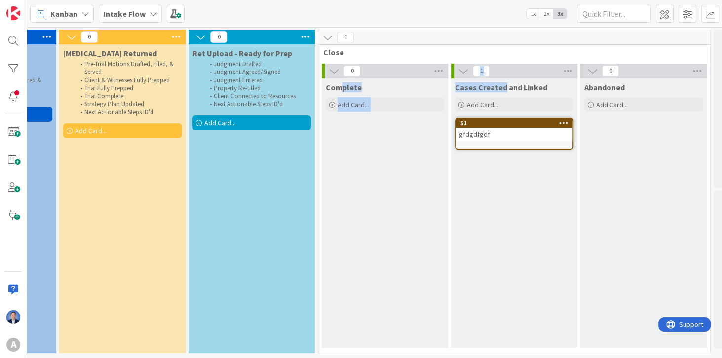
drag, startPoint x: 338, startPoint y: 86, endPoint x: 503, endPoint y: 91, distance: 165.4
click at [503, 91] on div "0 Complete Add Card... 1 Cases Created and Linked Add Card... 51 gfdgdfgdf 0 Ab…" at bounding box center [514, 208] width 388 height 289
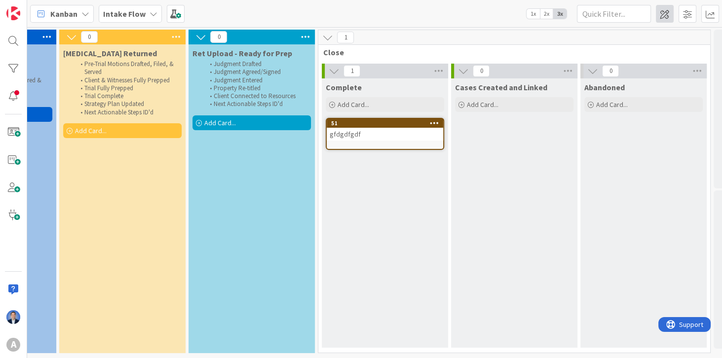
click at [664, 20] on span at bounding box center [665, 14] width 18 height 18
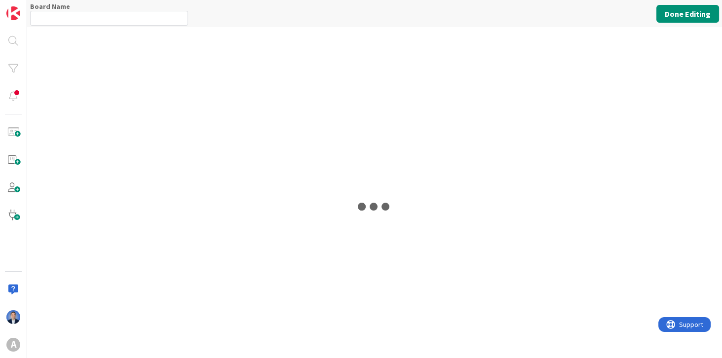
type input "Intake Flow"
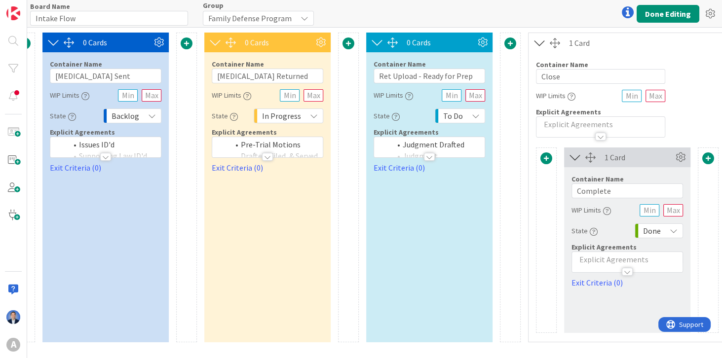
scroll to position [0, 864]
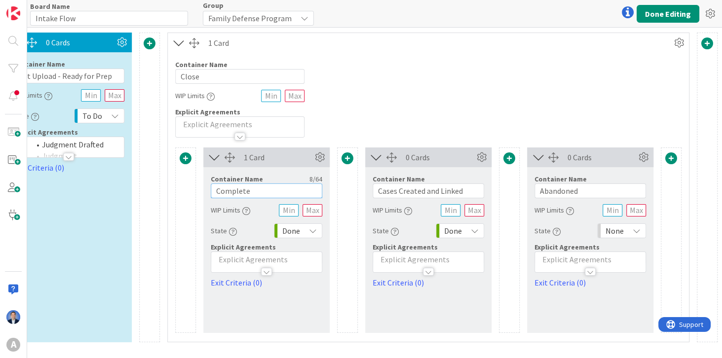
click at [257, 192] on input "Complete" at bounding box center [267, 191] width 112 height 15
type input "Complete + Cases Created"
click at [482, 153] on icon at bounding box center [481, 157] width 15 height 15
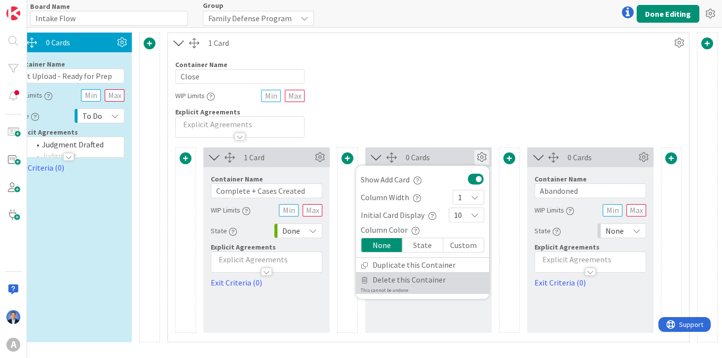
click at [427, 285] on span "Delete this Container" at bounding box center [409, 280] width 73 height 14
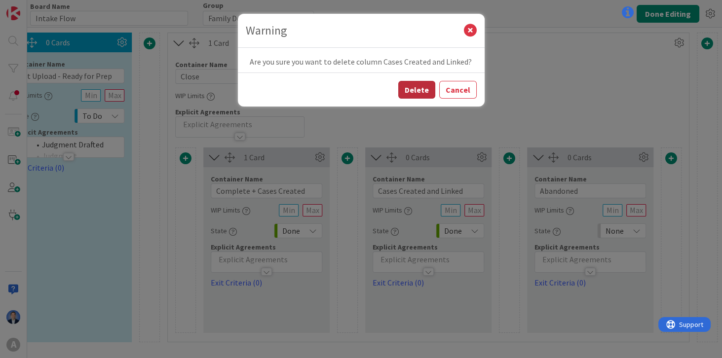
click at [425, 90] on button "Delete" at bounding box center [416, 90] width 37 height 18
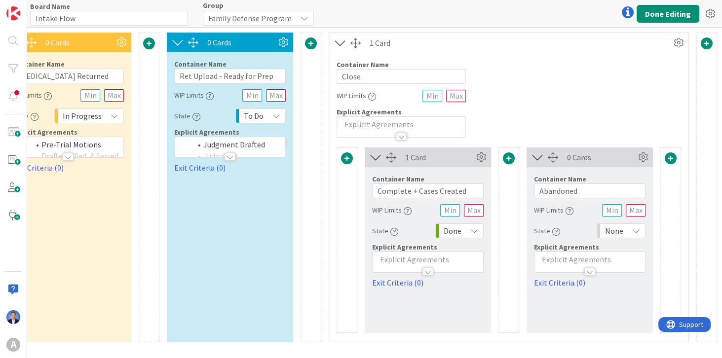
scroll to position [0, 702]
click at [658, 14] on button "Done Editing" at bounding box center [668, 14] width 63 height 18
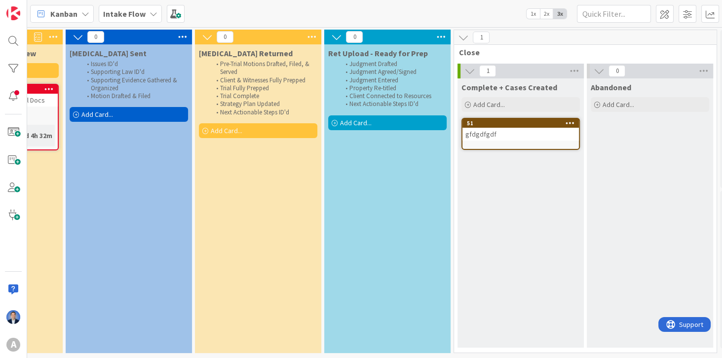
scroll to position [0, 403]
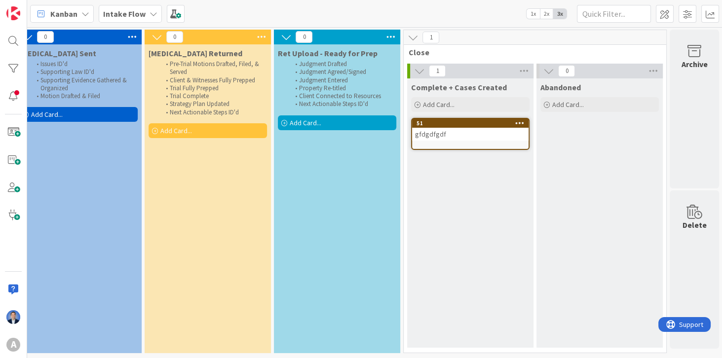
click at [121, 15] on b "Intake Flow" at bounding box center [124, 14] width 42 height 10
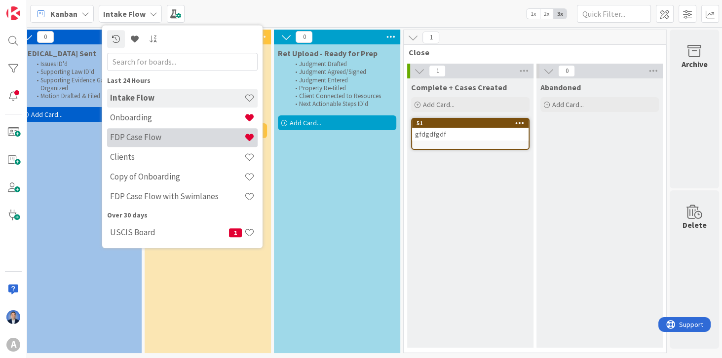
click at [157, 140] on h4 "FDP Case Flow" at bounding box center [177, 138] width 134 height 10
type input "730"
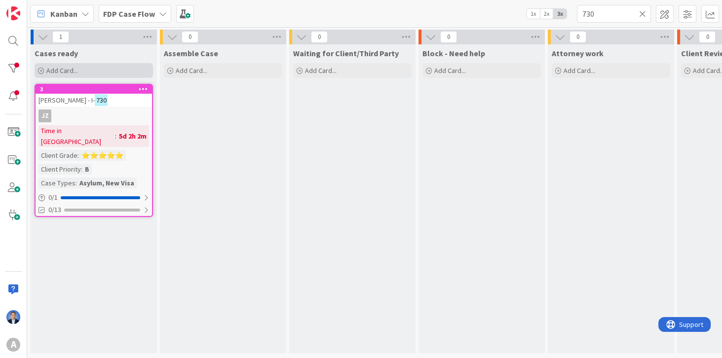
click at [100, 73] on div "Add Card..." at bounding box center [94, 70] width 118 height 15
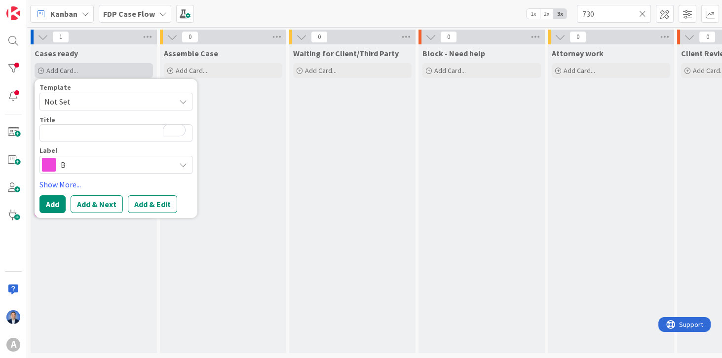
type textarea "x"
type textarea "c"
type textarea "x"
type textarea "ca"
type textarea "x"
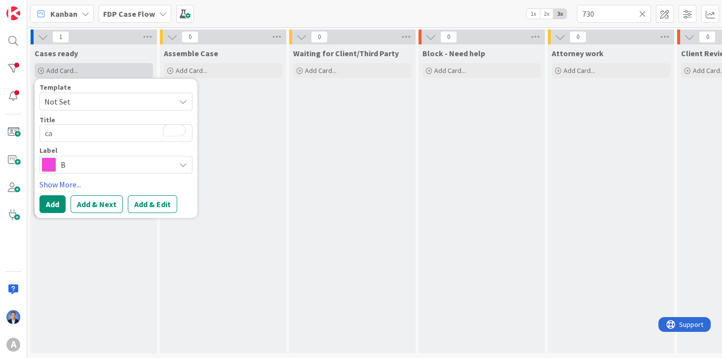
type textarea "cas"
type textarea "x"
type textarea "case"
type textarea "x"
type textarea "case"
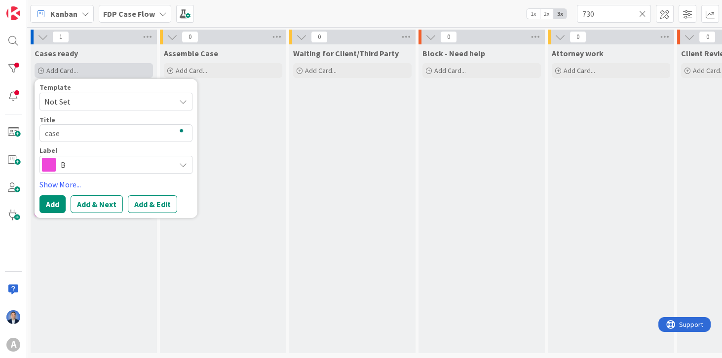
type textarea "x"
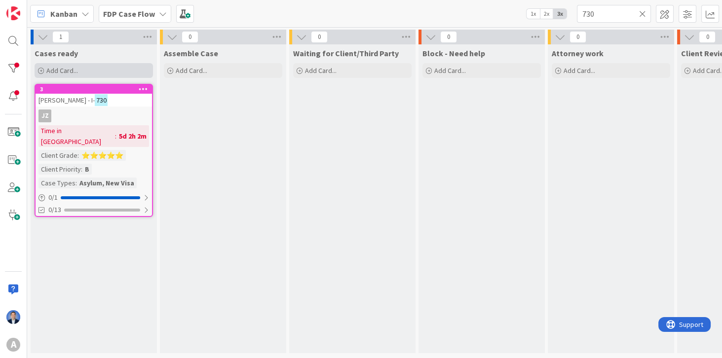
click at [100, 73] on div "Add Card..." at bounding box center [94, 70] width 118 height 15
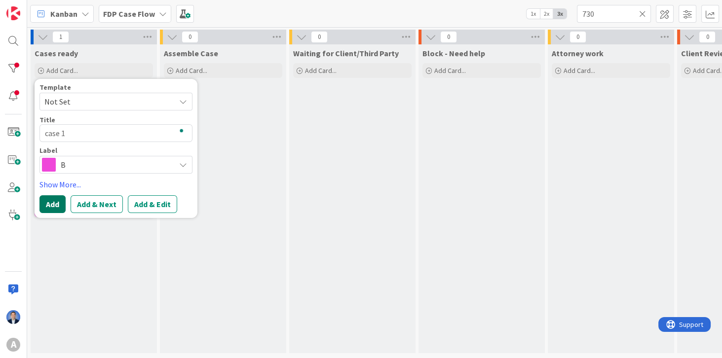
click at [55, 202] on button "Add" at bounding box center [52, 204] width 26 height 18
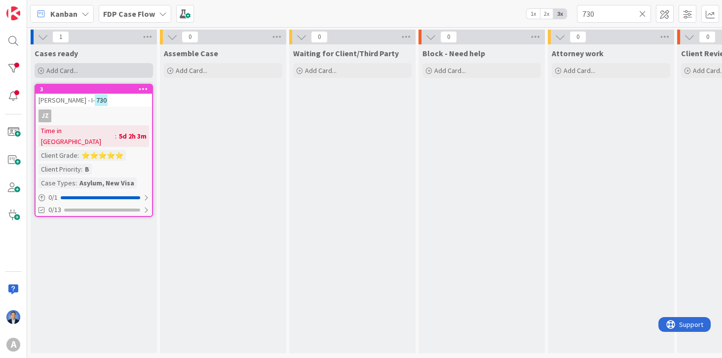
click at [86, 64] on div "Add Card..." at bounding box center [94, 70] width 118 height 15
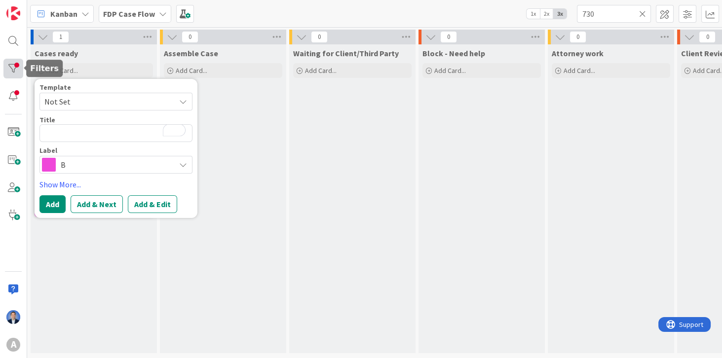
click at [8, 67] on div at bounding box center [13, 69] width 20 height 20
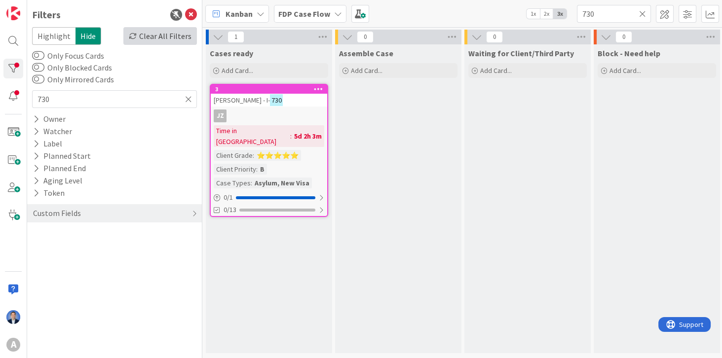
click at [153, 38] on div "Clear All Filters" at bounding box center [160, 36] width 74 height 18
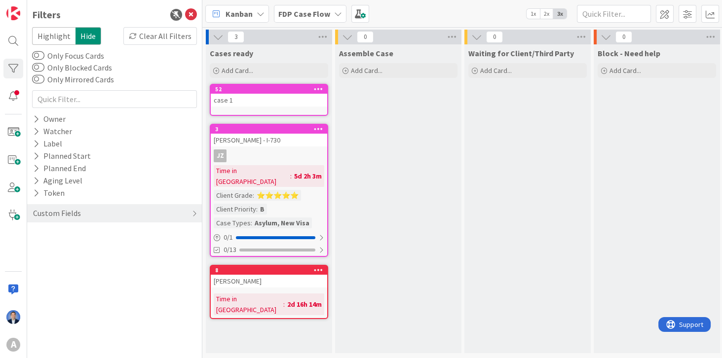
click at [411, 191] on div "Assemble Case Add Card..." at bounding box center [398, 198] width 126 height 309
click at [271, 106] on div "case 1" at bounding box center [269, 100] width 116 height 13
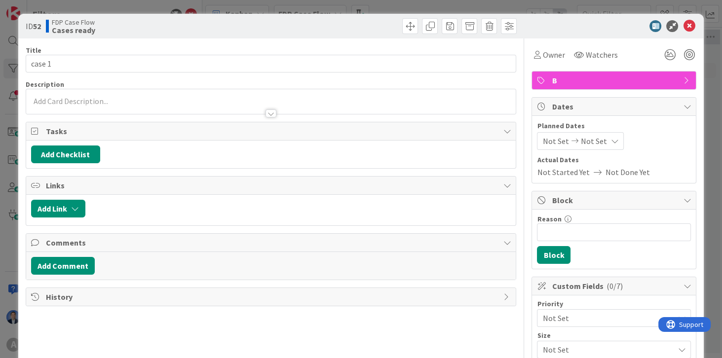
click at [62, 195] on div "Add Link" at bounding box center [271, 210] width 490 height 31
click at [57, 206] on button "Add Link" at bounding box center [58, 209] width 54 height 18
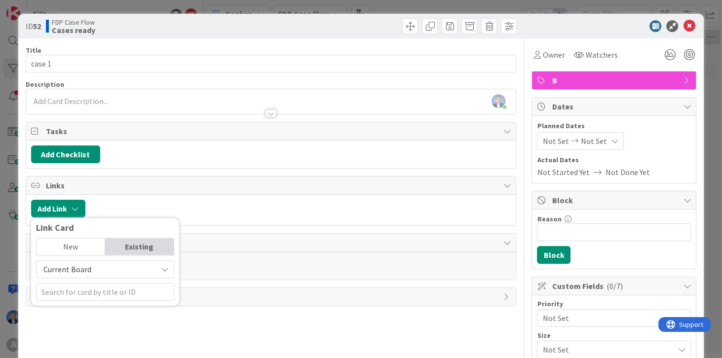
click at [78, 272] on span "Current Board" at bounding box center [96, 270] width 111 height 14
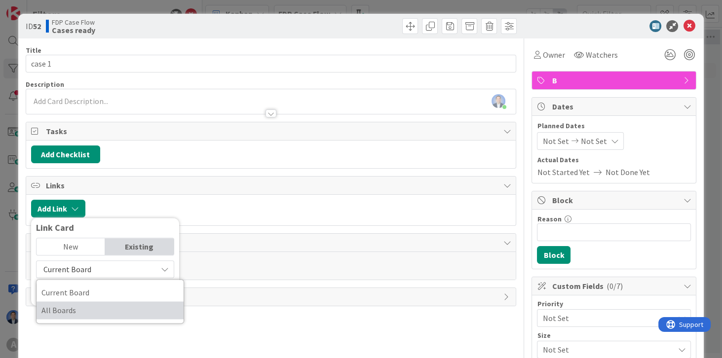
click at [80, 306] on span "All Boards" at bounding box center [109, 310] width 137 height 15
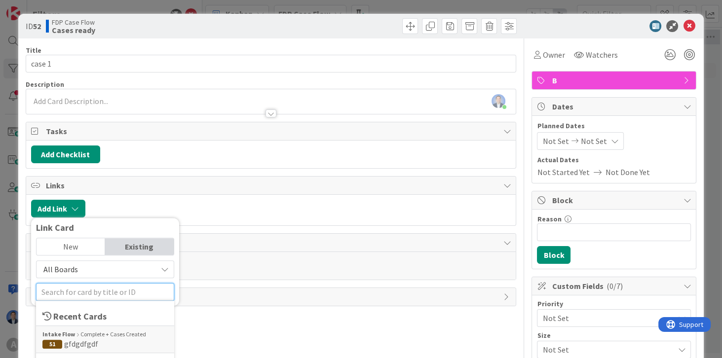
click at [62, 293] on input "text" at bounding box center [105, 292] width 138 height 18
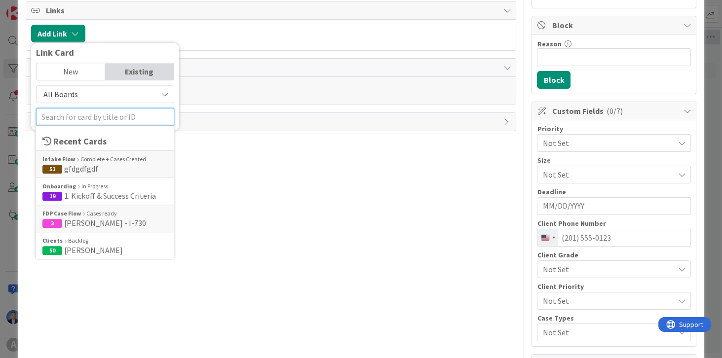
scroll to position [197, 0]
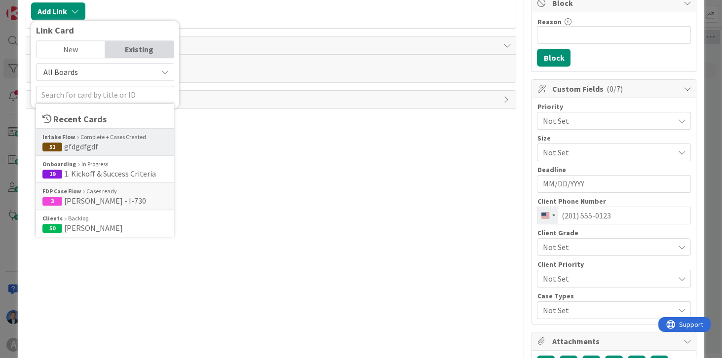
click at [84, 145] on span "gfdgdfgdf" at bounding box center [81, 147] width 34 height 10
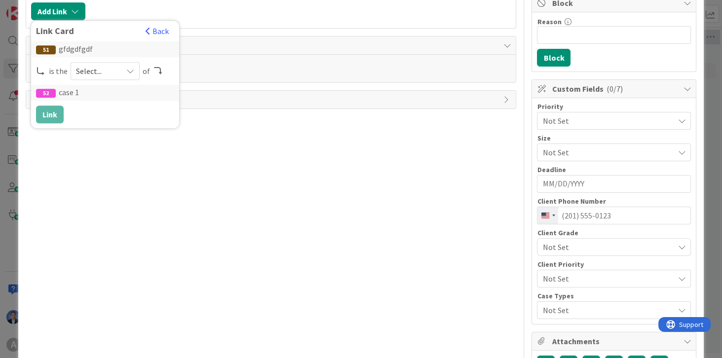
click at [89, 68] on span "Select..." at bounding box center [96, 71] width 41 height 14
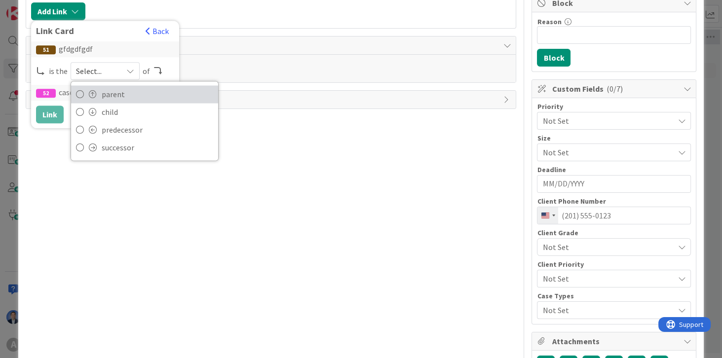
click at [116, 91] on span "parent" at bounding box center [158, 94] width 112 height 15
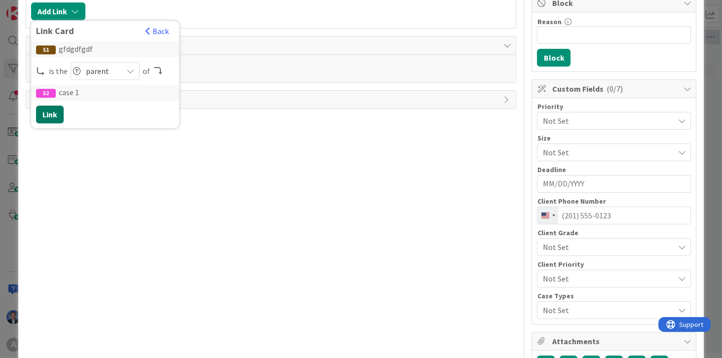
click at [52, 111] on button "Link" at bounding box center [50, 115] width 28 height 18
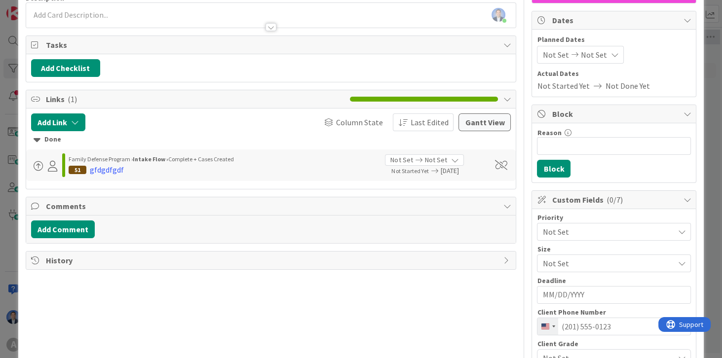
scroll to position [0, 0]
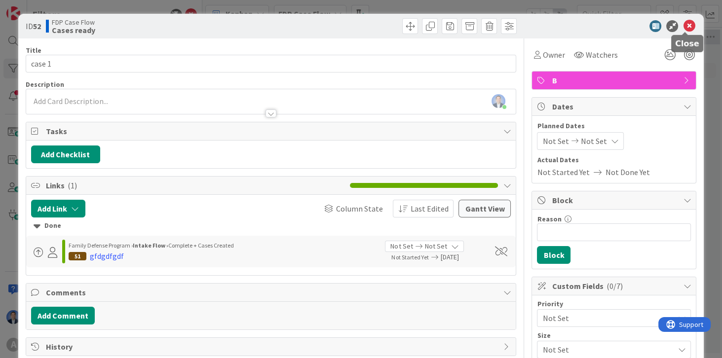
click at [688, 26] on icon at bounding box center [689, 26] width 12 height 12
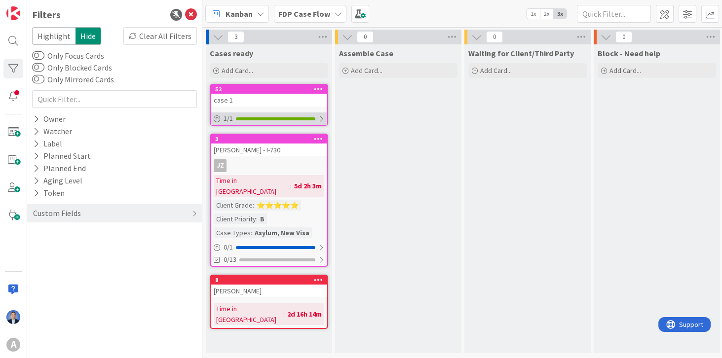
click at [271, 117] on div at bounding box center [275, 118] width 79 height 3
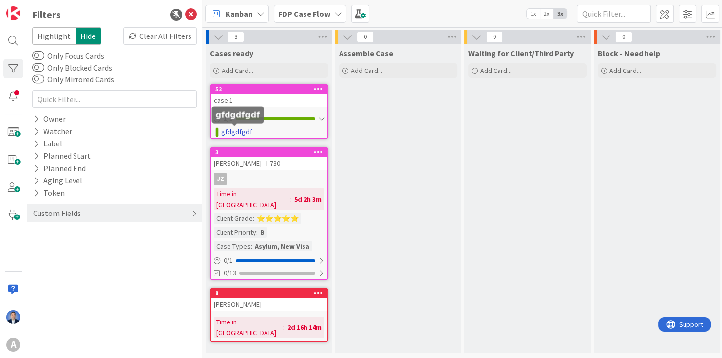
click at [228, 133] on link "gfdgdfgdf" at bounding box center [236, 132] width 31 height 10
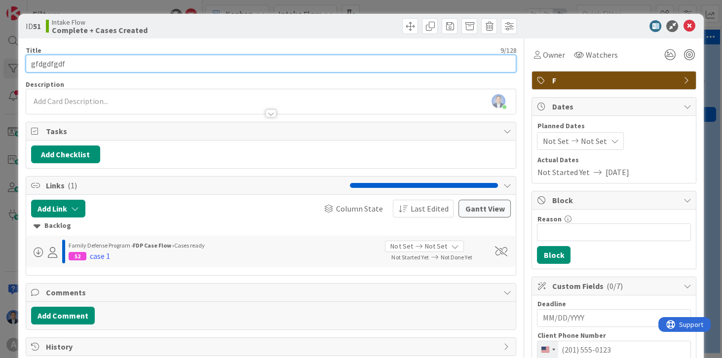
click at [50, 66] on input "gfdgdfgdf" at bounding box center [271, 64] width 491 height 18
type input "Dimitri+"
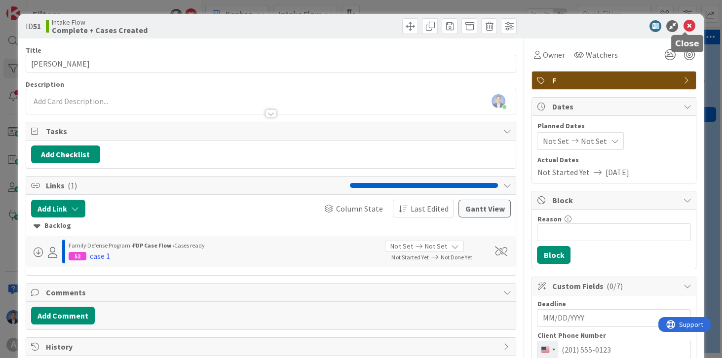
click at [690, 26] on icon at bounding box center [689, 26] width 12 height 12
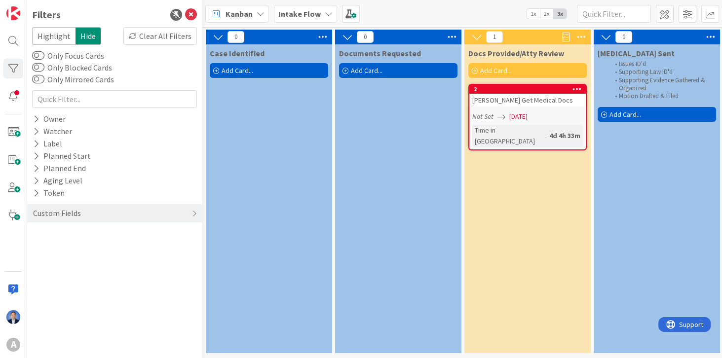
scroll to position [0, 579]
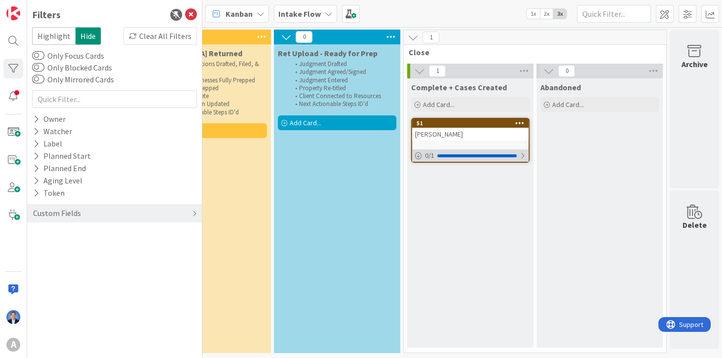
click at [448, 153] on div "0 / 1" at bounding box center [470, 156] width 116 height 12
click at [296, 13] on b "Intake Flow" at bounding box center [299, 14] width 42 height 10
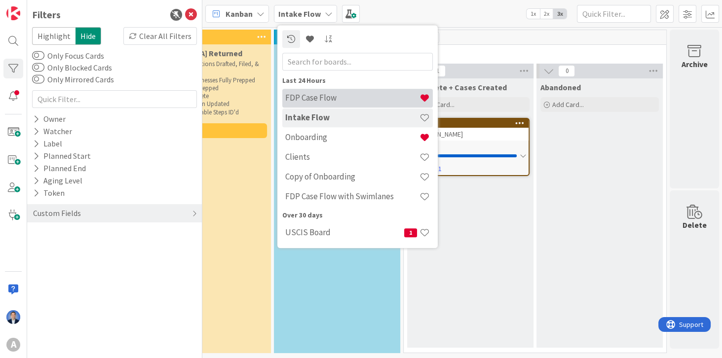
click at [318, 96] on h4 "FDP Case Flow" at bounding box center [352, 98] width 134 height 10
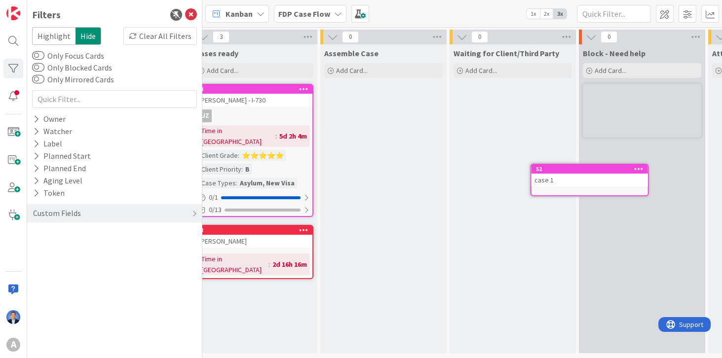
scroll to position [0, 27]
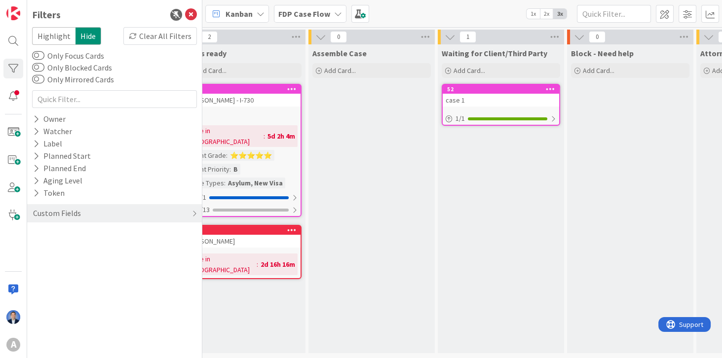
click at [321, 10] on b "FDP Case Flow" at bounding box center [304, 14] width 52 height 10
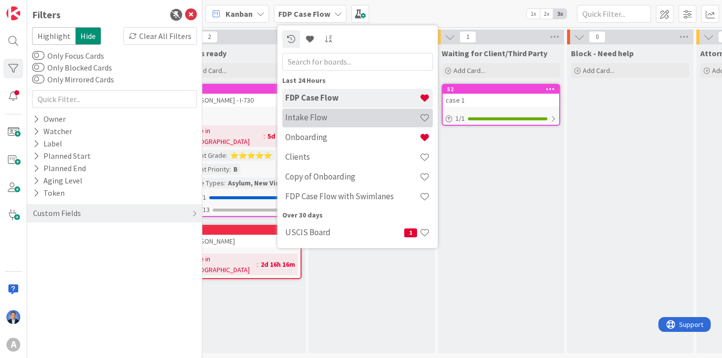
click at [310, 119] on h4 "Intake Flow" at bounding box center [352, 118] width 134 height 10
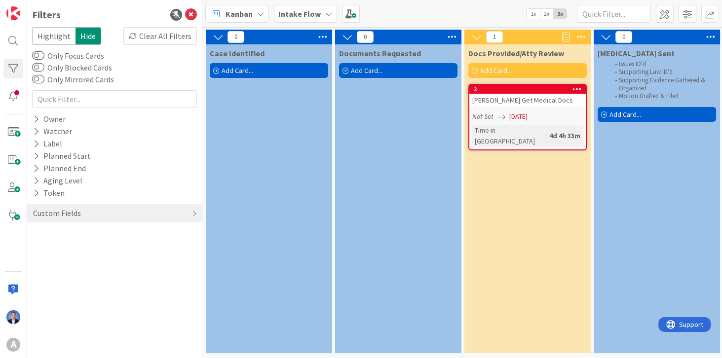
click at [217, 37] on icon at bounding box center [218, 37] width 11 height 11
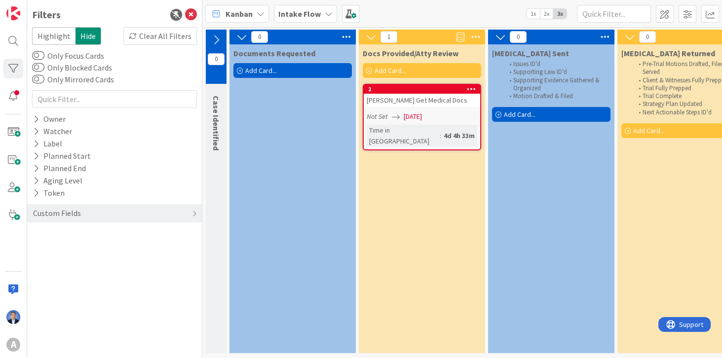
click at [242, 36] on icon at bounding box center [241, 37] width 11 height 11
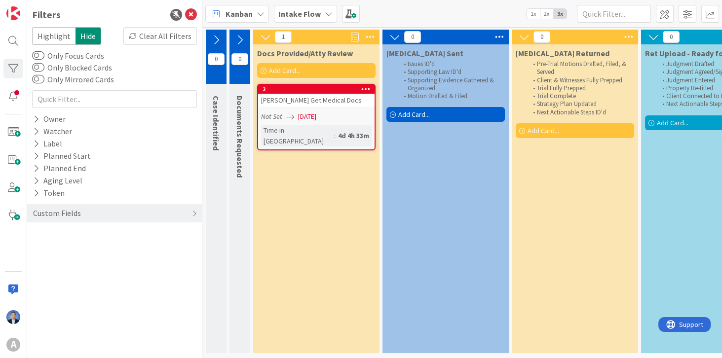
click at [264, 40] on icon at bounding box center [265, 37] width 11 height 11
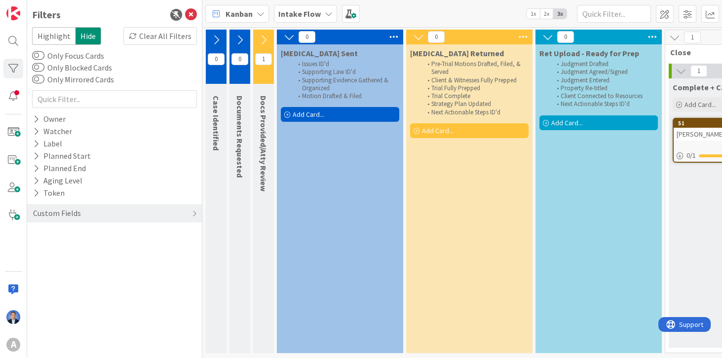
click at [284, 38] on icon at bounding box center [289, 37] width 11 height 11
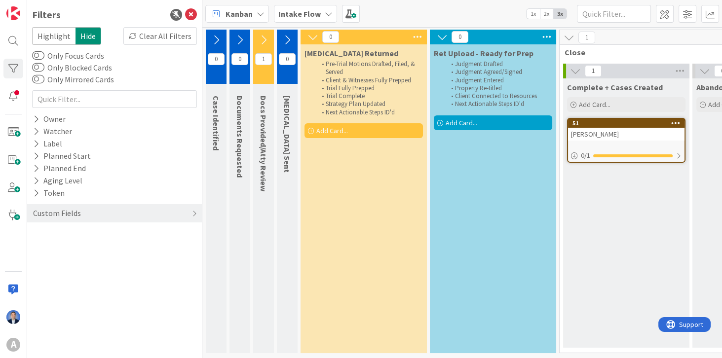
click at [311, 37] on icon at bounding box center [313, 37] width 11 height 11
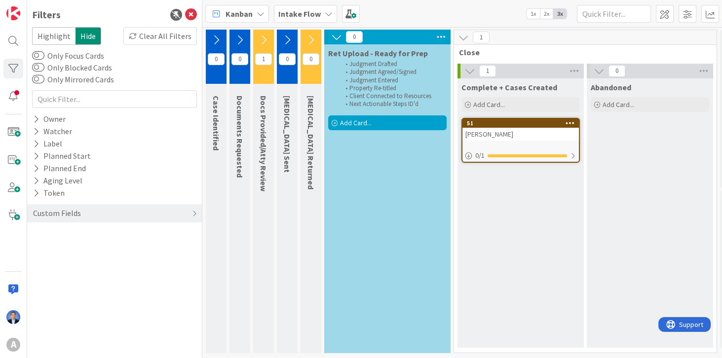
click at [308, 8] on span "Intake Flow" at bounding box center [299, 14] width 42 height 12
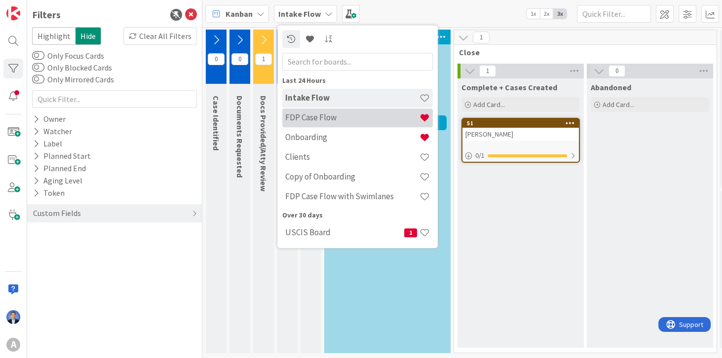
click at [317, 118] on h4 "FDP Case Flow" at bounding box center [352, 118] width 134 height 10
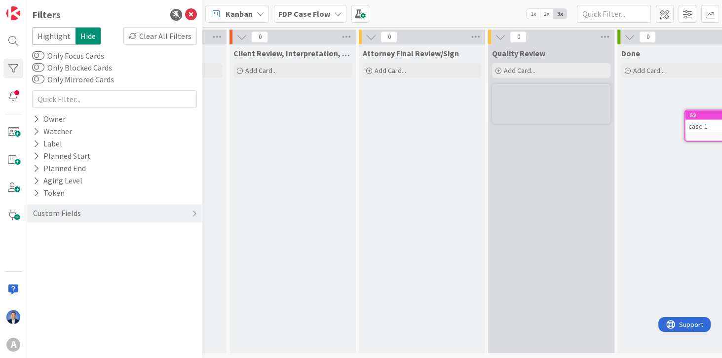
scroll to position [0, 700]
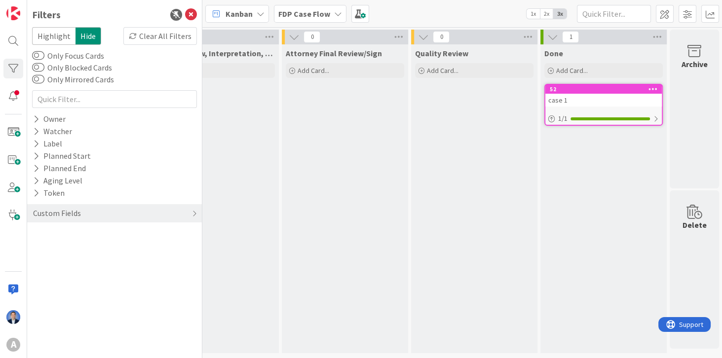
click at [302, 16] on b "FDP Case Flow" at bounding box center [304, 14] width 52 height 10
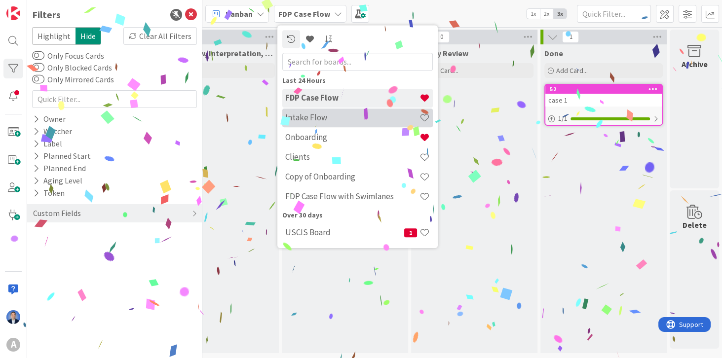
click at [305, 119] on h4 "Intake Flow" at bounding box center [352, 118] width 134 height 10
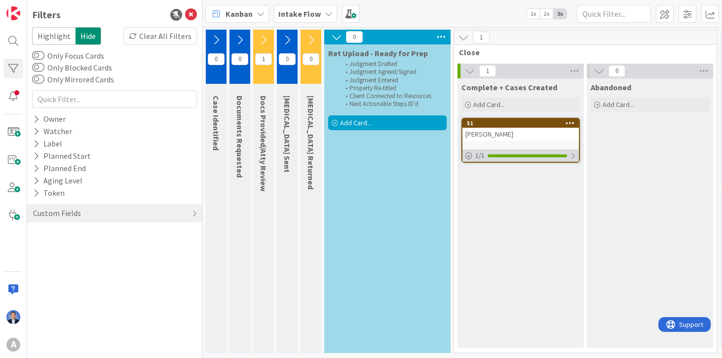
click at [518, 156] on div at bounding box center [527, 156] width 79 height 3
click at [305, 15] on b "Intake Flow" at bounding box center [299, 14] width 42 height 10
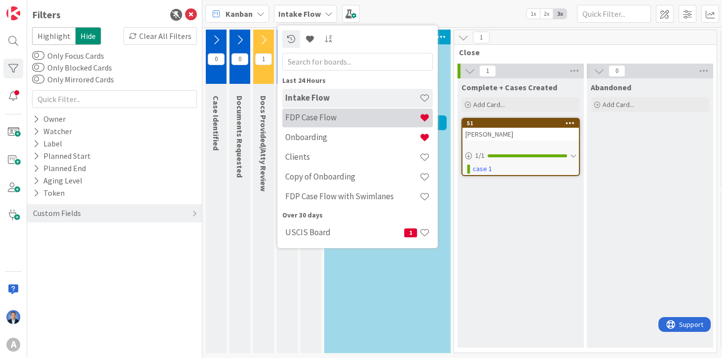
click at [310, 118] on h4 "FDP Case Flow" at bounding box center [352, 118] width 134 height 10
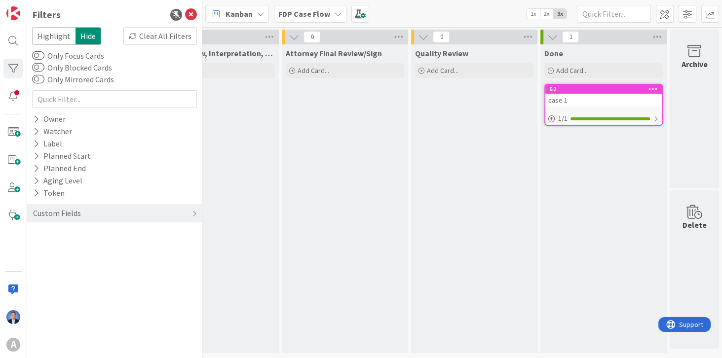
drag, startPoint x: 290, startPoint y: 355, endPoint x: 45, endPoint y: 14, distance: 419.9
click at [644, 87] on div at bounding box center [653, 89] width 18 height 7
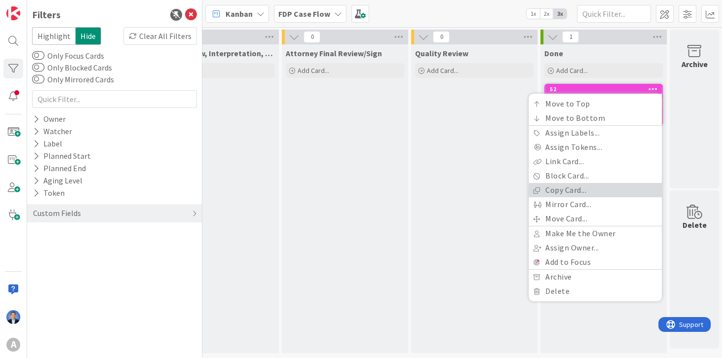
click at [571, 192] on link "Copy Card..." at bounding box center [595, 190] width 133 height 14
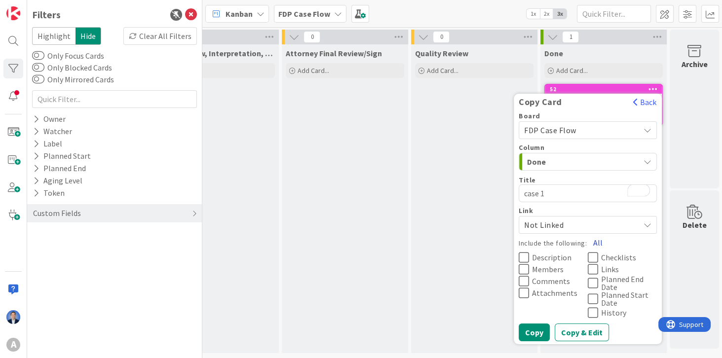
click at [594, 235] on button "All" at bounding box center [598, 243] width 22 height 18
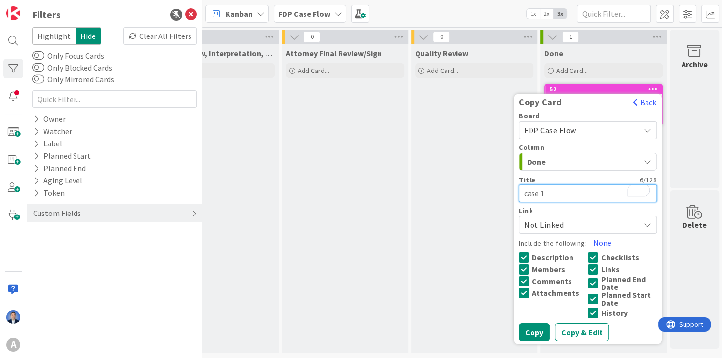
click at [546, 188] on textarea "case 1" at bounding box center [588, 194] width 138 height 18
type textarea "x"
type textarea "case 32"
type textarea "x"
type textarea "case 3"
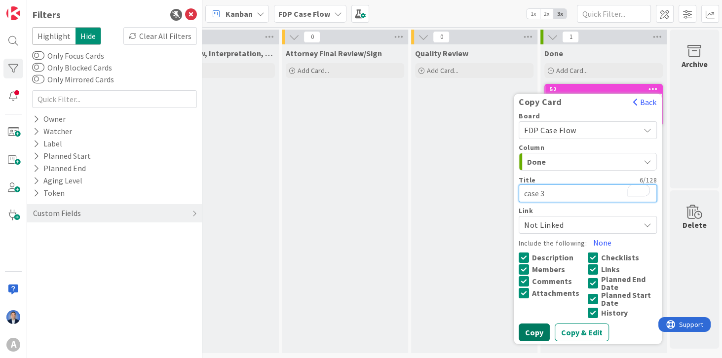
type textarea "x"
type textarea "case"
type textarea "x"
type textarea "case 2"
click at [535, 330] on button "Copy" at bounding box center [534, 333] width 31 height 18
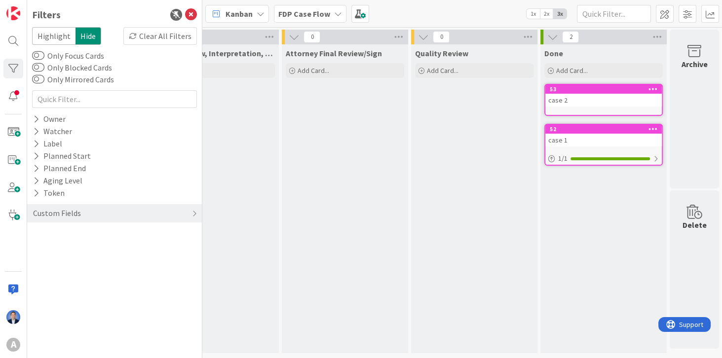
click at [652, 89] on icon at bounding box center [653, 88] width 9 height 7
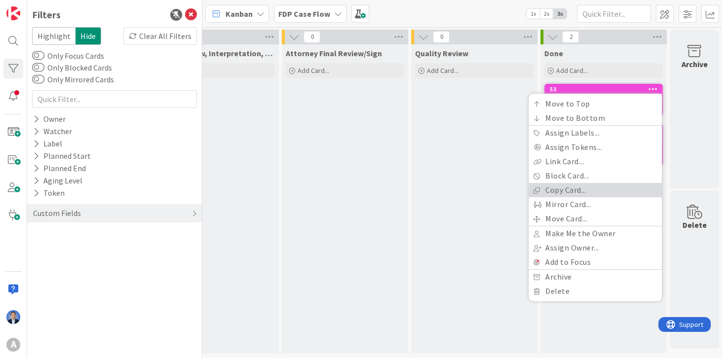
click at [615, 189] on link "Copy Card..." at bounding box center [595, 190] width 133 height 14
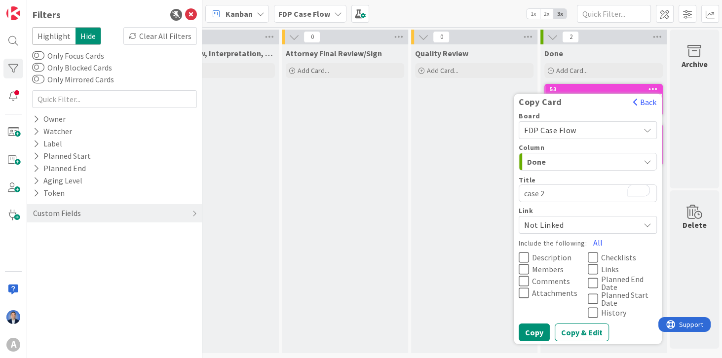
drag, startPoint x: 540, startPoint y: 194, endPoint x: 548, endPoint y: 193, distance: 8.5
click at [548, 193] on textarea "case 2" at bounding box center [588, 194] width 138 height 18
type textarea "x"
type textarea "case 3"
click at [593, 240] on button "All" at bounding box center [598, 243] width 22 height 18
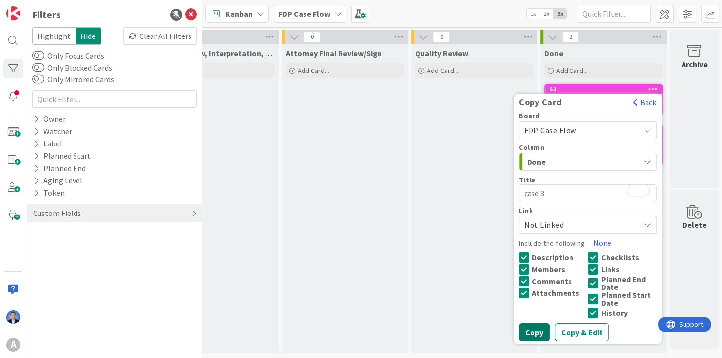
drag, startPoint x: 535, startPoint y: 330, endPoint x: 563, endPoint y: 279, distance: 57.9
click at [535, 330] on button "Copy" at bounding box center [534, 333] width 31 height 18
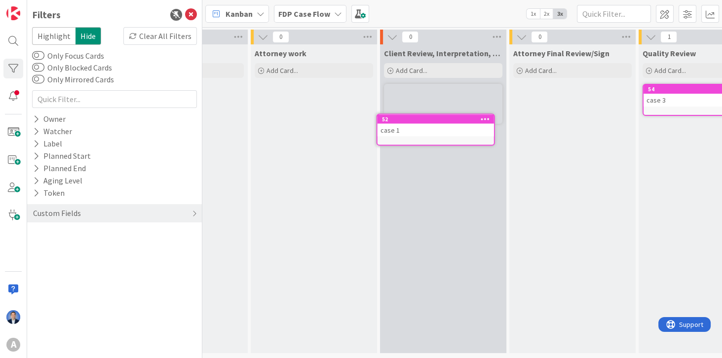
scroll to position [0, 454]
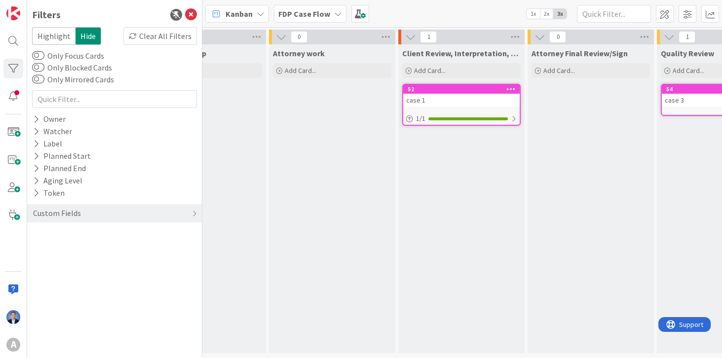
click at [309, 14] on b "FDP Case Flow" at bounding box center [304, 14] width 52 height 10
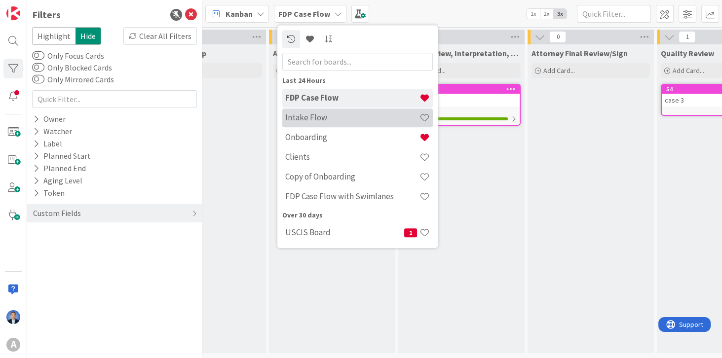
click at [320, 119] on h4 "Intake Flow" at bounding box center [352, 118] width 134 height 10
type textarea "x"
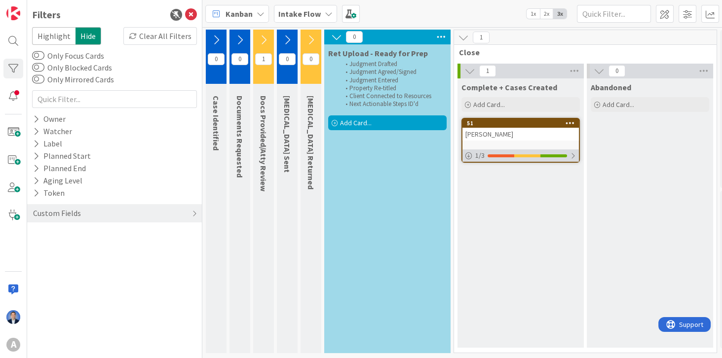
click at [561, 158] on div "1 / 3" at bounding box center [521, 156] width 116 height 12
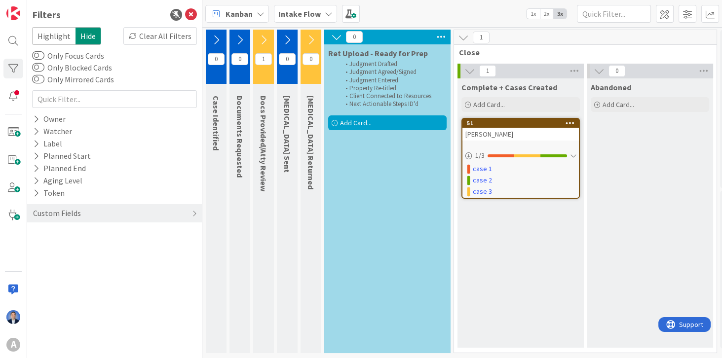
click at [298, 13] on b "Intake Flow" at bounding box center [299, 14] width 42 height 10
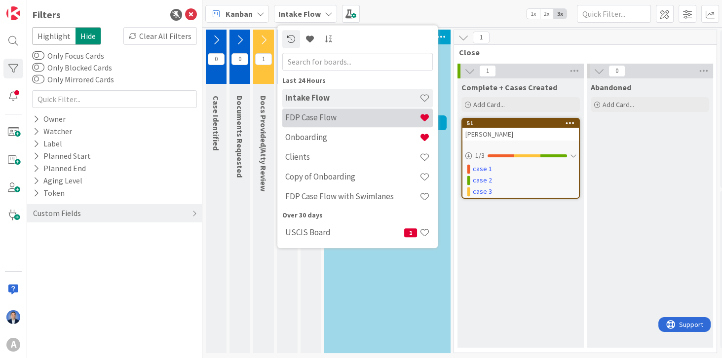
click at [338, 116] on h4 "FDP Case Flow" at bounding box center [352, 118] width 134 height 10
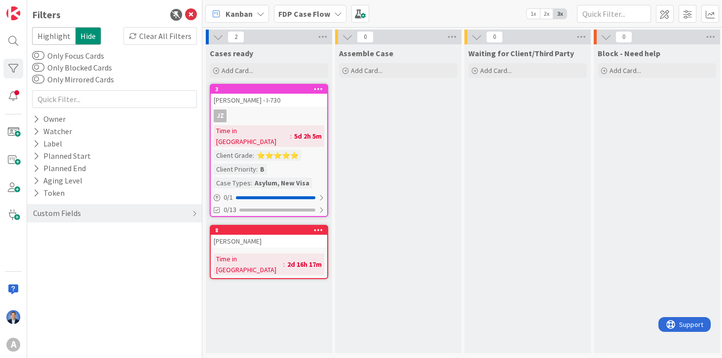
scroll to position [0, 700]
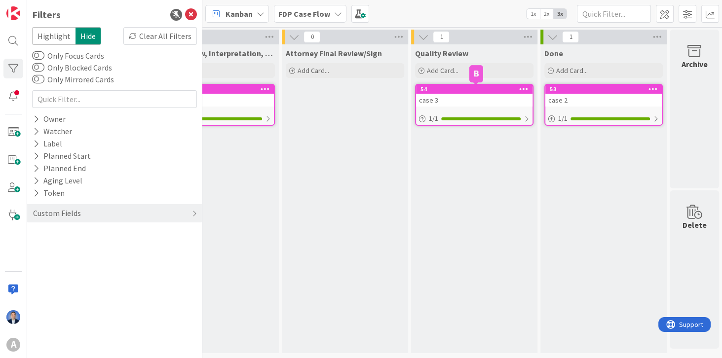
click at [451, 95] on div "case 3" at bounding box center [474, 100] width 116 height 13
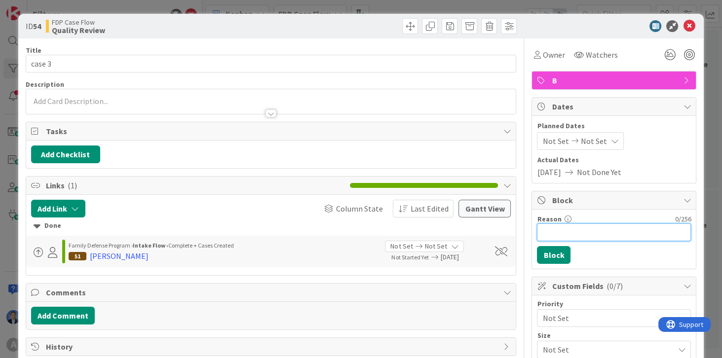
click at [549, 224] on input "Reason" at bounding box center [614, 233] width 154 height 18
type input "hisdajhbad jk ajkas dkasjd"
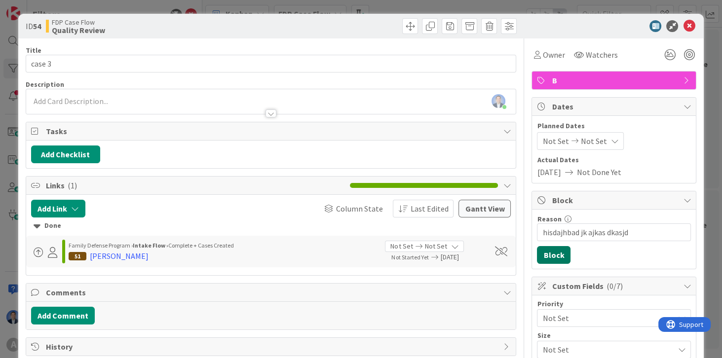
click at [550, 254] on button "Block" at bounding box center [554, 255] width 34 height 18
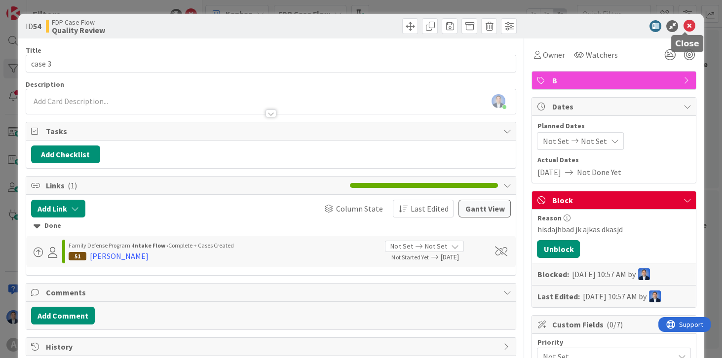
click at [685, 28] on icon at bounding box center [689, 26] width 12 height 12
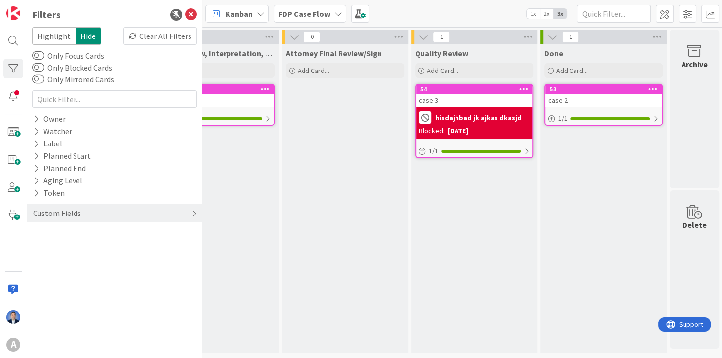
click at [288, 15] on b "FDP Case Flow" at bounding box center [304, 14] width 52 height 10
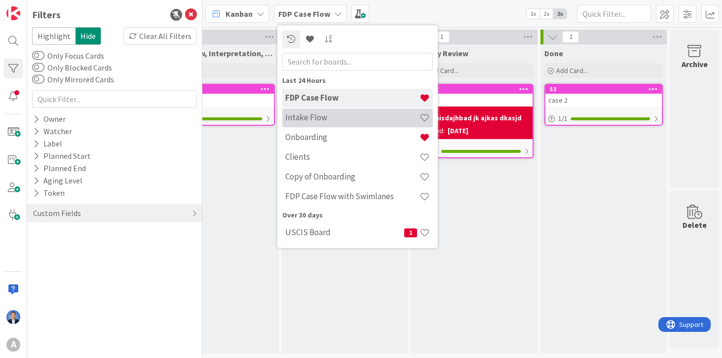
click at [301, 113] on h4 "Intake Flow" at bounding box center [352, 118] width 134 height 10
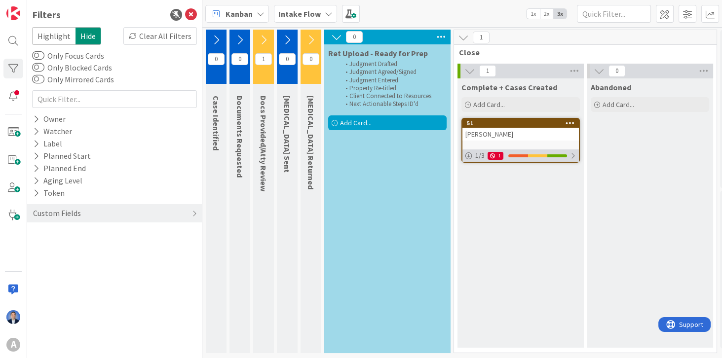
click at [522, 155] on div at bounding box center [518, 156] width 20 height 3
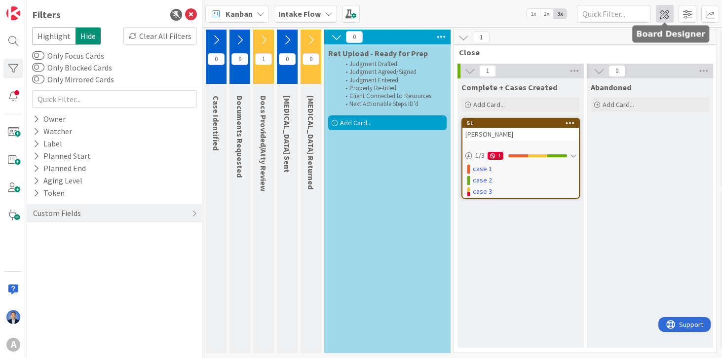
click at [666, 18] on span at bounding box center [665, 14] width 18 height 18
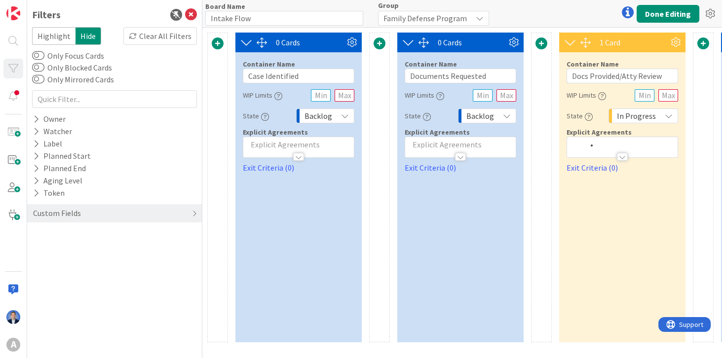
scroll to position [0, 877]
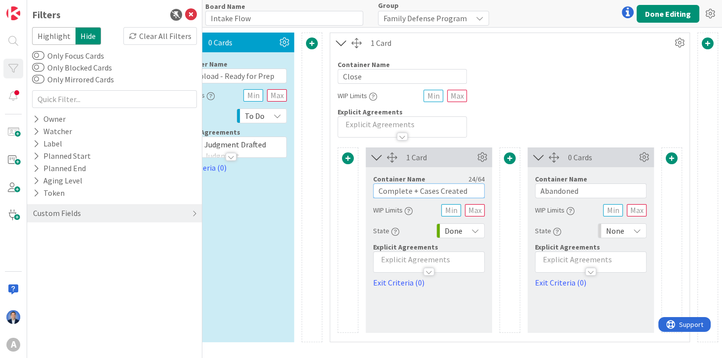
click at [399, 186] on input "Complete + Cases Created" at bounding box center [429, 191] width 112 height 15
click at [346, 152] on div at bounding box center [348, 241] width 21 height 186
click at [347, 153] on span at bounding box center [348, 159] width 12 height 12
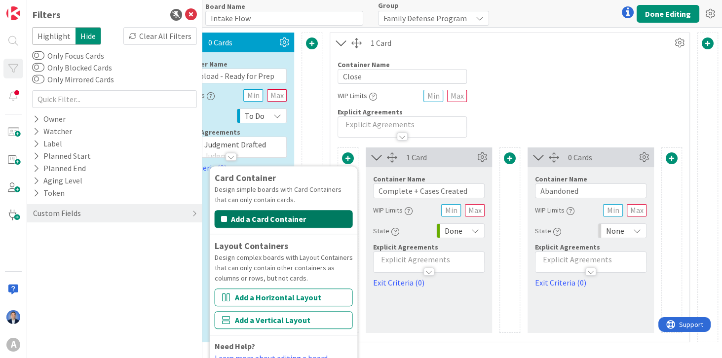
click at [291, 219] on button "Add a Card Container" at bounding box center [283, 219] width 138 height 18
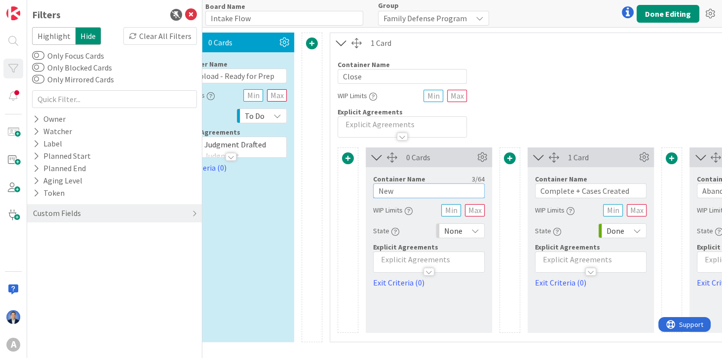
click at [400, 192] on input "New" at bounding box center [429, 191] width 112 height 15
paste input "Complete"
type input "Complete"
click at [467, 230] on div "None" at bounding box center [460, 231] width 49 height 15
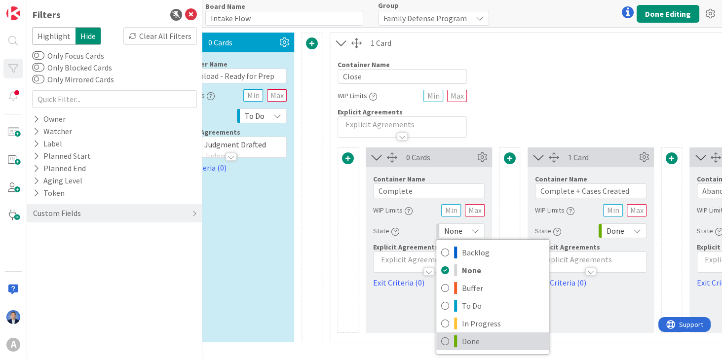
click at [467, 336] on span "Done" at bounding box center [503, 341] width 82 height 15
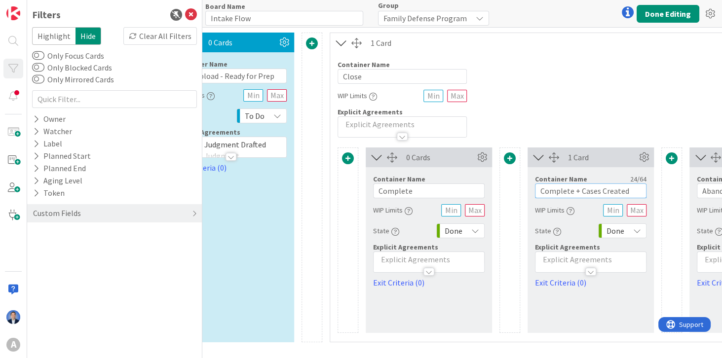
click at [567, 188] on input "Complete + Cases Created" at bounding box center [591, 191] width 112 height 15
drag, startPoint x: 567, startPoint y: 188, endPoint x: 577, endPoint y: 189, distance: 10.0
click at [577, 189] on input "Complete + Cases Created" at bounding box center [591, 191] width 112 height 15
click at [595, 187] on input "Cases Created" at bounding box center [591, 191] width 112 height 15
click at [595, 190] on input "Cases Created & linked" at bounding box center [591, 191] width 112 height 15
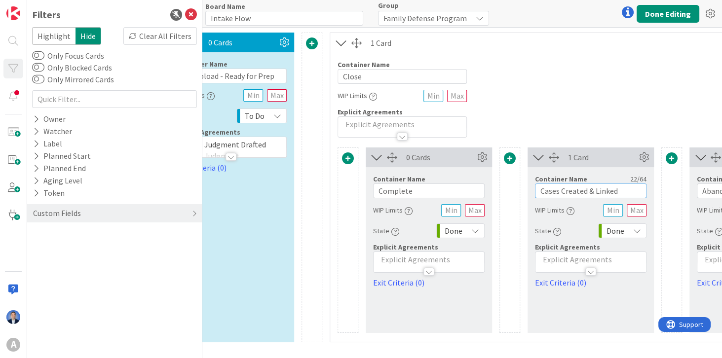
type input "Cases Created & Linked"
click at [556, 74] on div "Container Name 5 / 64 Close WIP Limits Explicit Agreements" at bounding box center [590, 95] width 521 height 85
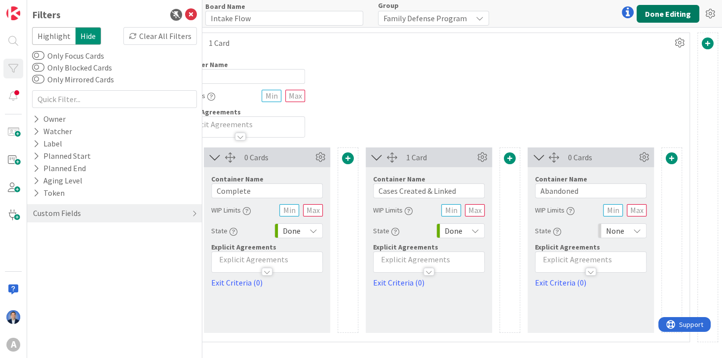
click at [660, 10] on button "Done Editing" at bounding box center [668, 14] width 63 height 18
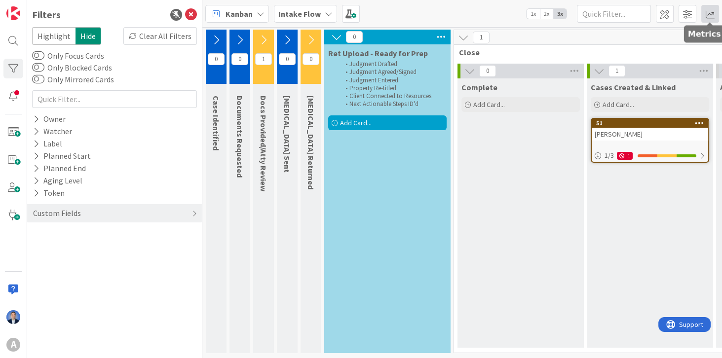
click at [710, 12] on span at bounding box center [710, 14] width 18 height 18
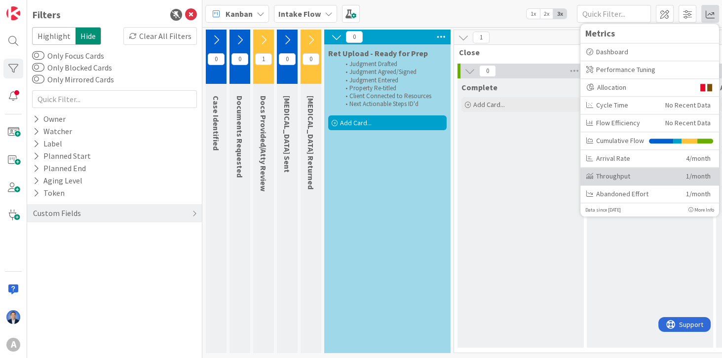
click at [671, 177] on div "Throughput" at bounding box center [632, 176] width 92 height 10
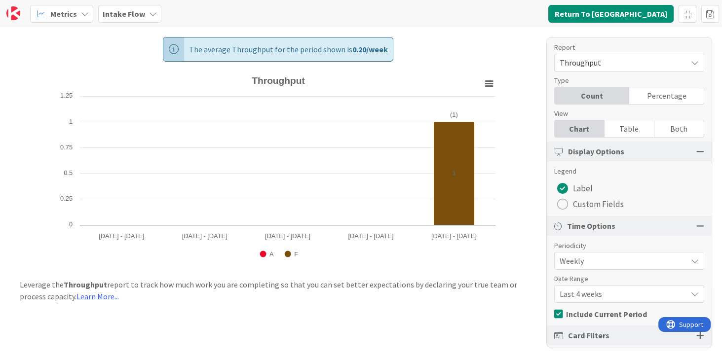
click at [583, 254] on span "Weekly" at bounding box center [621, 261] width 122 height 14
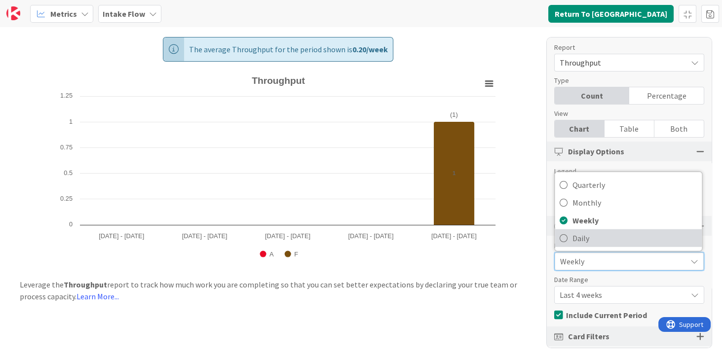
click at [592, 243] on span "Daily" at bounding box center [635, 238] width 124 height 15
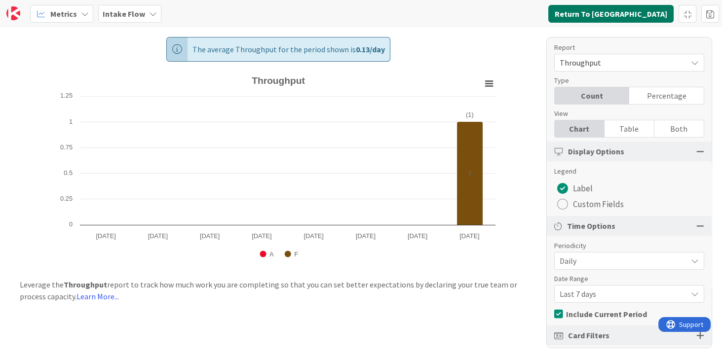
click at [621, 9] on button "Return To Kanban" at bounding box center [610, 14] width 125 height 18
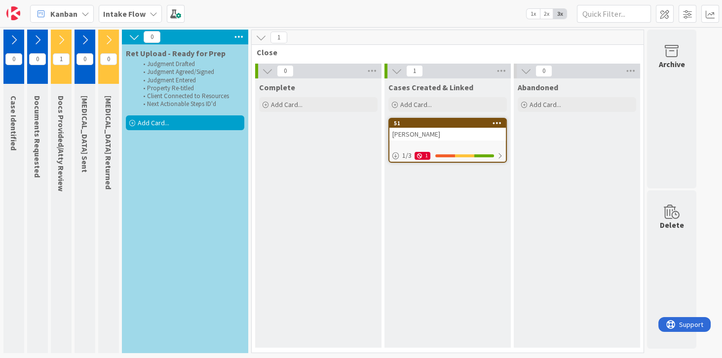
click at [131, 15] on b "Intake Flow" at bounding box center [124, 14] width 42 height 10
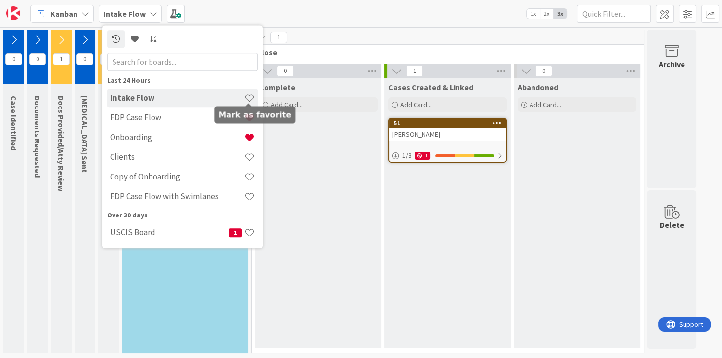
click at [247, 97] on span at bounding box center [249, 98] width 10 height 10
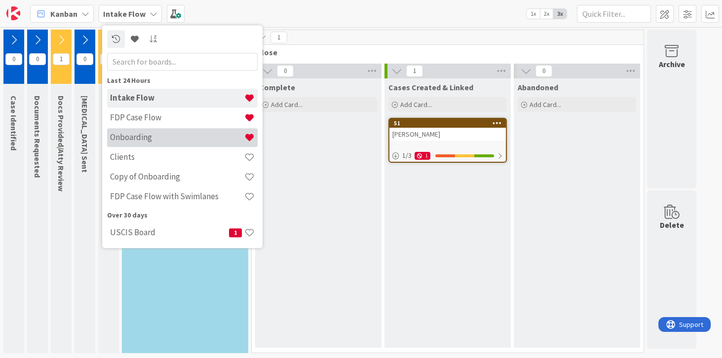
click at [160, 137] on h4 "Onboarding" at bounding box center [177, 138] width 134 height 10
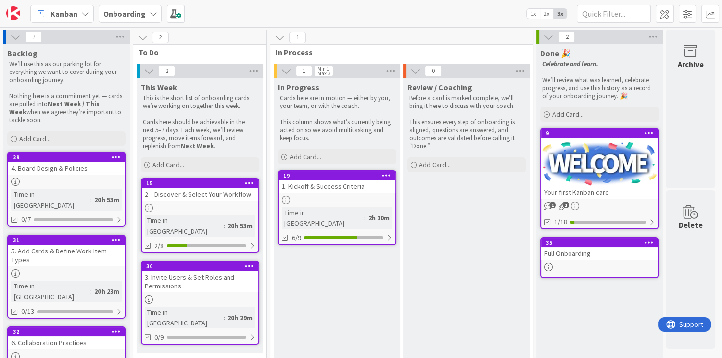
click at [349, 186] on div "1. Kickoff & Success Criteria" at bounding box center [337, 186] width 116 height 13
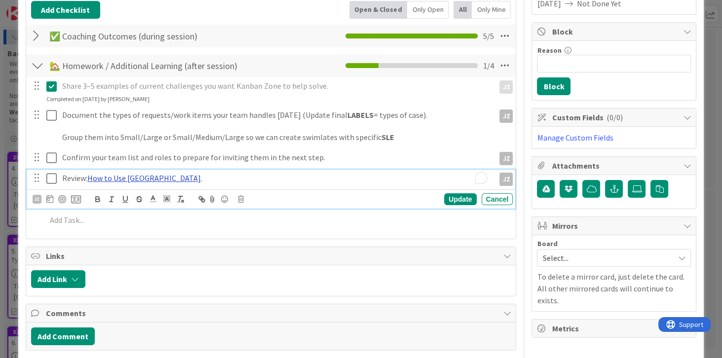
click at [132, 178] on link "How to Use [GEOGRAPHIC_DATA]" at bounding box center [144, 178] width 114 height 10
click at [123, 194] on link "https://help.kanbanzone.com/en/articles/11882-how-to-use-kanban-zone" at bounding box center [106, 197] width 68 height 13
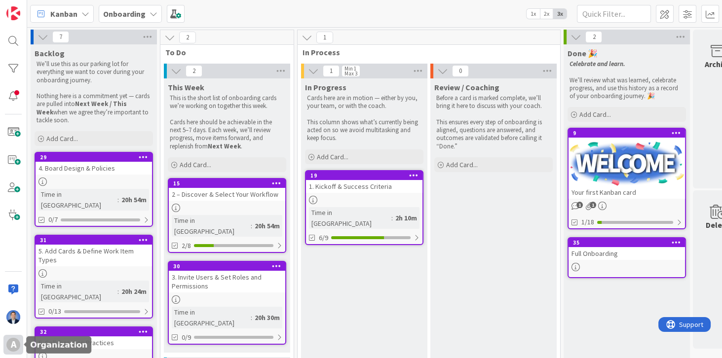
click at [16, 347] on div "A" at bounding box center [13, 345] width 14 height 14
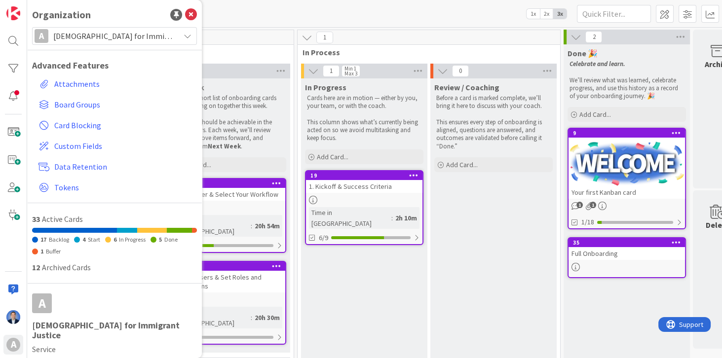
click at [79, 43] on div "A [DEMOGRAPHIC_DATA] for Immigrant Justice" at bounding box center [114, 36] width 165 height 18
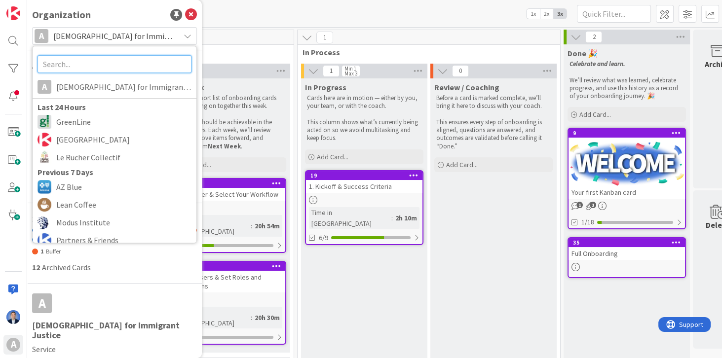
click at [70, 61] on input "text" at bounding box center [115, 64] width 154 height 18
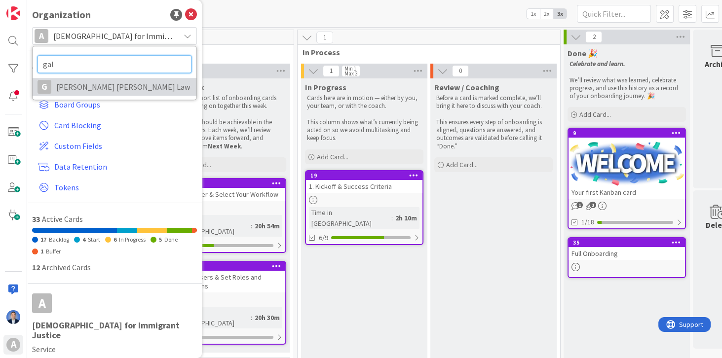
type input "gal"
click at [131, 83] on span "[PERSON_NAME] [PERSON_NAME] Law" at bounding box center [123, 86] width 135 height 15
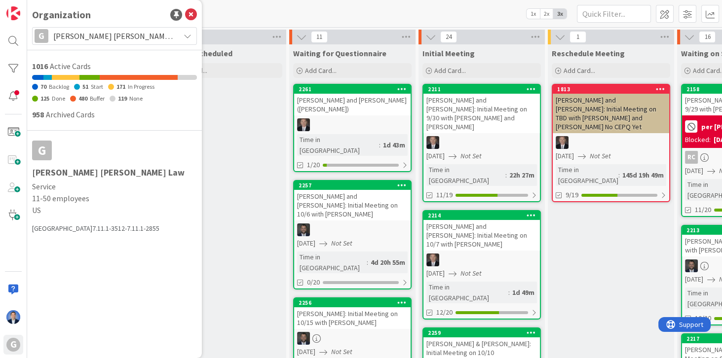
click at [242, 9] on div "Kanban Prospects 1x 2x 3x" at bounding box center [374, 13] width 695 height 27
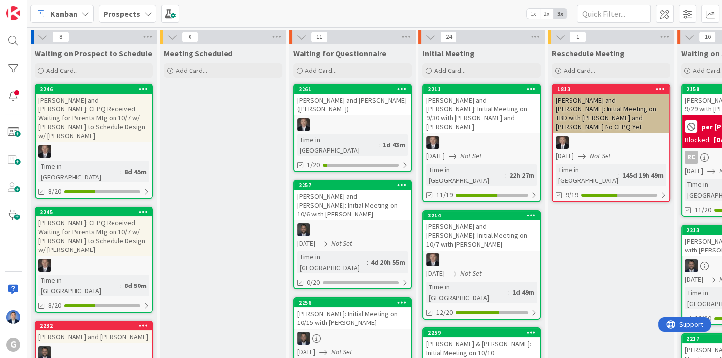
click at [137, 13] on div "Prospects" at bounding box center [128, 14] width 58 height 18
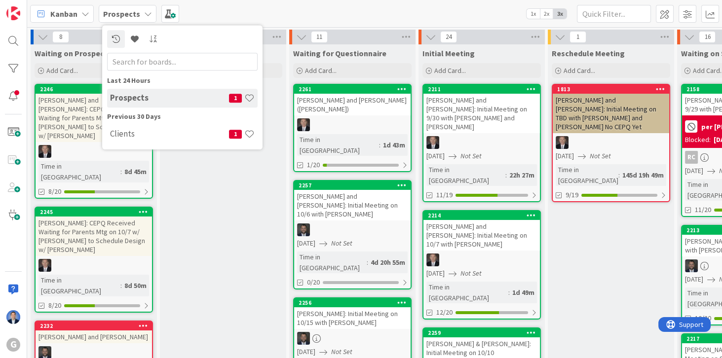
click at [256, 6] on div "Kanban Prospects Last 24 Hours Prospects 1 Previous 30 Days Clients 1 1x 2x 3x" at bounding box center [374, 13] width 695 height 27
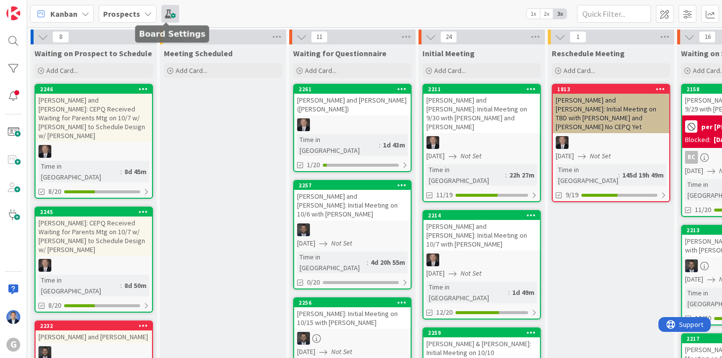
click at [166, 13] on span at bounding box center [170, 14] width 18 height 18
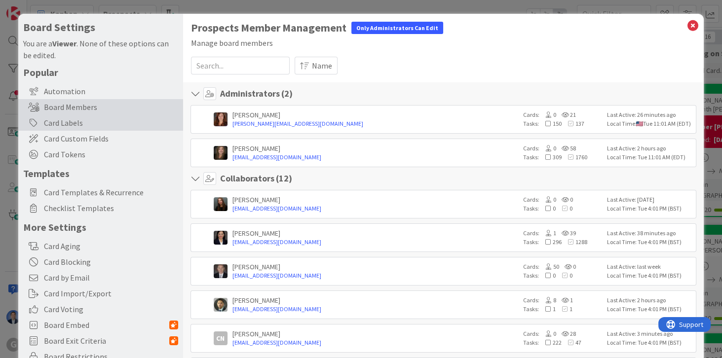
click at [73, 121] on div "Card Labels" at bounding box center [100, 123] width 165 height 16
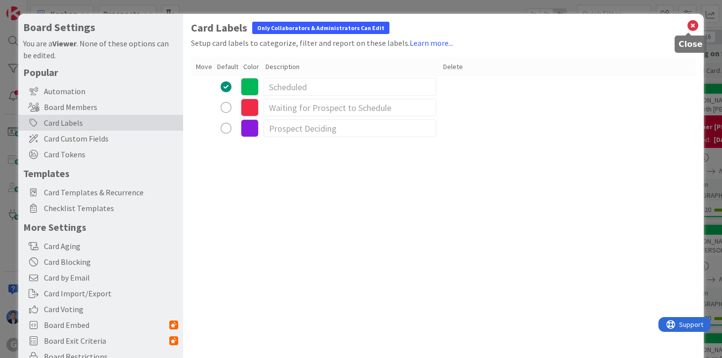
click at [688, 27] on icon at bounding box center [692, 26] width 13 height 14
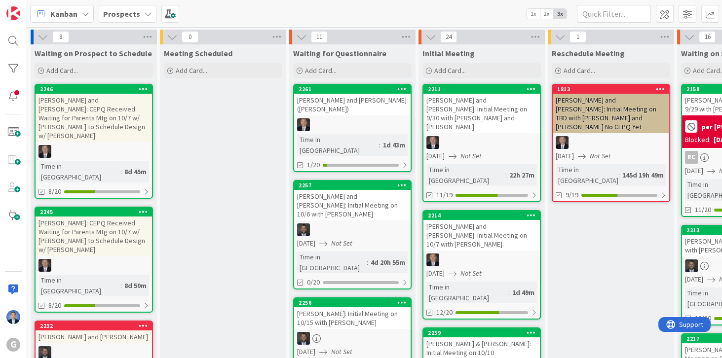
click at [533, 10] on span "1x" at bounding box center [533, 14] width 13 height 10
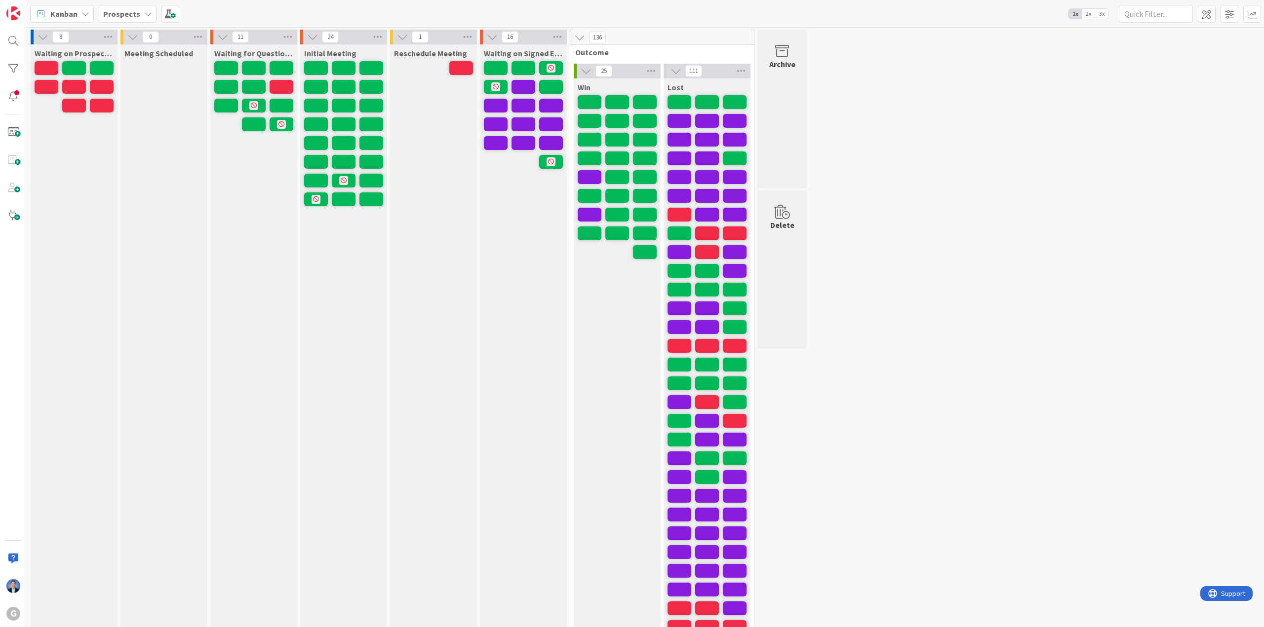
click at [722, 14] on span "3x" at bounding box center [1101, 14] width 13 height 10
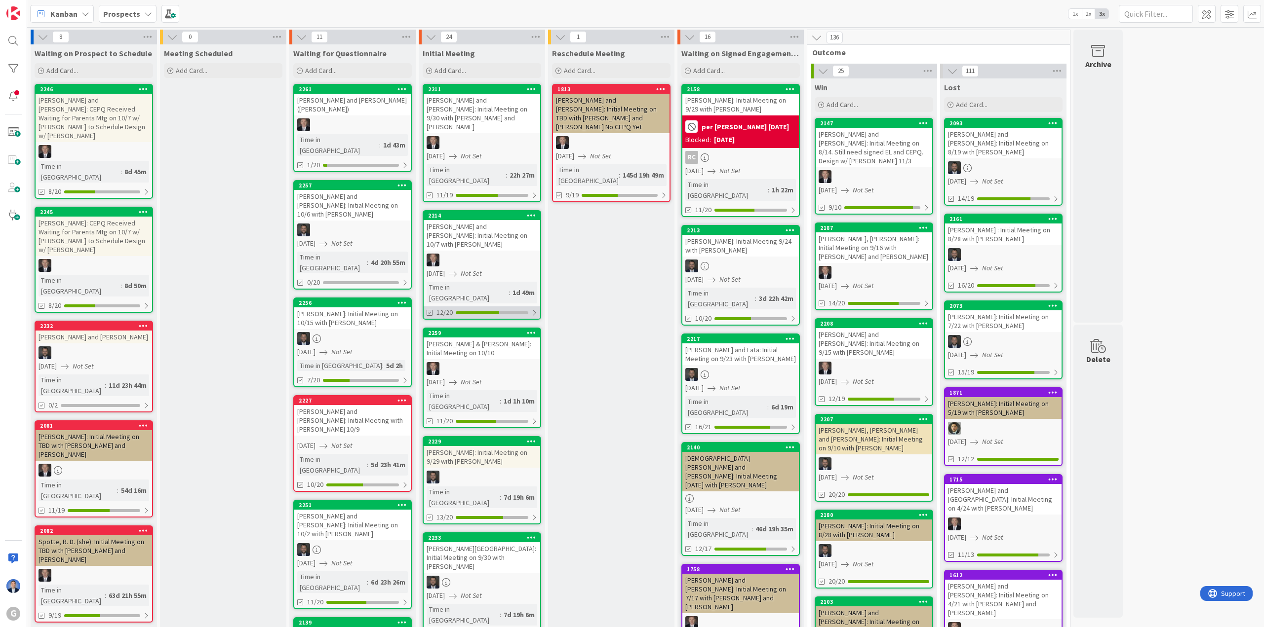
click at [483, 311] on div at bounding box center [477, 312] width 43 height 3
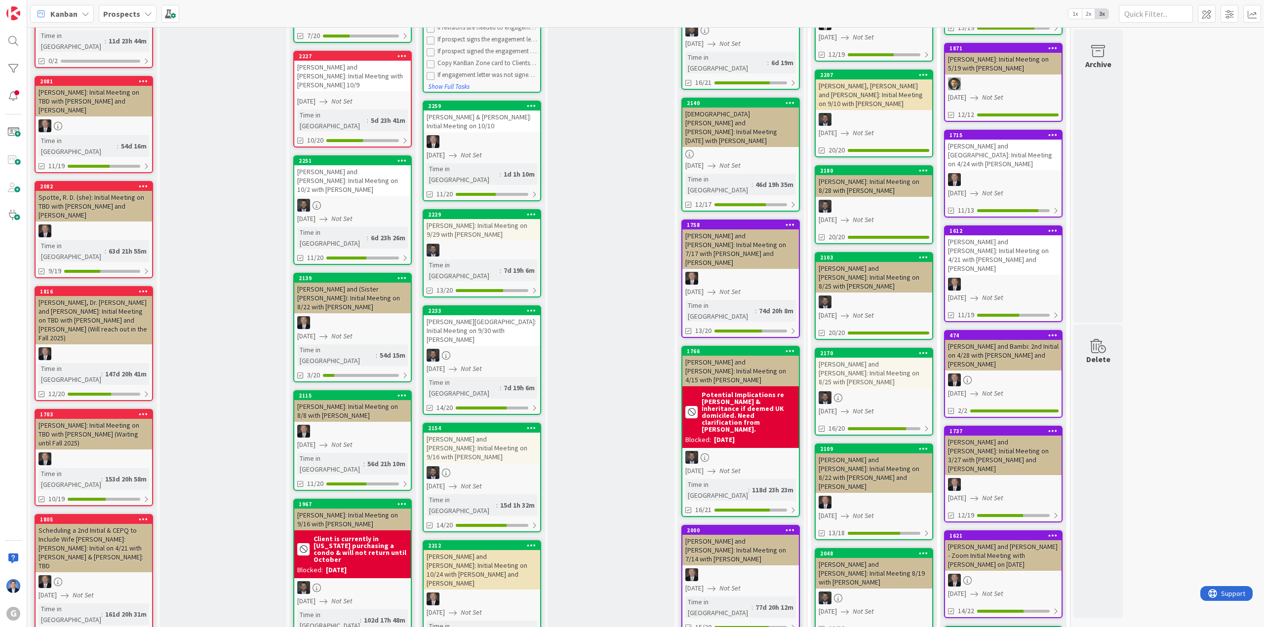
scroll to position [346, 0]
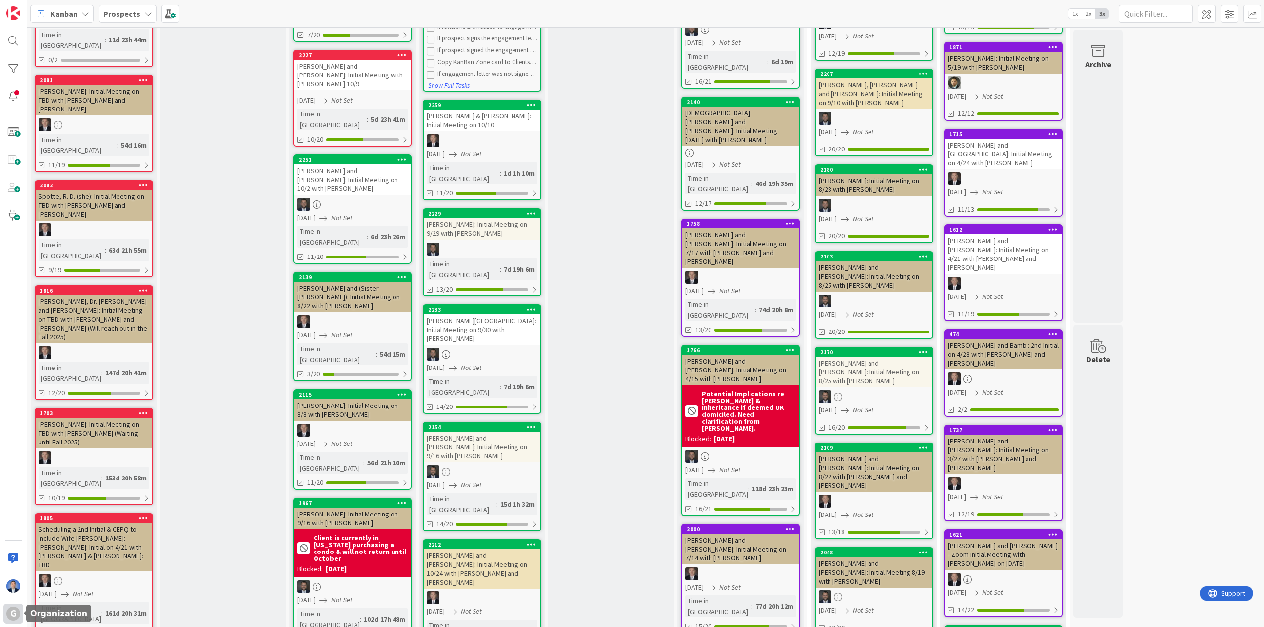
click at [21, 358] on div "G" at bounding box center [13, 614] width 20 height 20
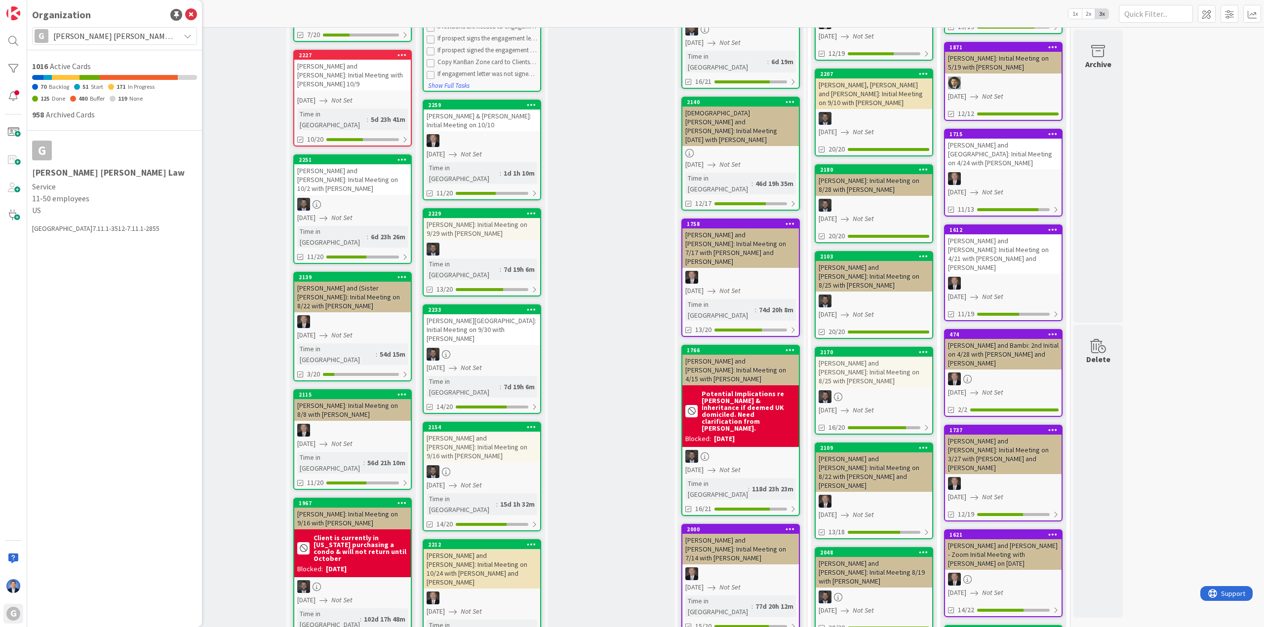
click at [115, 30] on span "[PERSON_NAME] [PERSON_NAME] Law" at bounding box center [113, 36] width 121 height 14
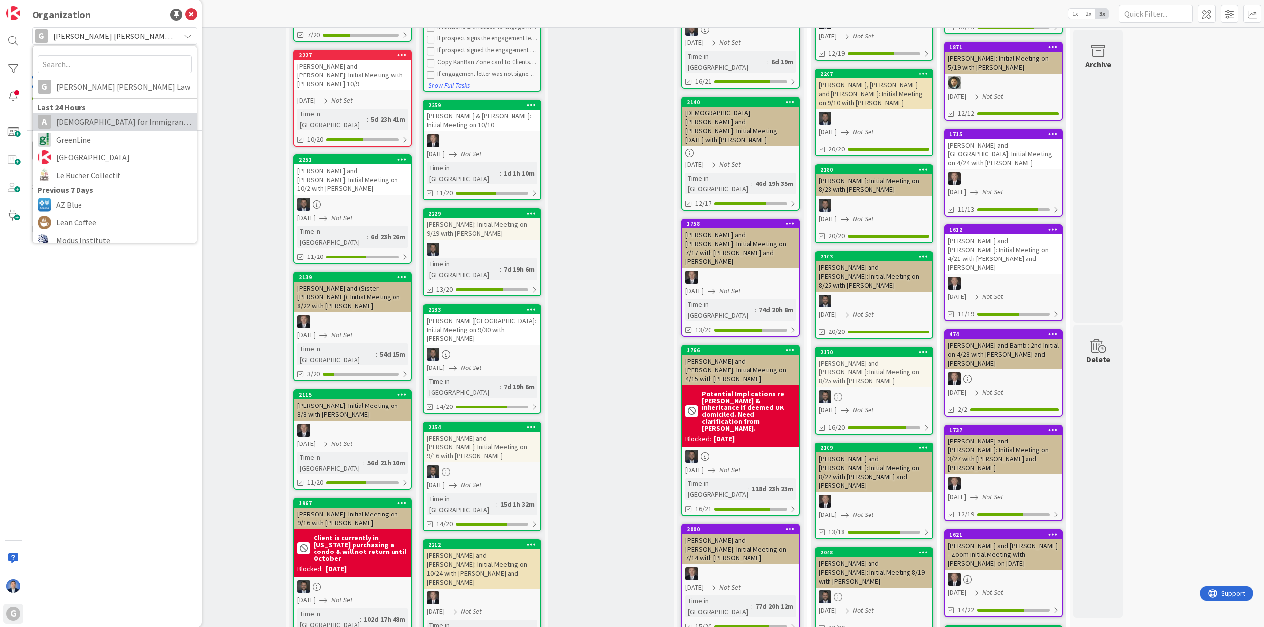
click at [123, 120] on span "[DEMOGRAPHIC_DATA] for Immigrant Justice" at bounding box center [123, 122] width 135 height 15
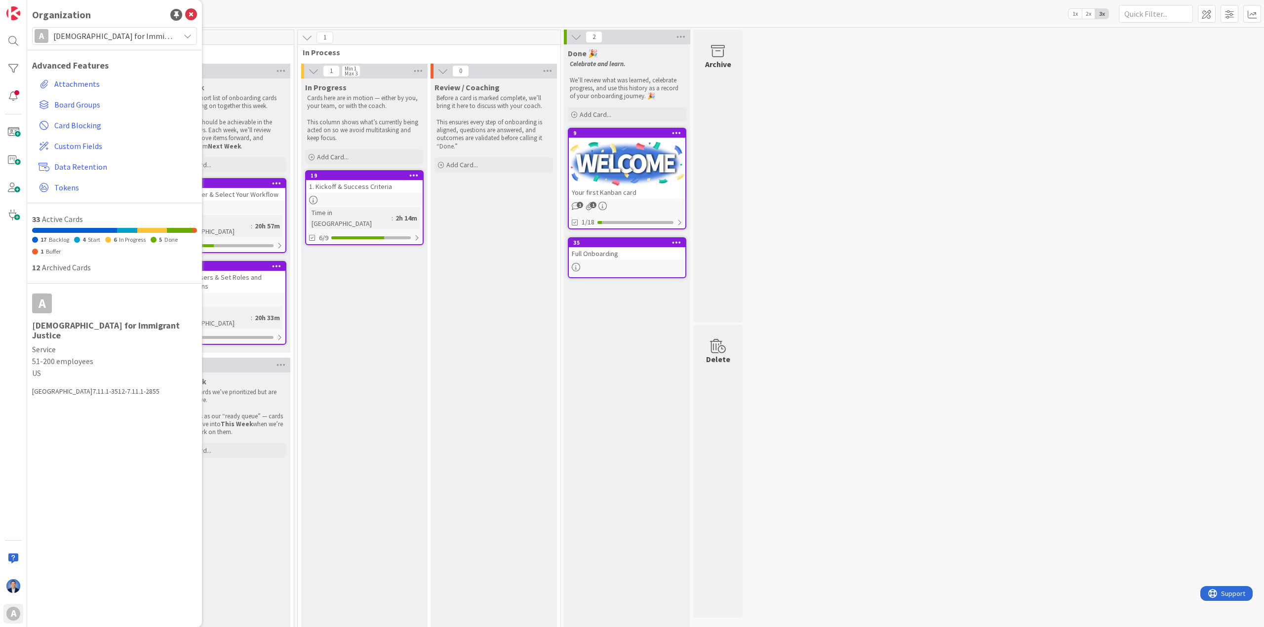
click at [463, 358] on div "Review / Coaching Before a card is marked complete, we’ll bring it here to disc…" at bounding box center [493, 420] width 126 height 684
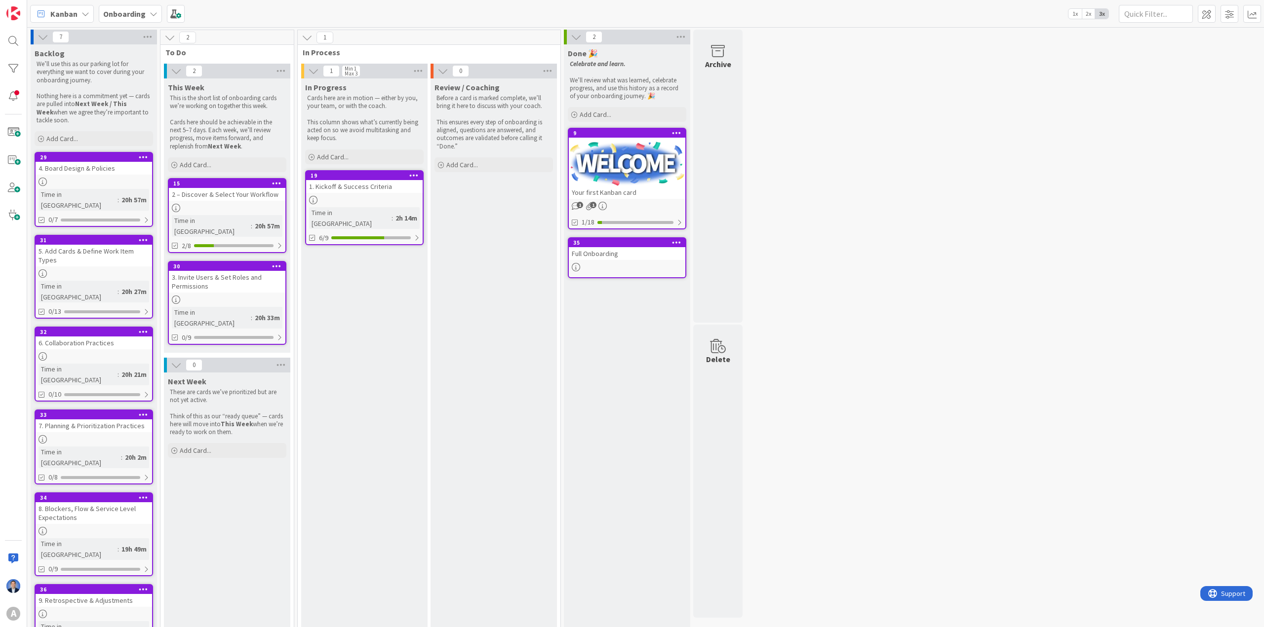
click at [126, 9] on b "Onboarding" at bounding box center [124, 14] width 42 height 10
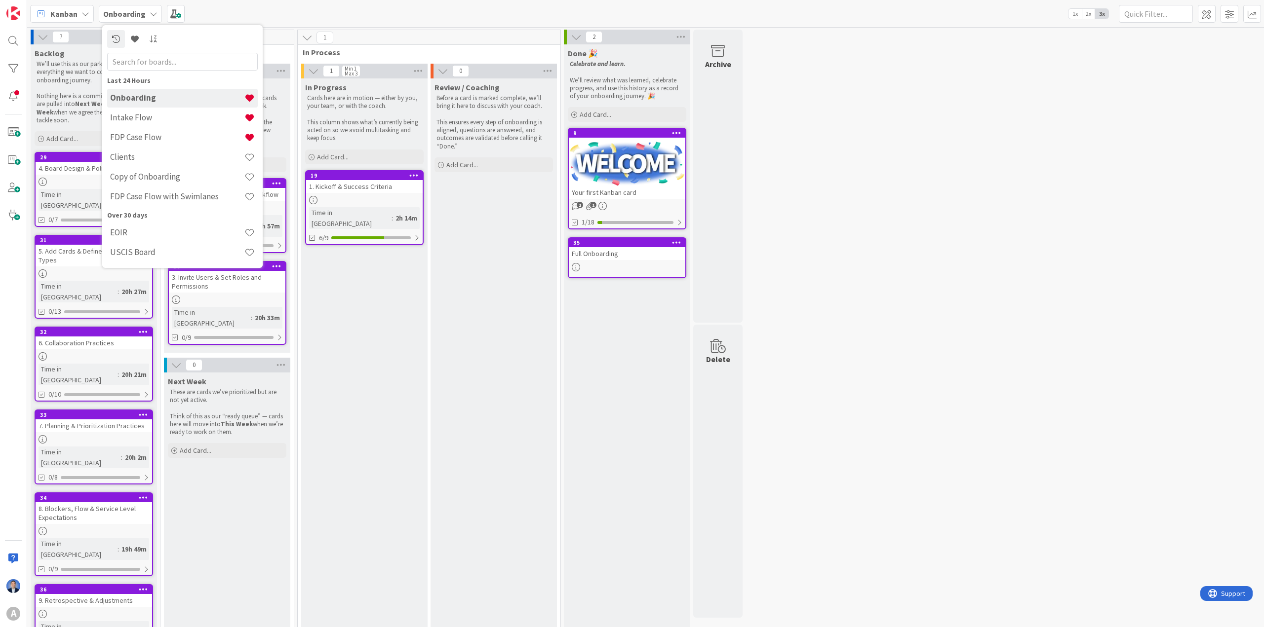
click at [151, 127] on div "Onboarding Intake Flow FDP Case Flow Clients Copy of Onboarding FDP Case Flow w…" at bounding box center [182, 148] width 151 height 118
click at [152, 118] on h4 "Intake Flow" at bounding box center [177, 118] width 134 height 10
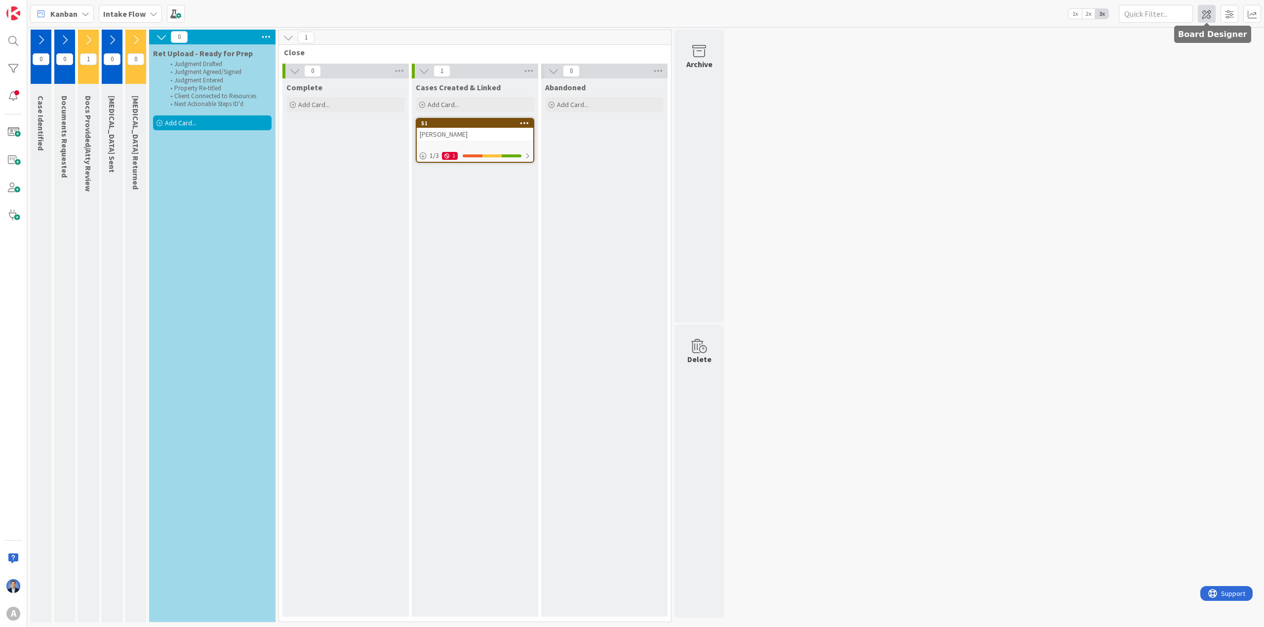
click at [722, 21] on span at bounding box center [1207, 14] width 18 height 18
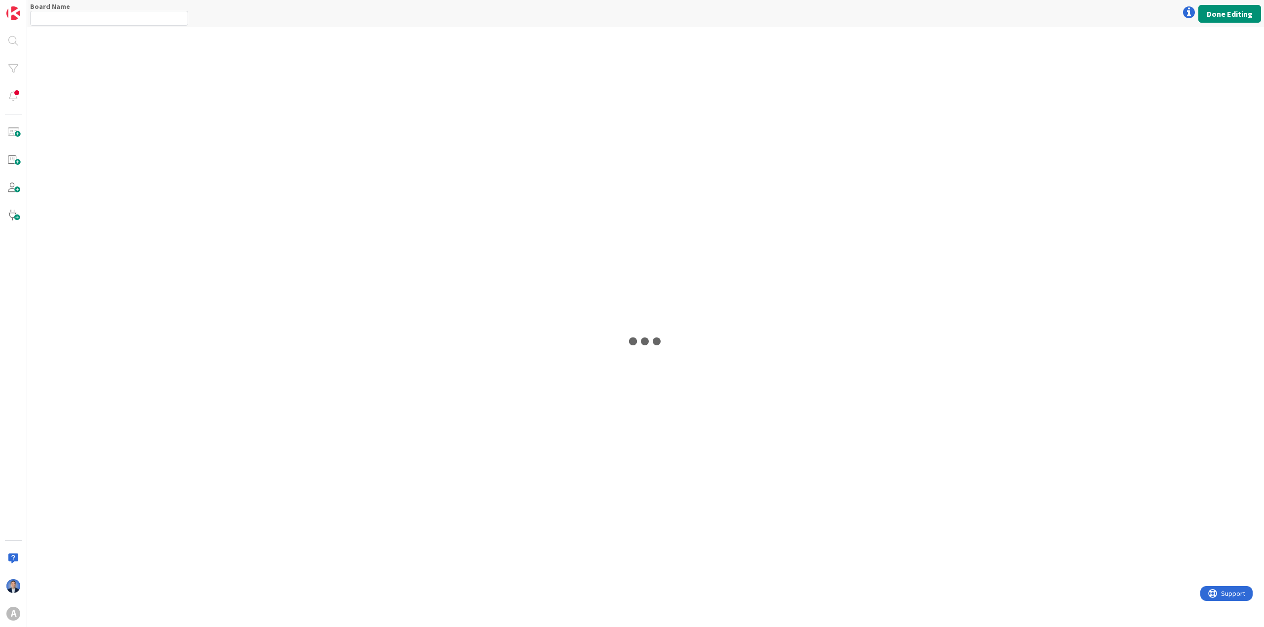
type input "Intake Flow"
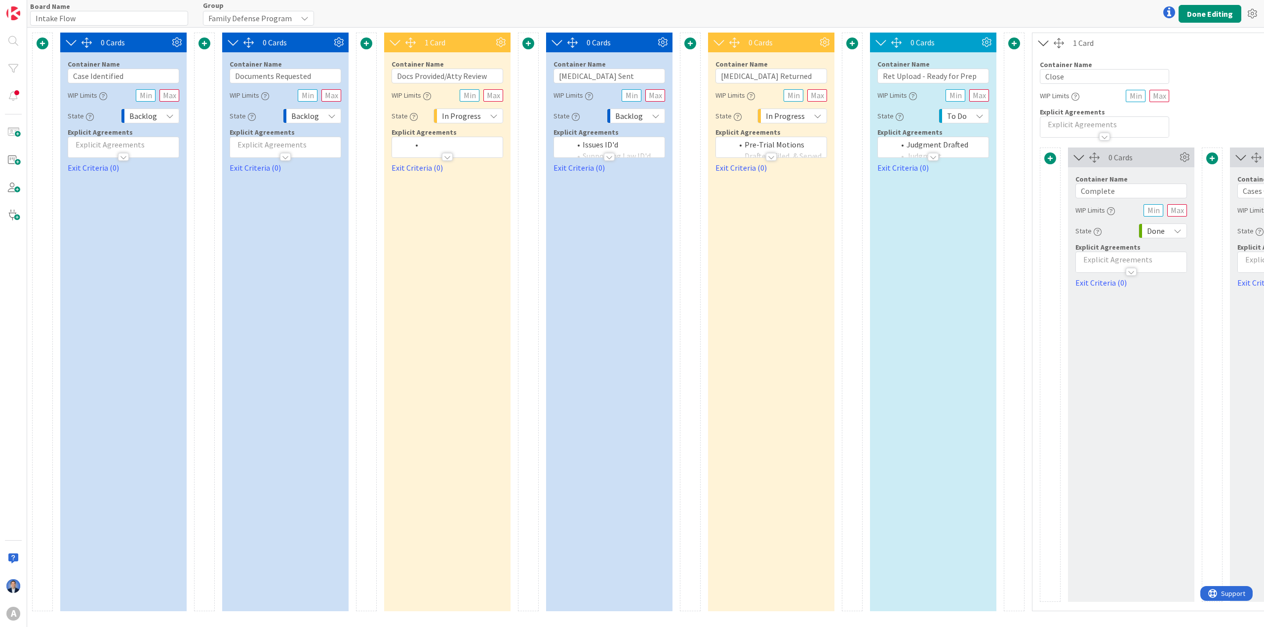
scroll to position [0, 323]
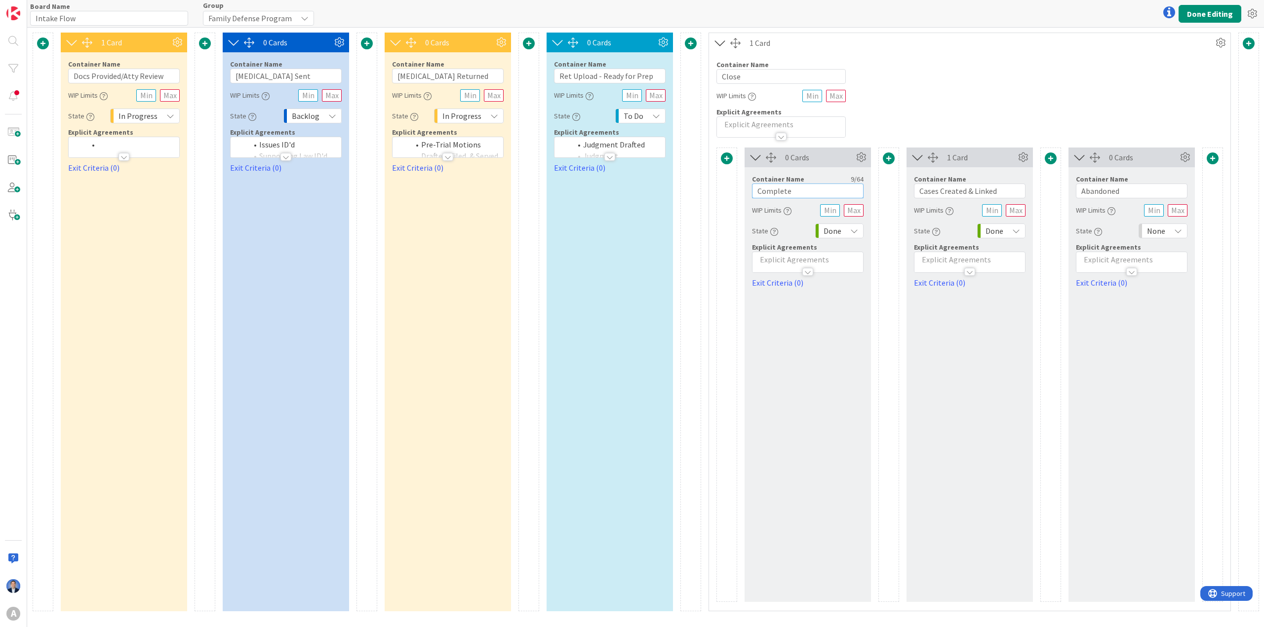
click at [722, 188] on input "Complete" at bounding box center [808, 191] width 112 height 15
click at [722, 193] on input "Cases Created & Linked" at bounding box center [970, 191] width 112 height 15
drag, startPoint x: 933, startPoint y: 193, endPoint x: 989, endPoint y: 191, distance: 55.3
click at [722, 191] on input "Cases Created & Linked" at bounding box center [970, 191] width 112 height 15
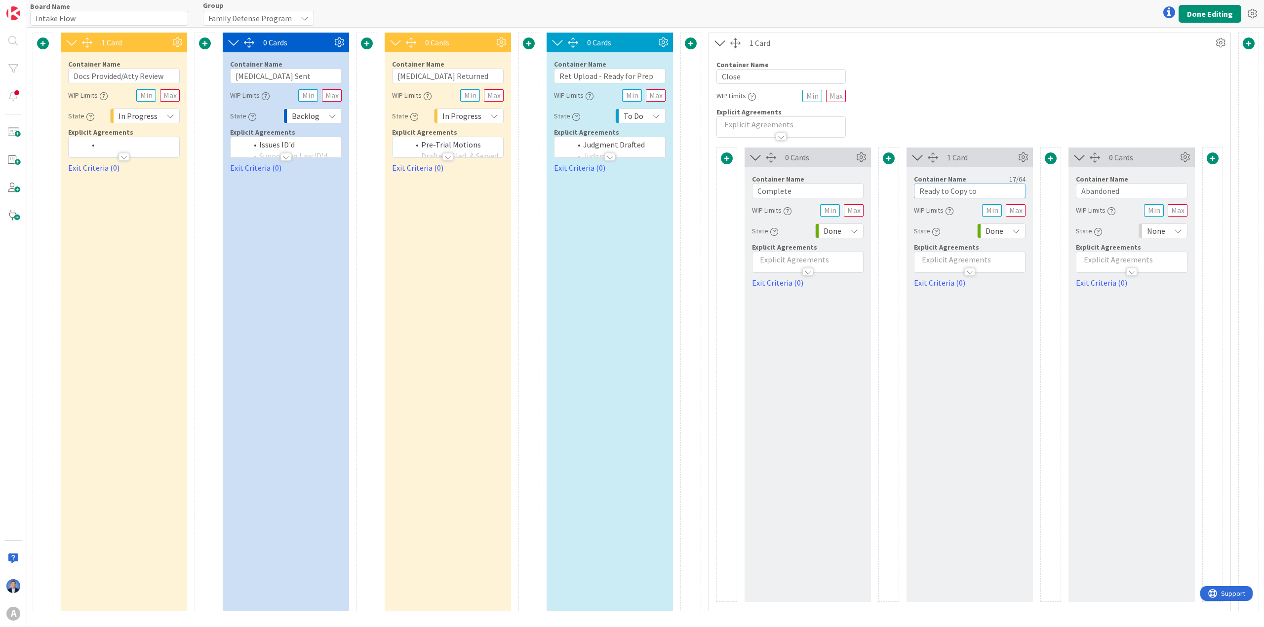
type input "Ready to Copy to"
click at [722, 190] on input "Complete" at bounding box center [808, 191] width 112 height 15
click at [722, 191] on input "Complete" at bounding box center [808, 191] width 112 height 15
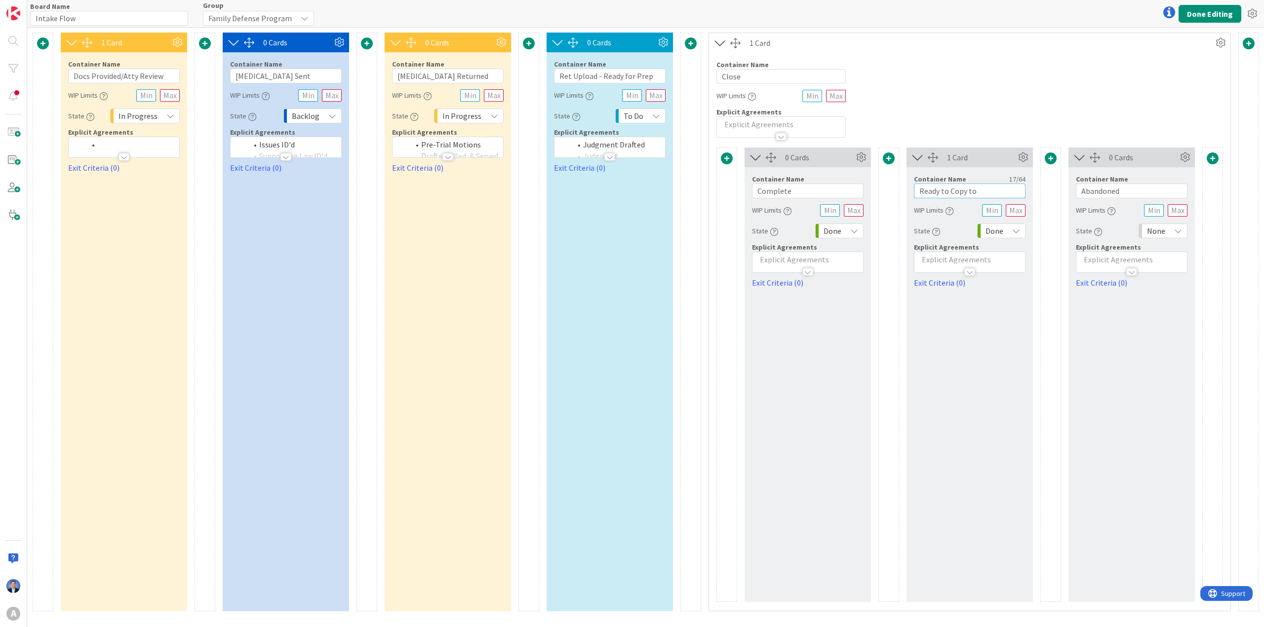
click at [722, 189] on input "Ready to Copy to" at bounding box center [970, 191] width 112 height 15
drag, startPoint x: 928, startPoint y: 189, endPoint x: 960, endPoint y: 188, distance: 32.6
click at [722, 188] on input "Ready to Copy to" at bounding box center [970, 191] width 112 height 15
click at [722, 196] on input "Complete" at bounding box center [808, 191] width 112 height 15
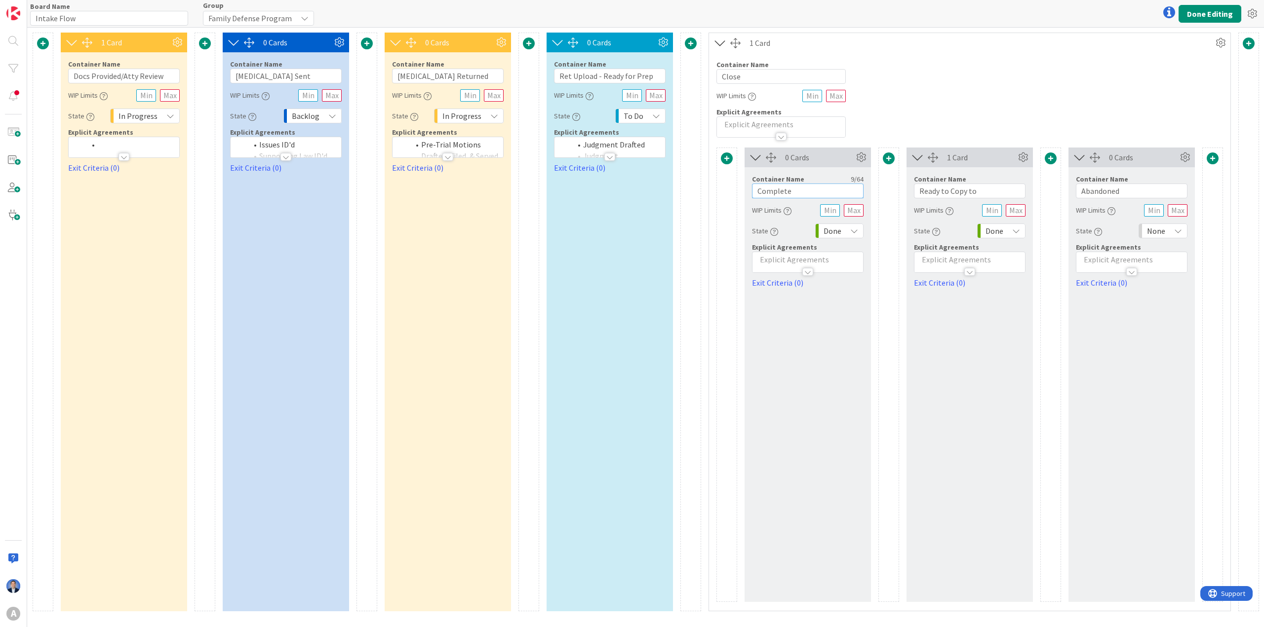
paste input "Ready to Copy"
type input "Ready to Copy"
click at [722, 194] on input "Ready to Copy to" at bounding box center [970, 191] width 112 height 15
drag, startPoint x: 933, startPoint y: 194, endPoint x: 1005, endPoint y: 194, distance: 71.6
click at [722, 194] on input "Ready to Copy to" at bounding box center [970, 191] width 112 height 15
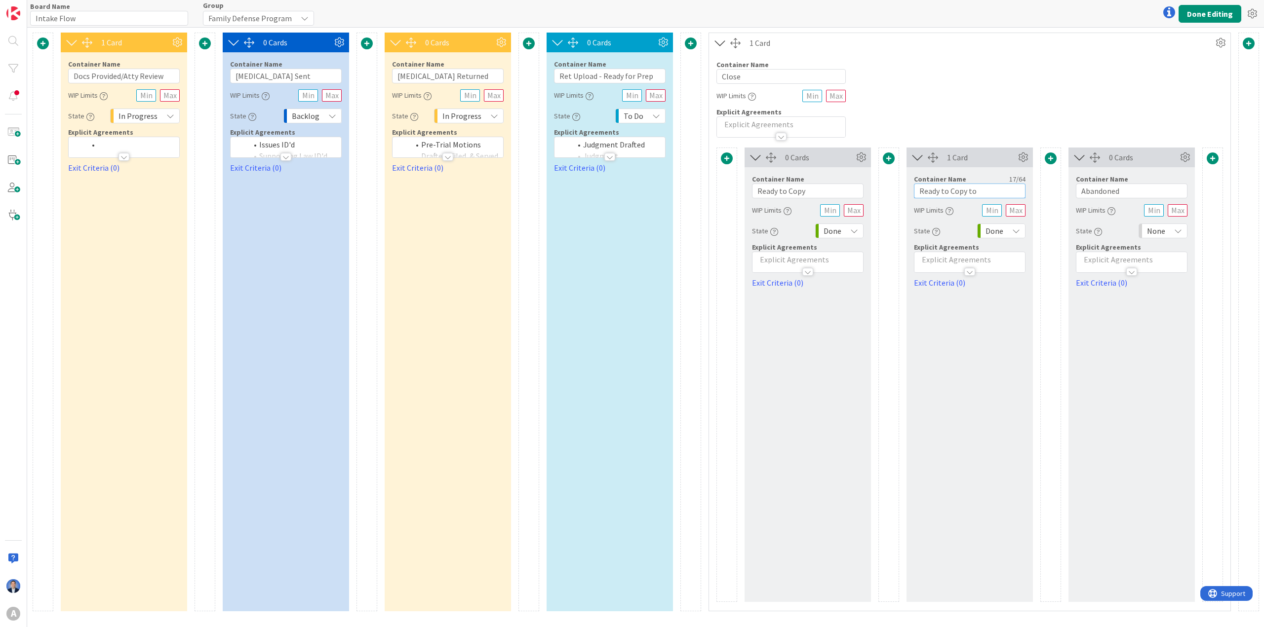
type input "B"
type input "Copied to Cased Flow"
click at [722, 17] on button "Done Editing" at bounding box center [1209, 14] width 63 height 18
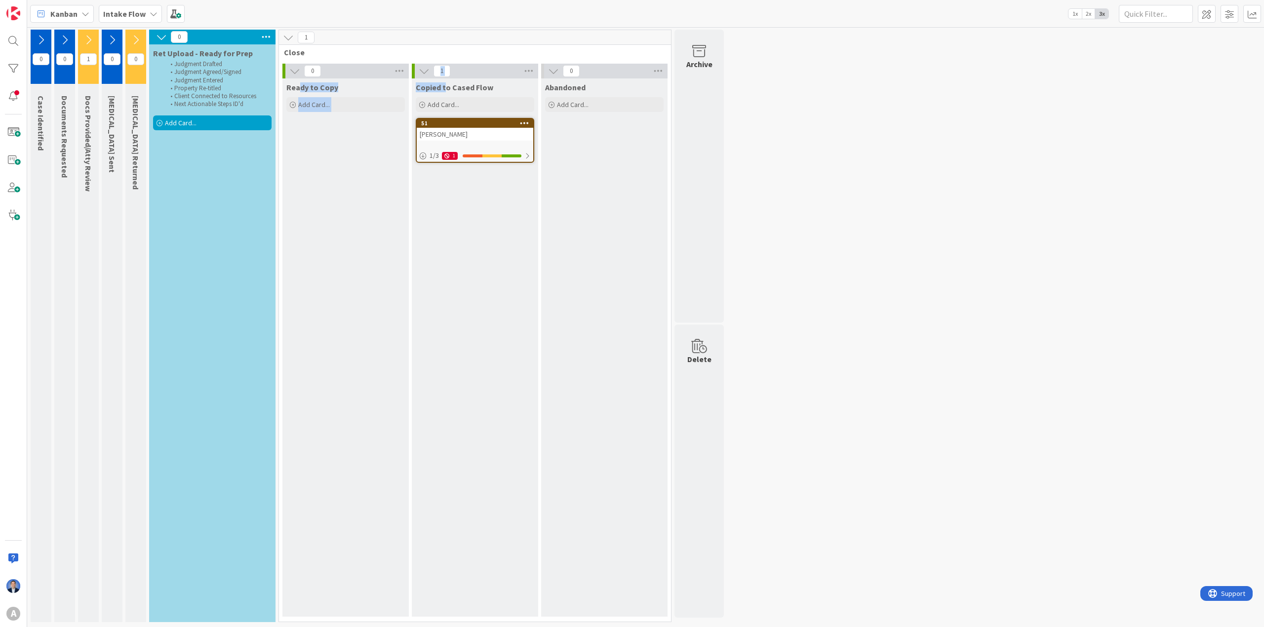
drag, startPoint x: 300, startPoint y: 86, endPoint x: 444, endPoint y: 81, distance: 144.7
click at [444, 81] on div "0 Ready to Copy Add Card... 1 Copied to Cased Flow Add Card... 51 Dimitri+ 1 / …" at bounding box center [475, 343] width 388 height 558
click at [445, 87] on span "Copied to Cased Flow" at bounding box center [454, 87] width 77 height 10
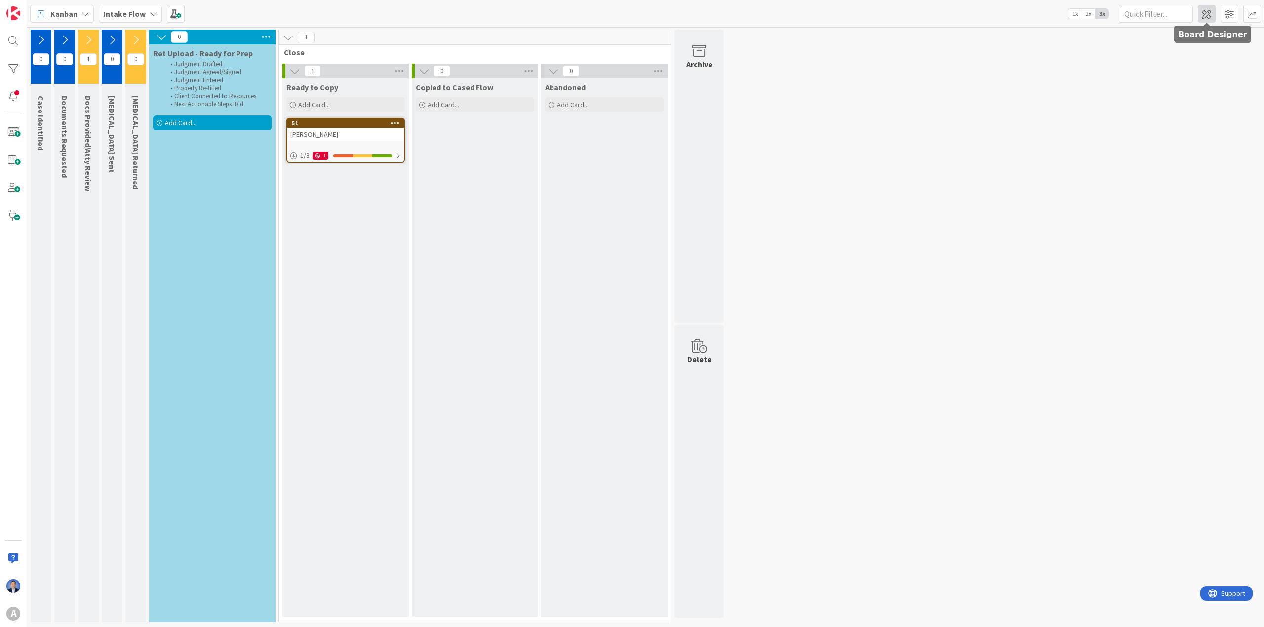
click at [722, 13] on span at bounding box center [1207, 14] width 18 height 18
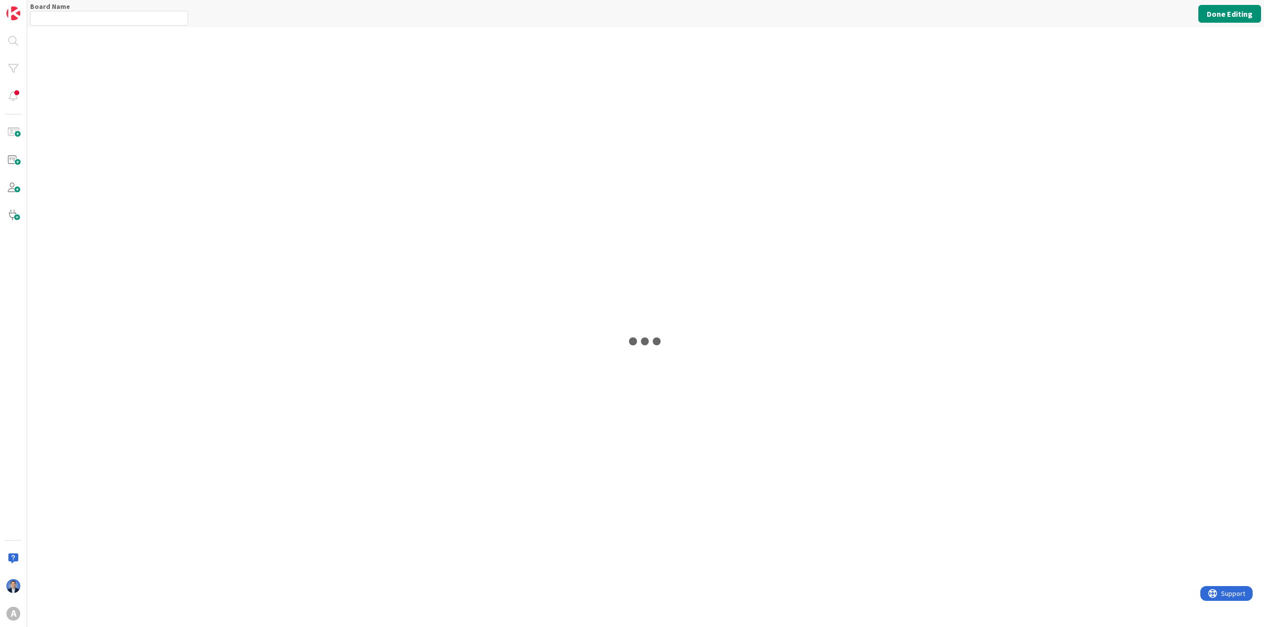
type input "Intake Flow"
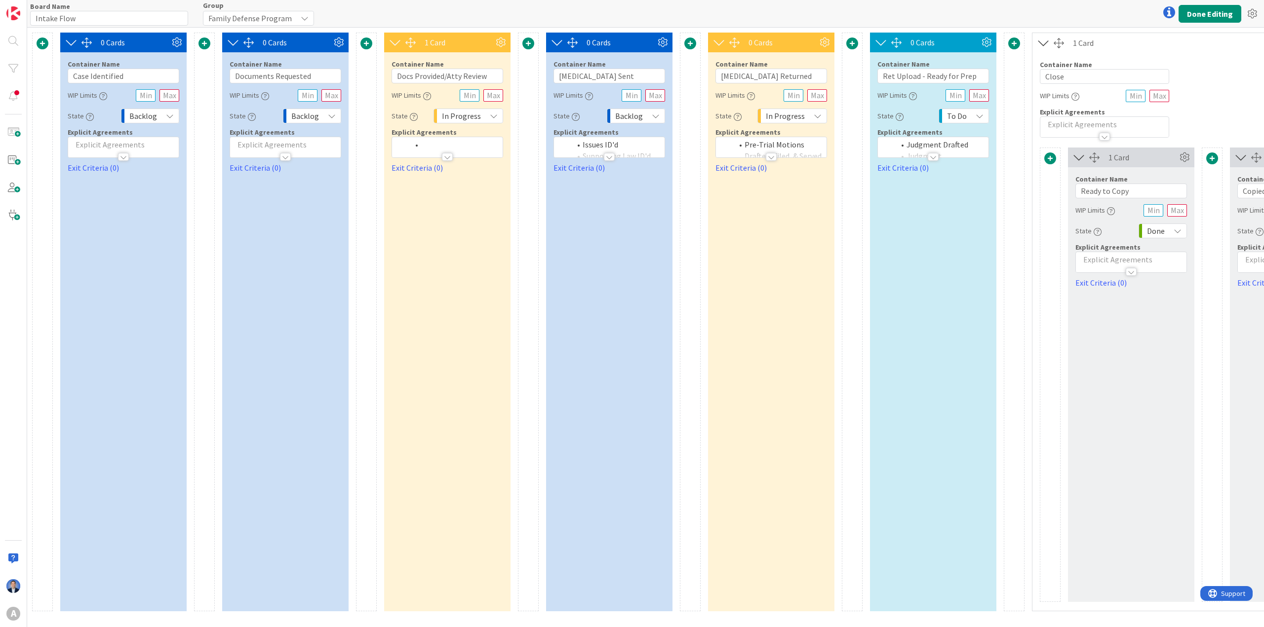
scroll to position [0, 323]
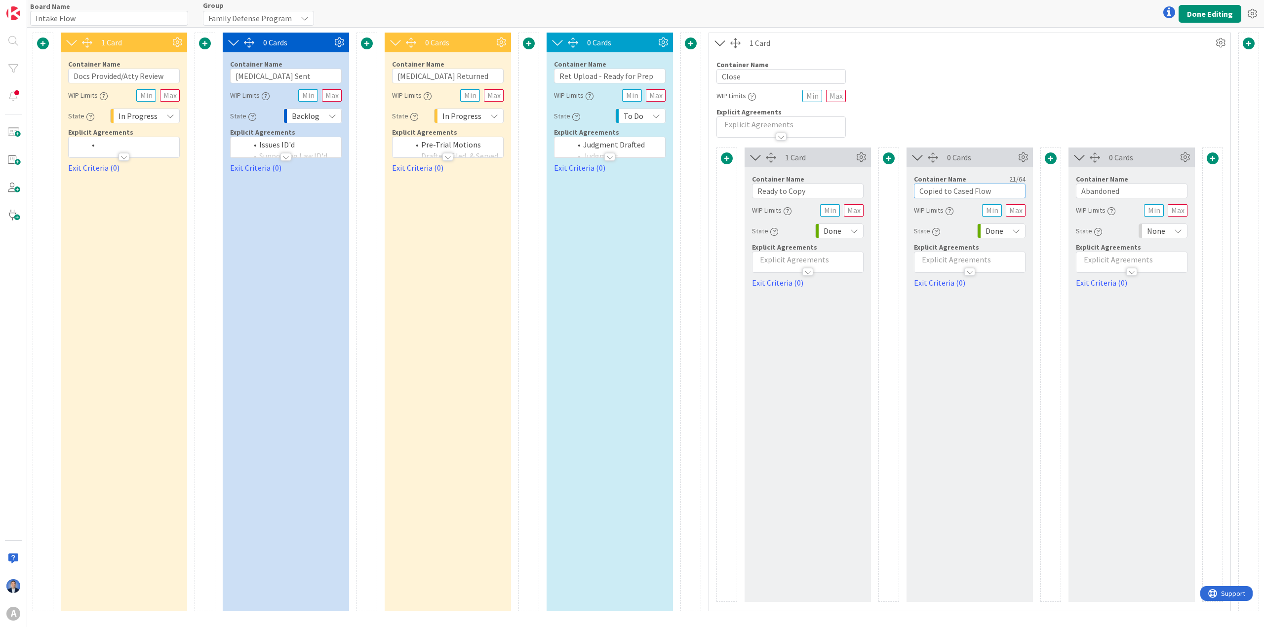
click at [722, 190] on input "Copied to Cased Flow" at bounding box center [970, 191] width 112 height 15
type input "Copied to Case Flow"
click at [722, 12] on button "Done Editing" at bounding box center [1209, 14] width 63 height 18
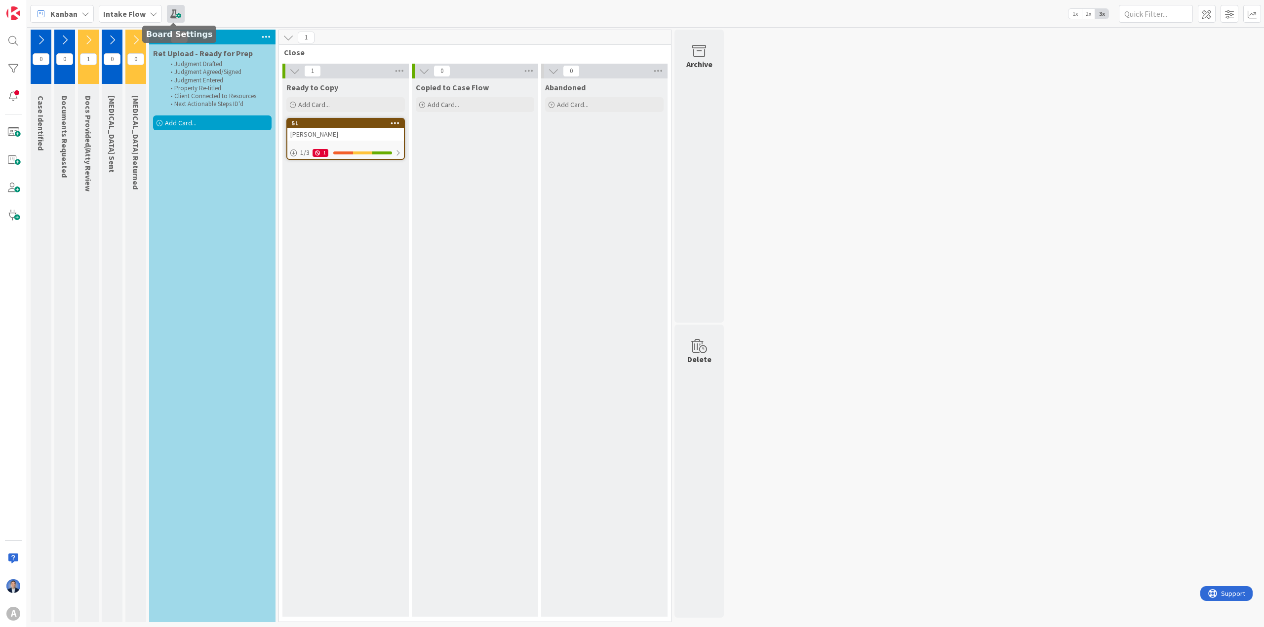
click at [174, 17] on span at bounding box center [176, 14] width 18 height 18
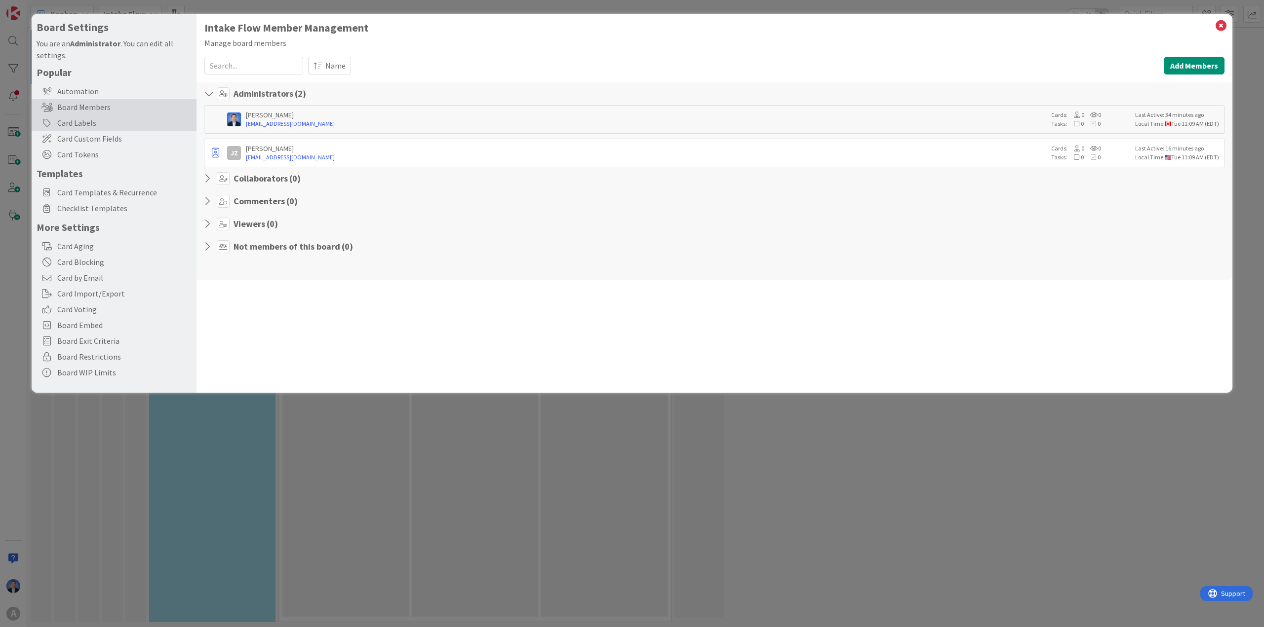
click at [120, 122] on div "Card Labels" at bounding box center [114, 123] width 165 height 16
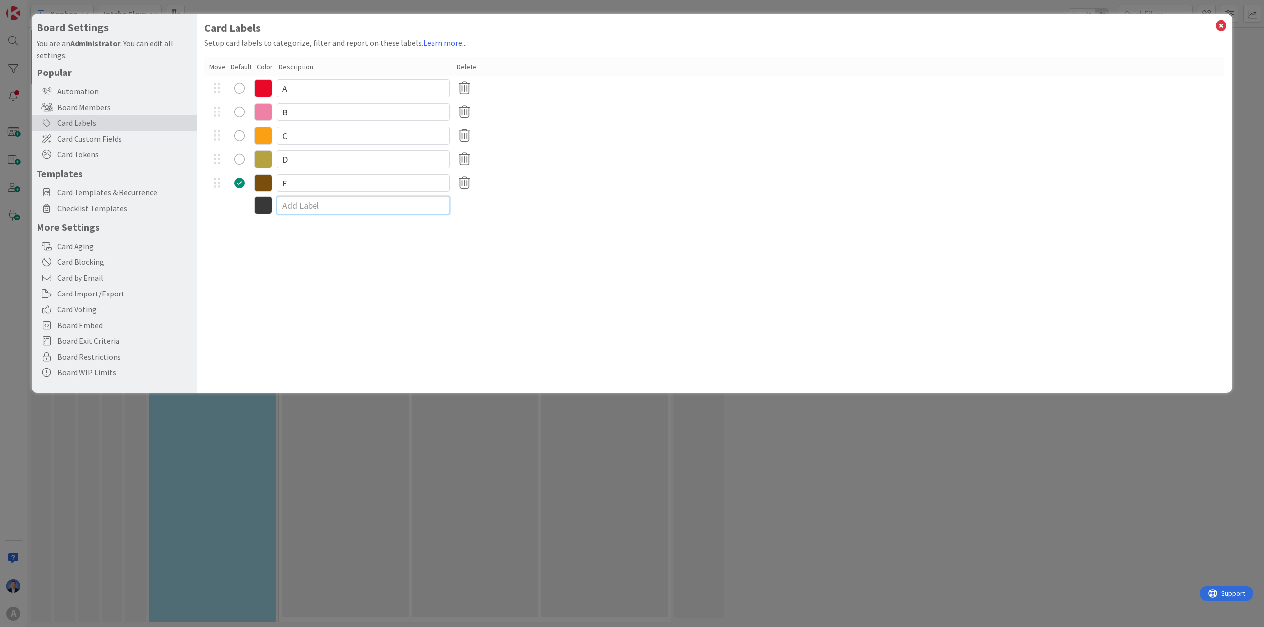
click at [292, 204] on input at bounding box center [363, 205] width 173 height 18
type input "No Case Type Yet"
click at [219, 76] on div "Move Default Color Description Delete" at bounding box center [714, 67] width 1020 height 20
click at [468, 87] on icon at bounding box center [464, 88] width 19 height 21
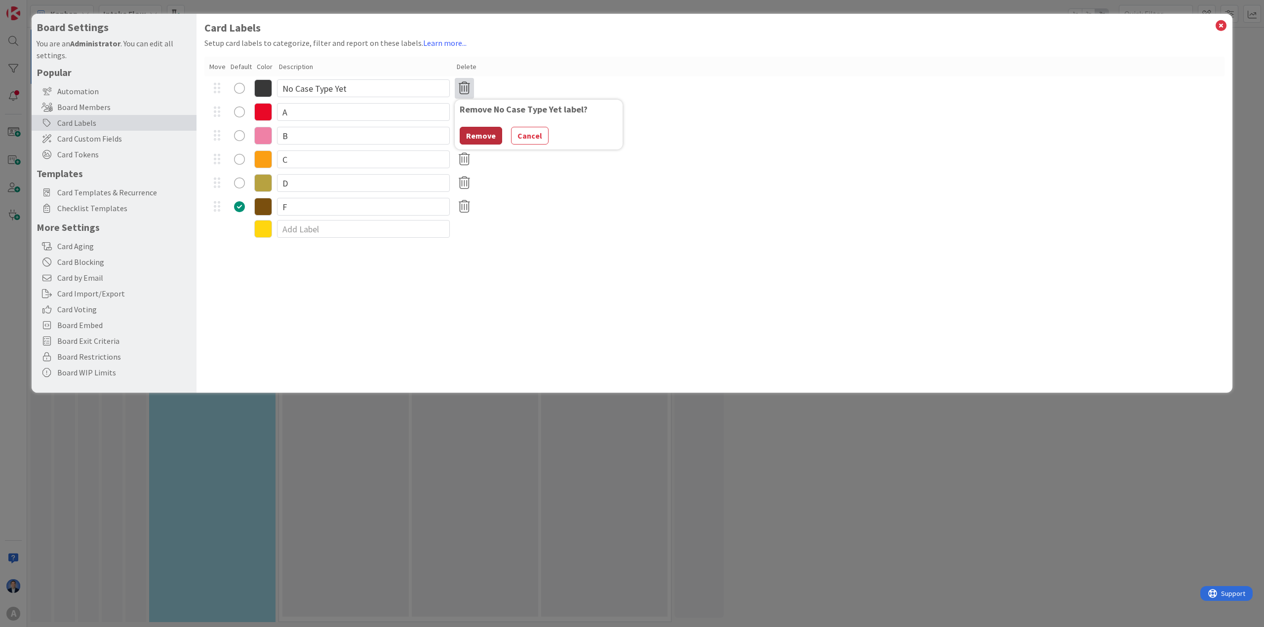
click at [485, 134] on button "Remove" at bounding box center [481, 136] width 42 height 18
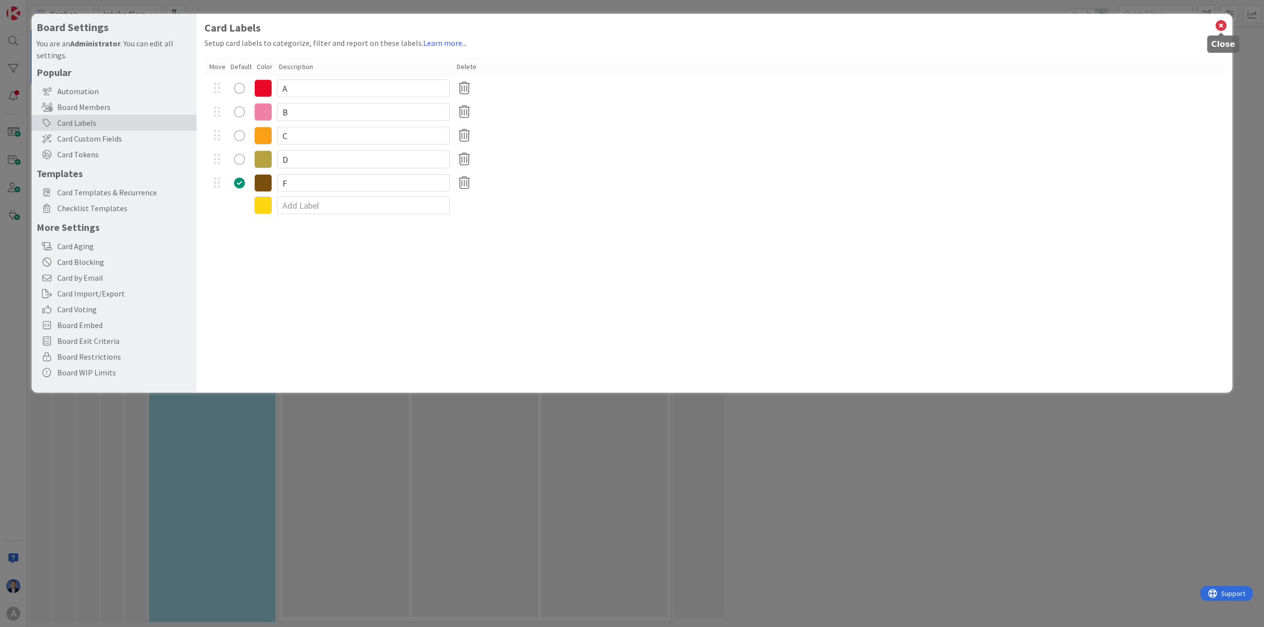
click at [722, 26] on icon at bounding box center [1220, 26] width 13 height 14
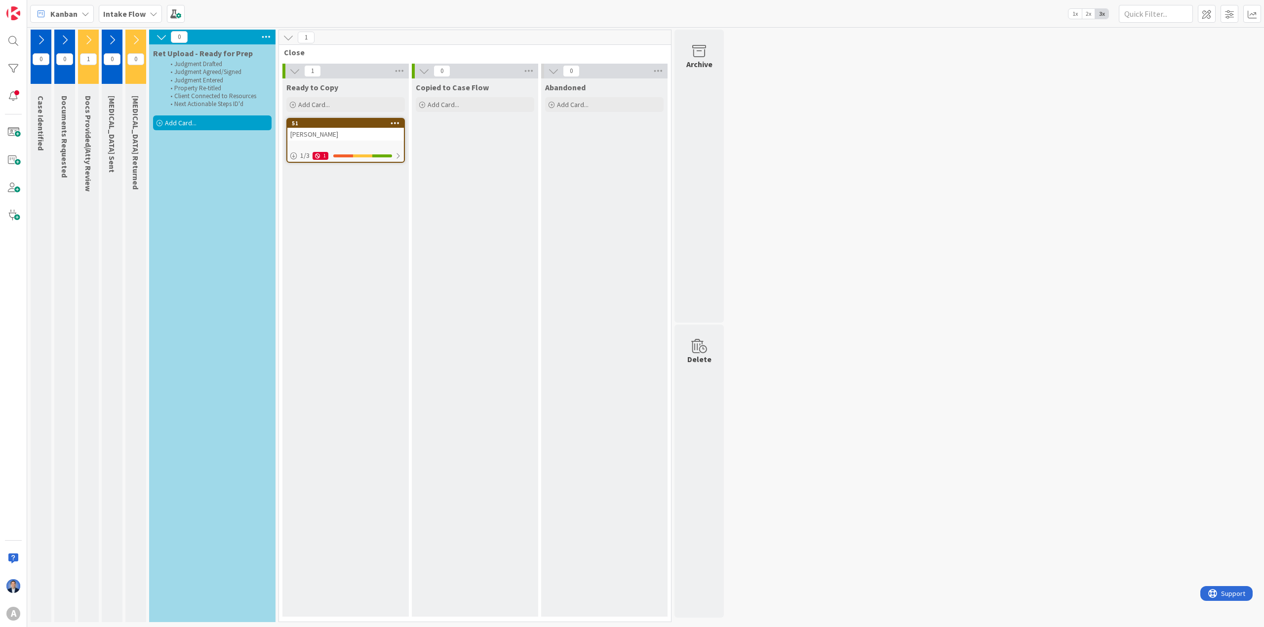
click at [121, 17] on b "Intake Flow" at bounding box center [124, 14] width 42 height 10
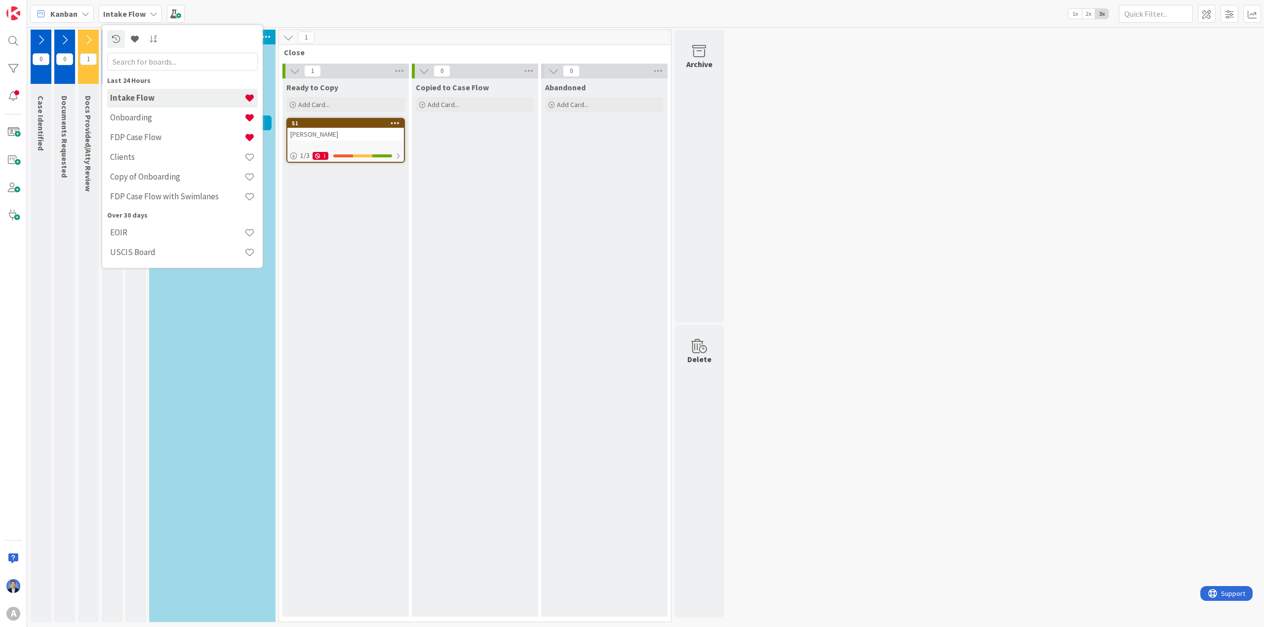
click at [163, 108] on div "Intake Flow Onboarding FDP Case Flow Clients Copy of Onboarding FDP Case Flow w…" at bounding box center [182, 148] width 151 height 118
click at [184, 116] on h4 "Onboarding" at bounding box center [177, 118] width 134 height 10
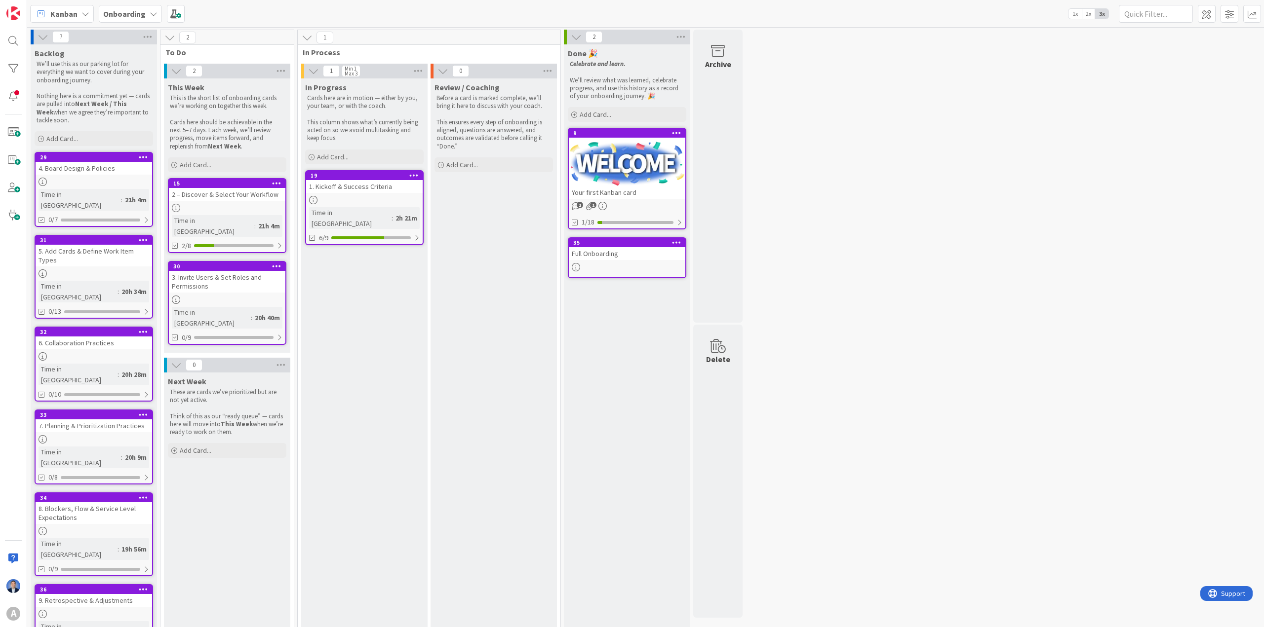
click at [230, 204] on div at bounding box center [227, 208] width 116 height 8
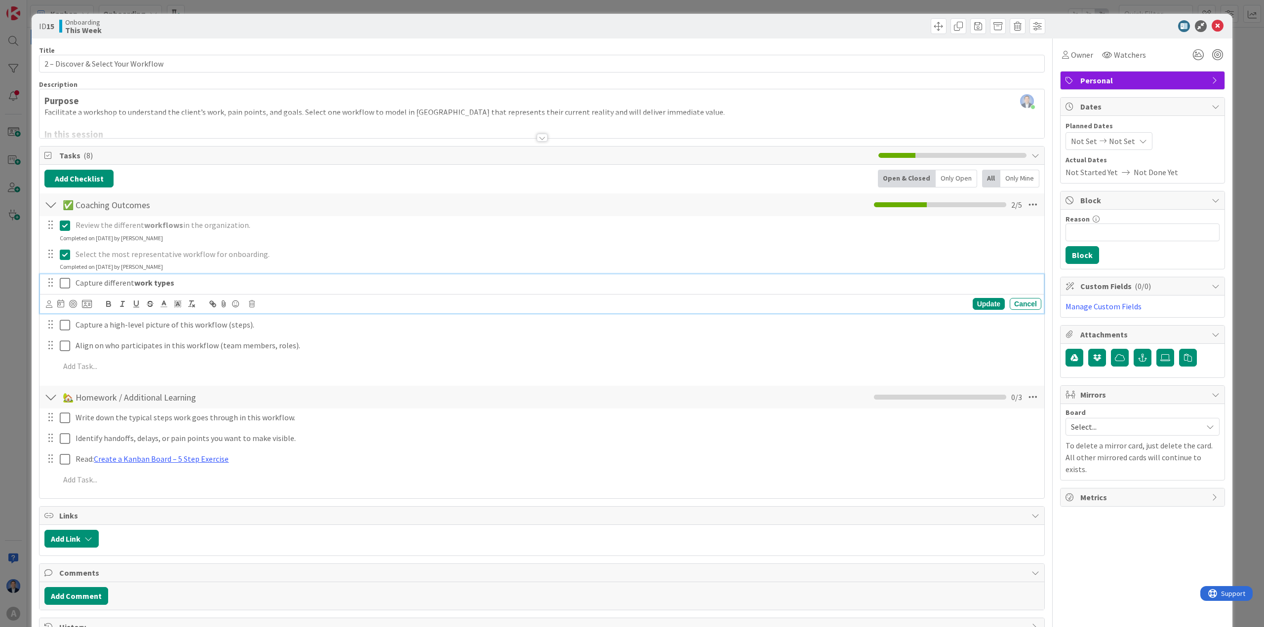
click at [66, 282] on icon at bounding box center [65, 283] width 10 height 12
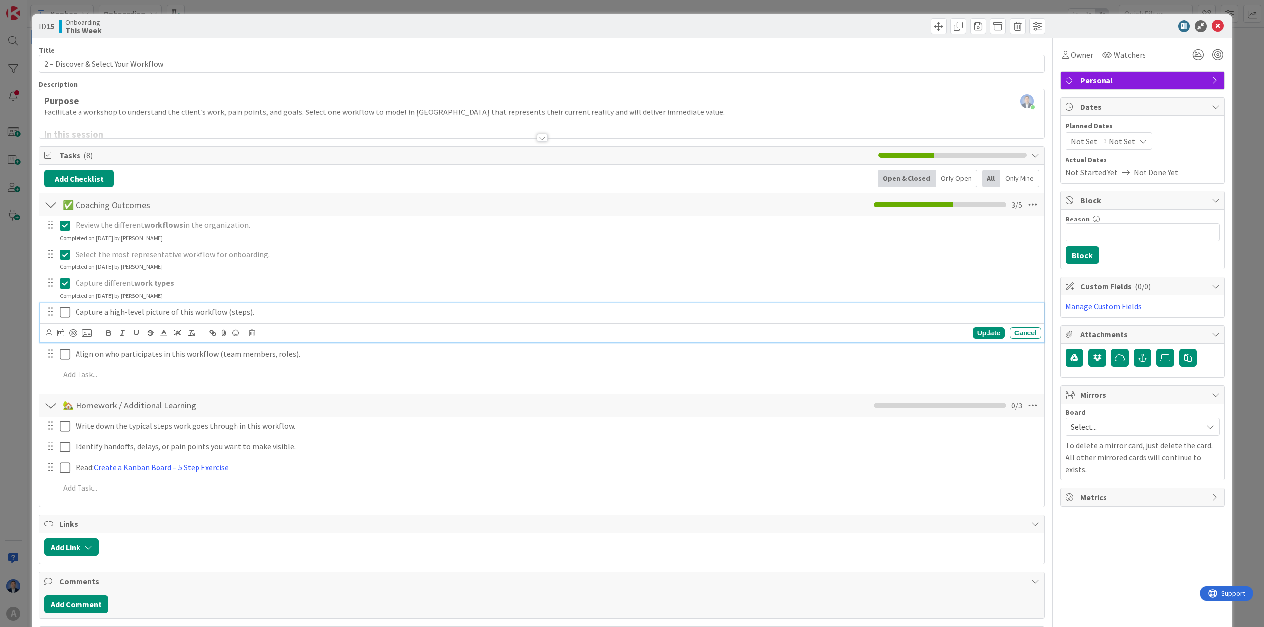
click at [63, 314] on icon at bounding box center [65, 313] width 10 height 12
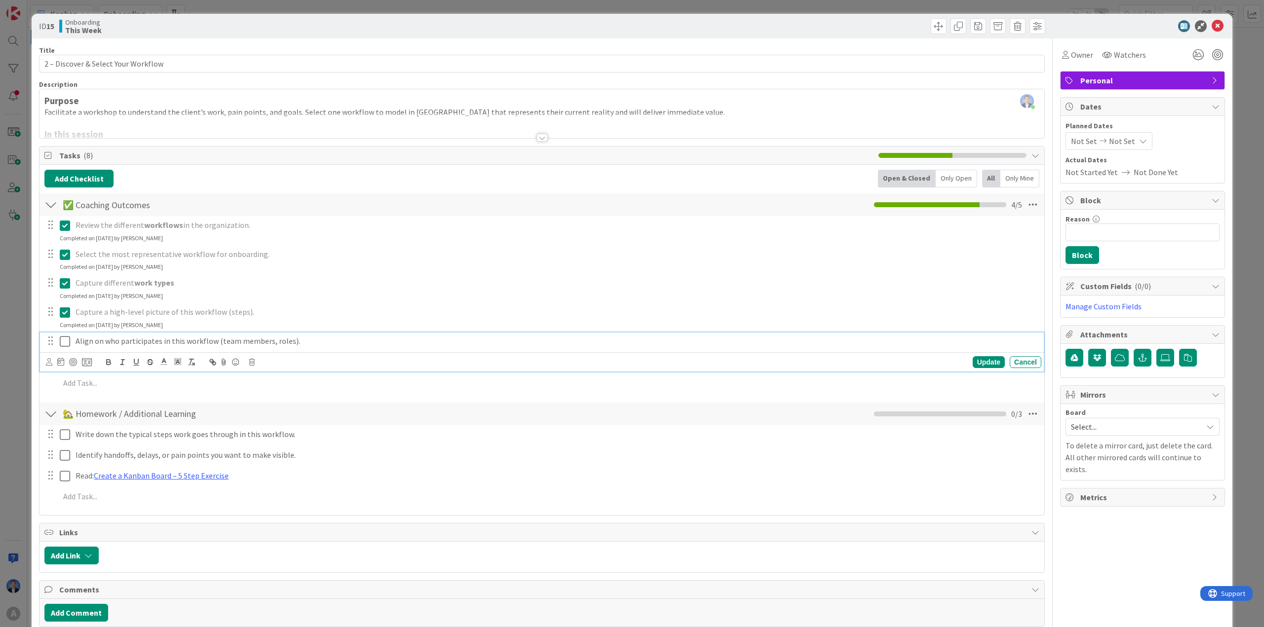
click at [66, 344] on icon at bounding box center [65, 342] width 10 height 12
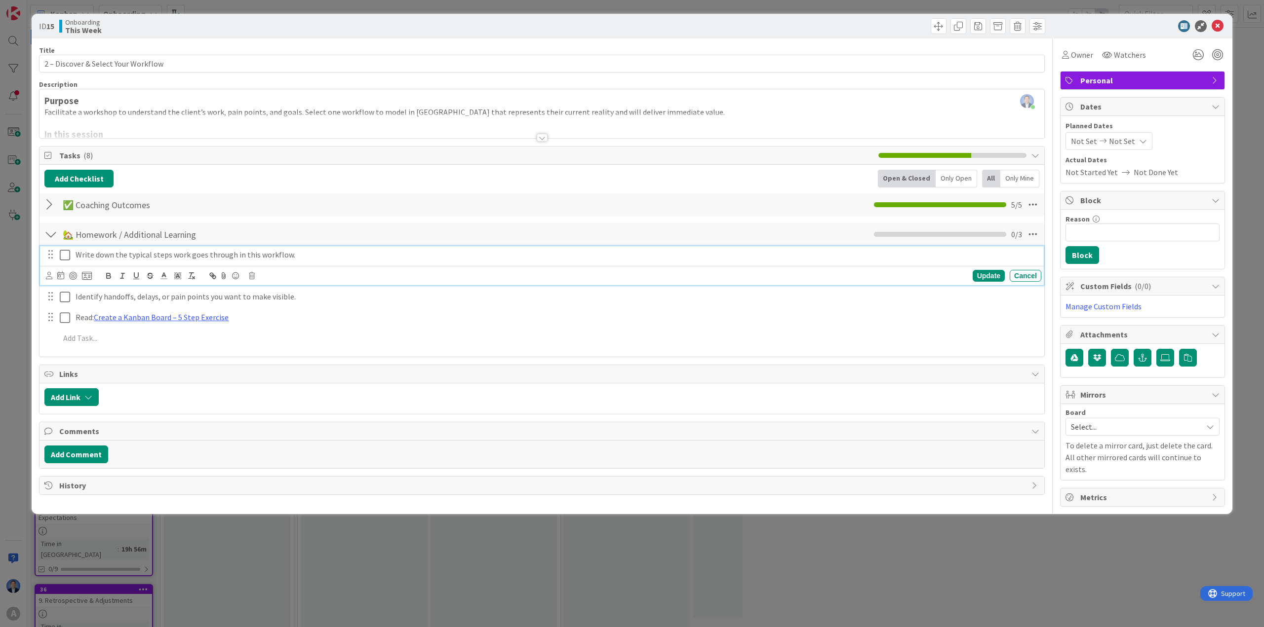
click at [64, 258] on icon at bounding box center [65, 255] width 10 height 12
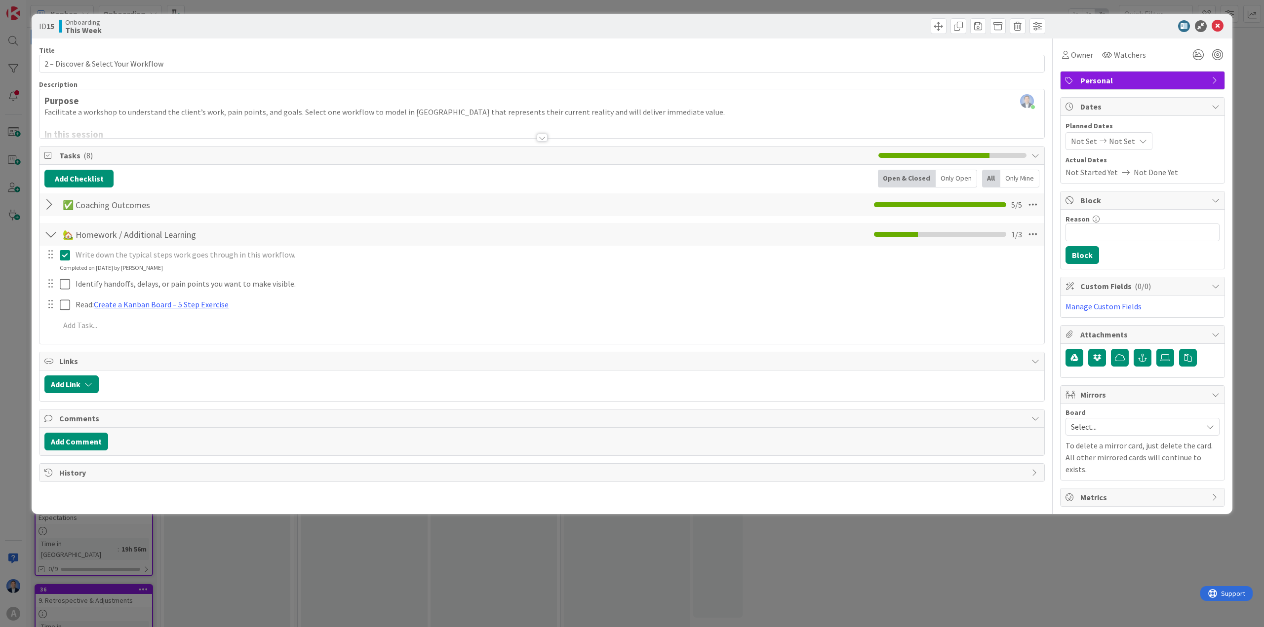
click at [722, 32] on div "ID 15 Onboarding This Week" at bounding box center [632, 26] width 1201 height 25
click at [722, 22] on div at bounding box center [1137, 26] width 175 height 12
click at [722, 25] on icon at bounding box center [1217, 26] width 12 height 12
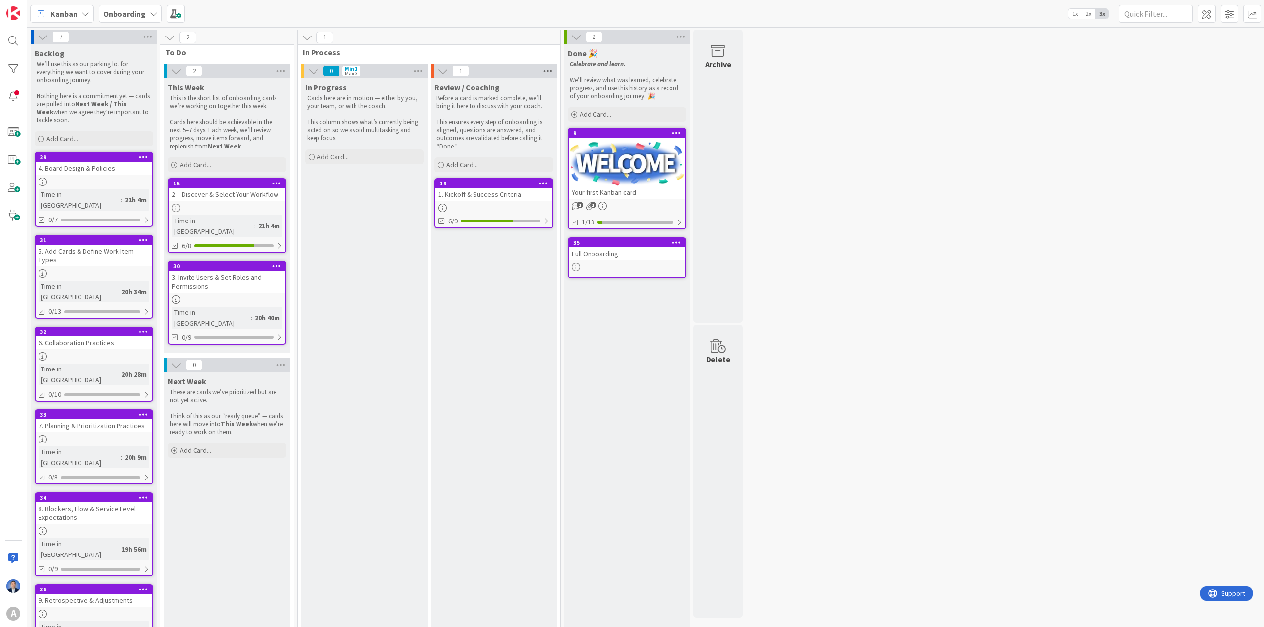
click at [551, 73] on icon at bounding box center [547, 71] width 13 height 15
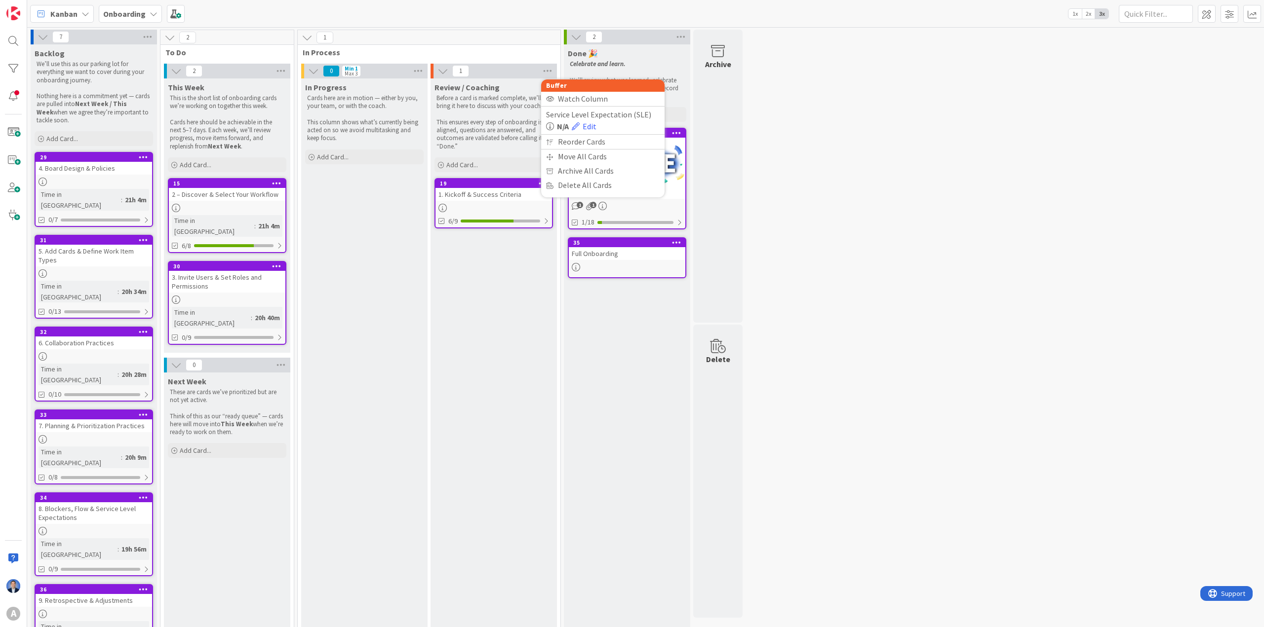
drag, startPoint x: 524, startPoint y: 109, endPoint x: 517, endPoint y: 106, distance: 7.5
click at [523, 109] on p "Before a card is marked complete, we’ll bring it here to discuss with your coac…" at bounding box center [493, 102] width 115 height 16
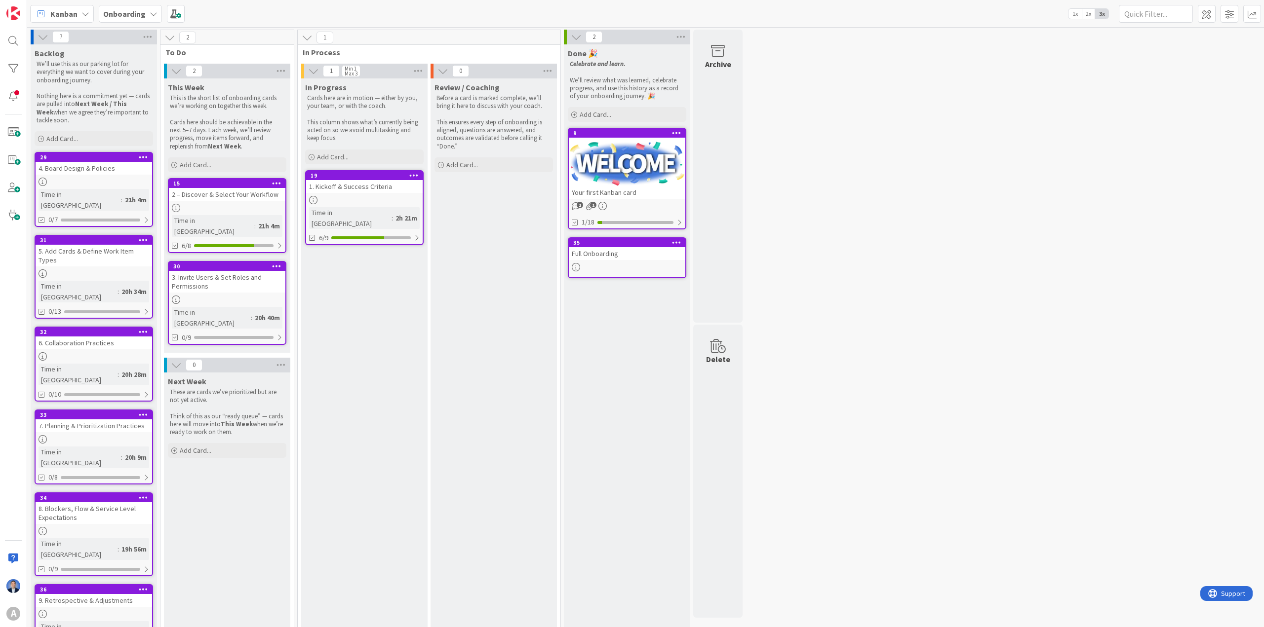
click at [116, 9] on b "Onboarding" at bounding box center [124, 14] width 42 height 10
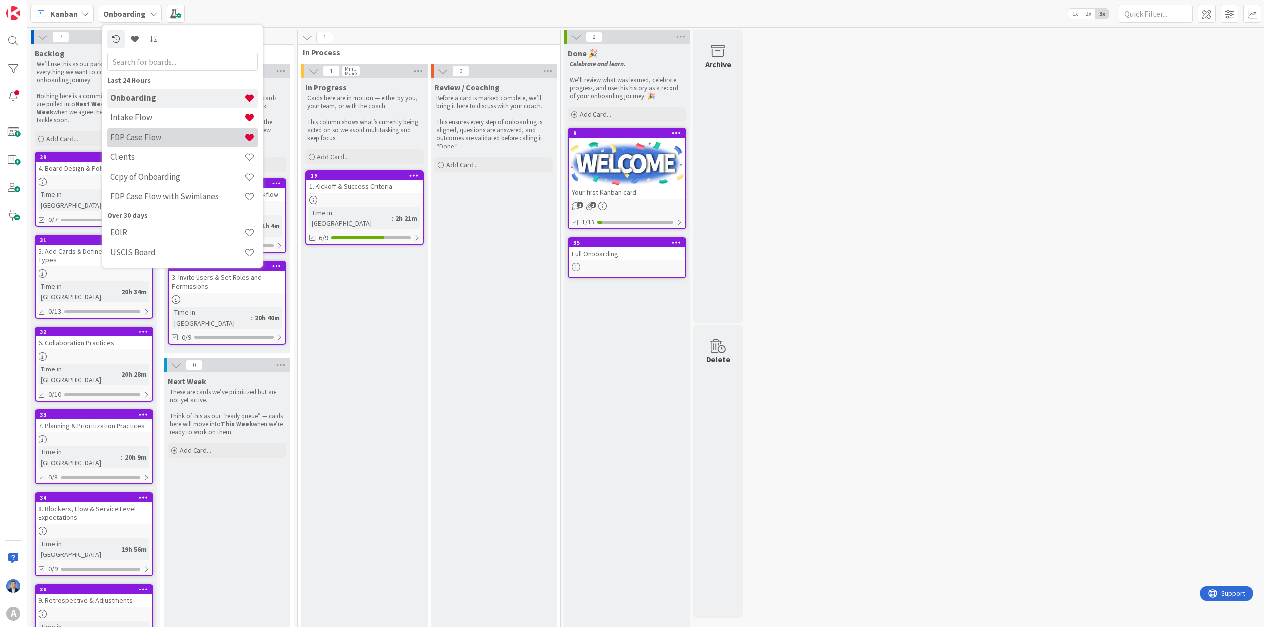
click at [159, 137] on h4 "FDP Case Flow" at bounding box center [177, 137] width 134 height 10
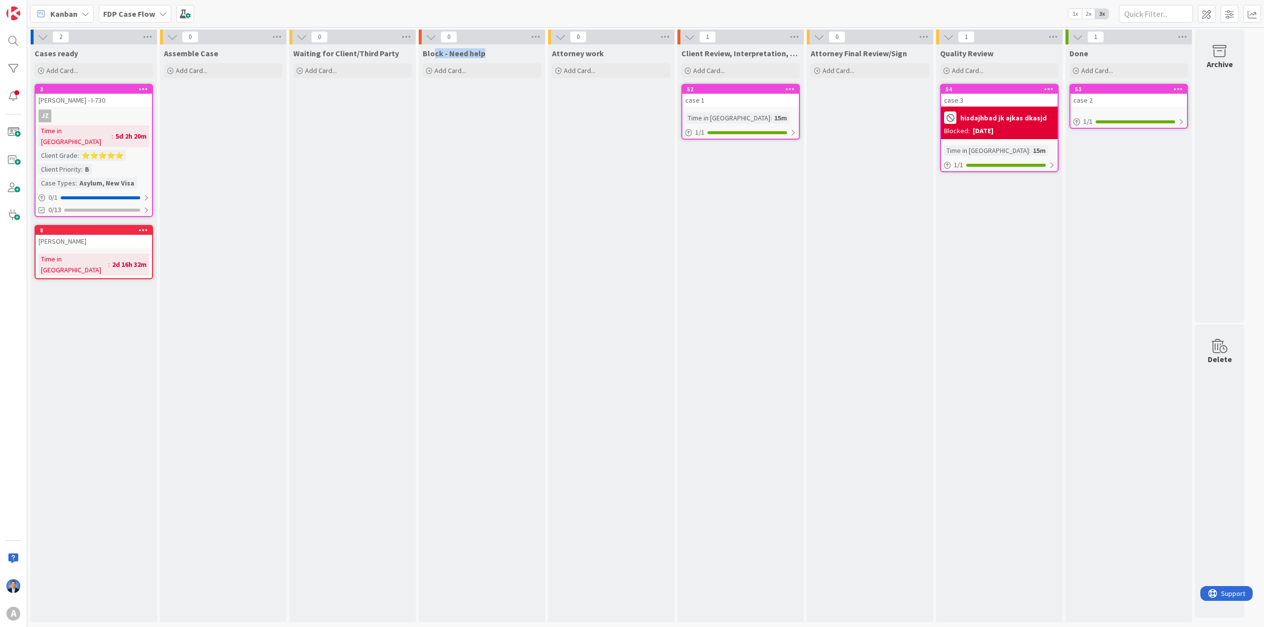
drag, startPoint x: 433, startPoint y: 53, endPoint x: 481, endPoint y: 51, distance: 47.4
click at [481, 51] on span "Block - Need help" at bounding box center [454, 53] width 63 height 10
drag, startPoint x: 695, startPoint y: 50, endPoint x: 738, endPoint y: 50, distance: 43.4
click at [722, 50] on span "Client Review, Interpretation, Signature" at bounding box center [740, 53] width 118 height 10
click at [722, 16] on span at bounding box center [1207, 14] width 18 height 18
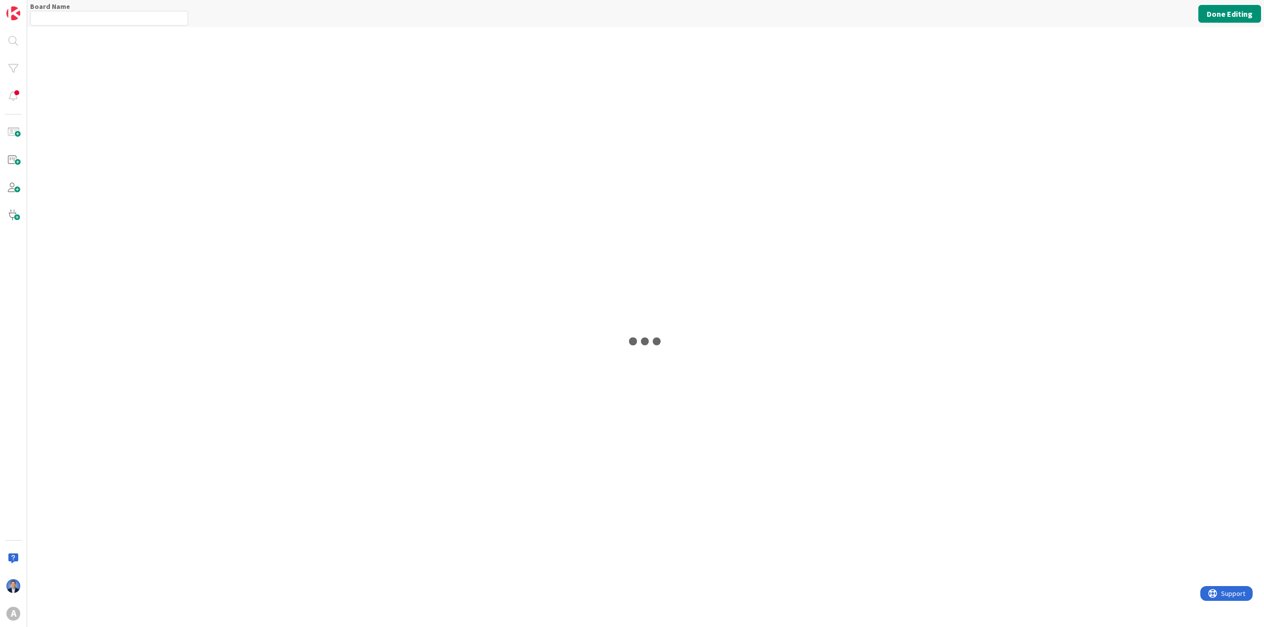
type input "FDP Case Flow"
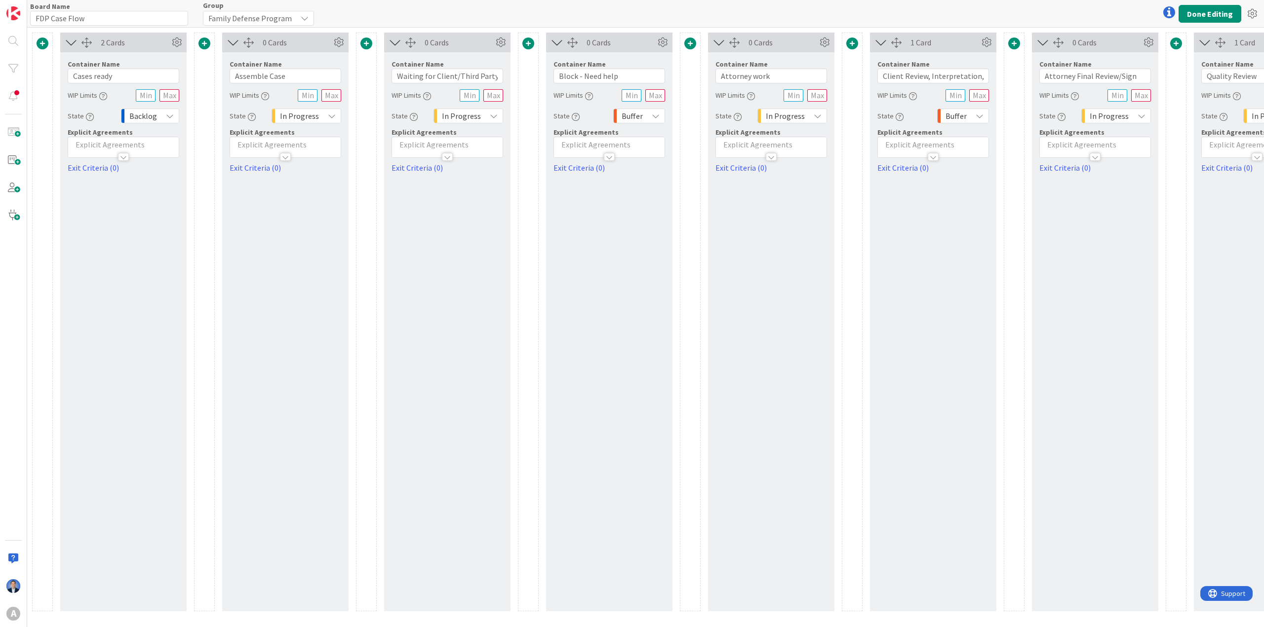
click at [529, 44] on span at bounding box center [528, 44] width 12 height 12
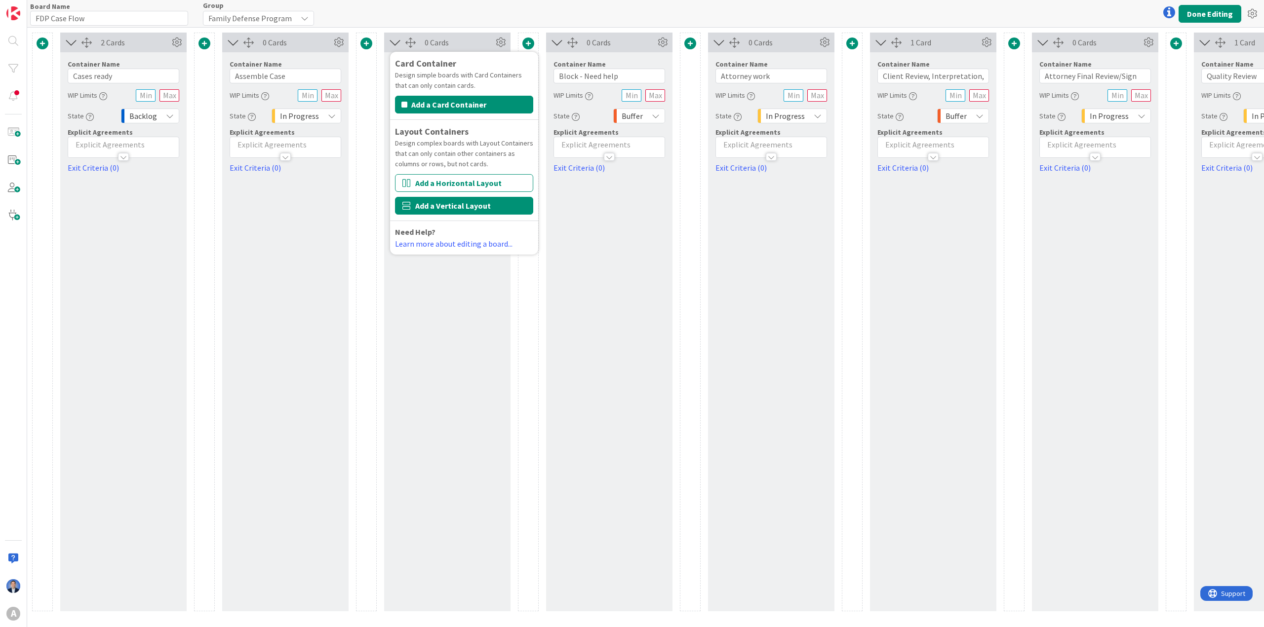
click at [455, 203] on button "Add a Vertical Layout" at bounding box center [464, 206] width 138 height 18
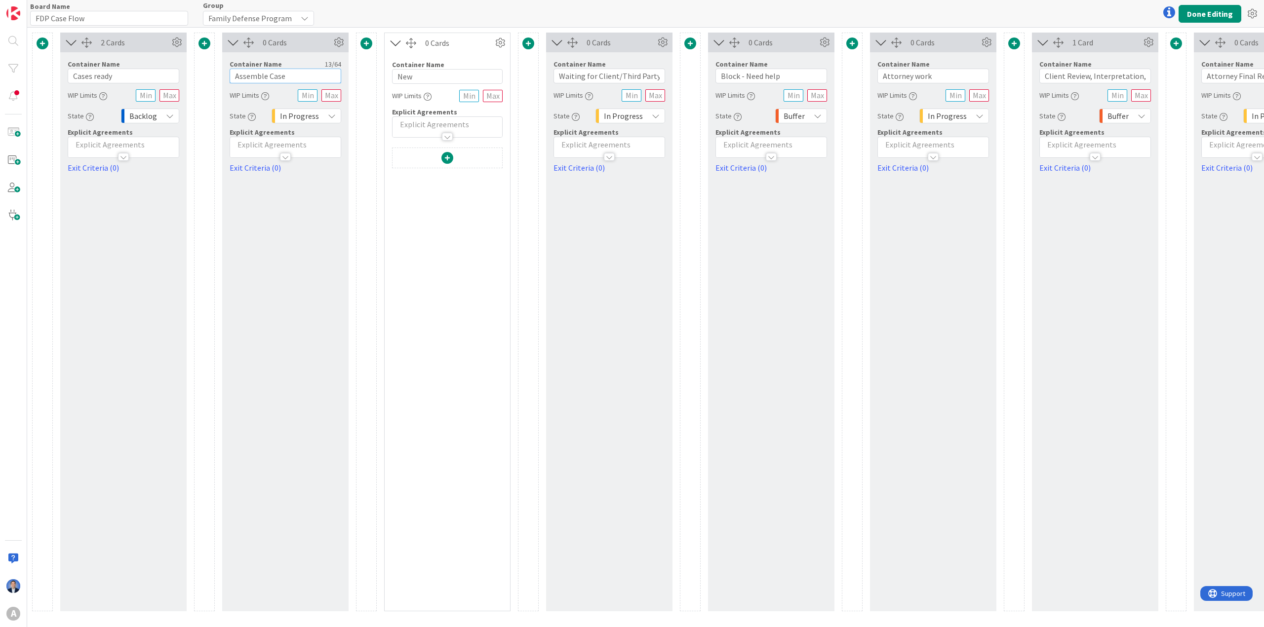
click at [256, 79] on input "Assemble Case" at bounding box center [286, 76] width 112 height 15
click at [412, 79] on input "New" at bounding box center [447, 76] width 111 height 15
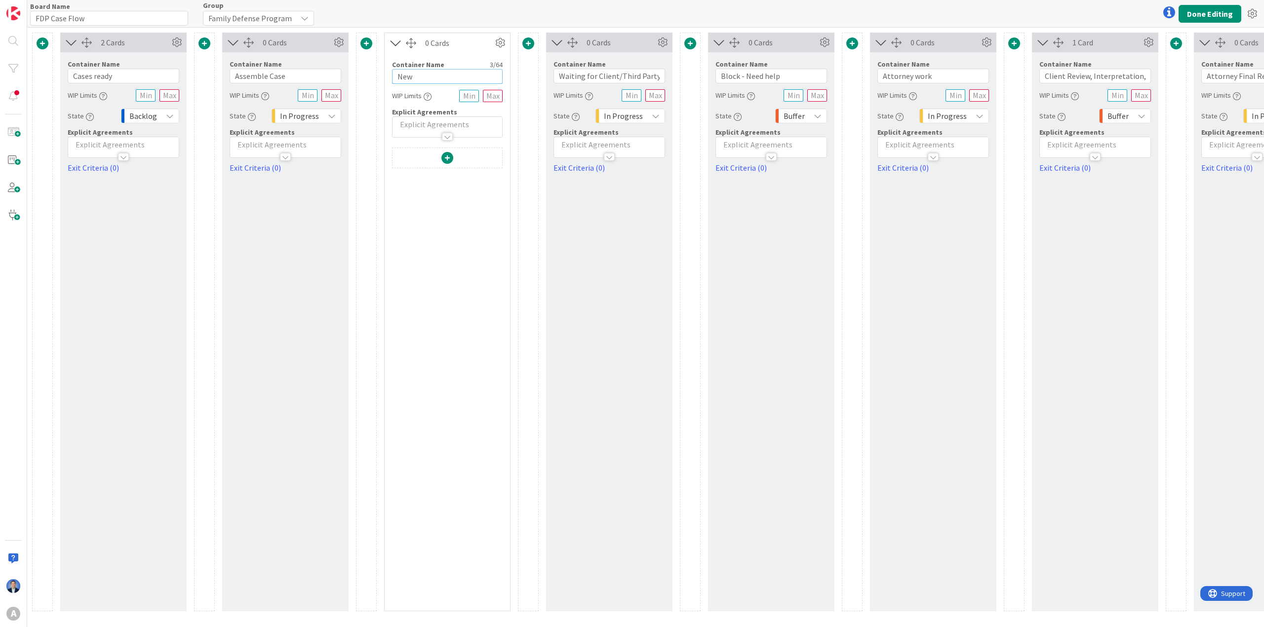
click at [412, 79] on input "New" at bounding box center [447, 76] width 111 height 15
click at [412, 78] on input "New" at bounding box center [447, 76] width 111 height 15
paste input "Assemble Case"
type input "Assemble Case"
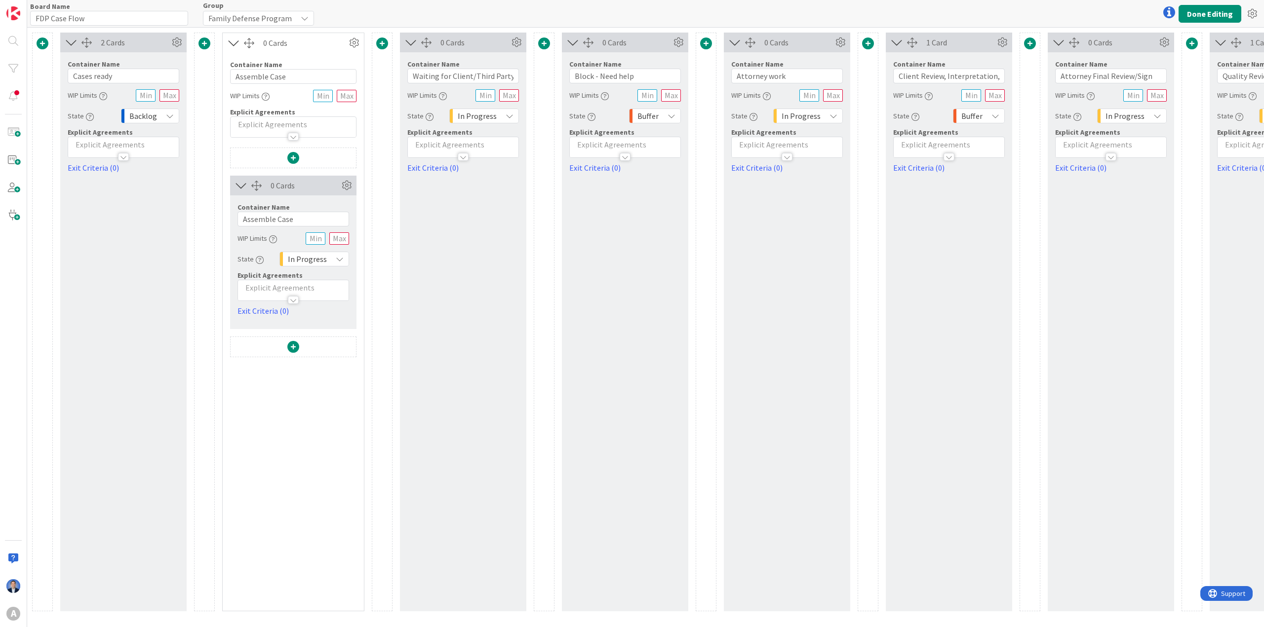
click at [291, 348] on span at bounding box center [293, 347] width 12 height 12
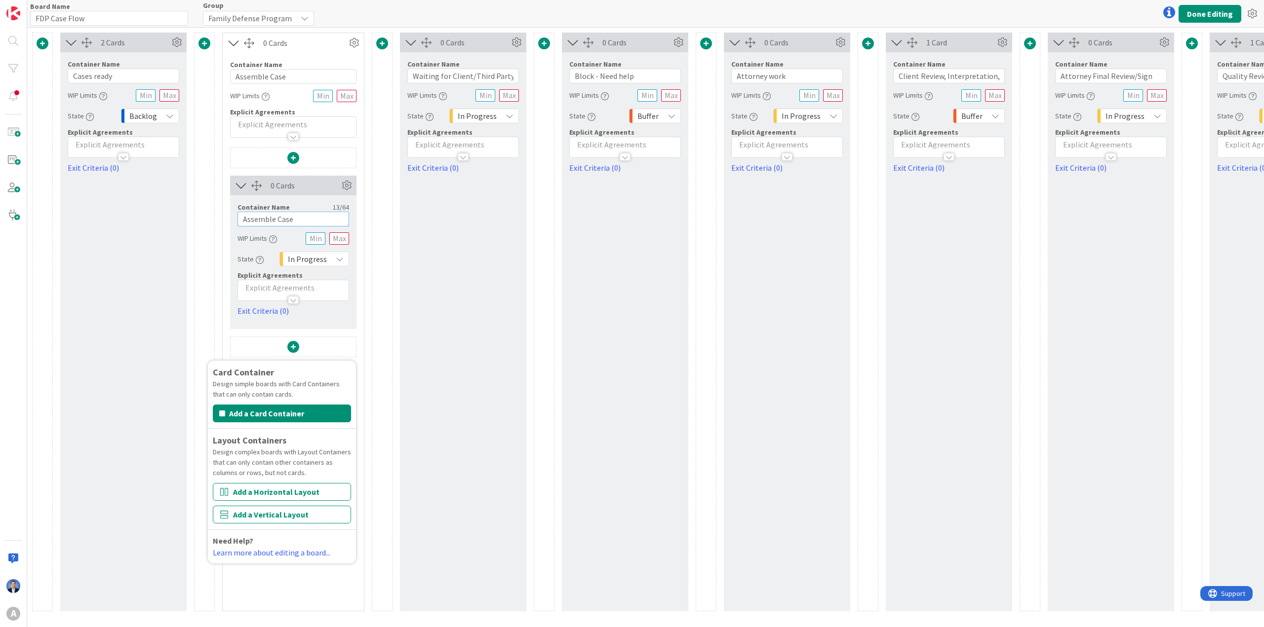
click at [287, 219] on input "Assemble Case" at bounding box center [293, 219] width 112 height 15
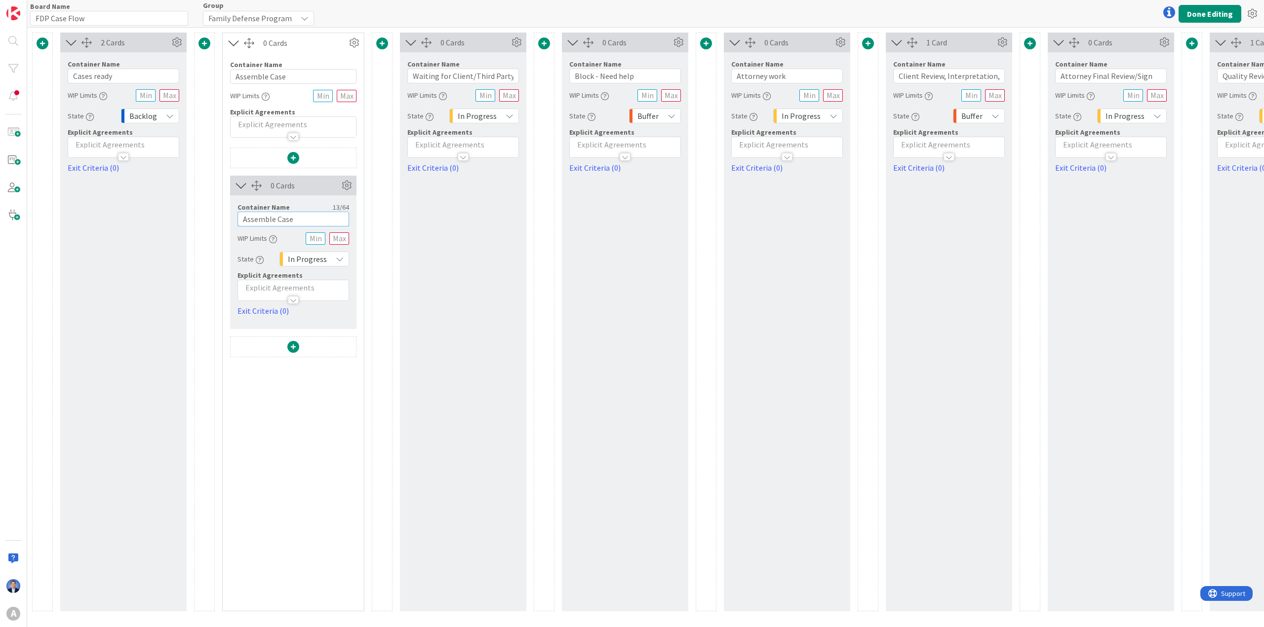
click at [287, 219] on input "Assemble Case" at bounding box center [293, 219] width 112 height 15
click at [292, 346] on span at bounding box center [293, 347] width 12 height 12
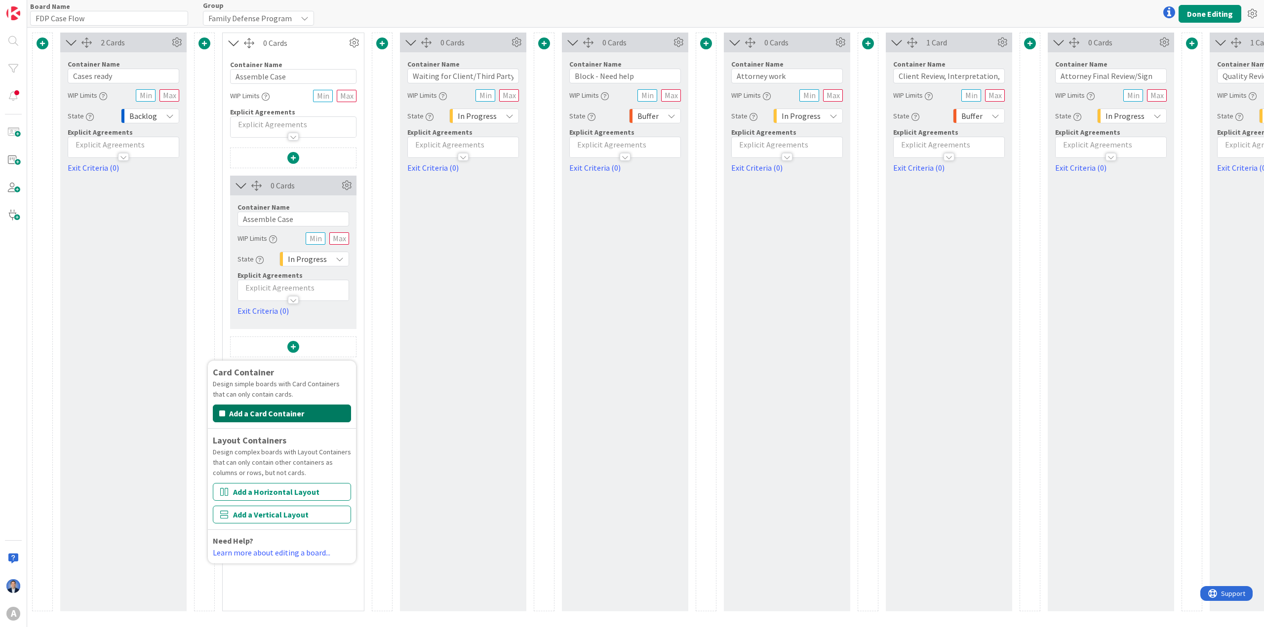
click at [279, 358] on button "Add a Card Container" at bounding box center [282, 414] width 138 height 18
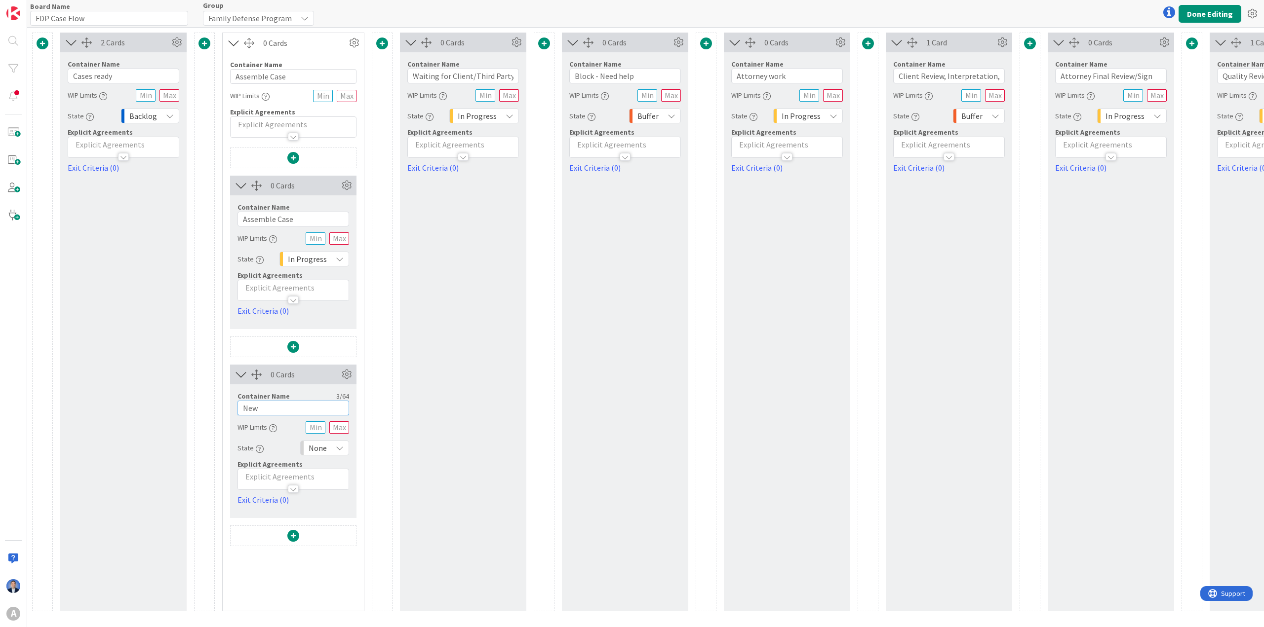
click at [281, 358] on input "New" at bounding box center [293, 408] width 112 height 15
paste input "Assemble Case"
type input "Assemble Case Waiting"
click at [344, 358] on div "None" at bounding box center [324, 448] width 49 height 15
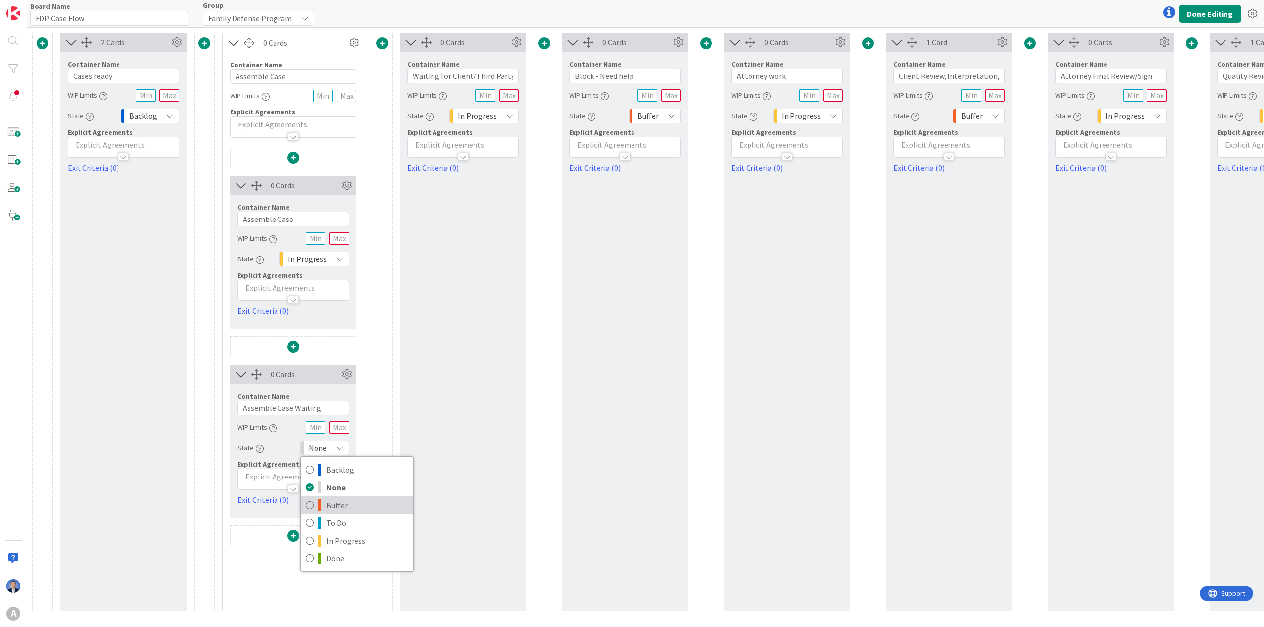
click at [343, 358] on span "Buffer" at bounding box center [367, 505] width 82 height 15
click at [677, 42] on icon at bounding box center [678, 42] width 15 height 15
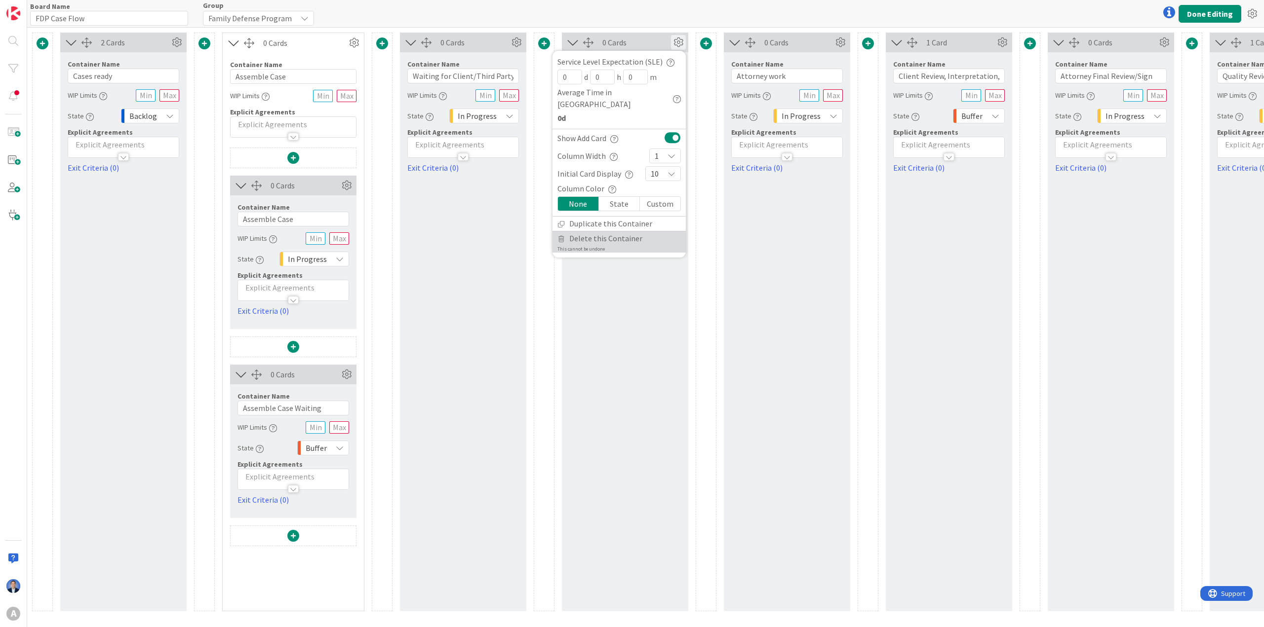
click at [582, 246] on div "This cannot be undone" at bounding box center [580, 249] width 47 height 7
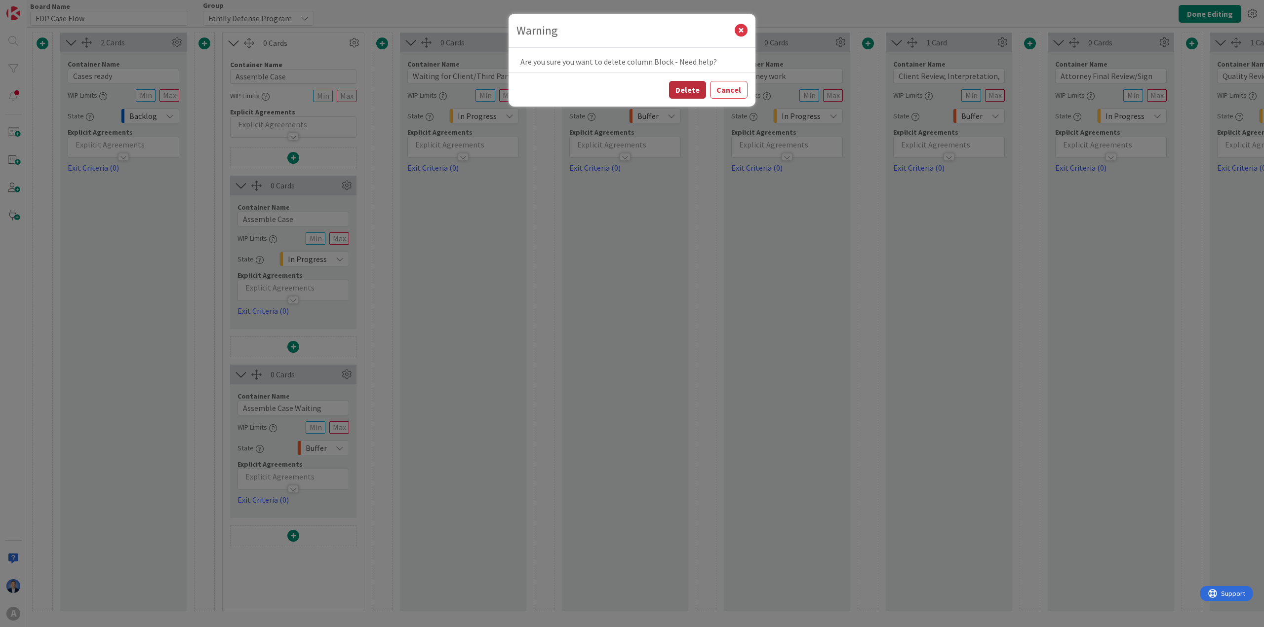
click at [687, 94] on button "Delete" at bounding box center [687, 90] width 37 height 18
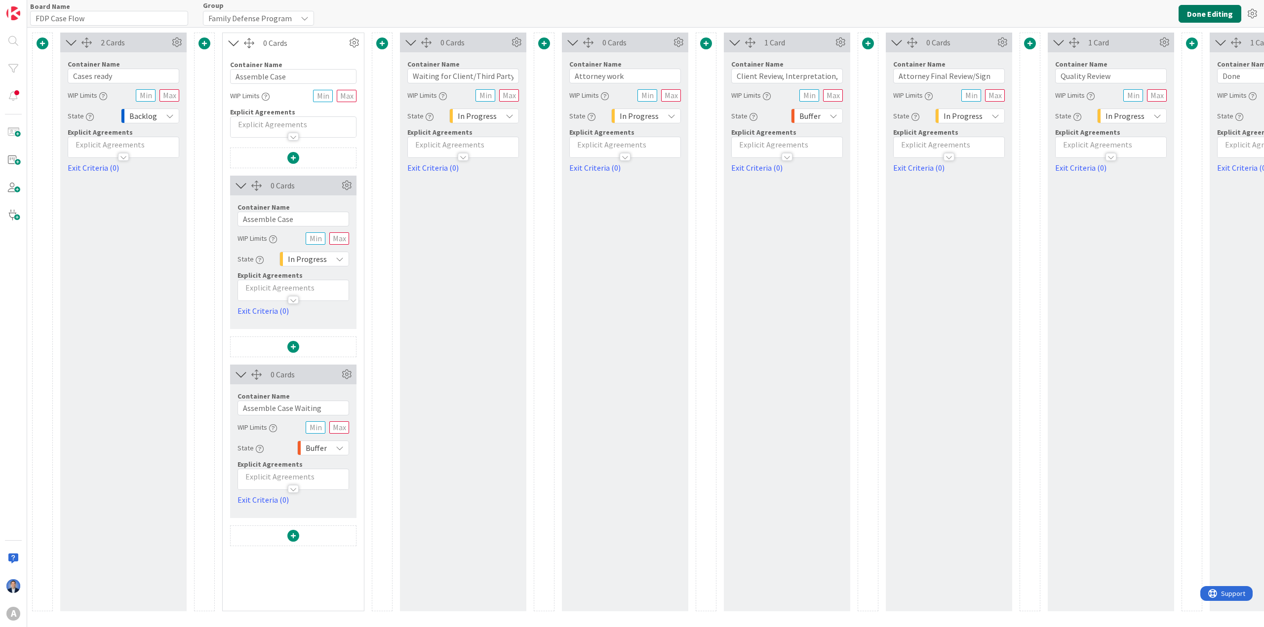
click at [722, 14] on button "Done Editing" at bounding box center [1209, 14] width 63 height 18
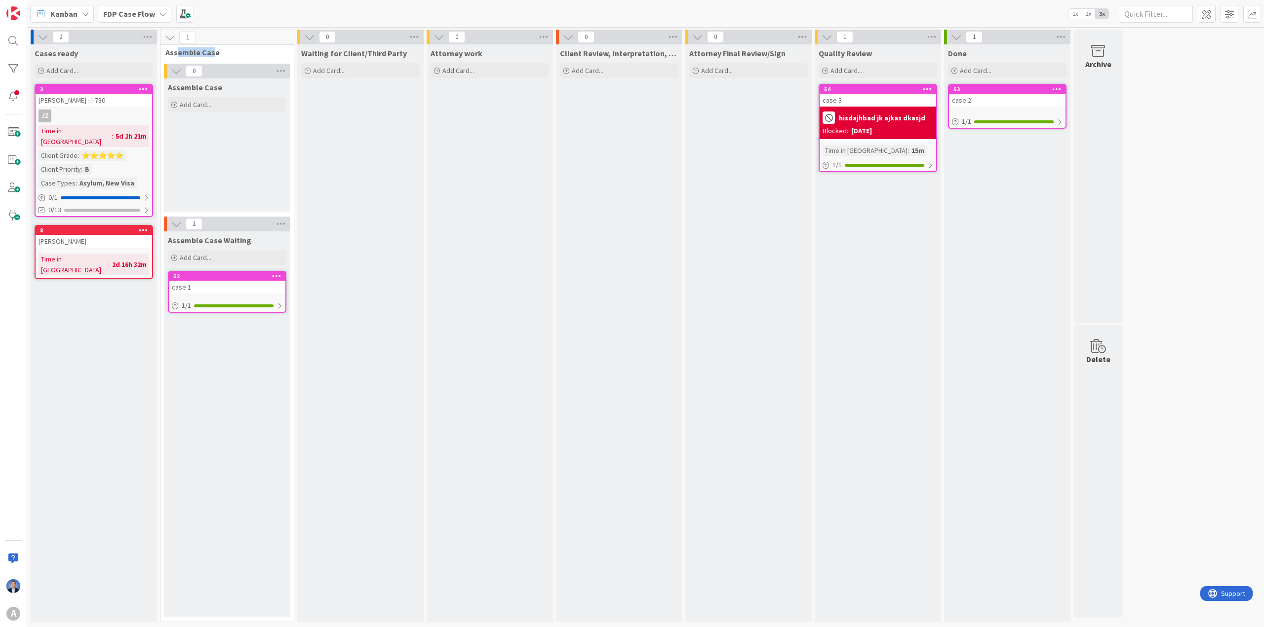
drag, startPoint x: 176, startPoint y: 50, endPoint x: 214, endPoint y: 45, distance: 38.8
click at [214, 45] on div "1 Assemble Case" at bounding box center [226, 44] width 133 height 29
click at [722, 16] on span at bounding box center [1207, 14] width 18 height 18
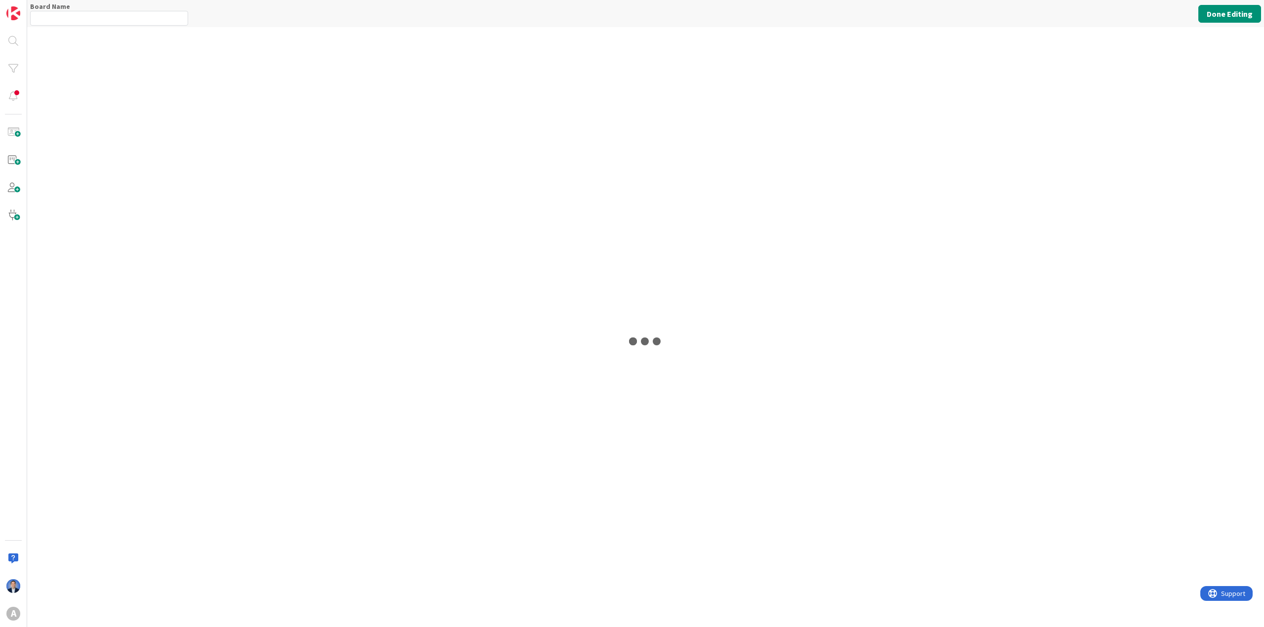
type input "FDP Case Flow"
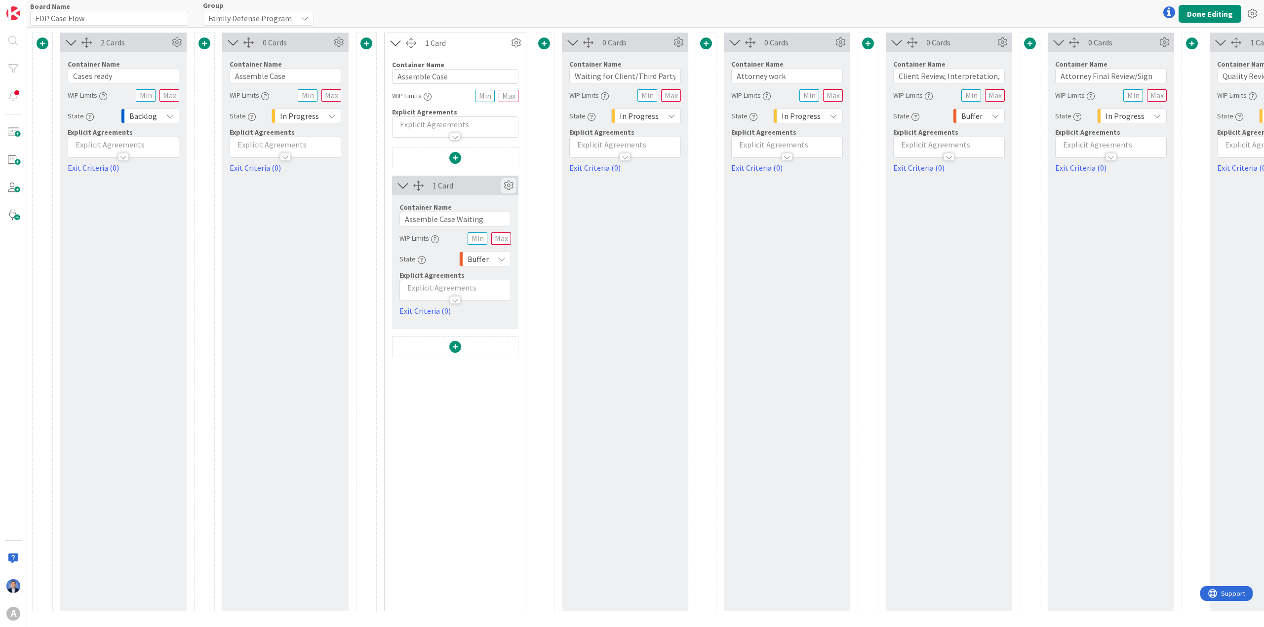
click at [510, 184] on icon at bounding box center [508, 185] width 15 height 15
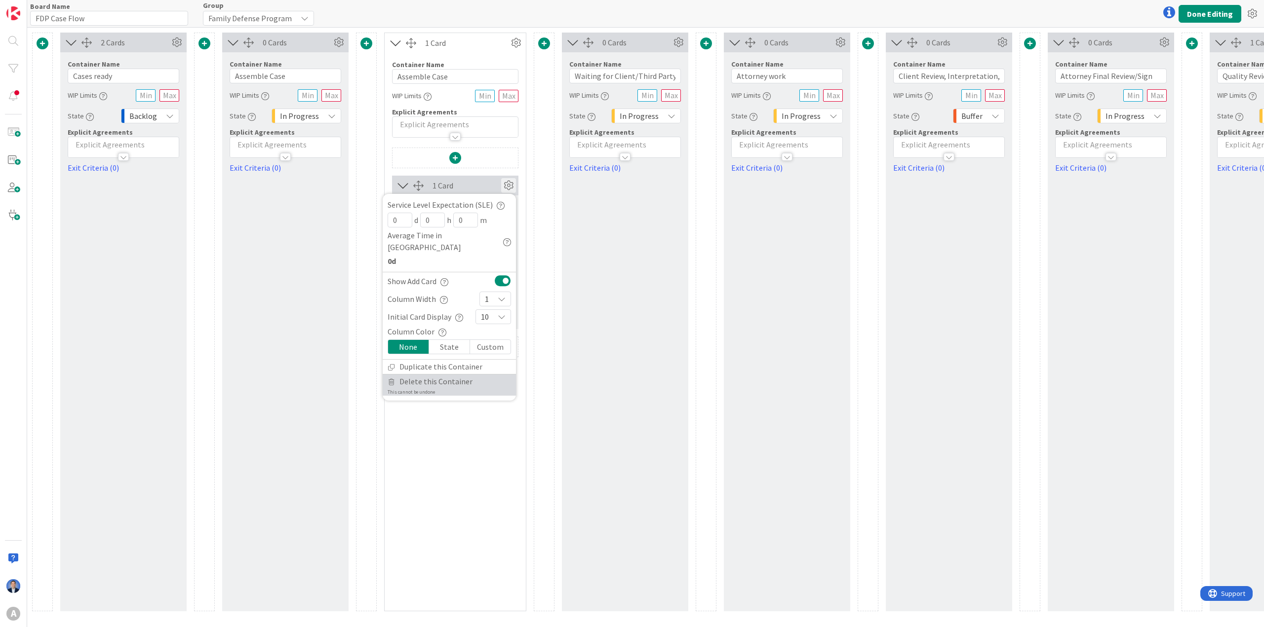
click at [427, 358] on span "Delete this Container" at bounding box center [435, 382] width 73 height 14
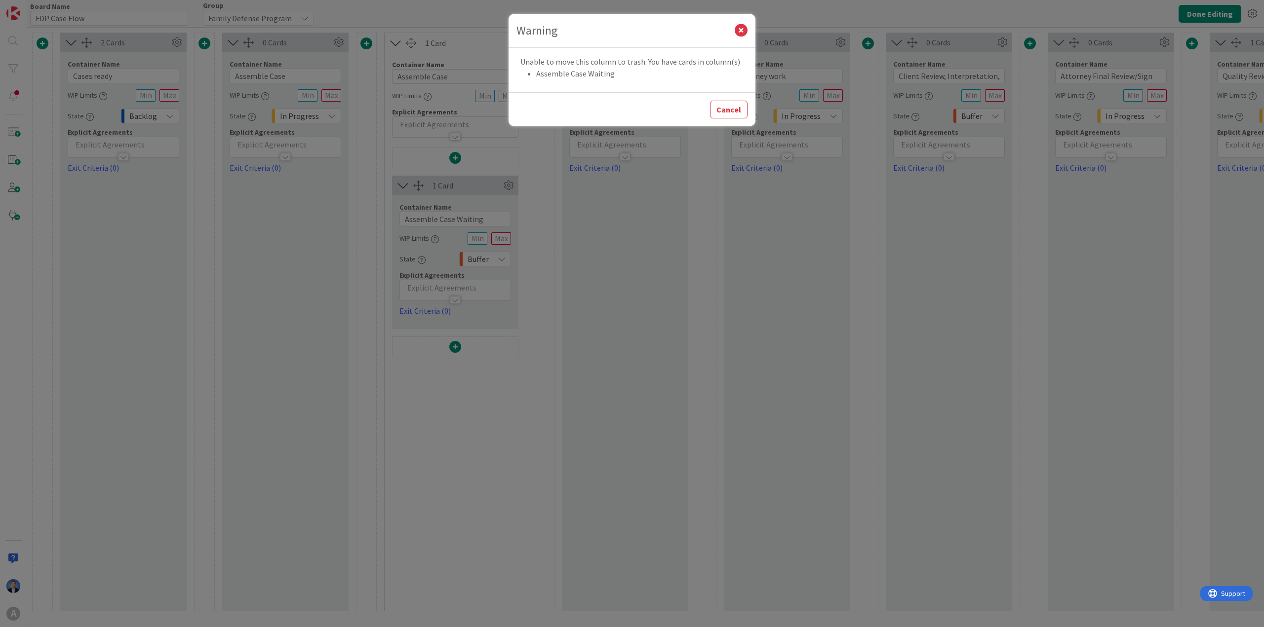
click at [435, 224] on div "Warning Unable to move this column to trash. You have cards in column(s) Assemb…" at bounding box center [632, 313] width 1264 height 627
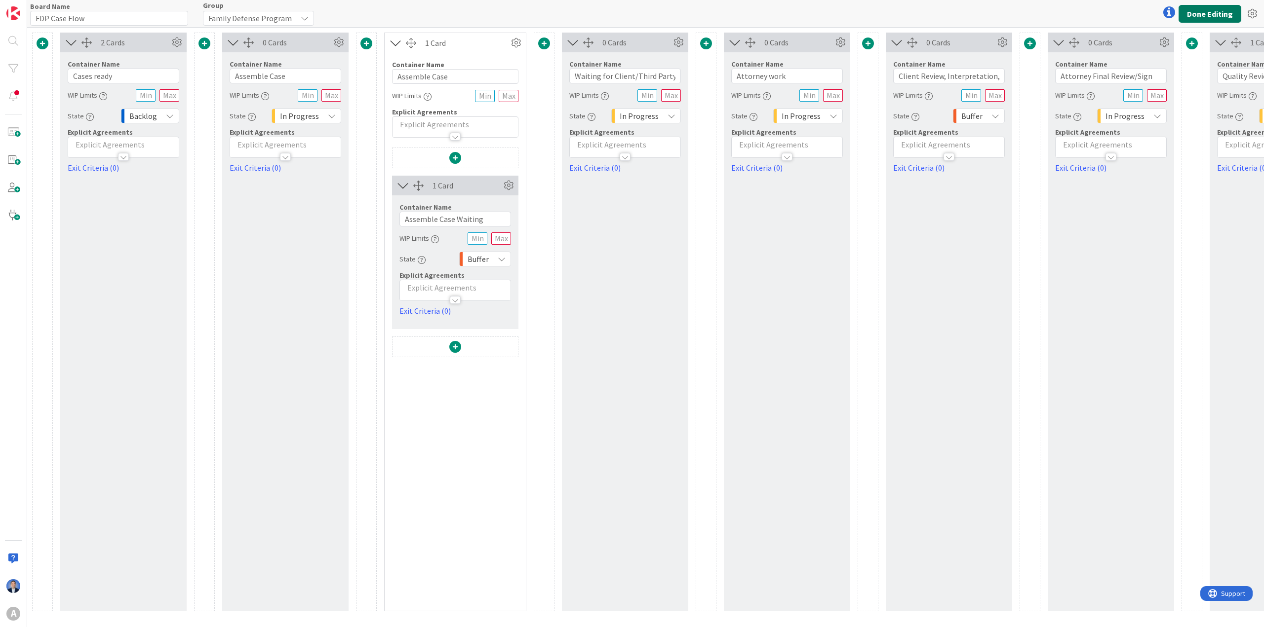
click at [722, 13] on button "Done Editing" at bounding box center [1209, 14] width 63 height 18
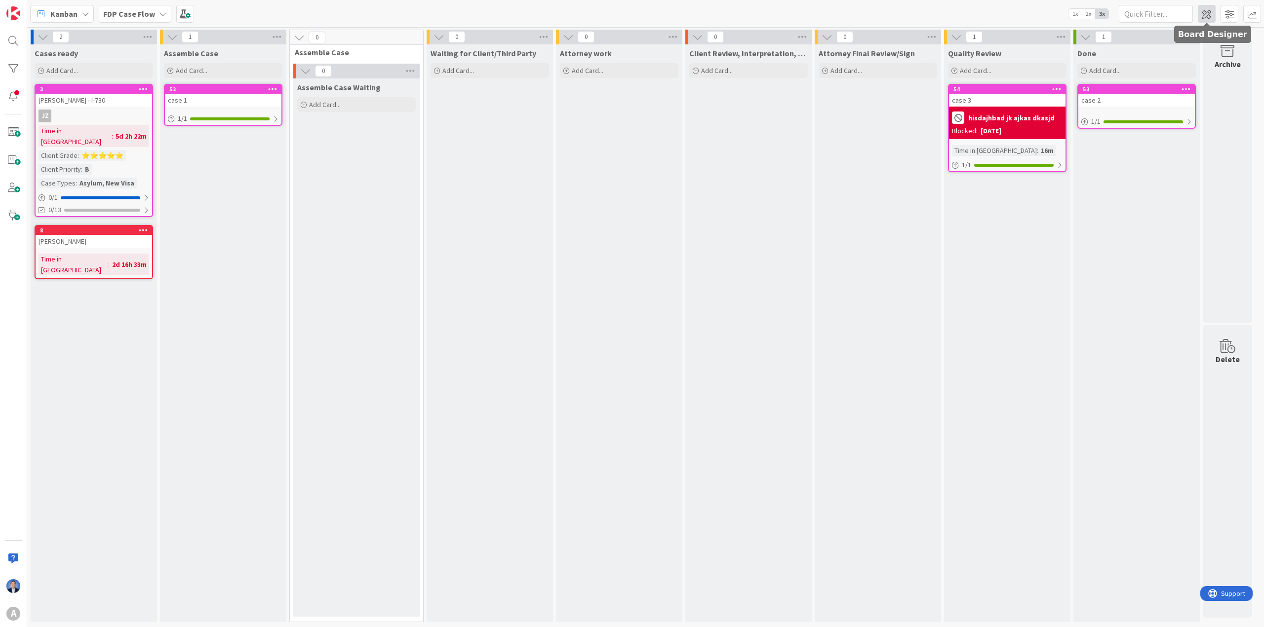
click at [722, 18] on span at bounding box center [1207, 14] width 18 height 18
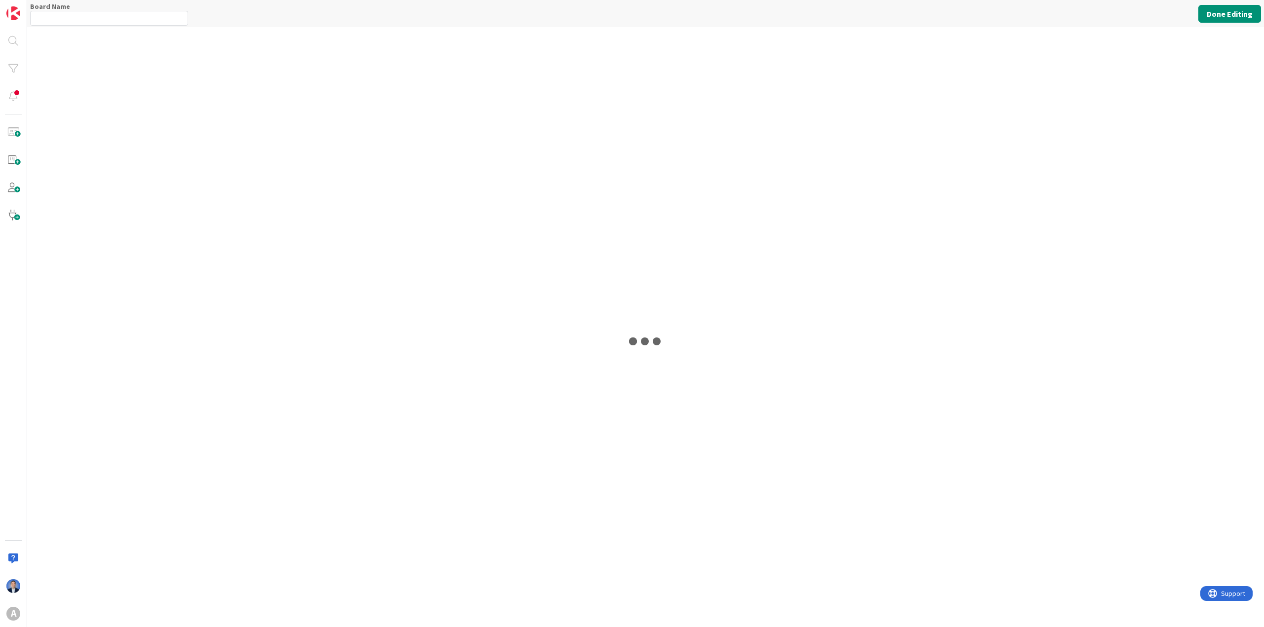
type input "FDP Case Flow"
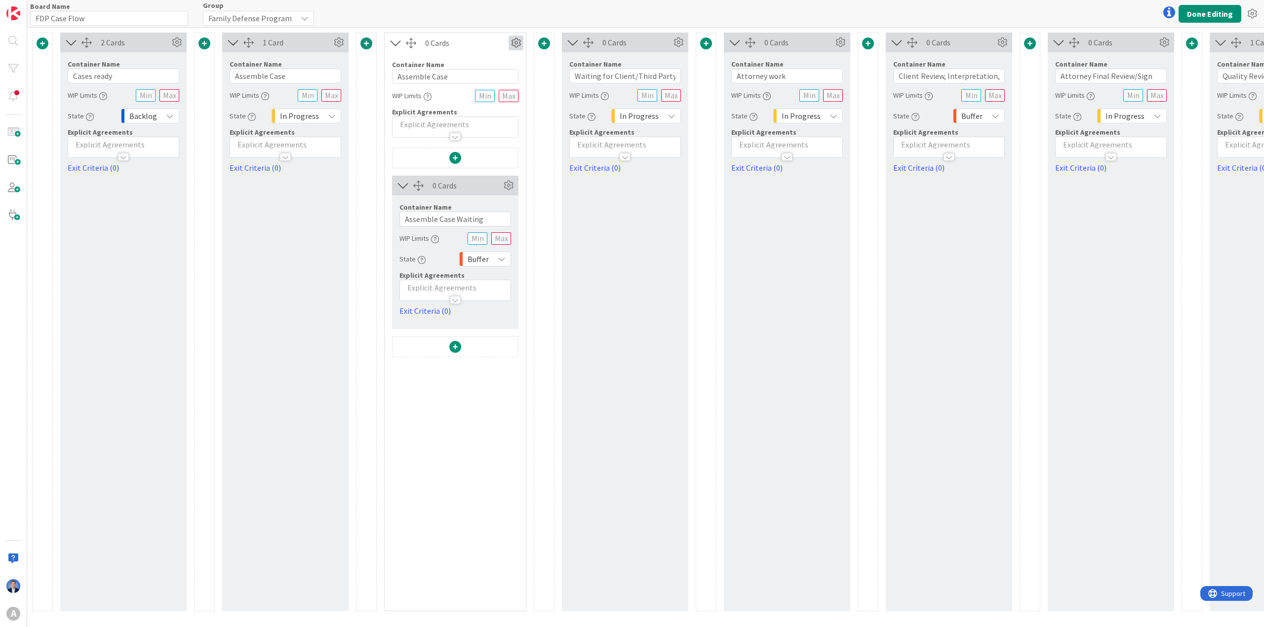
click at [509, 37] on icon at bounding box center [515, 43] width 15 height 15
click at [477, 126] on link "Delete this Container This cannot be undone" at bounding box center [456, 130] width 133 height 21
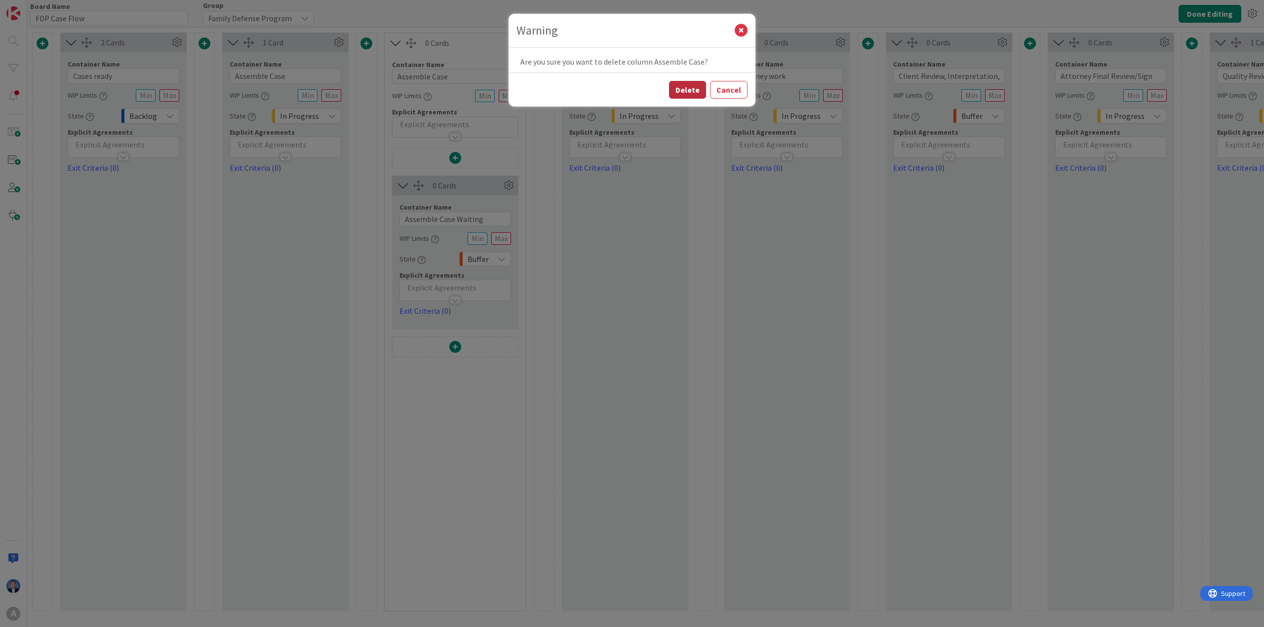
click at [691, 92] on button "Delete" at bounding box center [687, 90] width 37 height 18
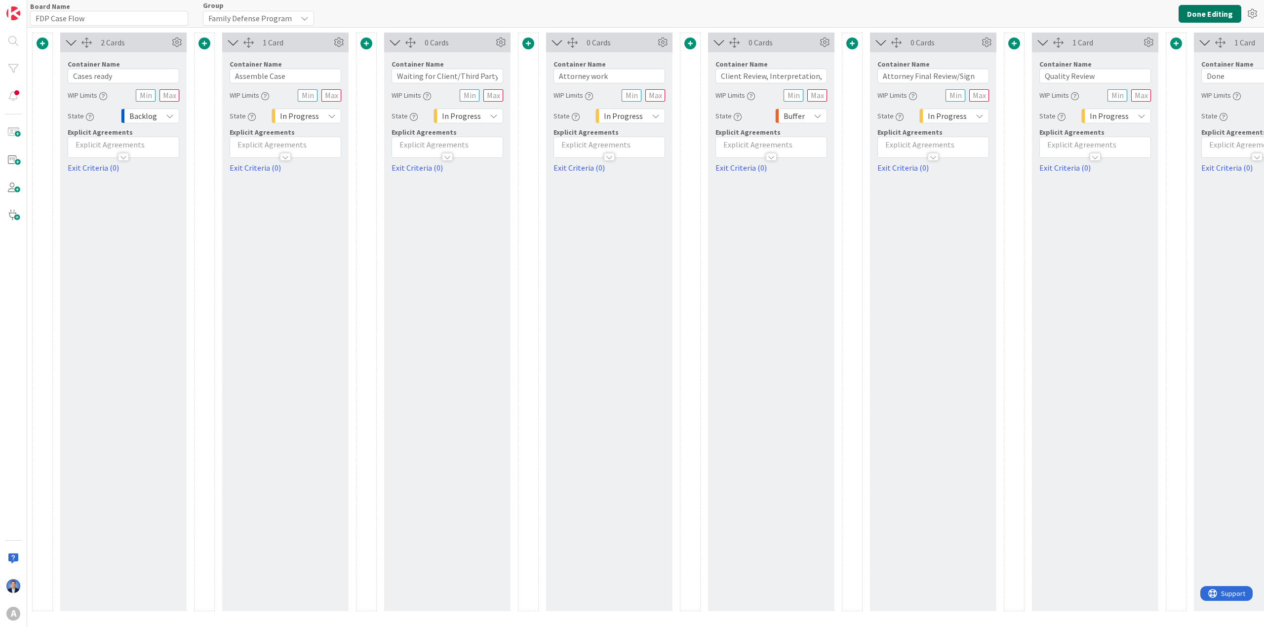
click at [722, 9] on button "Done Editing" at bounding box center [1209, 14] width 63 height 18
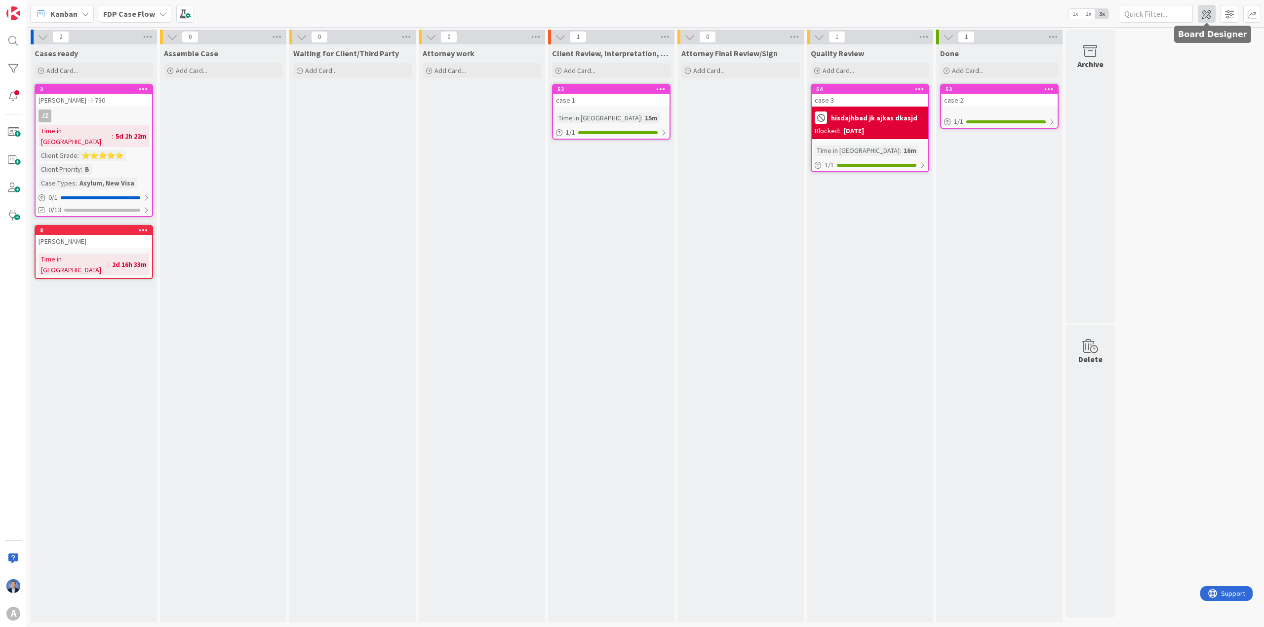
click at [722, 12] on span at bounding box center [1207, 14] width 18 height 18
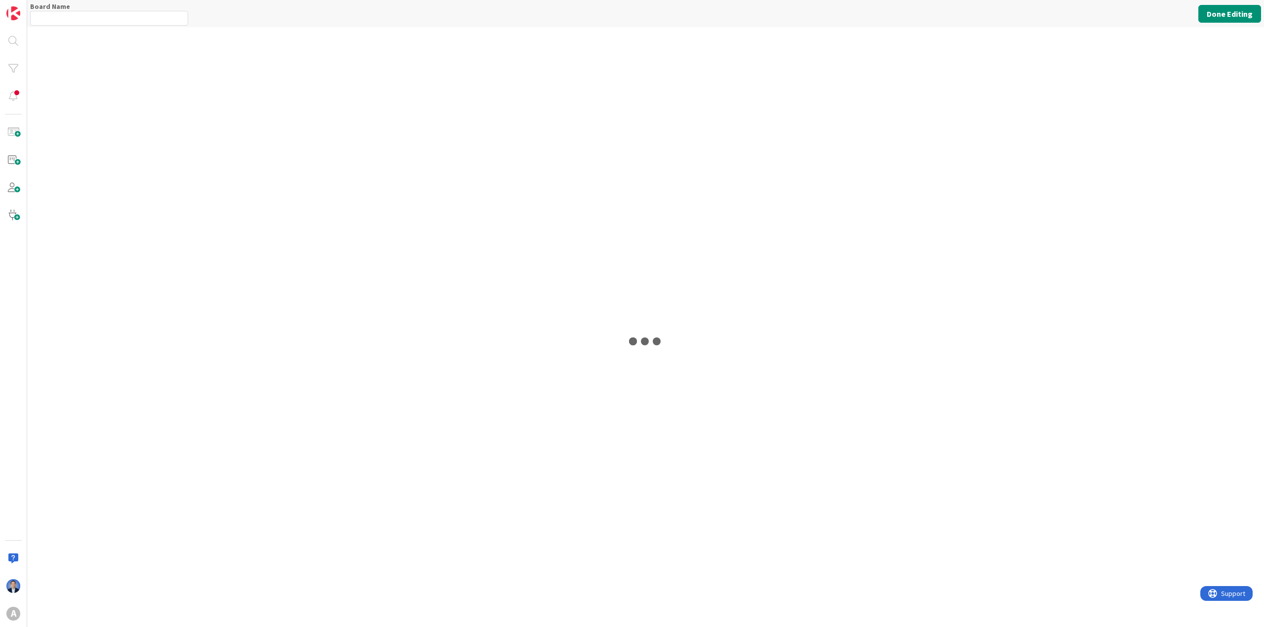
type input "FDP Case Flow"
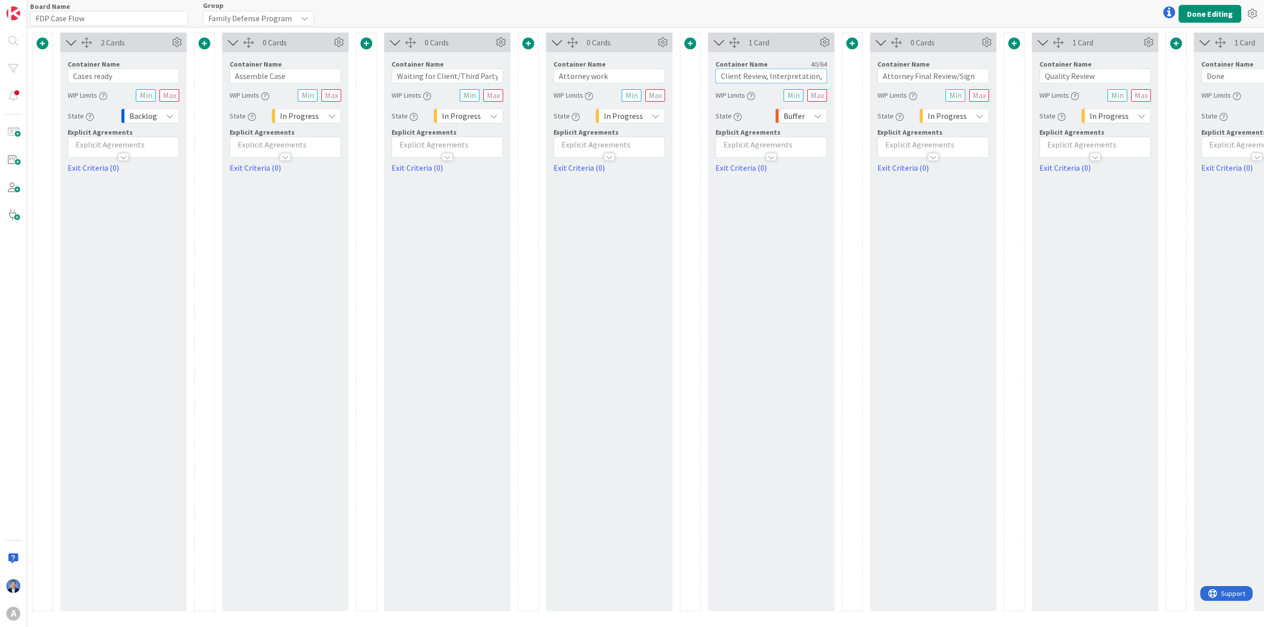
click at [722, 77] on input "Client Review, Interpretation, Signature" at bounding box center [771, 76] width 112 height 15
click at [695, 41] on span at bounding box center [690, 44] width 12 height 12
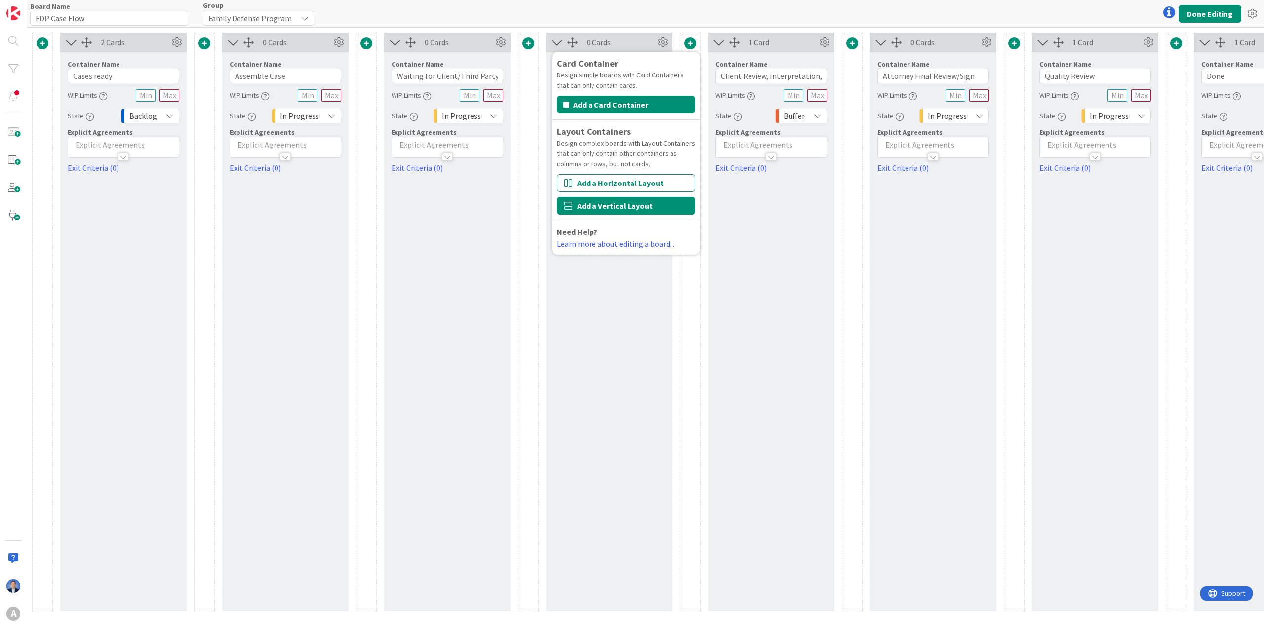
click at [614, 202] on button "Add a Vertical Layout" at bounding box center [626, 206] width 138 height 18
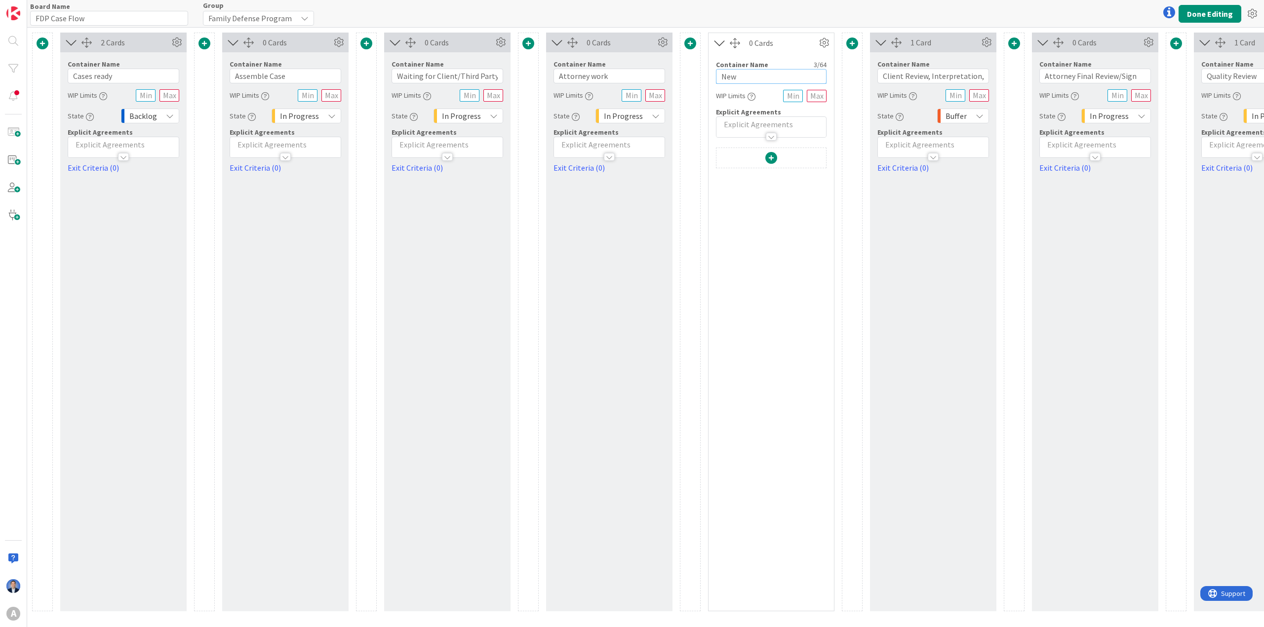
click at [722, 72] on input "New" at bounding box center [771, 76] width 111 height 15
paste input "Client Review, Interpretation, Signature"
type input "Client Review, Interpretation, Signature"
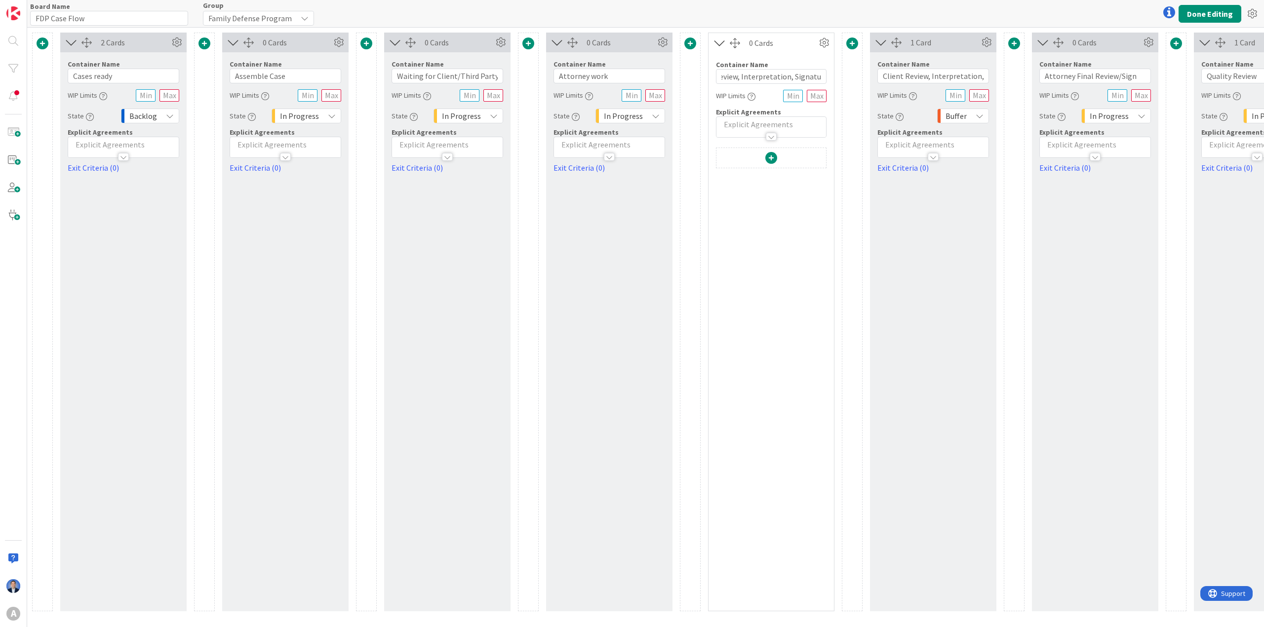
scroll to position [0, 0]
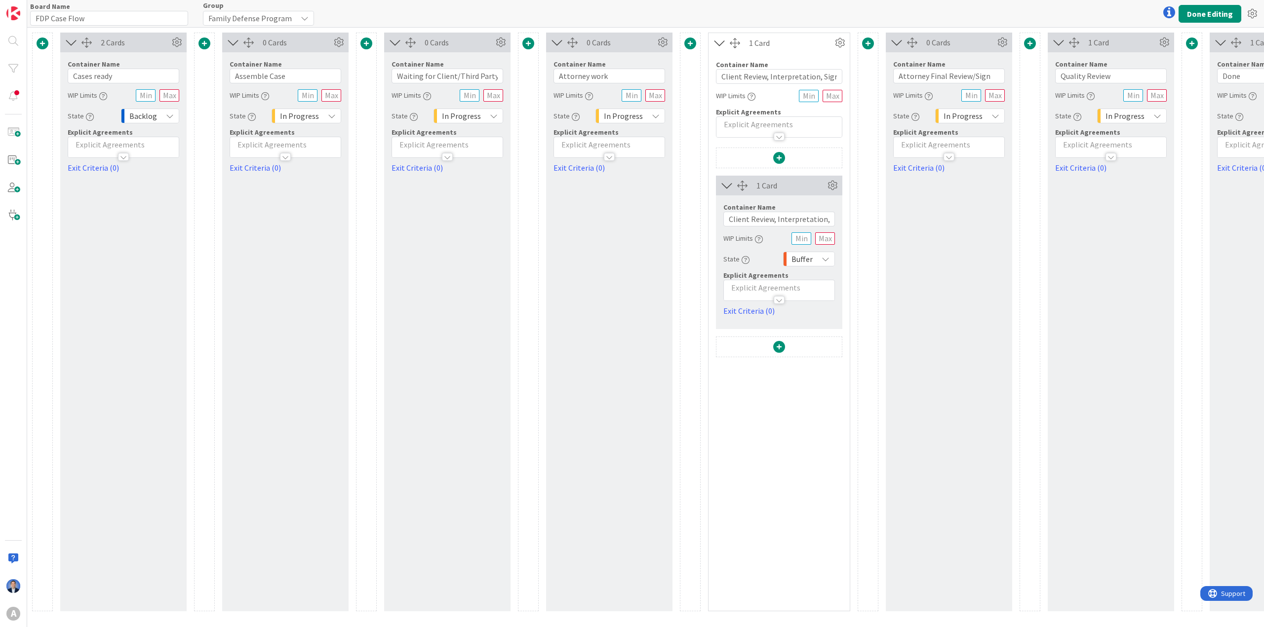
click at [722, 155] on span at bounding box center [779, 158] width 12 height 12
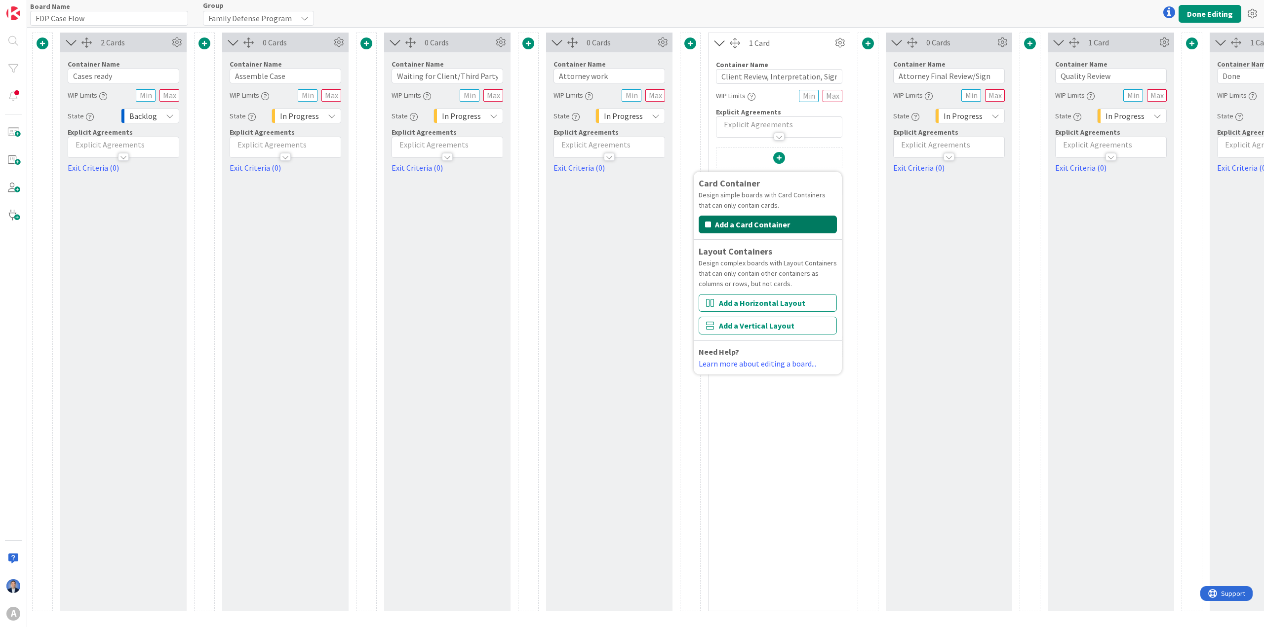
click at [722, 217] on button "Add a Card Container" at bounding box center [767, 225] width 138 height 18
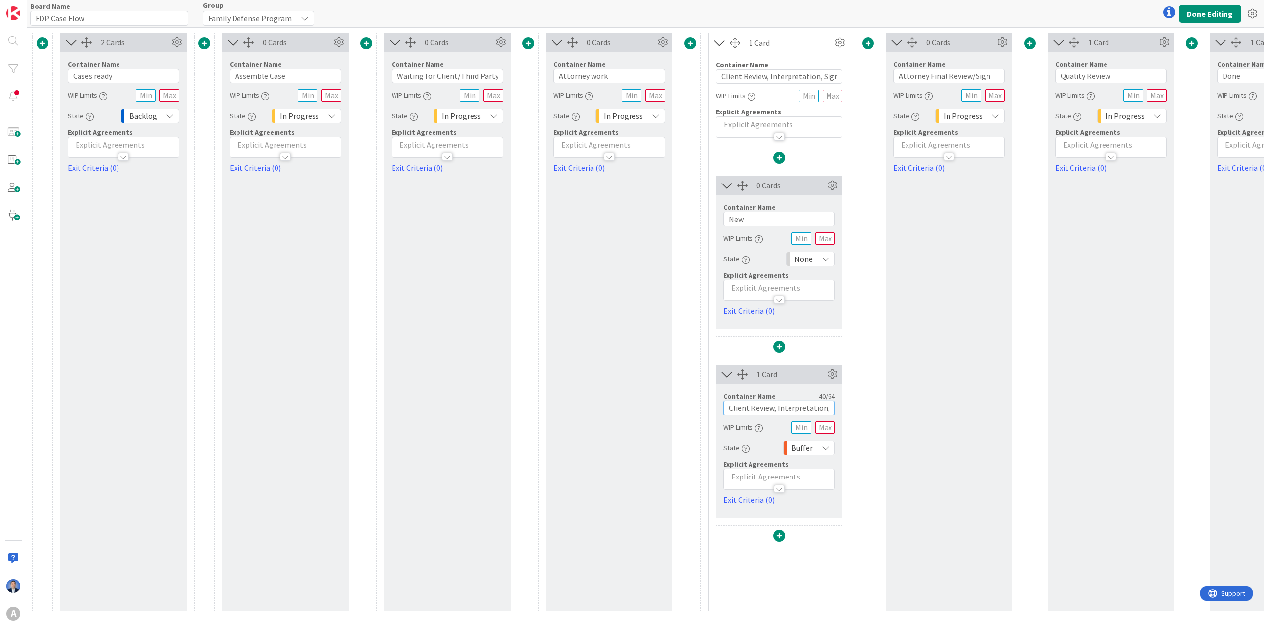
click at [722, 358] on input "Client Review, Interpretation, Signature" at bounding box center [779, 408] width 112 height 15
click at [722, 224] on input "New" at bounding box center [779, 219] width 112 height 15
click at [722, 219] on input "New" at bounding box center [779, 219] width 112 height 15
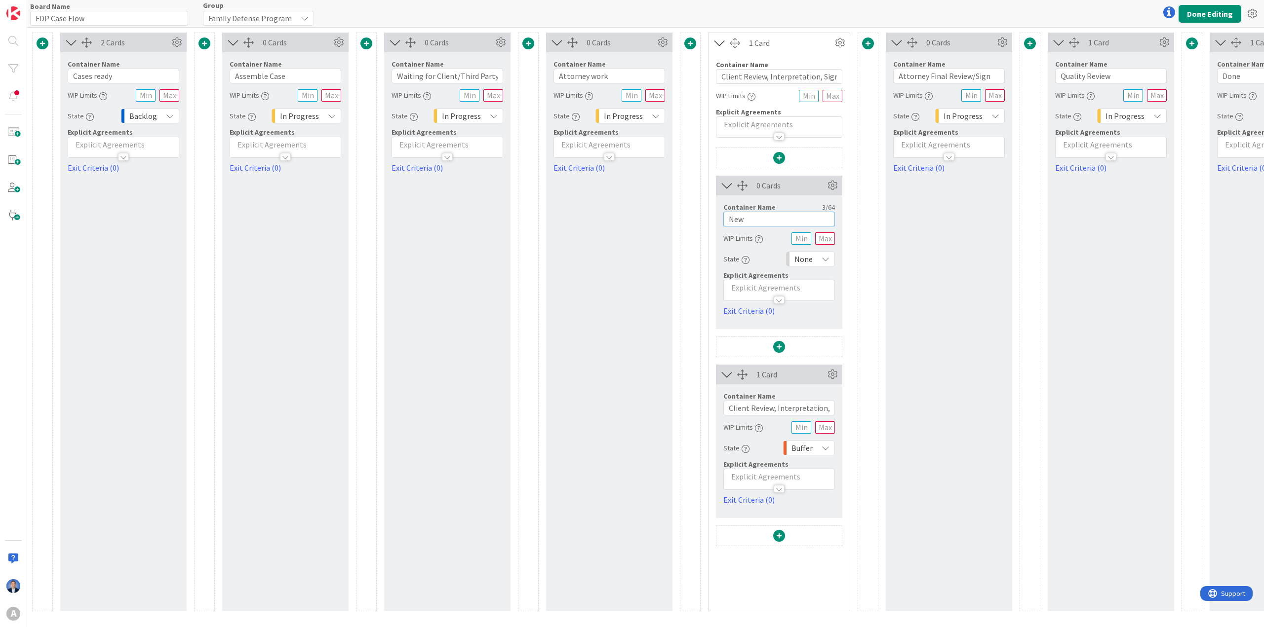
click at [722, 219] on input "New" at bounding box center [779, 219] width 112 height 15
paste input "Client Review, Interpretation, Signature"
click at [722, 221] on input "Client Review, Interpretation, Signature" at bounding box center [779, 219] width 112 height 15
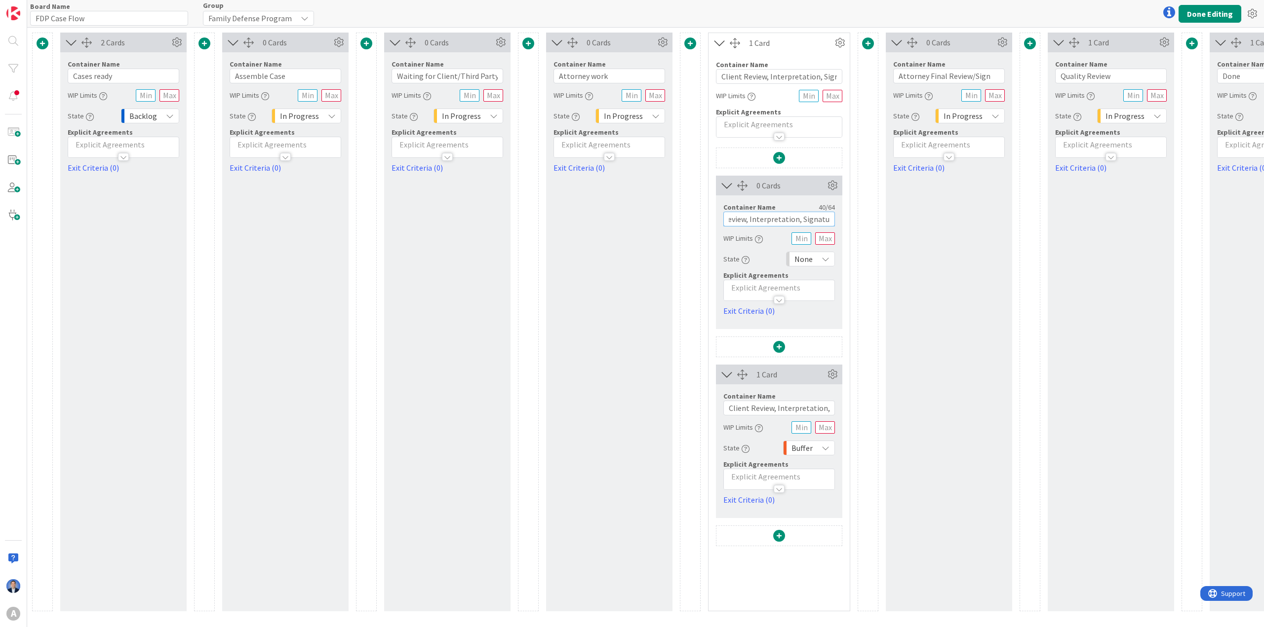
drag, startPoint x: 766, startPoint y: 221, endPoint x: 795, endPoint y: 216, distance: 29.6
click at [722, 216] on input "Client Review, Interpretation, Signature" at bounding box center [779, 219] width 112 height 15
type input "Client Review, Signature"
drag, startPoint x: 777, startPoint y: 410, endPoint x: 670, endPoint y: 401, distance: 107.0
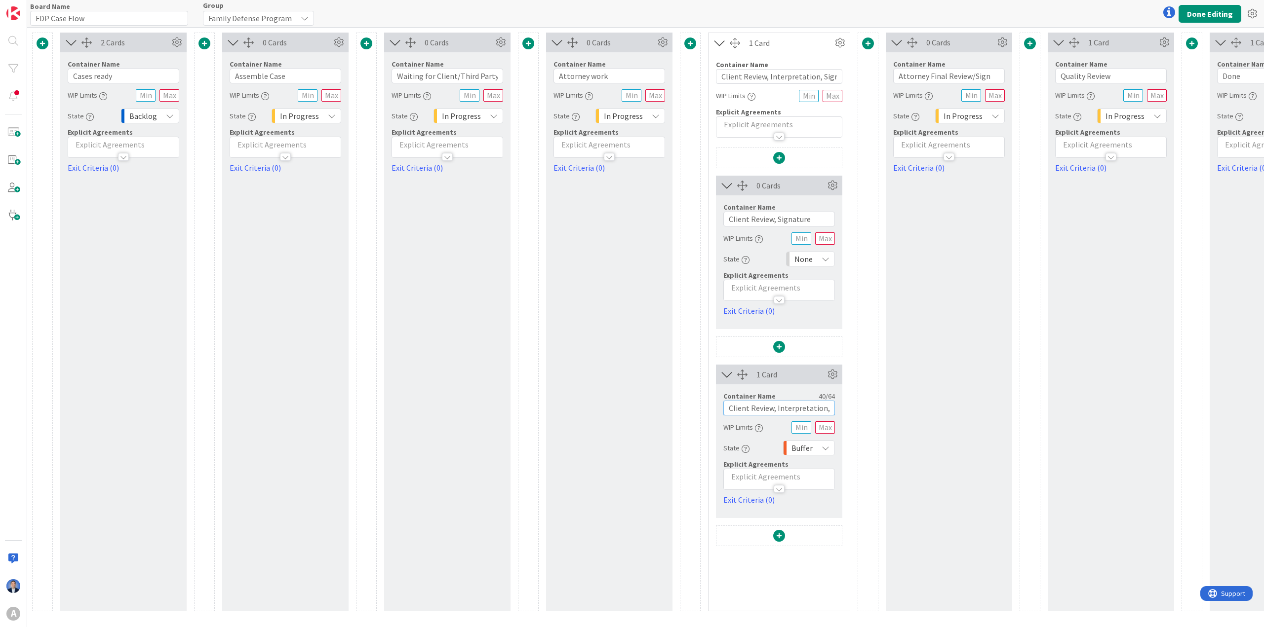
click at [670, 358] on div "2 Cards Container Name 11 / 64 Cases ready WIP Limits State Backlog Explicit Ag…" at bounding box center [698, 322] width 1332 height 579
drag, startPoint x: 774, startPoint y: 410, endPoint x: 879, endPoint y: 409, distance: 105.6
click at [722, 358] on div "2 Cards Container Name 11 / 64 Cases ready WIP Limits State Backlog Explicit Ag…" at bounding box center [698, 322] width 1332 height 579
type input "Interpretation"
click at [722, 239] on div "0 Cards Container Name 26 / 64 Attorney Final Review/Sign WIP Limits State In P…" at bounding box center [949, 322] width 126 height 579
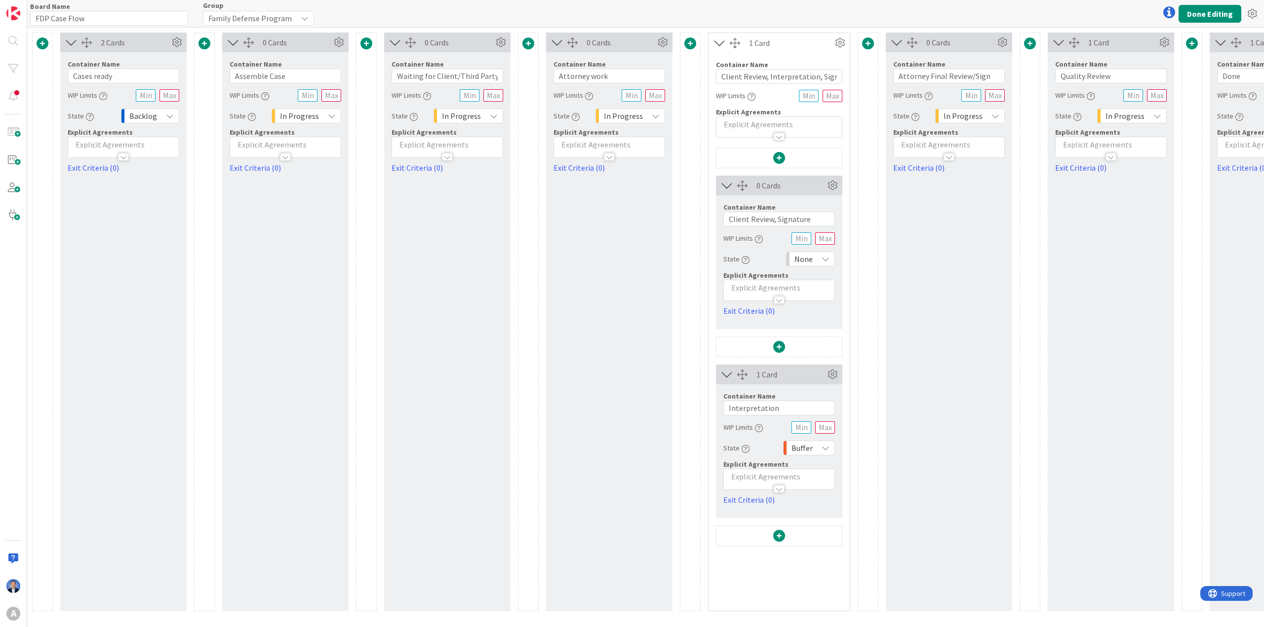
click at [722, 252] on span "None" at bounding box center [803, 259] width 18 height 14
click at [722, 349] on span "In Progress" at bounding box center [853, 352] width 82 height 15
click at [722, 9] on button "Done Editing" at bounding box center [1209, 14] width 63 height 18
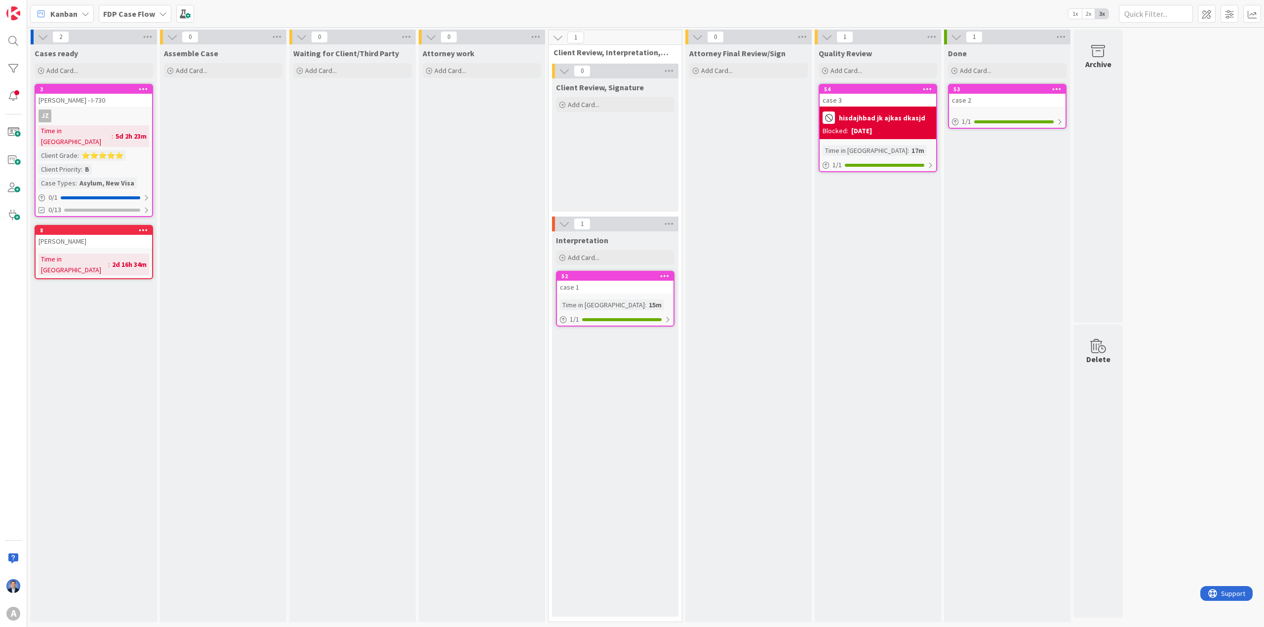
click at [722, 3] on div "Kanban FDP Case Flow 1x 2x 3x" at bounding box center [645, 13] width 1237 height 27
click at [722, 9] on span at bounding box center [1207, 14] width 18 height 18
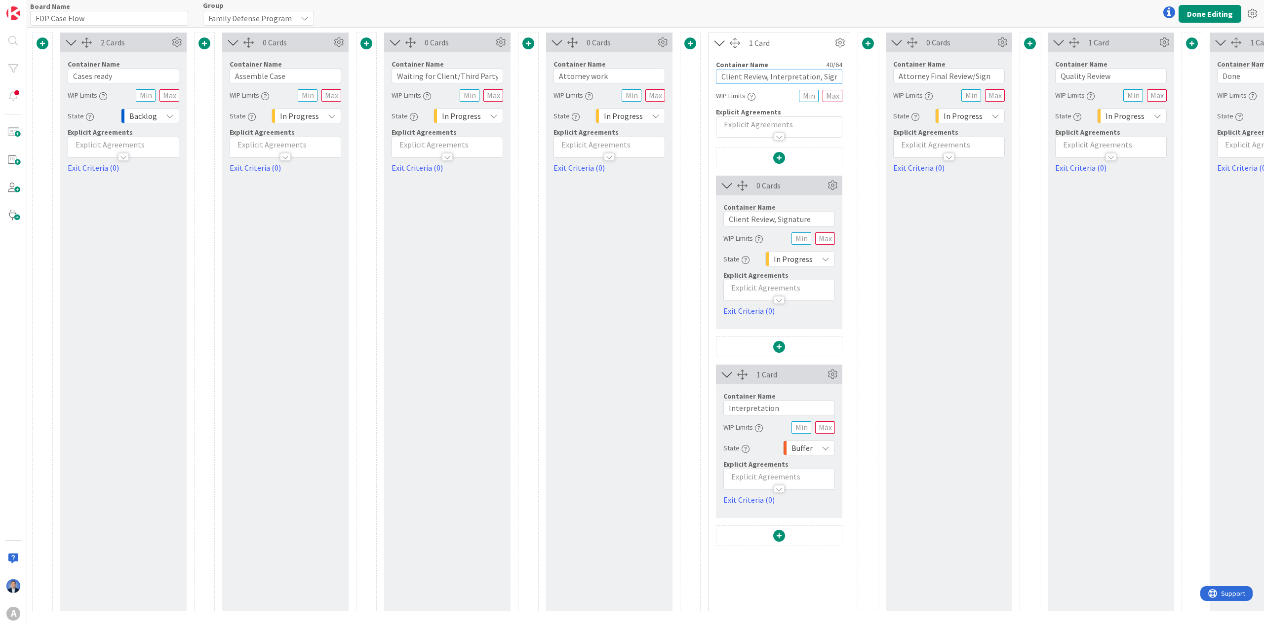
click at [722, 71] on input "Client Review, Interpretation, Signature" at bounding box center [779, 76] width 126 height 15
click at [722, 224] on input "Client Review, Signature" at bounding box center [779, 219] width 112 height 15
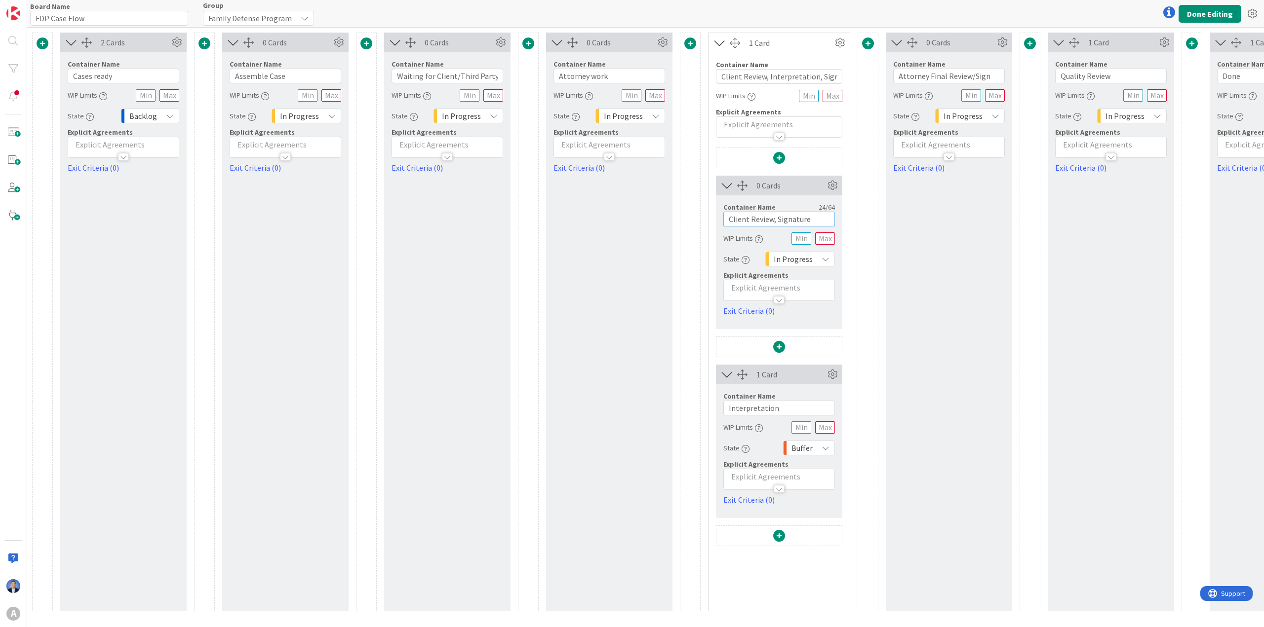
click at [722, 224] on input "Client Review, Signature" at bounding box center [779, 219] width 112 height 15
paste input "Interpretation,"
type input "Client Review, Interpretation, Signature"
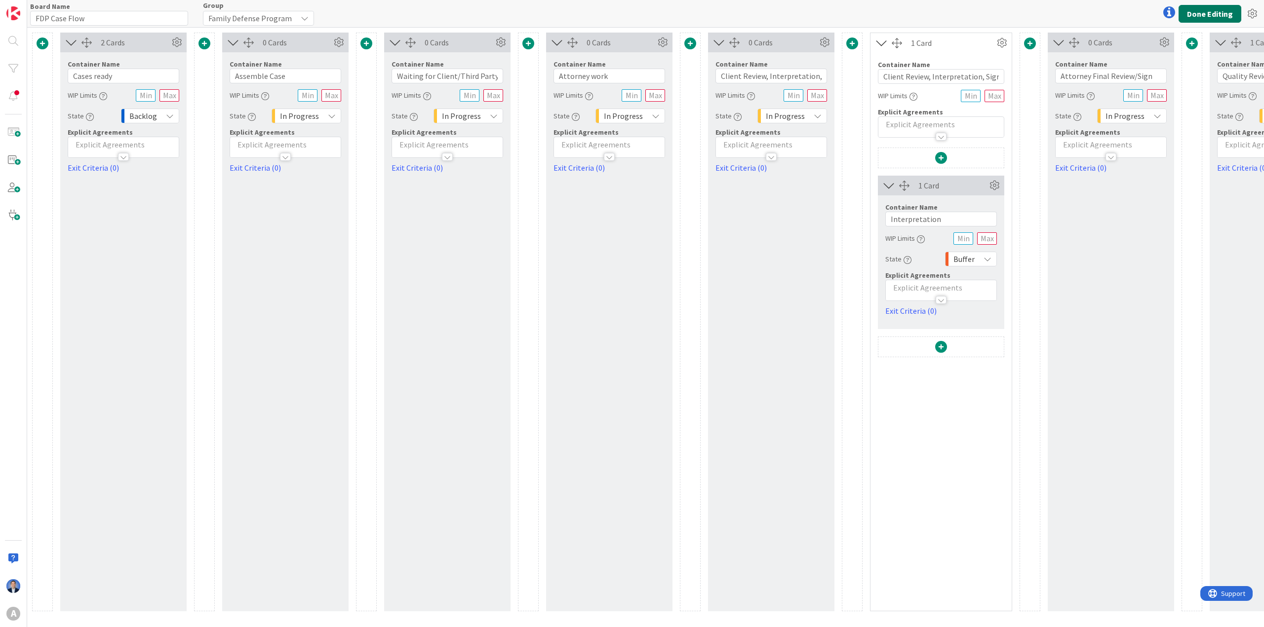
click at [722, 13] on button "Done Editing" at bounding box center [1209, 14] width 63 height 18
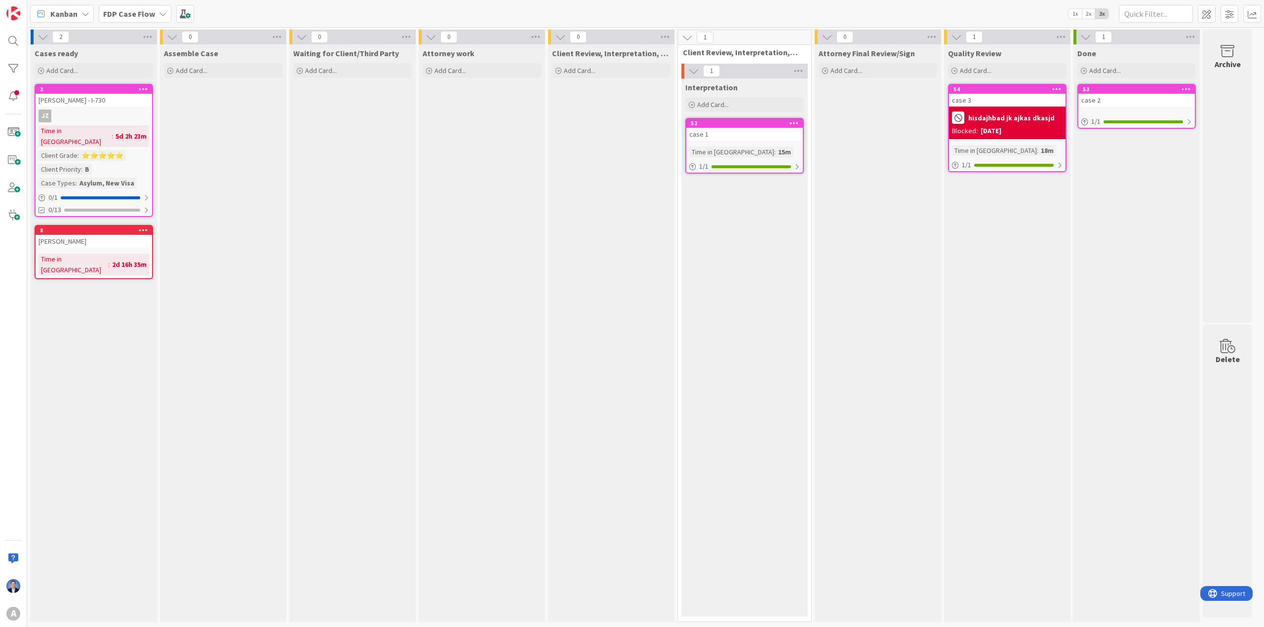
click at [722, 119] on icon at bounding box center [793, 122] width 9 height 7
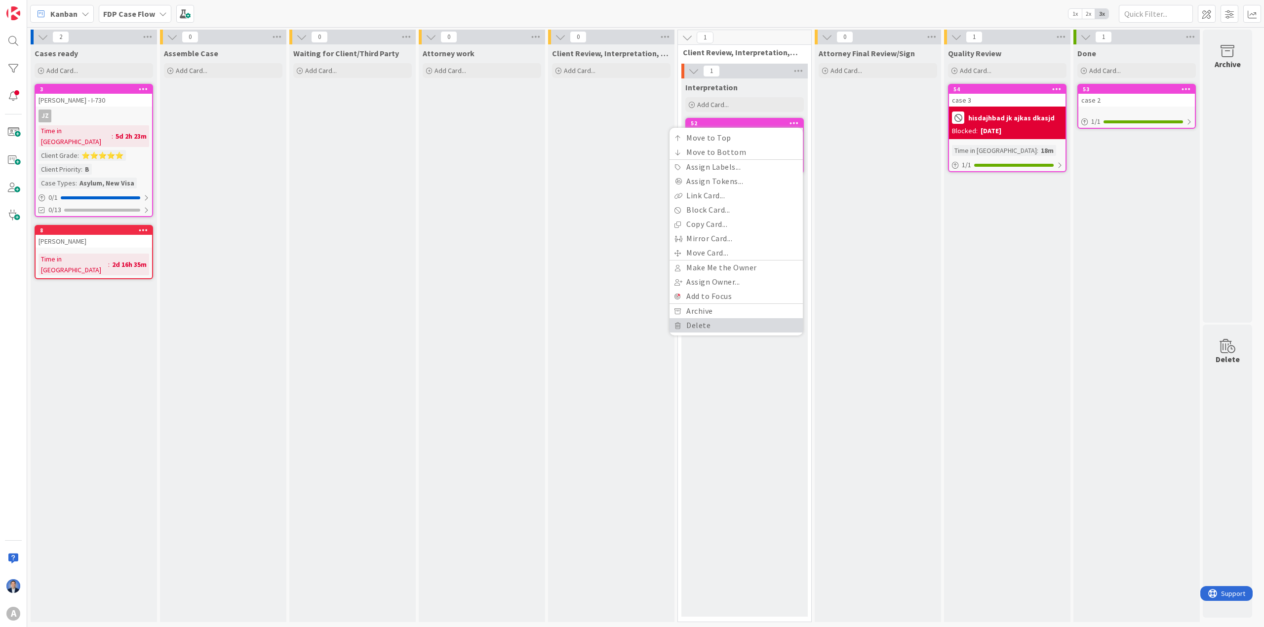
drag, startPoint x: 721, startPoint y: 326, endPoint x: 723, endPoint y: 319, distance: 7.1
click at [721, 326] on link "Delete" at bounding box center [735, 325] width 133 height 14
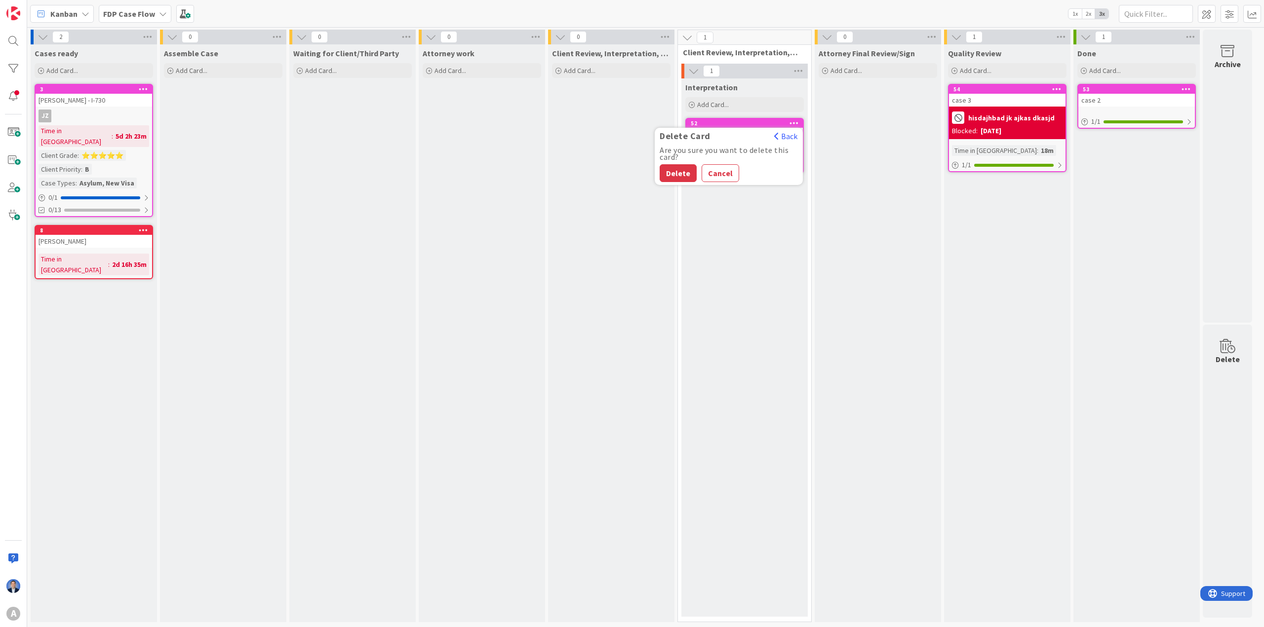
click at [679, 171] on button "Delete" at bounding box center [677, 173] width 37 height 18
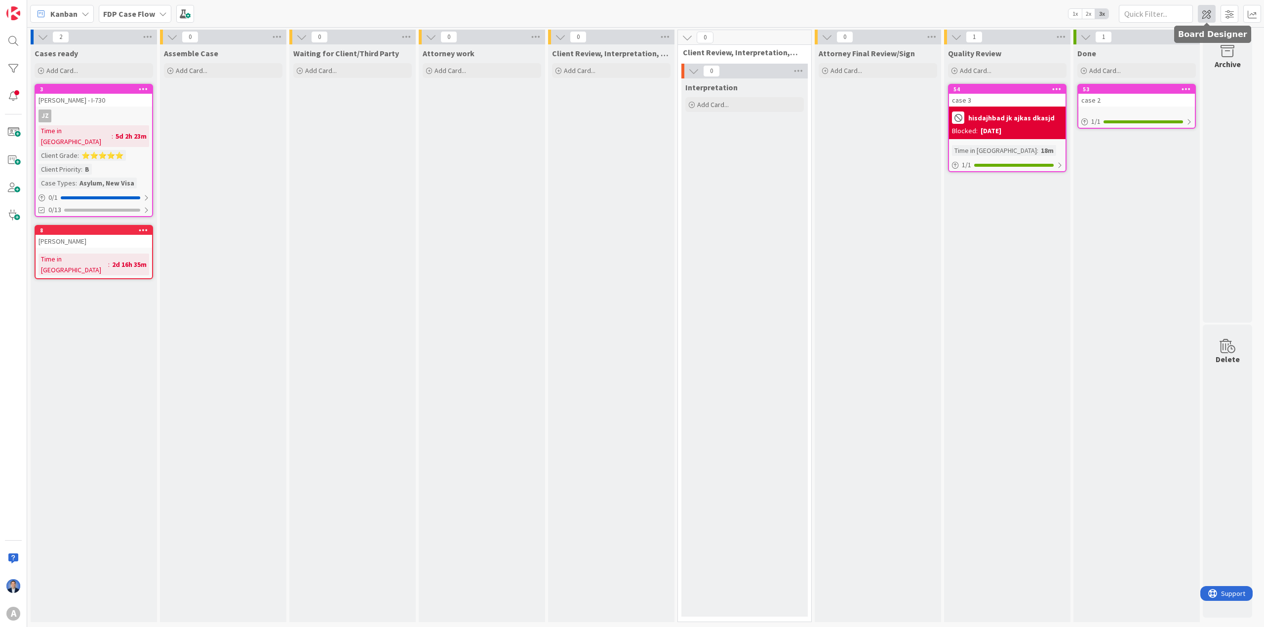
click at [722, 19] on span at bounding box center [1207, 14] width 18 height 18
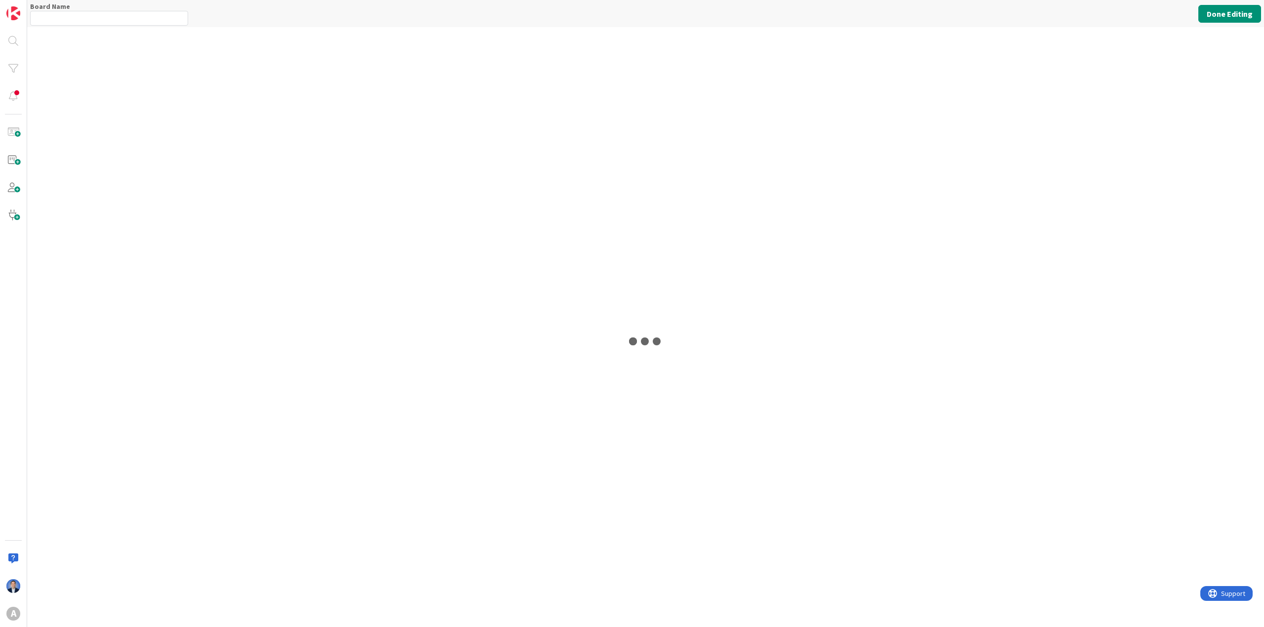
type input "FDP Case Flow"
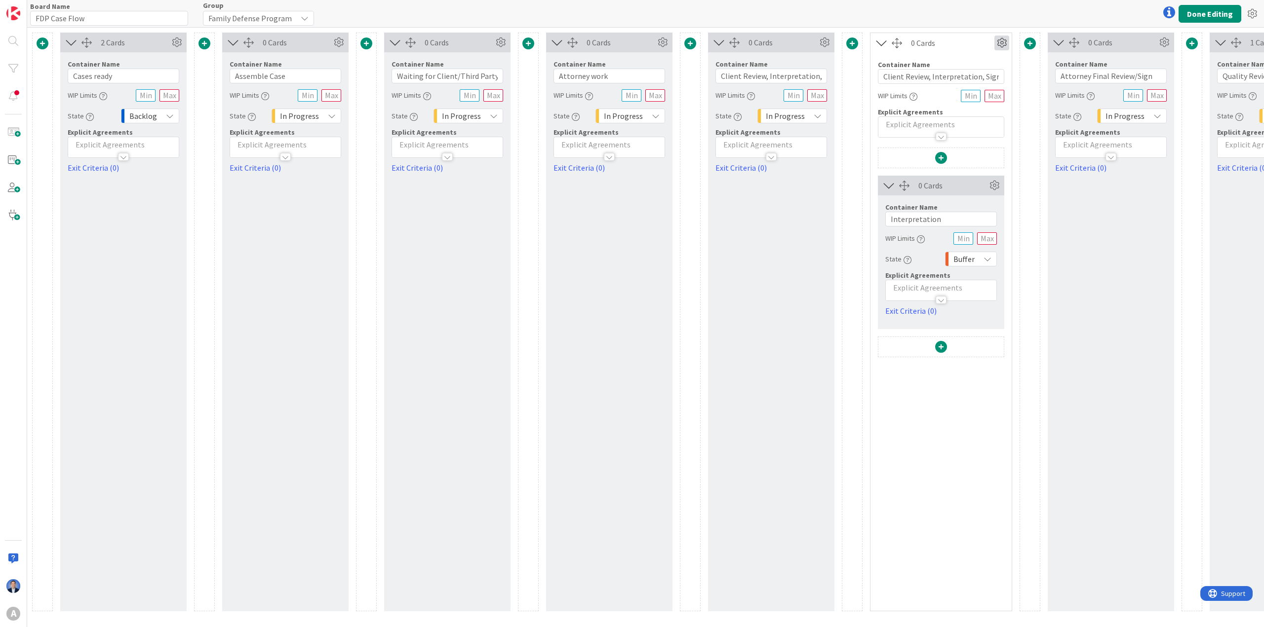
click at [722, 40] on icon at bounding box center [1001, 43] width 15 height 15
click at [722, 119] on hr at bounding box center [942, 119] width 133 height 0
click at [722, 124] on span "Delete this Container" at bounding box center [928, 127] width 73 height 14
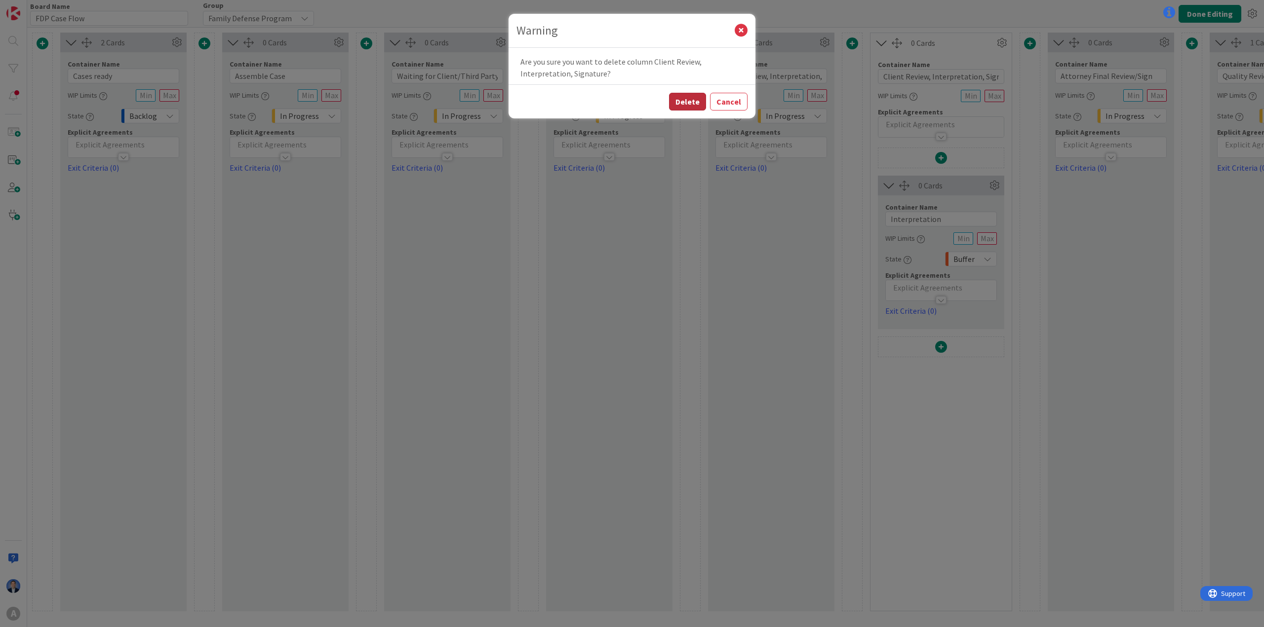
click at [690, 103] on button "Delete" at bounding box center [687, 102] width 37 height 18
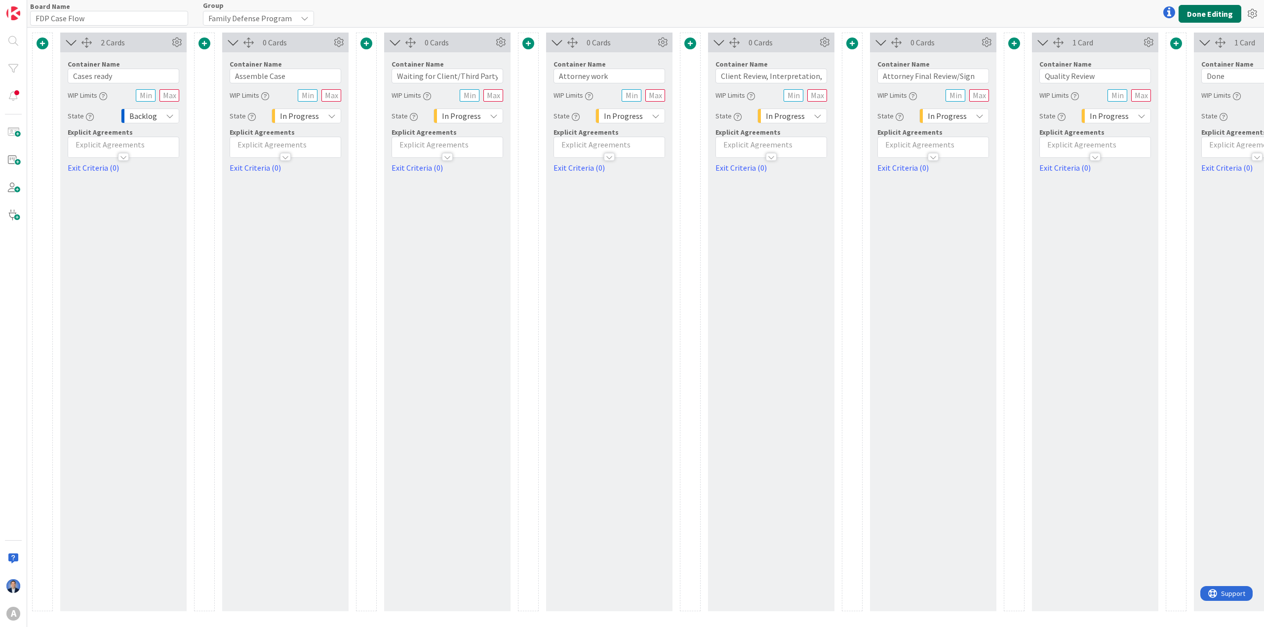
click at [722, 11] on button "Done Editing" at bounding box center [1209, 14] width 63 height 18
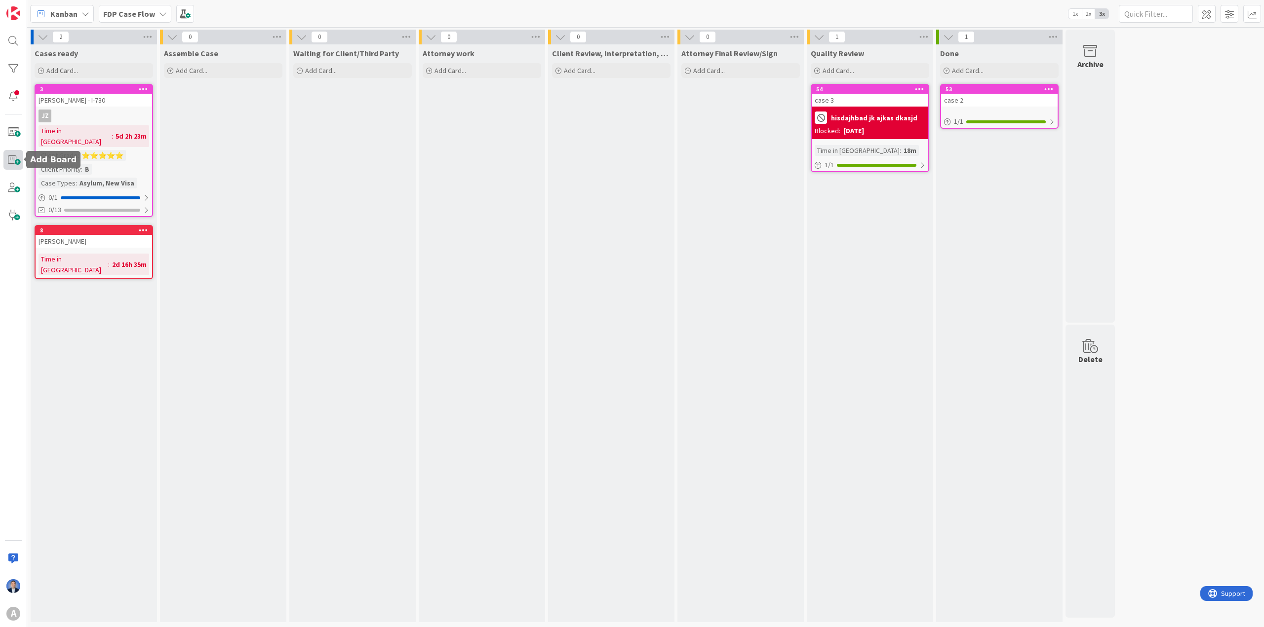
click at [15, 161] on span at bounding box center [13, 160] width 20 height 20
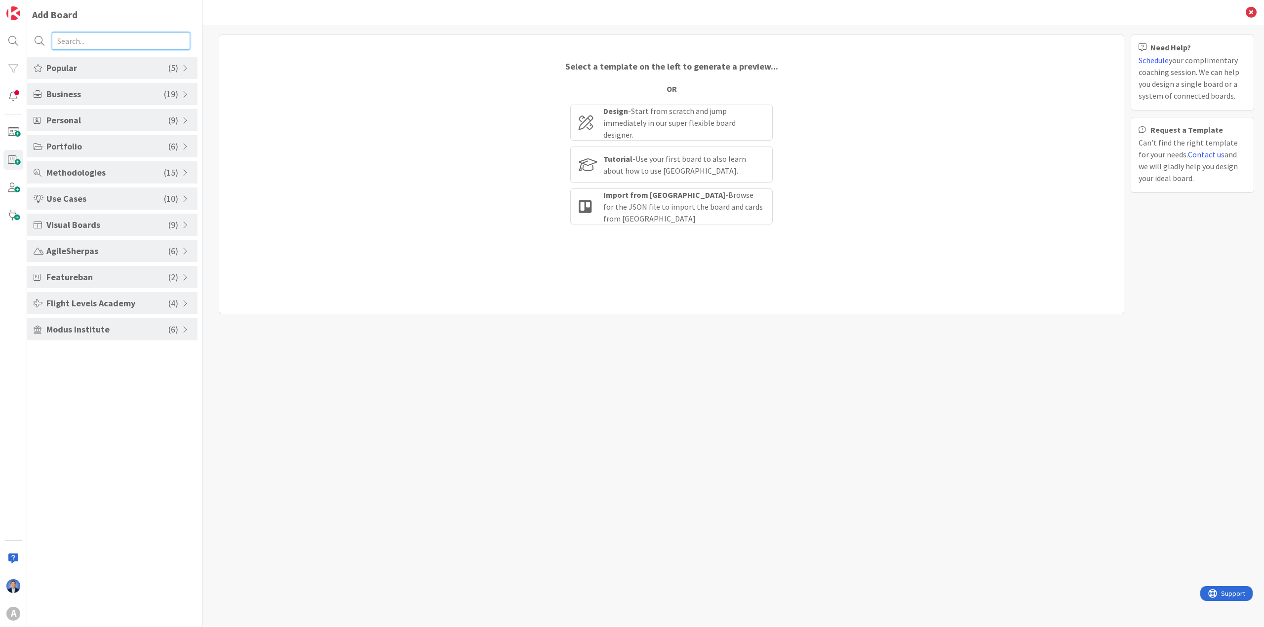
click at [113, 42] on input "text" at bounding box center [121, 41] width 138 height 18
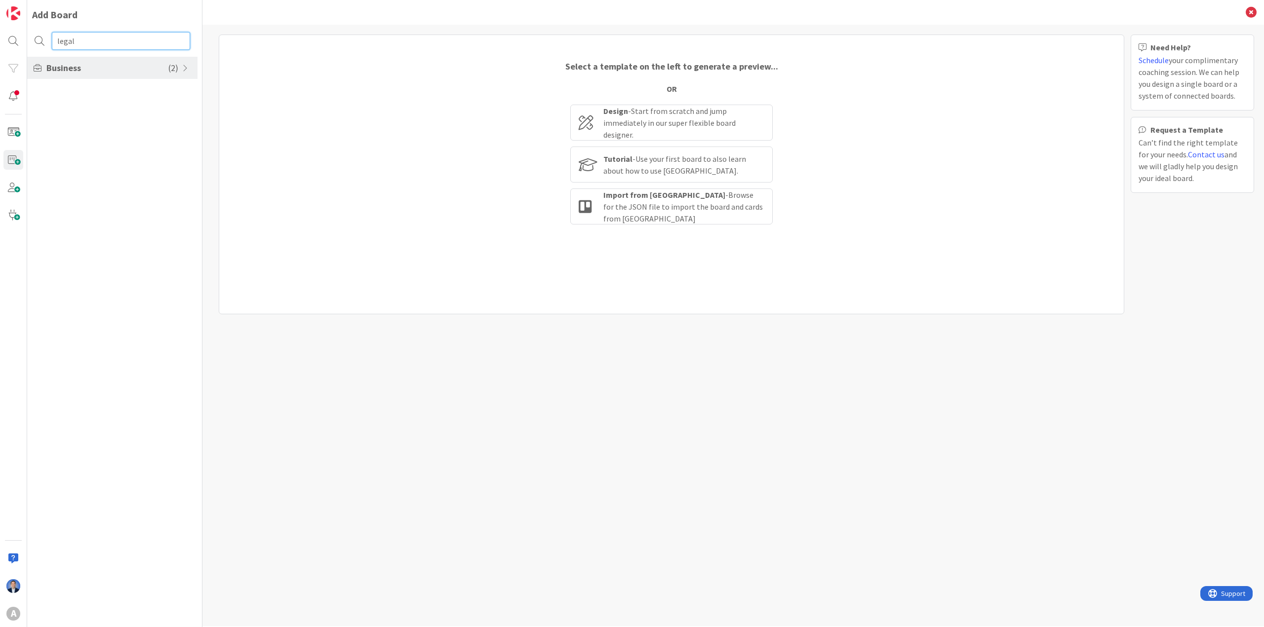
type input "legal"
click at [107, 69] on span "Business" at bounding box center [107, 67] width 122 height 13
click at [125, 121] on li "Legal - Basic Litigation Kanban" at bounding box center [112, 121] width 170 height 16
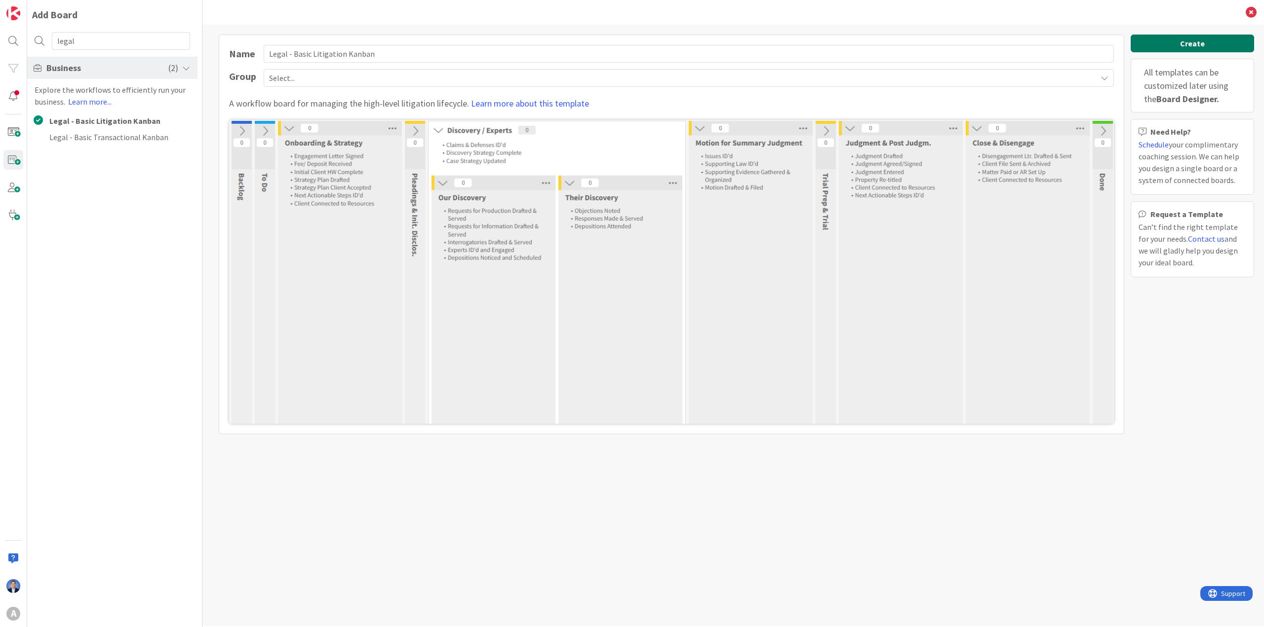
click at [722, 37] on button "Create" at bounding box center [1191, 44] width 123 height 18
type input "Legal - Basic Litigation Kanban"
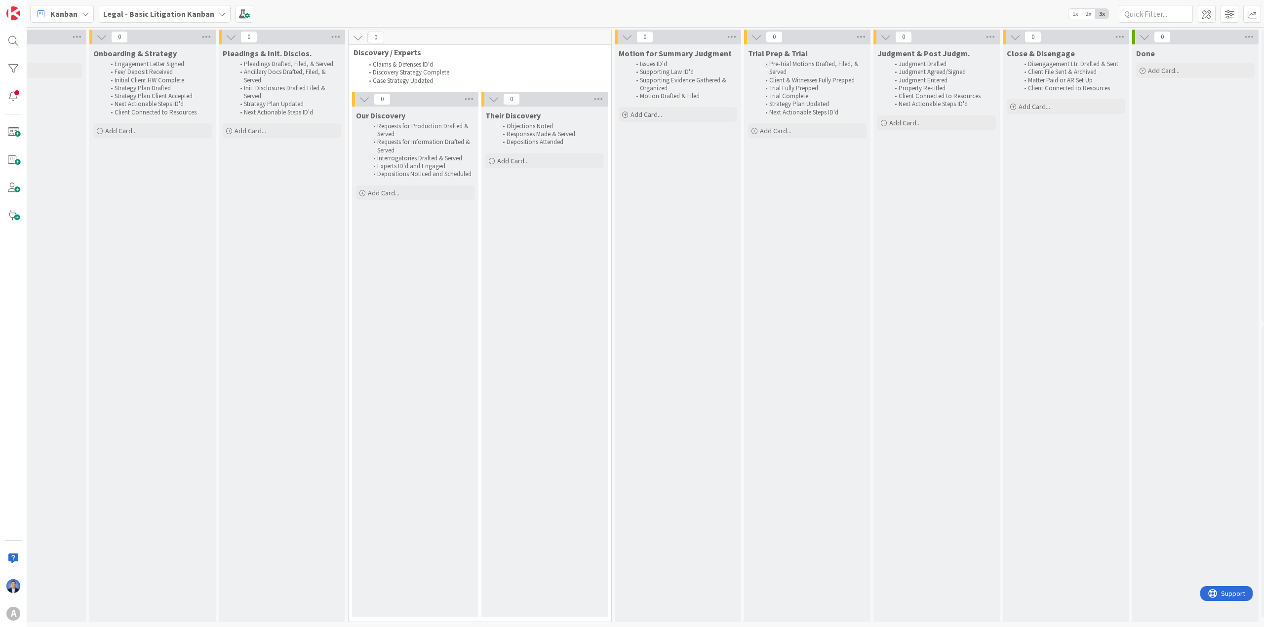
scroll to position [0, 258]
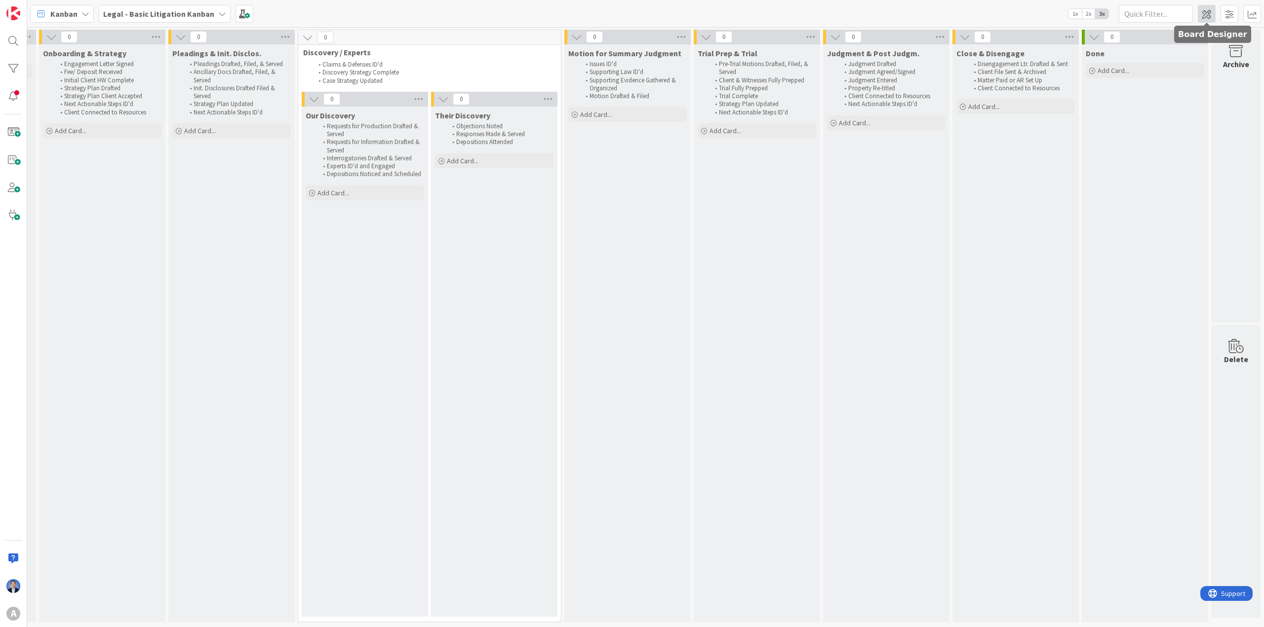
click at [722, 16] on span at bounding box center [1207, 14] width 18 height 18
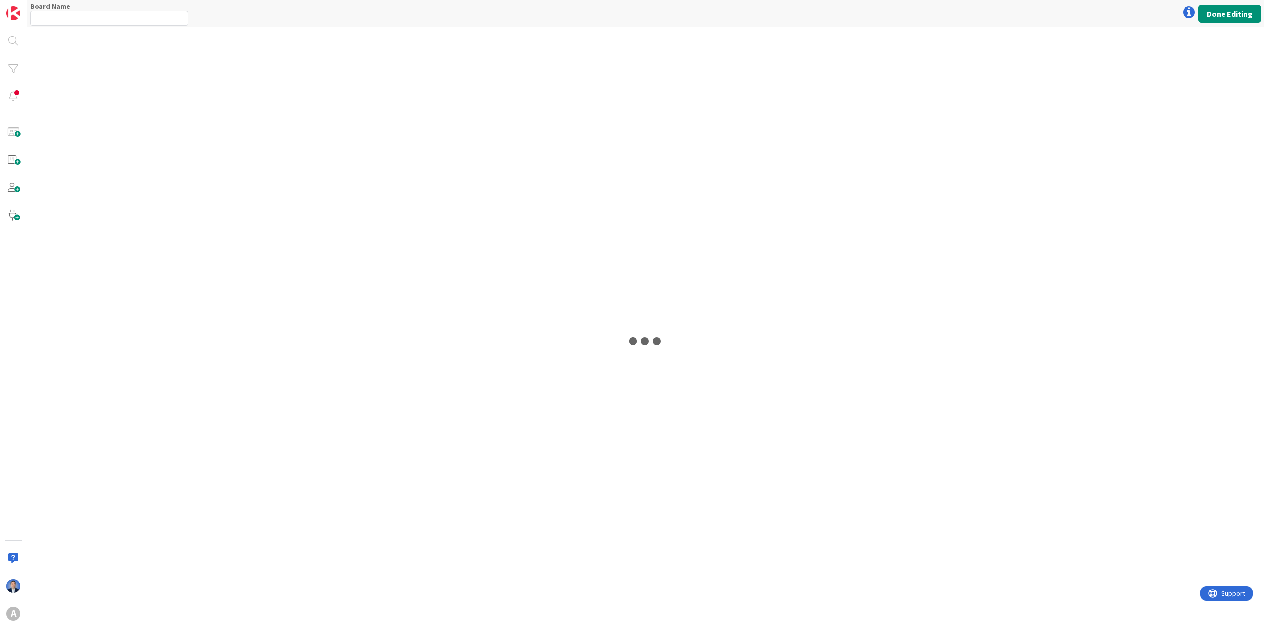
type input "Legal - Basic Litigation Kanban"
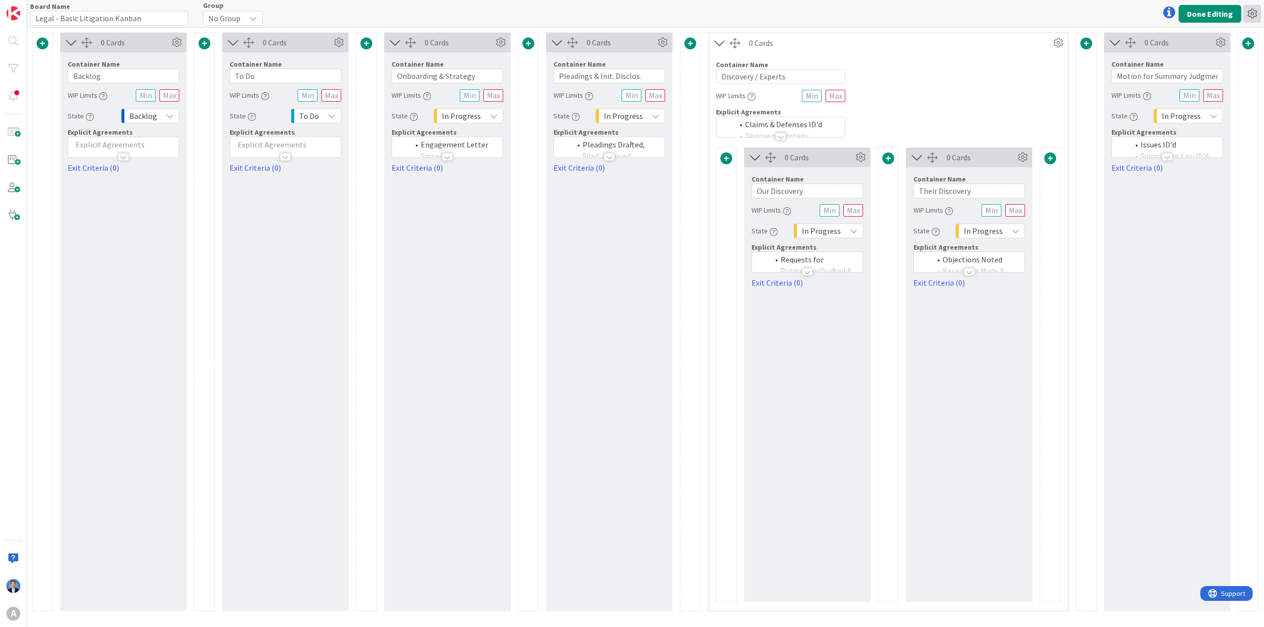
click at [722, 10] on icon at bounding box center [1252, 14] width 18 height 18
click at [1252, 5] on icon at bounding box center [1252, 14] width 18 height 18
click at [1220, 64] on link "Delete Board" at bounding box center [1198, 65] width 124 height 14
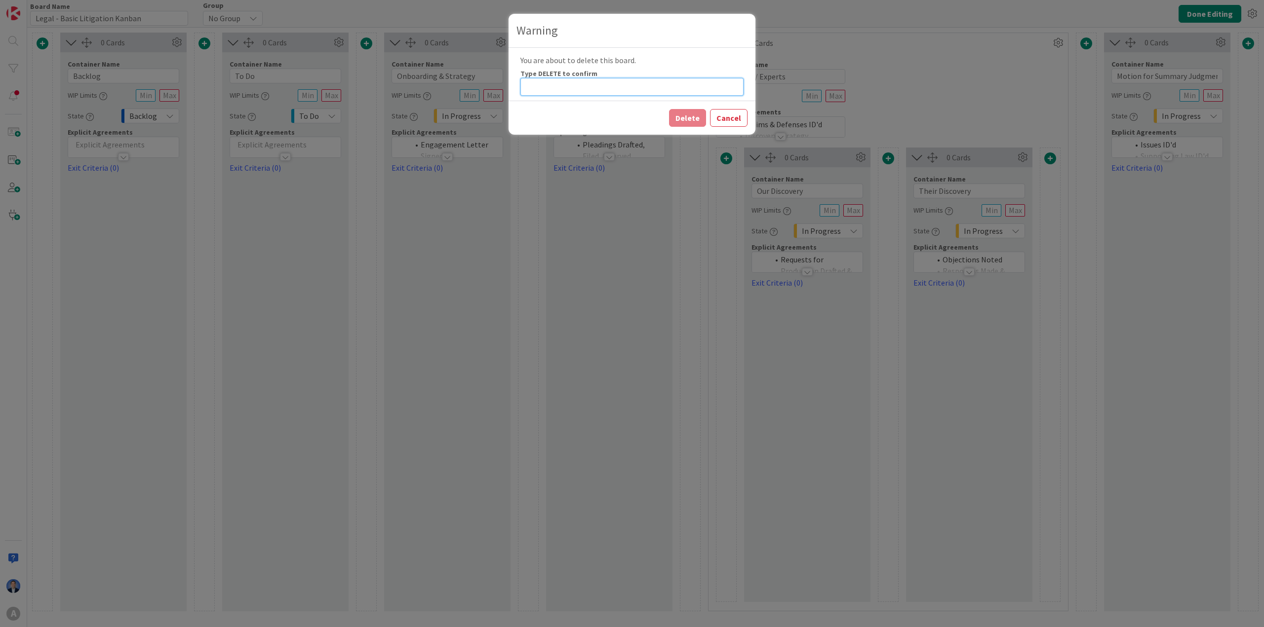
click at [554, 82] on input at bounding box center [631, 87] width 223 height 18
type input "Legal - Basic Litigation Kanban"
type input "D"
type input "Legal - Basic Litigation Kanban"
type input "DE"
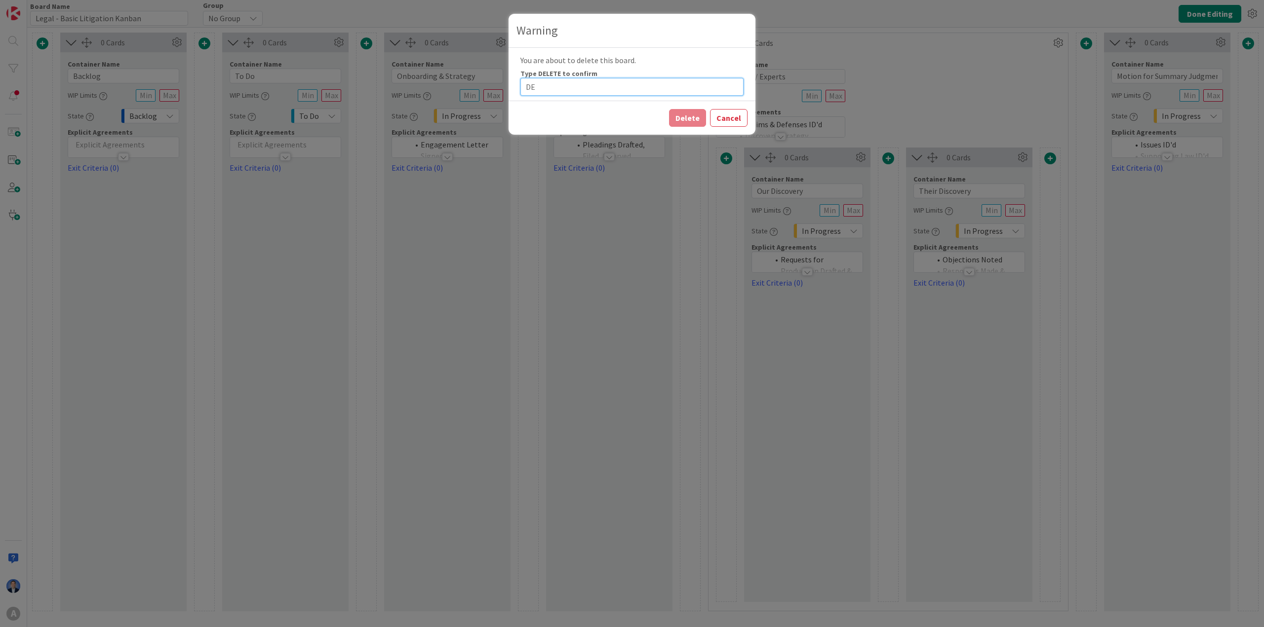
type input "Legal - Basic Litigation Kanban"
type input "DEL"
type input "Legal - Basic Litigation Kanban"
type input "DELE"
type input "Legal - Basic Litigation Kanban"
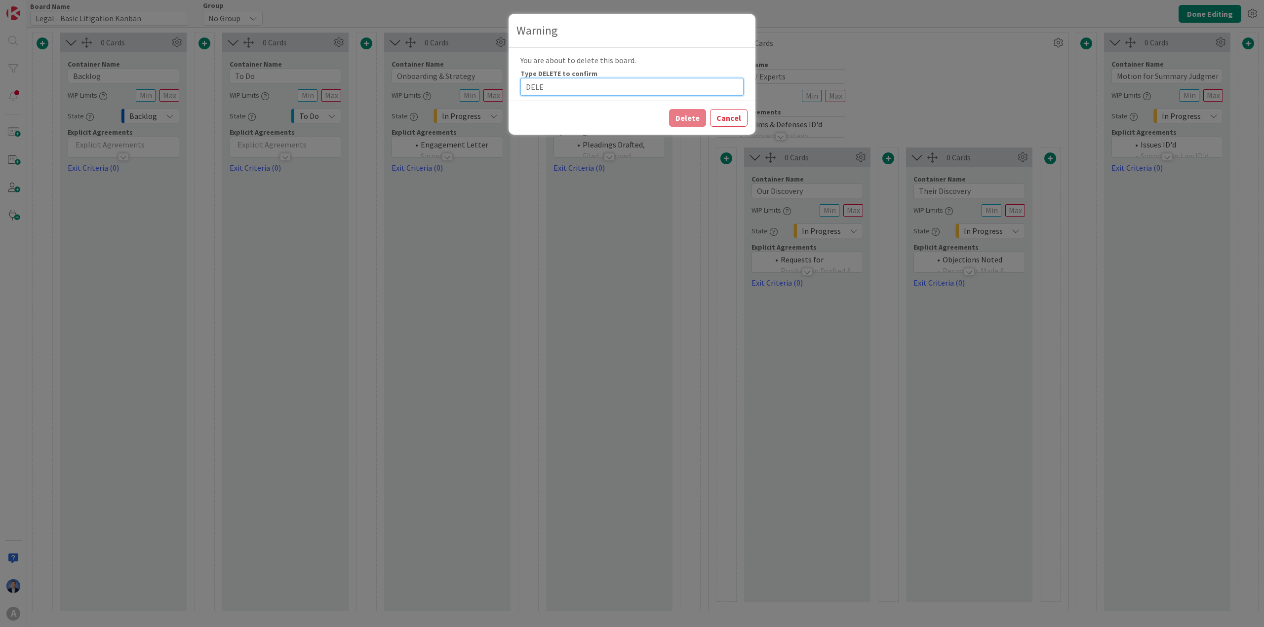
type input "DELET"
type input "Legal - Basic Litigation Kanban"
type input "DELETE"
drag, startPoint x: 693, startPoint y: 115, endPoint x: 687, endPoint y: 116, distance: 6.1
click at [692, 116] on button "Delete" at bounding box center [687, 118] width 37 height 18
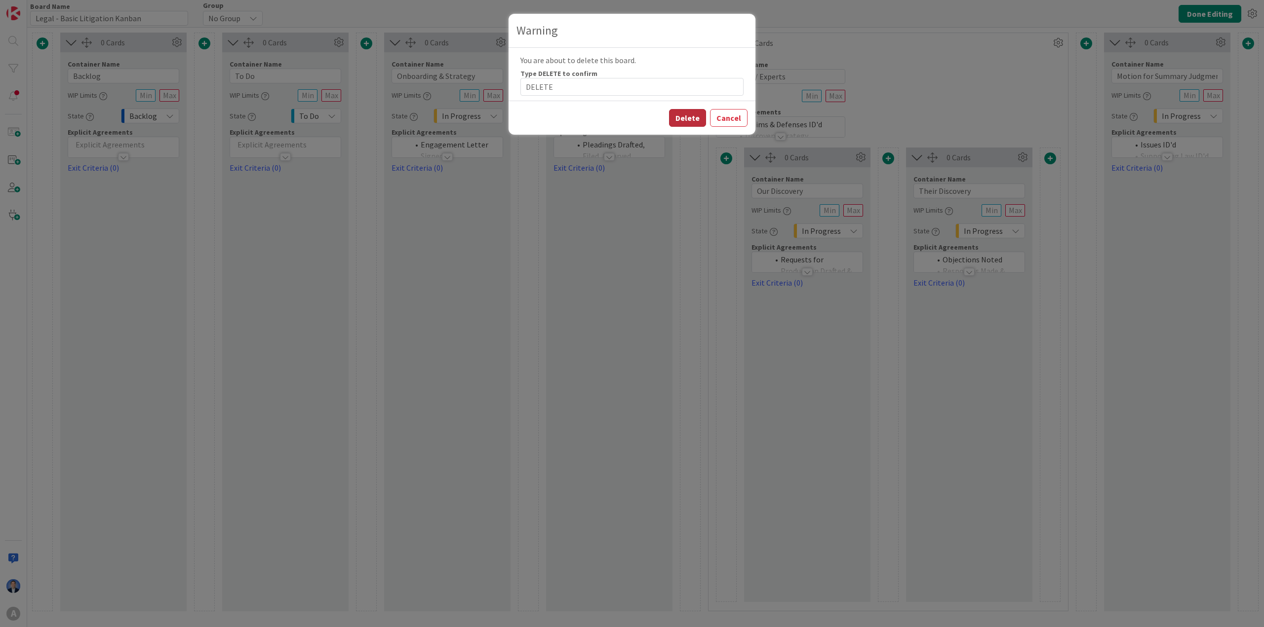
type input "Legal - Basic Litigation Kanban"
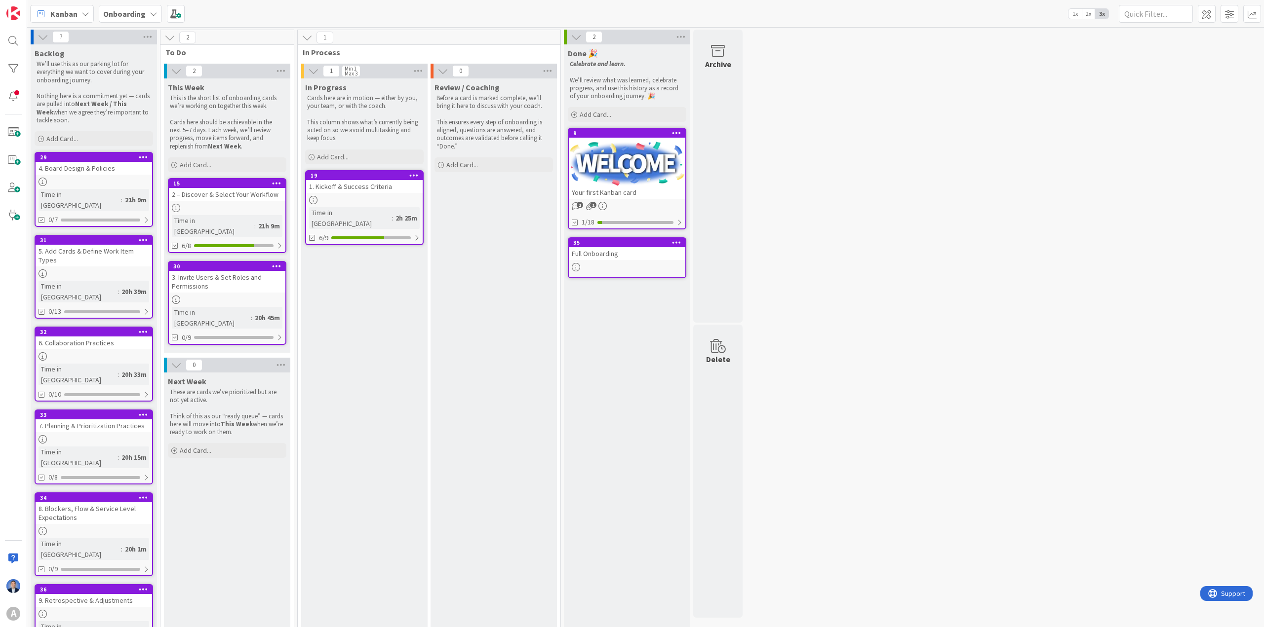
click at [255, 188] on div "15" at bounding box center [227, 183] width 116 height 9
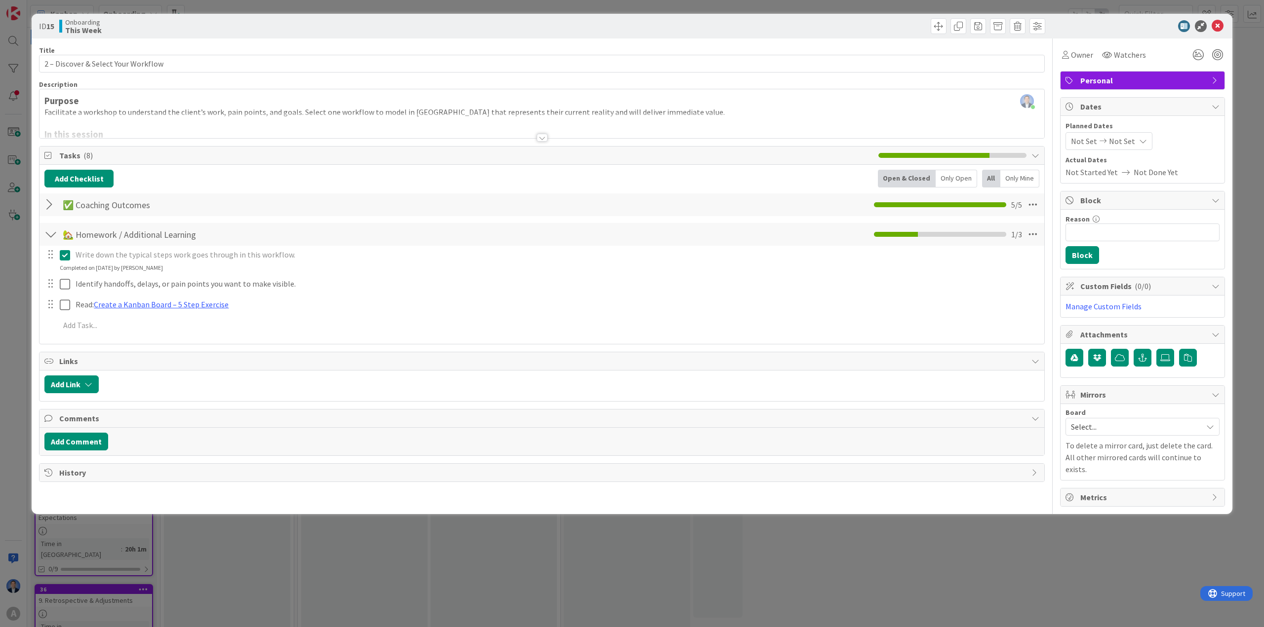
click at [65, 256] on icon at bounding box center [65, 255] width 10 height 12
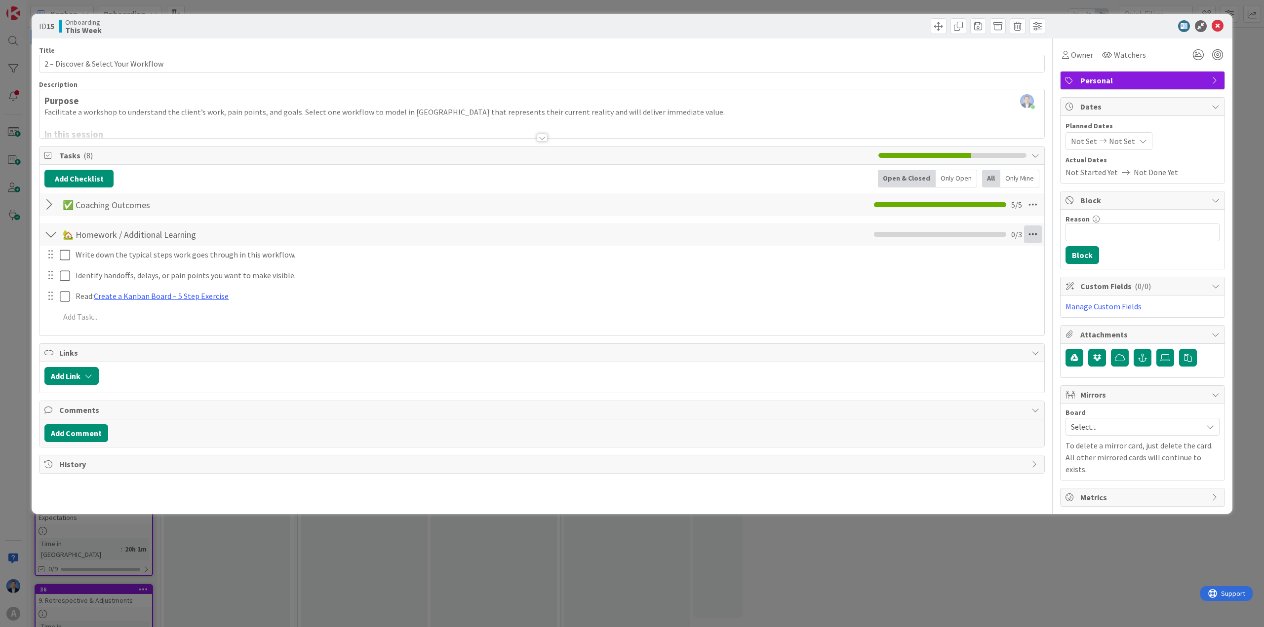
click at [1037, 233] on icon at bounding box center [1033, 235] width 18 height 18
click at [987, 276] on link "Assign All Tasks To..." at bounding box center [965, 271] width 148 height 14
click at [974, 312] on span "[PERSON_NAME]" at bounding box center [958, 316] width 59 height 12
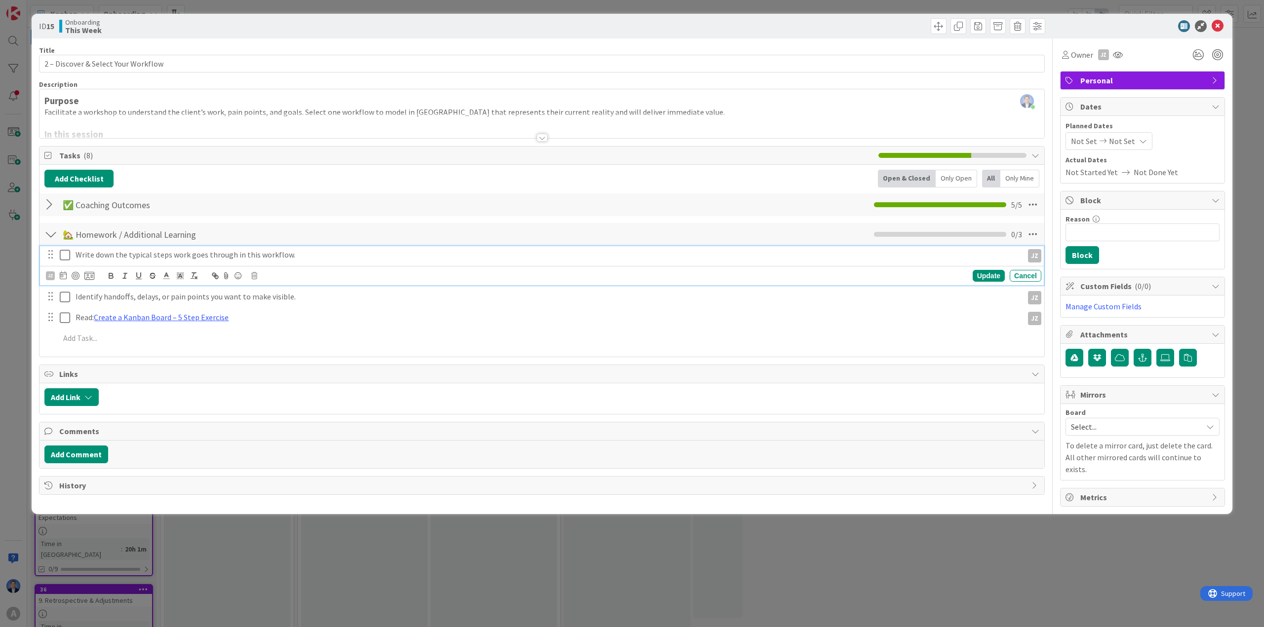
click at [63, 254] on icon at bounding box center [65, 255] width 10 height 12
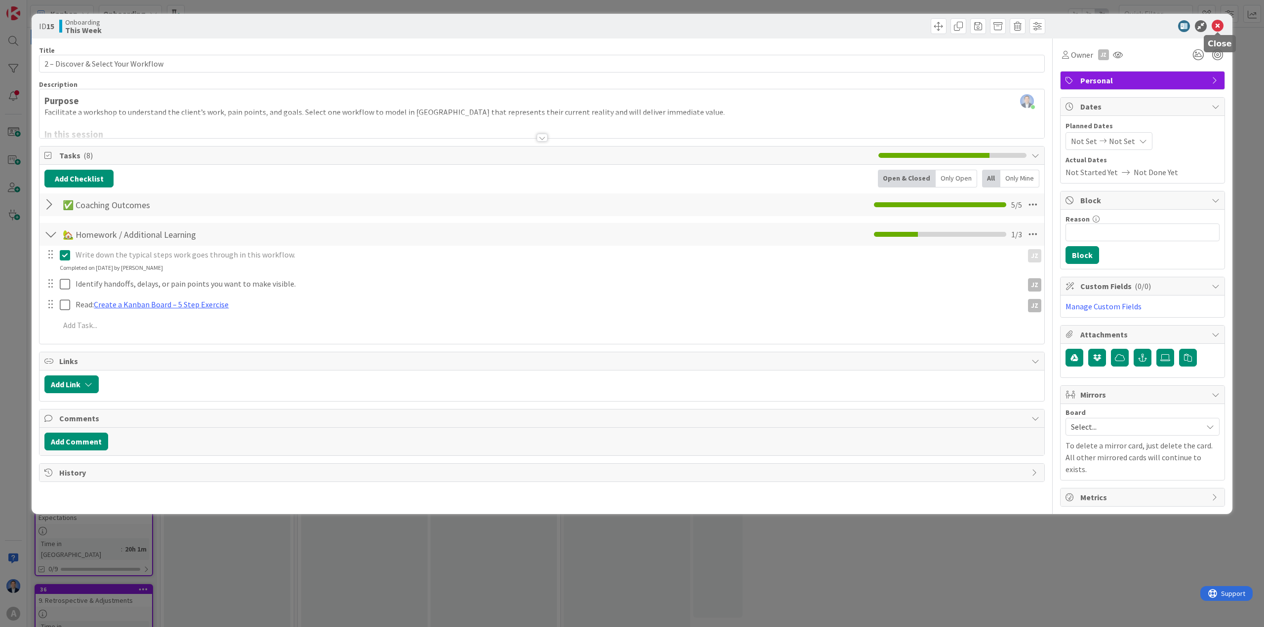
click at [1217, 30] on icon at bounding box center [1217, 26] width 12 height 12
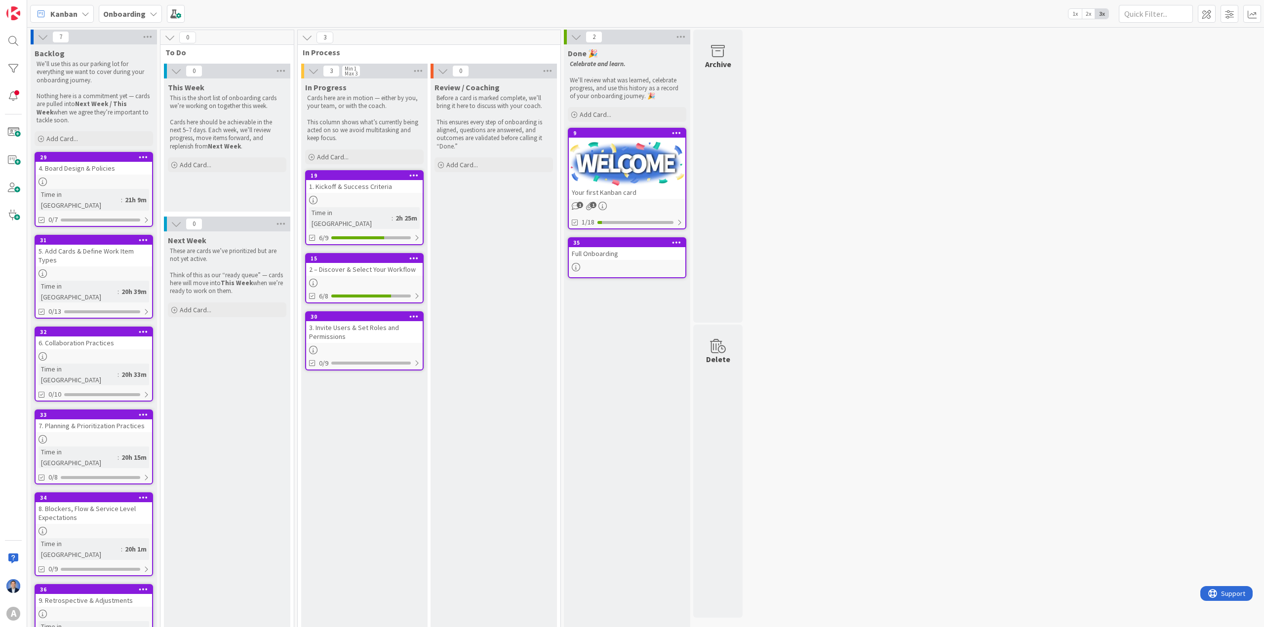
click at [350, 324] on div "3. Invite Users & Set Roles and Permissions" at bounding box center [364, 332] width 116 height 22
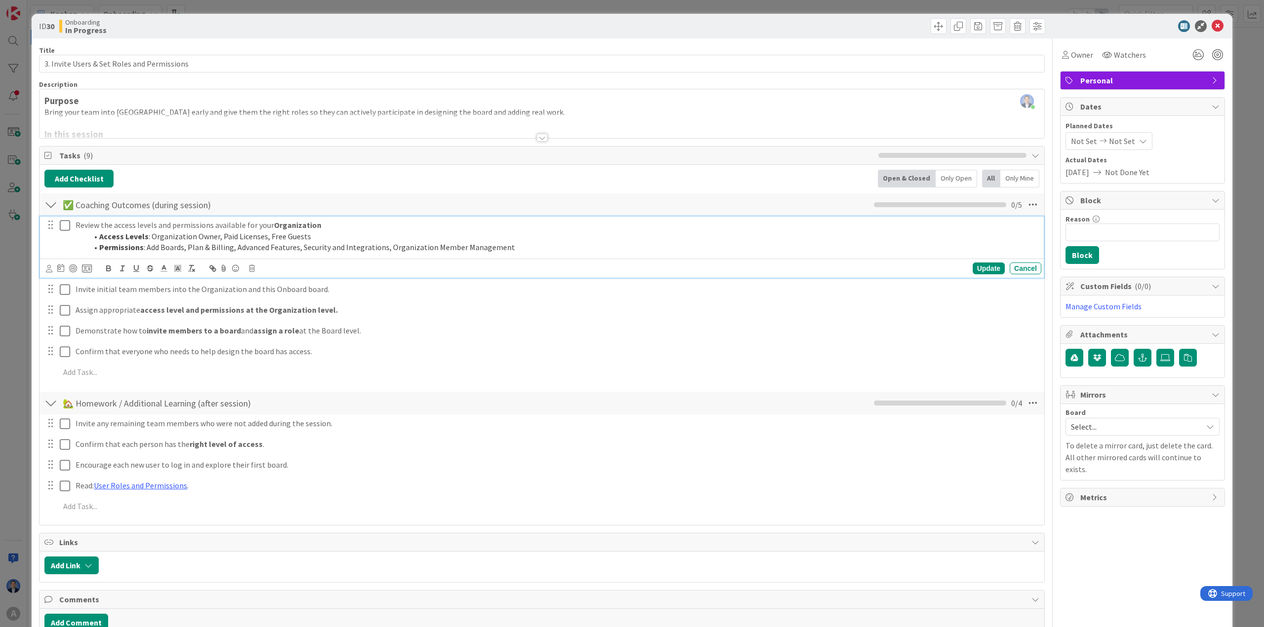
click at [119, 248] on strong "Permissions" at bounding box center [121, 247] width 44 height 10
click at [159, 234] on li "Access Levels : Organization Owner, Paid Licenses, Free Guests" at bounding box center [562, 236] width 950 height 11
drag, startPoint x: 159, startPoint y: 234, endPoint x: 203, endPoint y: 233, distance: 43.5
click at [203, 233] on li "Access Levels : Organization Owner, Paid Licenses, Free Guests" at bounding box center [562, 236] width 950 height 11
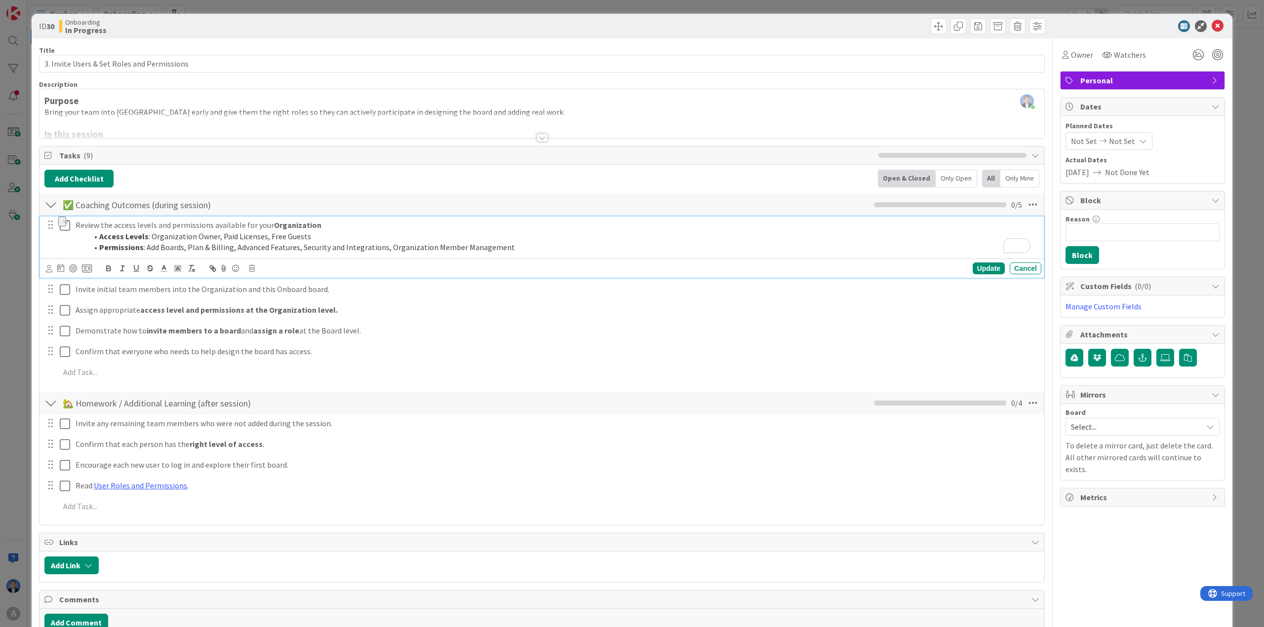
click at [229, 237] on li "Access Levels : Organization Owner, Paid Licenses, Free Guests" at bounding box center [562, 236] width 950 height 11
drag, startPoint x: 229, startPoint y: 237, endPoint x: 246, endPoint y: 234, distance: 17.5
click at [246, 234] on li "Access Levels : Organization Owner, Paid Licenses, Free Guests" at bounding box center [562, 236] width 950 height 11
click at [270, 237] on li "Access Levels : Organization Owner, Paid Licenses, Free Guests" at bounding box center [562, 236] width 950 height 11
drag, startPoint x: 270, startPoint y: 237, endPoint x: 288, endPoint y: 234, distance: 18.0
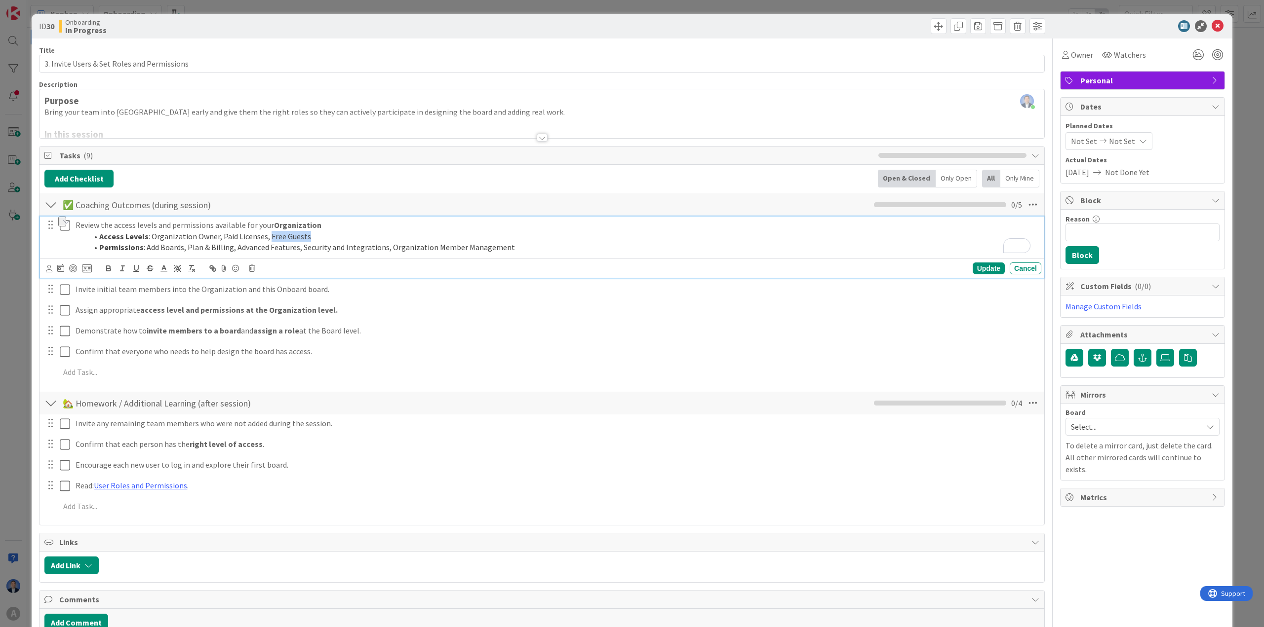
click at [288, 234] on li "Access Levels : Organization Owner, Paid Licenses, Free Guests" at bounding box center [562, 236] width 950 height 11
drag, startPoint x: 166, startPoint y: 238, endPoint x: 214, endPoint y: 237, distance: 47.9
click at [214, 237] on li "Access Levels : Organization Owner, Paid Licenses, Free Guests" at bounding box center [562, 236] width 950 height 11
drag, startPoint x: 224, startPoint y: 235, endPoint x: 254, endPoint y: 238, distance: 30.7
click at [254, 238] on li "Access Levels : Organization Owner, Paid Licenses, Free Guests" at bounding box center [562, 236] width 950 height 11
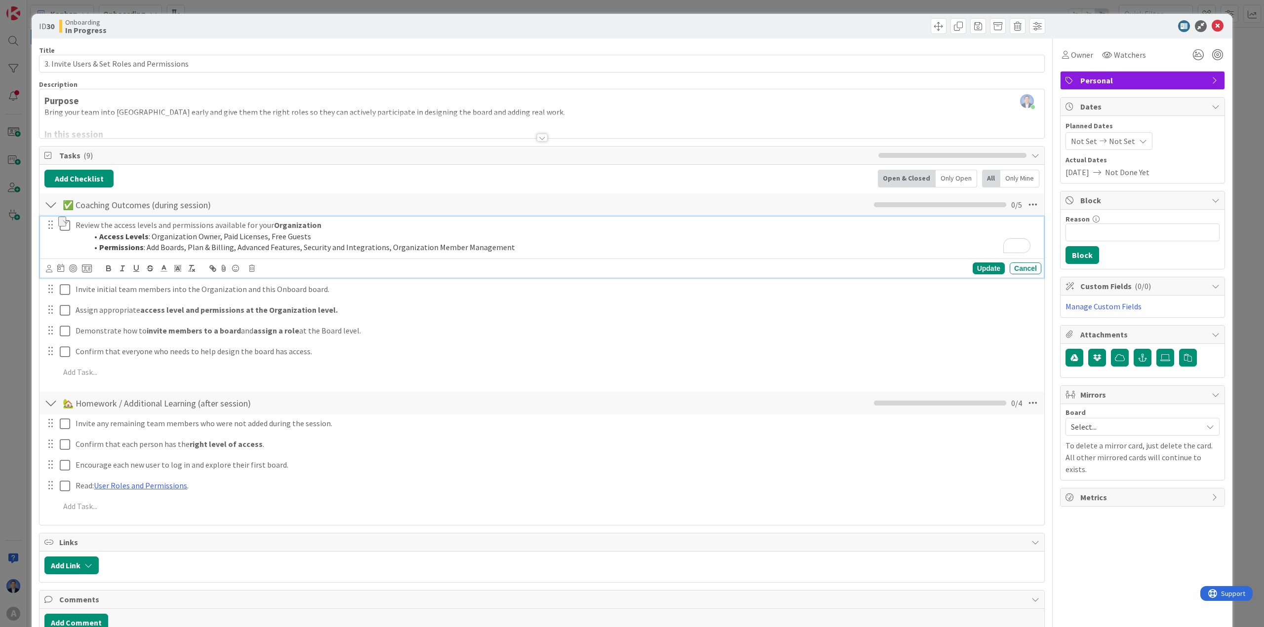
click at [270, 237] on li "Access Levels : Organization Owner, Paid Licenses, Free Guests" at bounding box center [562, 236] width 950 height 11
drag, startPoint x: 270, startPoint y: 237, endPoint x: 283, endPoint y: 237, distance: 13.8
click at [283, 237] on li "Access Levels : Organization Owner, Paid Licenses, Free Guests" at bounding box center [562, 236] width 950 height 11
click at [61, 227] on icon at bounding box center [65, 226] width 10 height 12
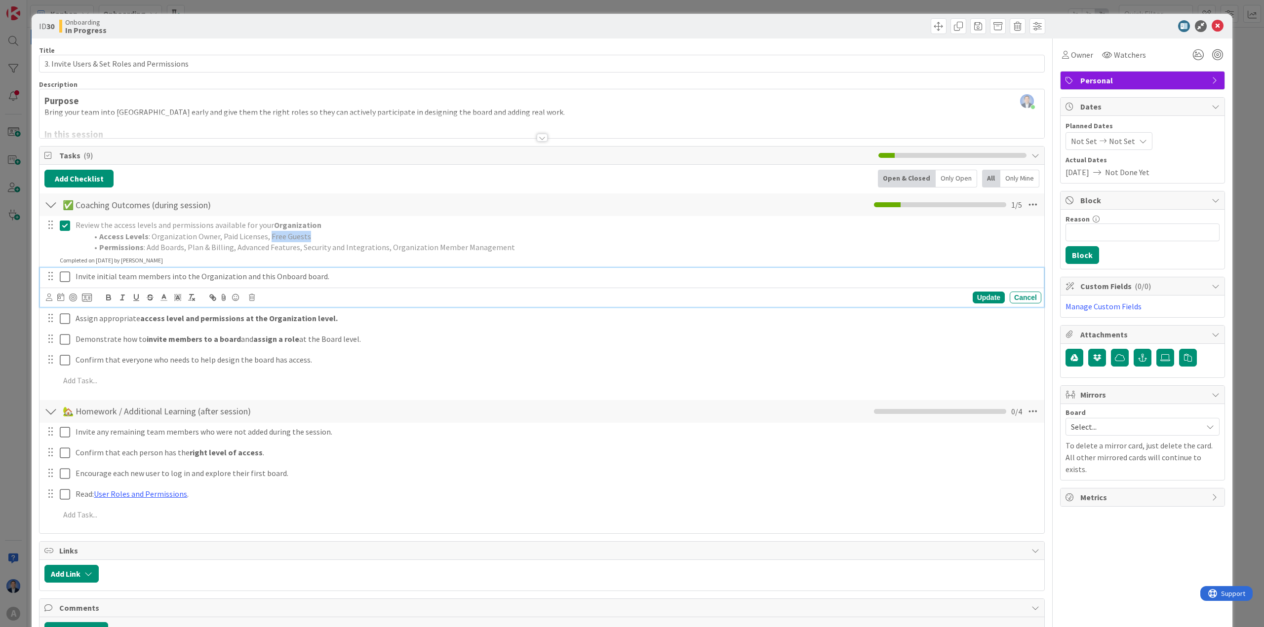
click at [67, 277] on icon at bounding box center [65, 277] width 10 height 12
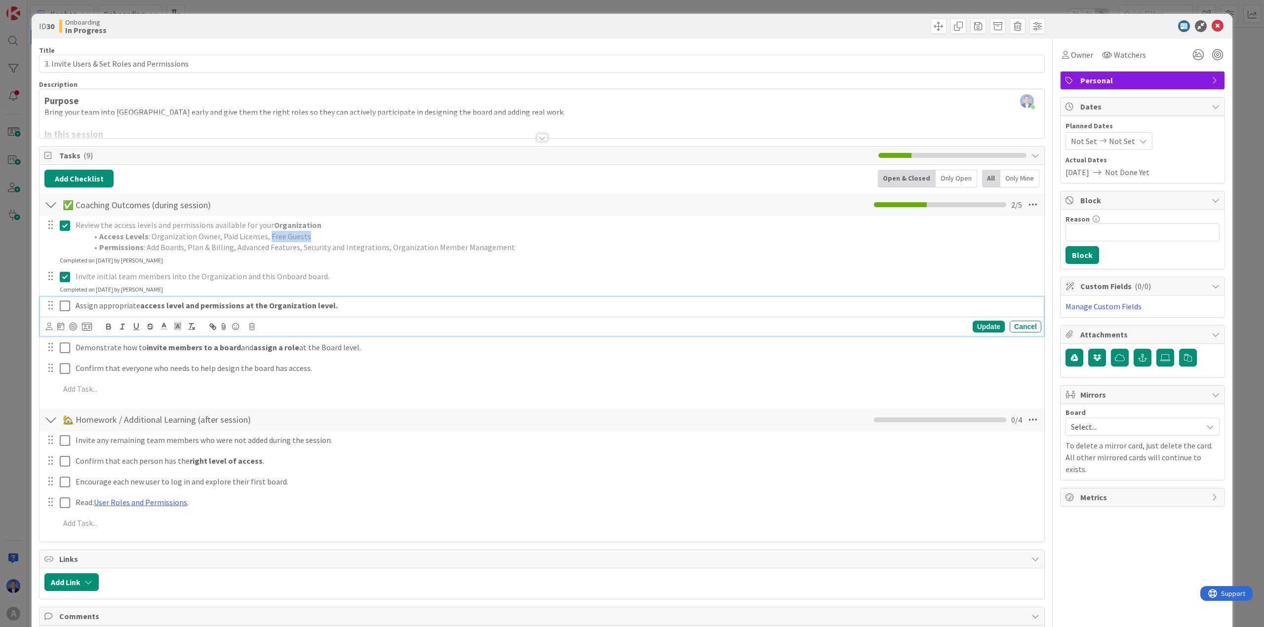
click at [68, 308] on icon at bounding box center [65, 306] width 10 height 12
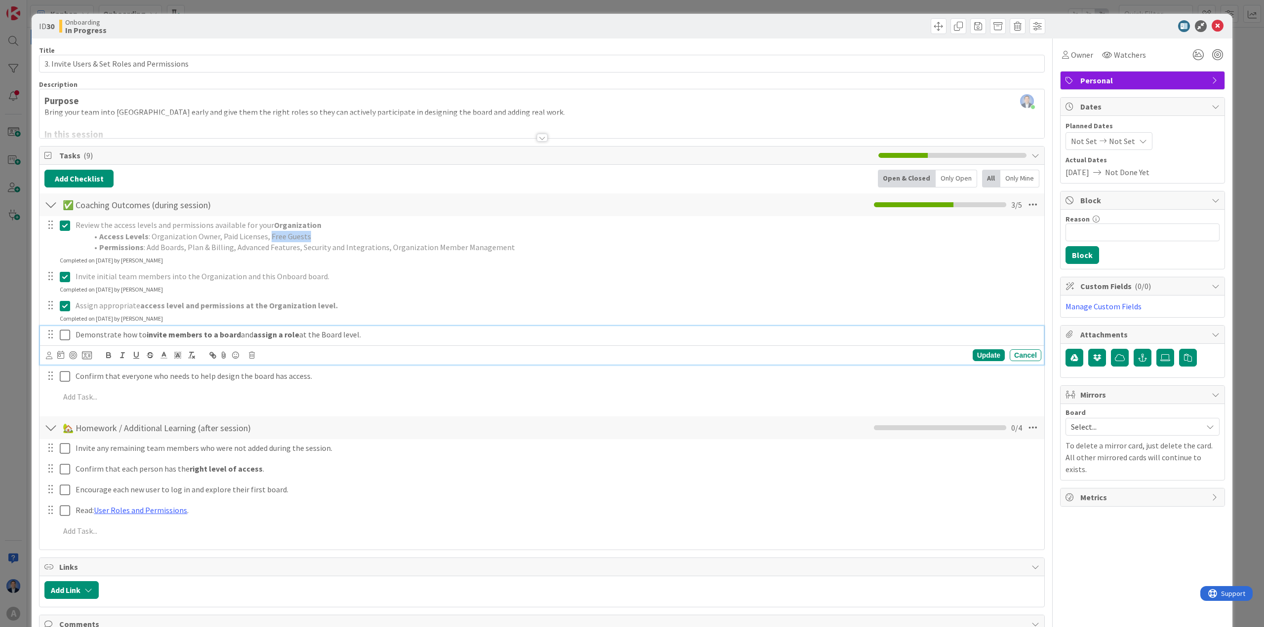
click at [65, 334] on icon at bounding box center [65, 335] width 10 height 12
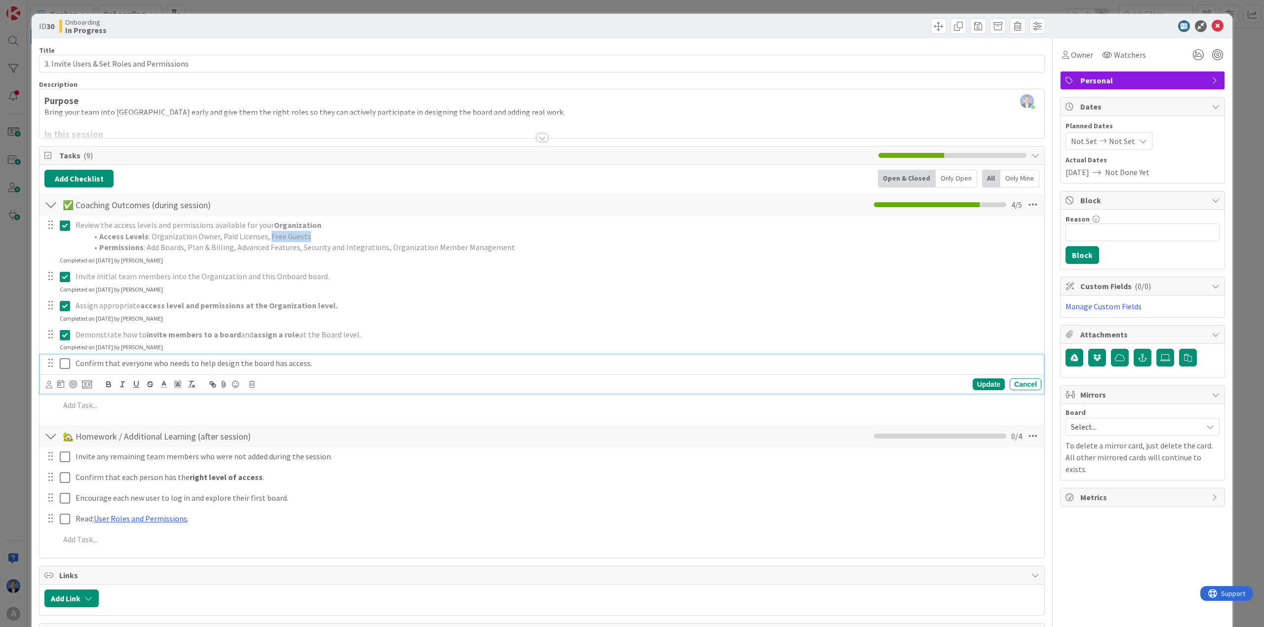
click at [66, 362] on icon at bounding box center [65, 364] width 10 height 12
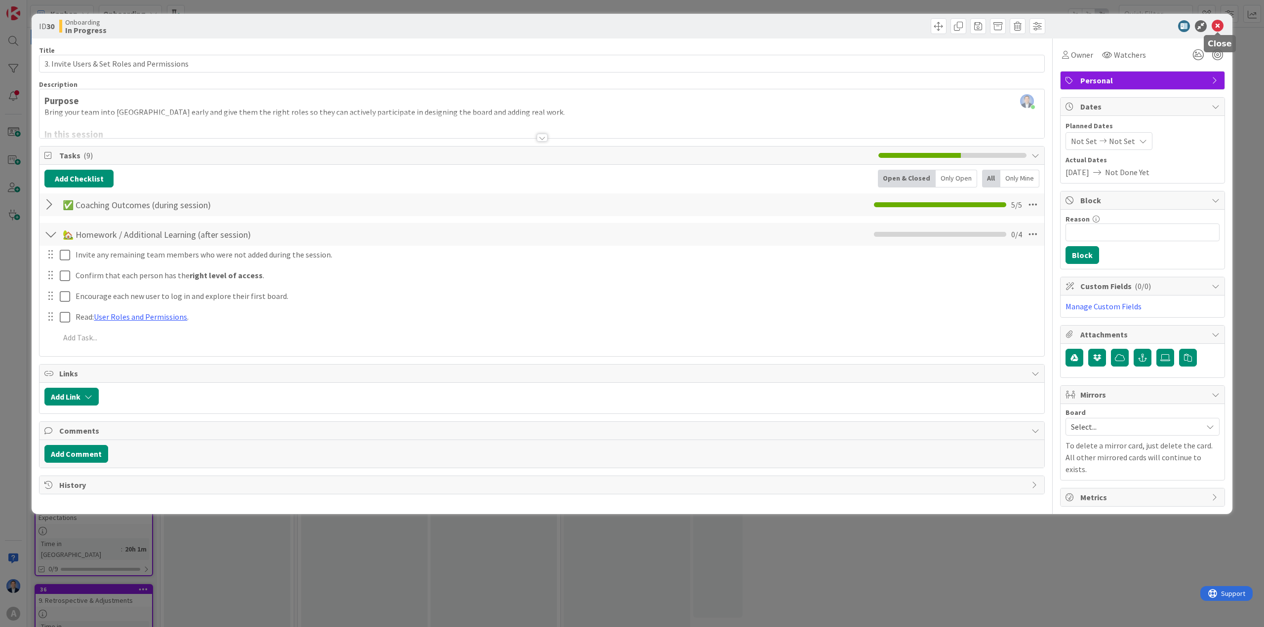
click at [1216, 25] on icon at bounding box center [1217, 26] width 12 height 12
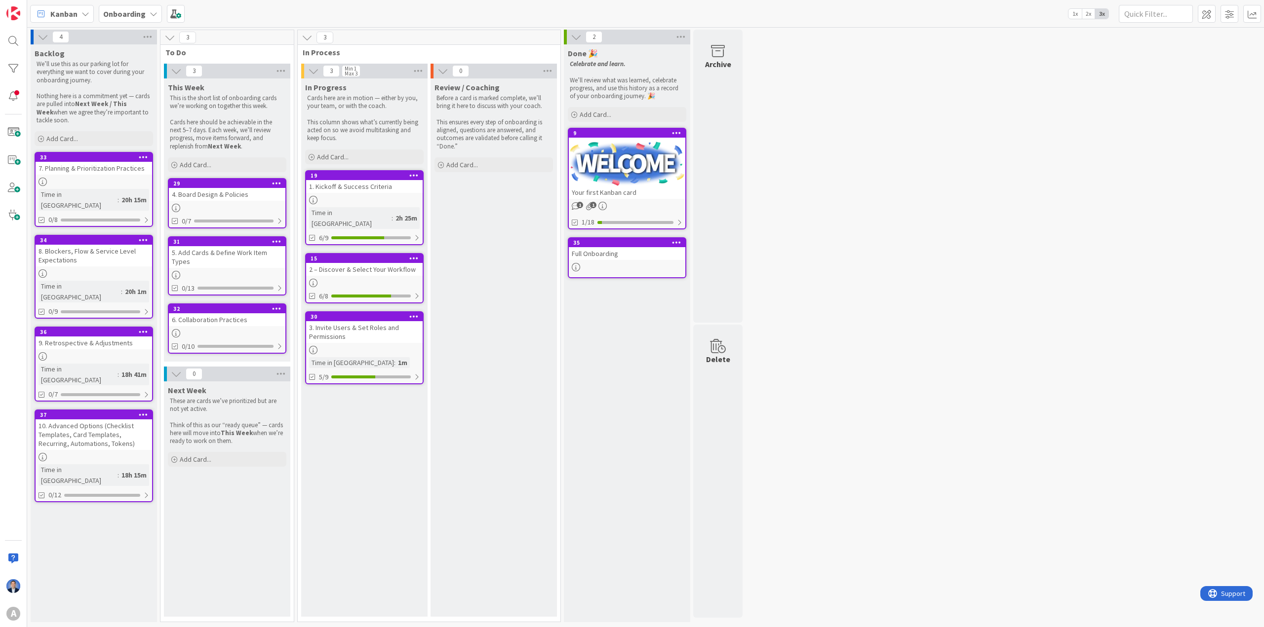
drag, startPoint x: 898, startPoint y: 309, endPoint x: 873, endPoint y: 311, distance: 25.7
click at [898, 309] on div "4 Backlog We’ll use this as our parking lot for everything we want to cover dur…" at bounding box center [645, 329] width 1233 height 598
click at [885, 351] on div "4 Backlog We’ll use this as our parking lot for everything we want to cover dur…" at bounding box center [645, 329] width 1233 height 598
click at [213, 198] on div "4. Board Design & Policies" at bounding box center [227, 194] width 116 height 13
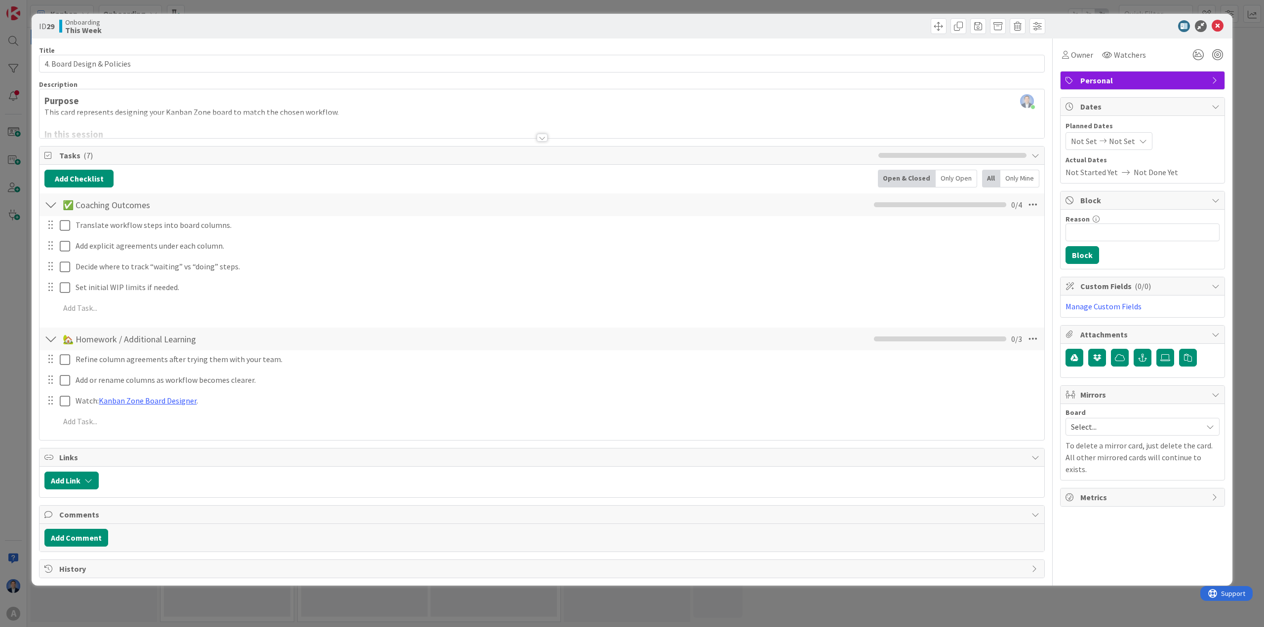
click at [187, 115] on div at bounding box center [541, 125] width 1005 height 25
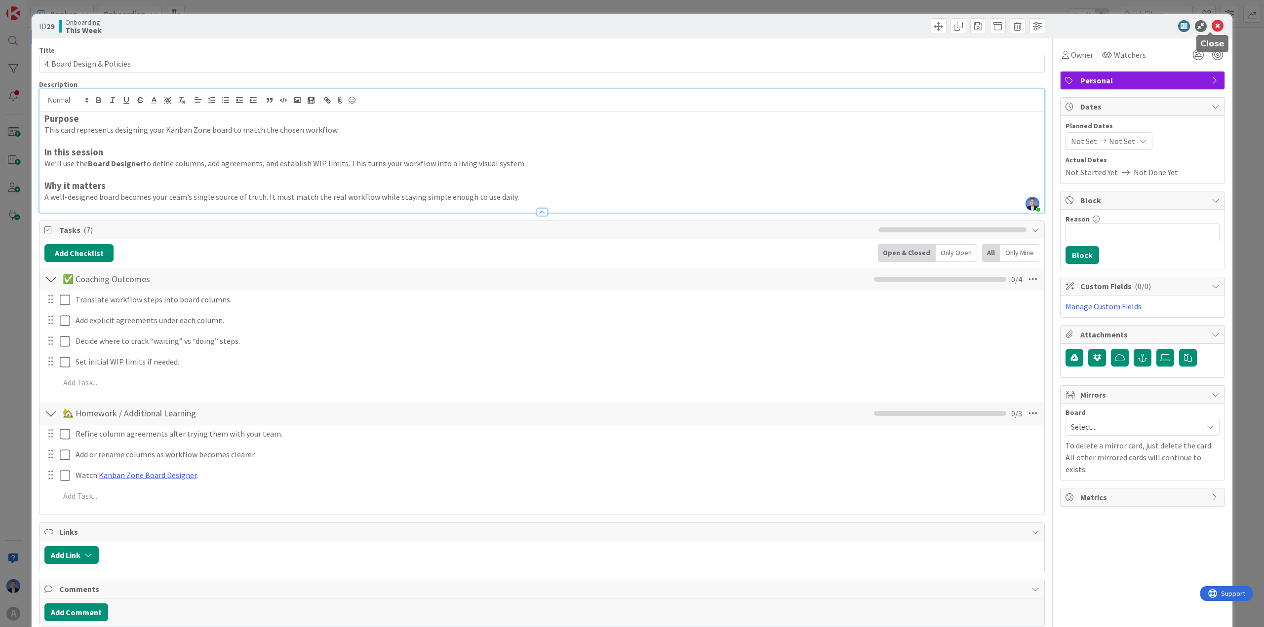
click at [1211, 22] on icon at bounding box center [1217, 26] width 12 height 12
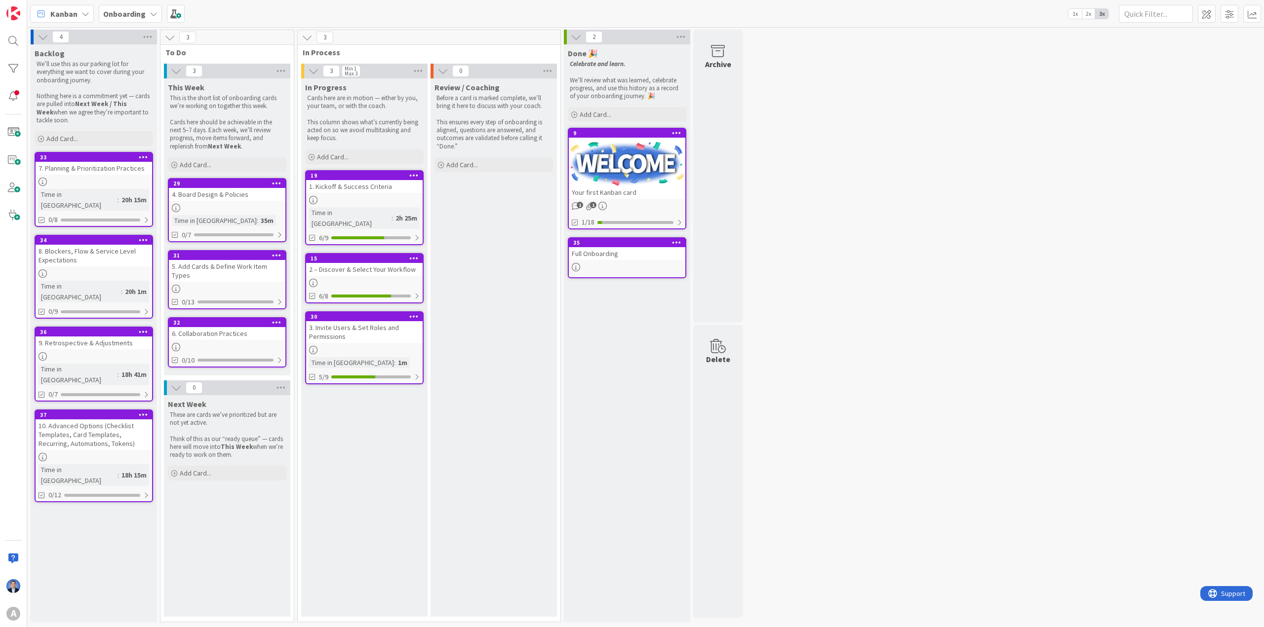
click at [79, 258] on div "34 8. Blockers, Flow & Service Level Expectations Time in [GEOGRAPHIC_DATA] : 2…" at bounding box center [94, 277] width 118 height 84
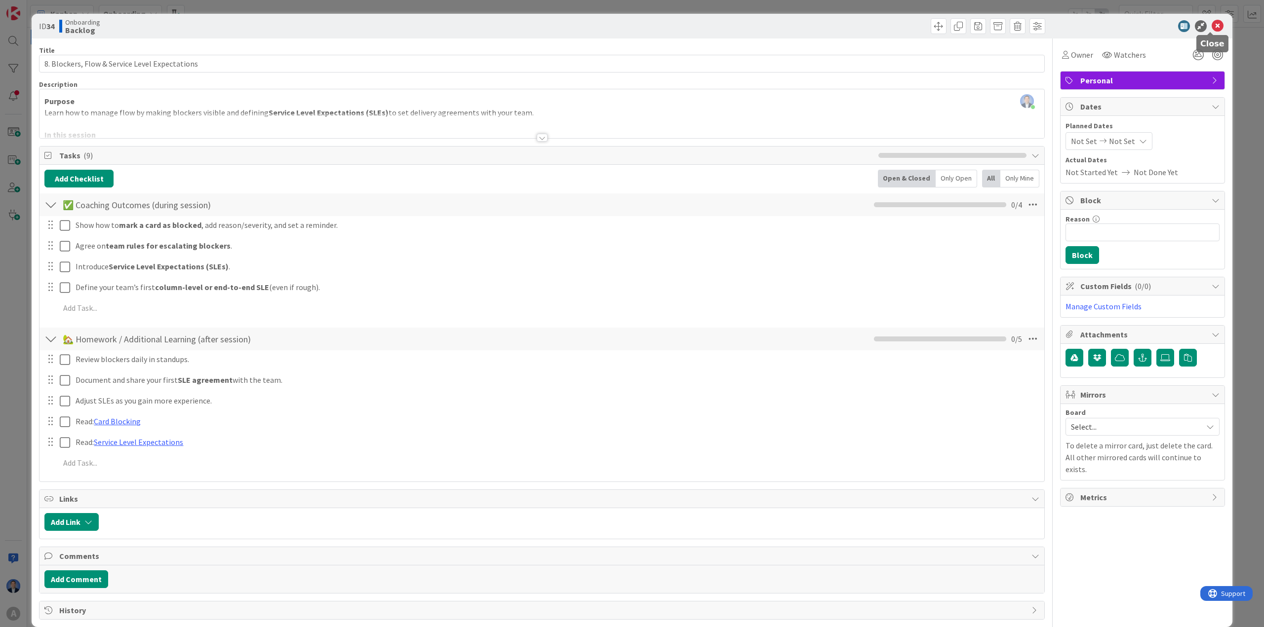
click at [1211, 27] on icon at bounding box center [1217, 26] width 12 height 12
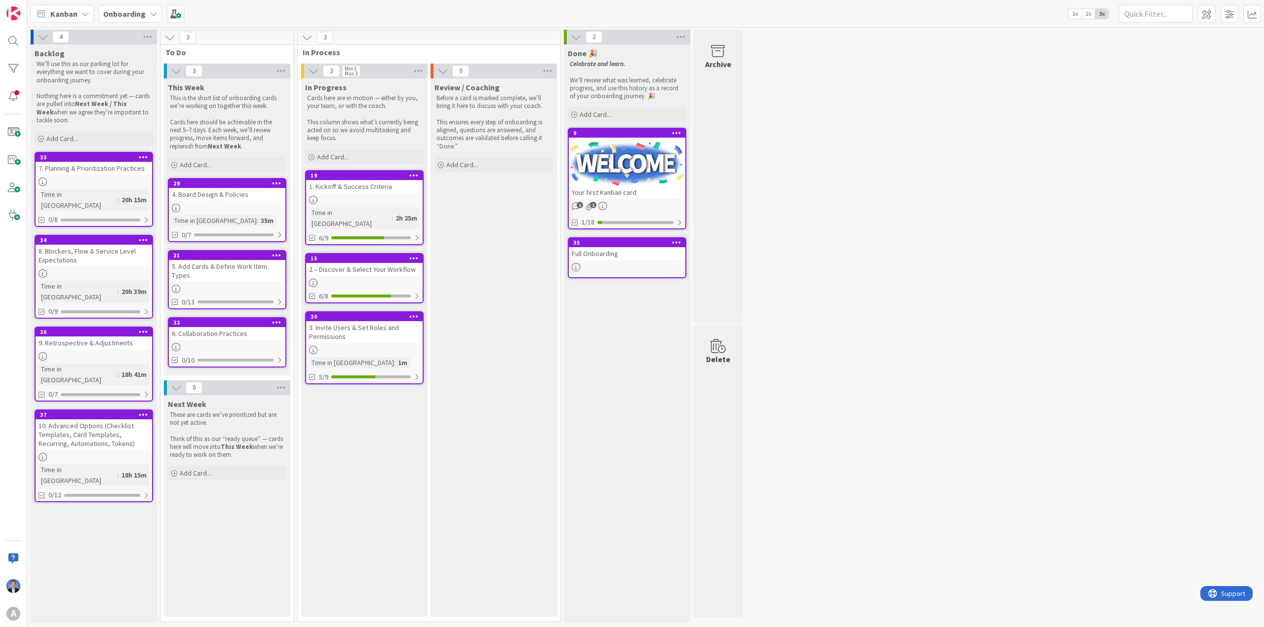
click at [385, 197] on div at bounding box center [364, 200] width 116 height 8
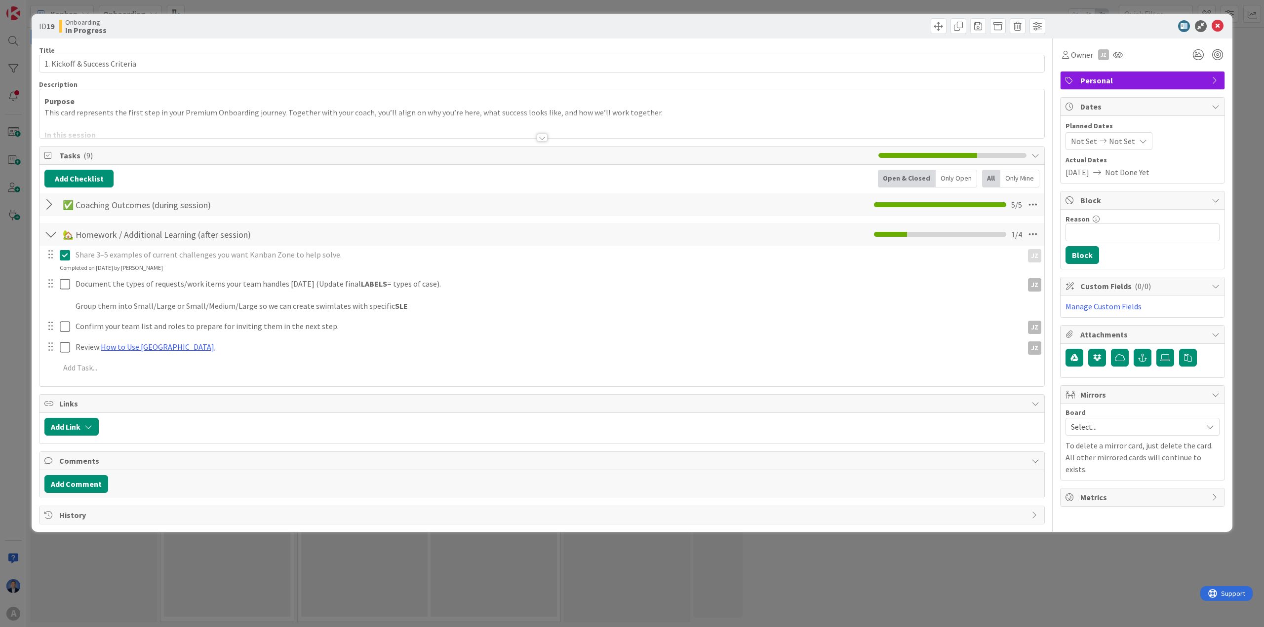
click at [44, 206] on div at bounding box center [50, 205] width 13 height 18
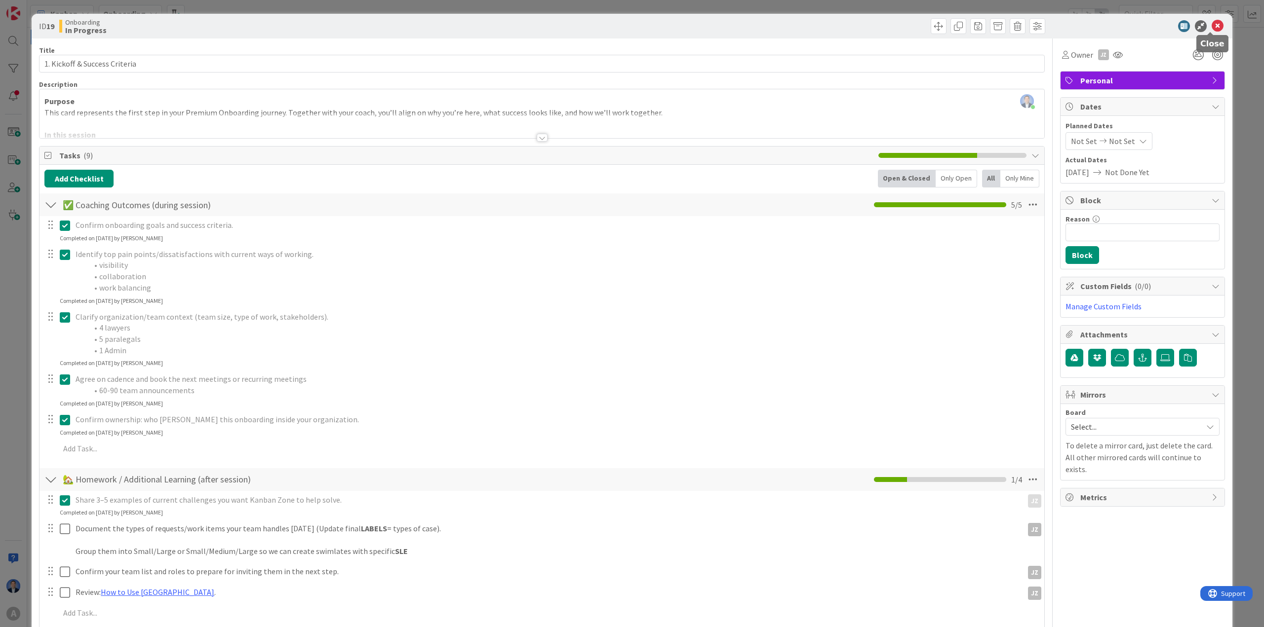
click at [1211, 30] on icon at bounding box center [1217, 26] width 12 height 12
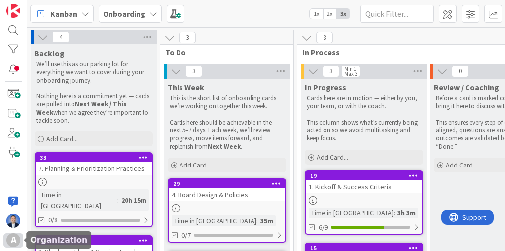
click at [16, 237] on div "A" at bounding box center [13, 240] width 14 height 14
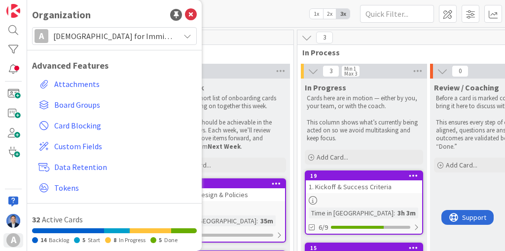
click at [94, 37] on span "[DEMOGRAPHIC_DATA] for Immigrant Justice" at bounding box center [113, 36] width 121 height 14
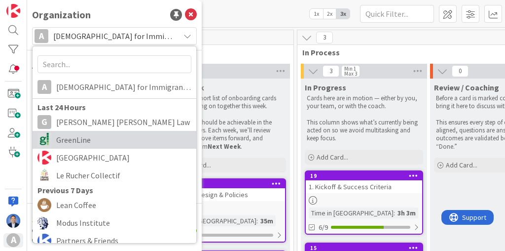
click at [92, 138] on span "GreenLine" at bounding box center [123, 139] width 135 height 15
